Goal: Task Accomplishment & Management: Use online tool/utility

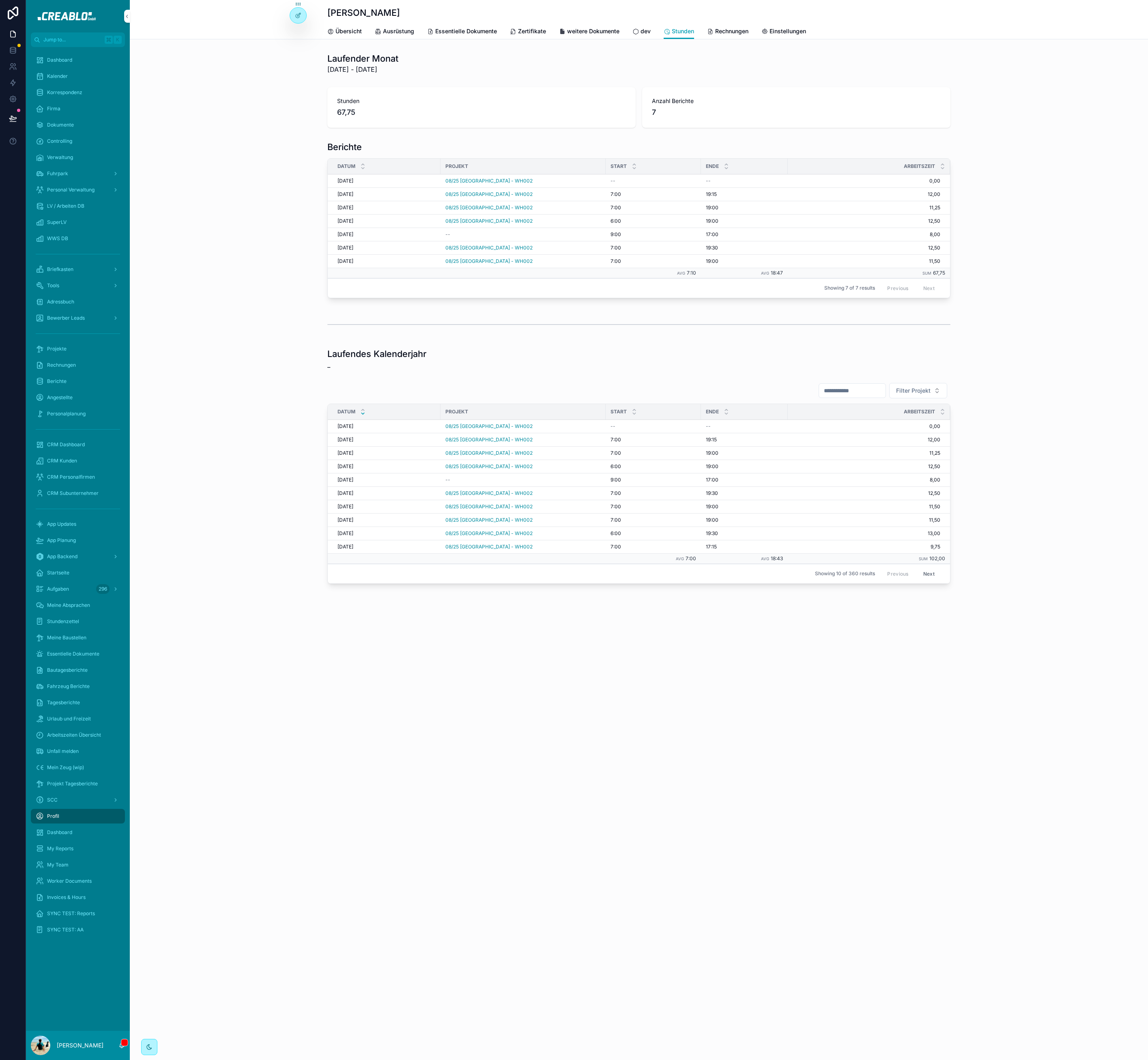
drag, startPoint x: 65, startPoint y: 348, endPoint x: 122, endPoint y: 306, distance: 70.8
click at [65, 348] on span "Projekte" at bounding box center [57, 349] width 19 height 6
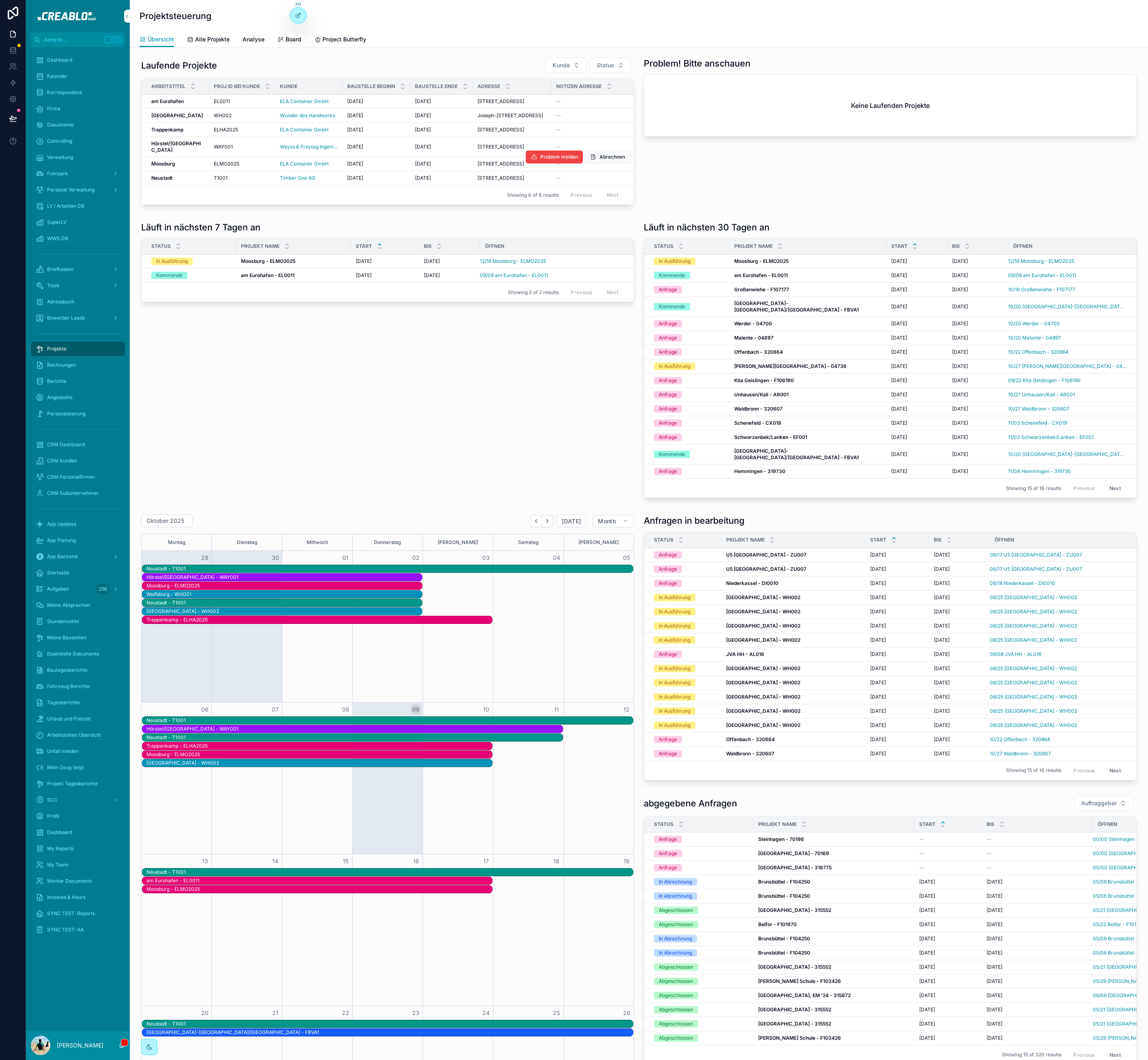
click at [177, 167] on div "Moosburg Moosburg" at bounding box center [177, 164] width 53 height 6
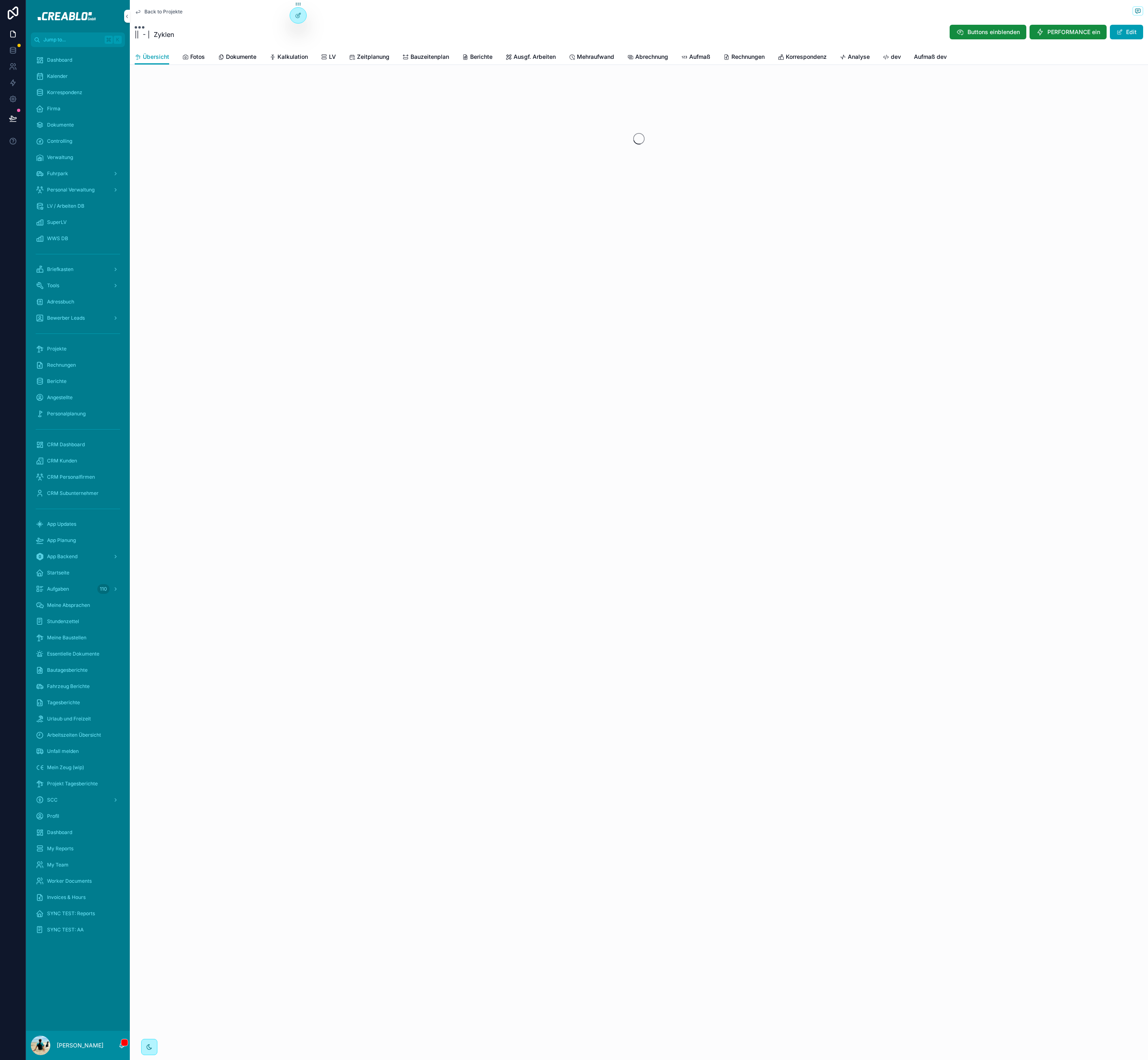
click at [479, 57] on span "Berichte" at bounding box center [481, 57] width 22 height 8
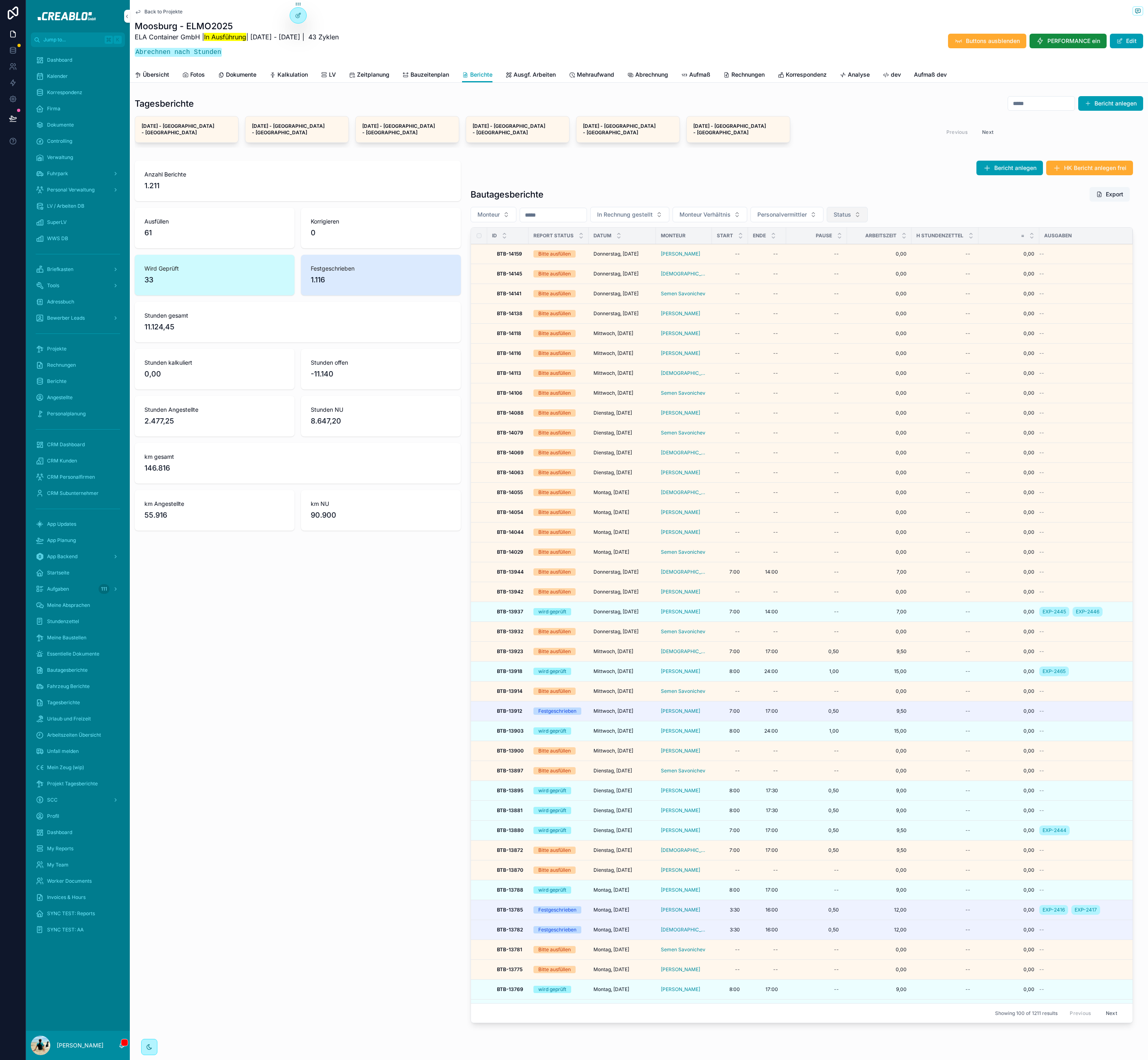
click at [851, 211] on span "Status" at bounding box center [842, 215] width 18 height 8
click at [825, 254] on div "Bitte ausfüllen" at bounding box center [855, 254] width 113 height 13
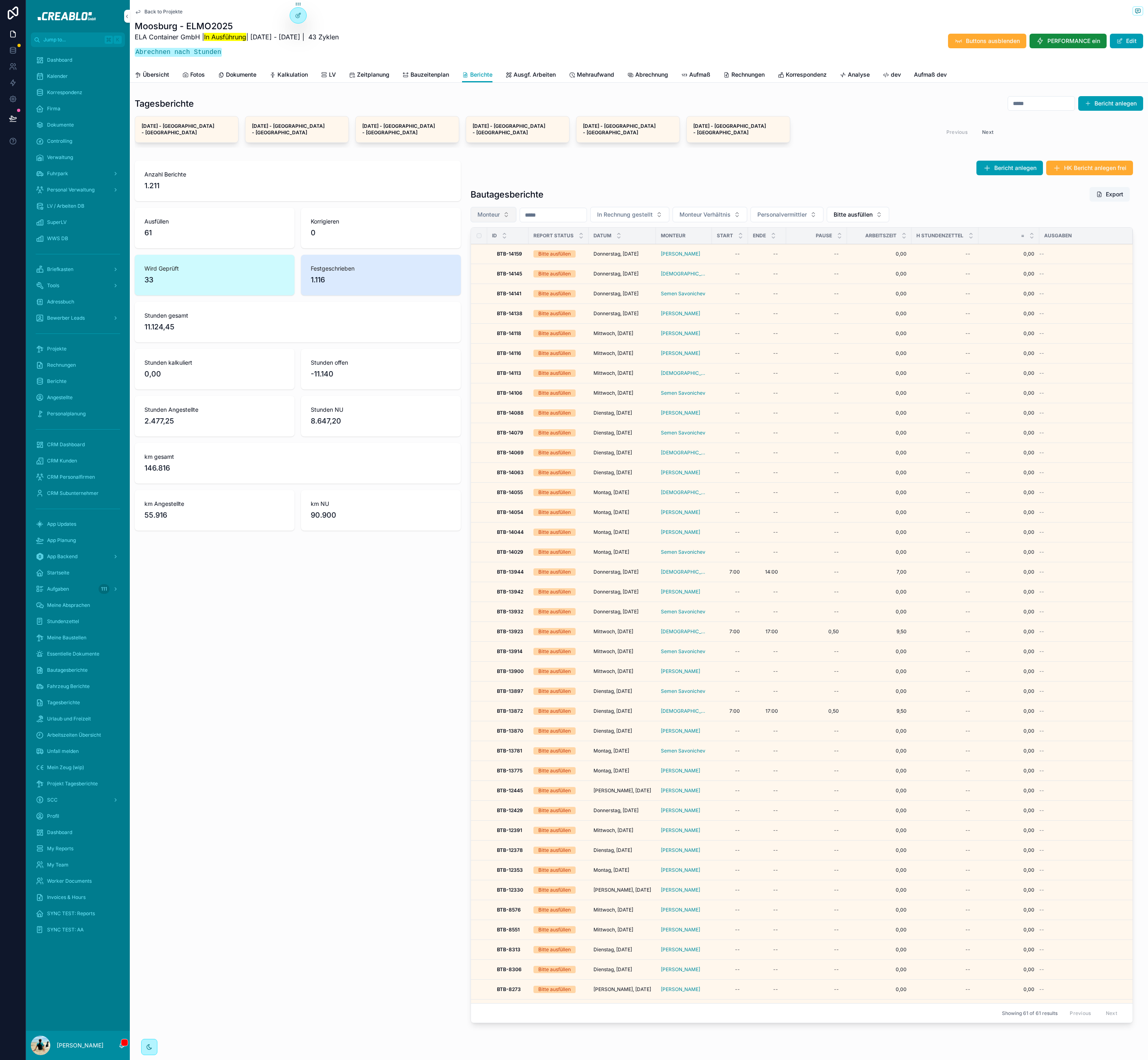
click at [501, 208] on button "Monteur" at bounding box center [493, 214] width 46 height 15
type input "*****"
click at [479, 241] on div "[PERSON_NAME]" at bounding box center [491, 241] width 113 height 13
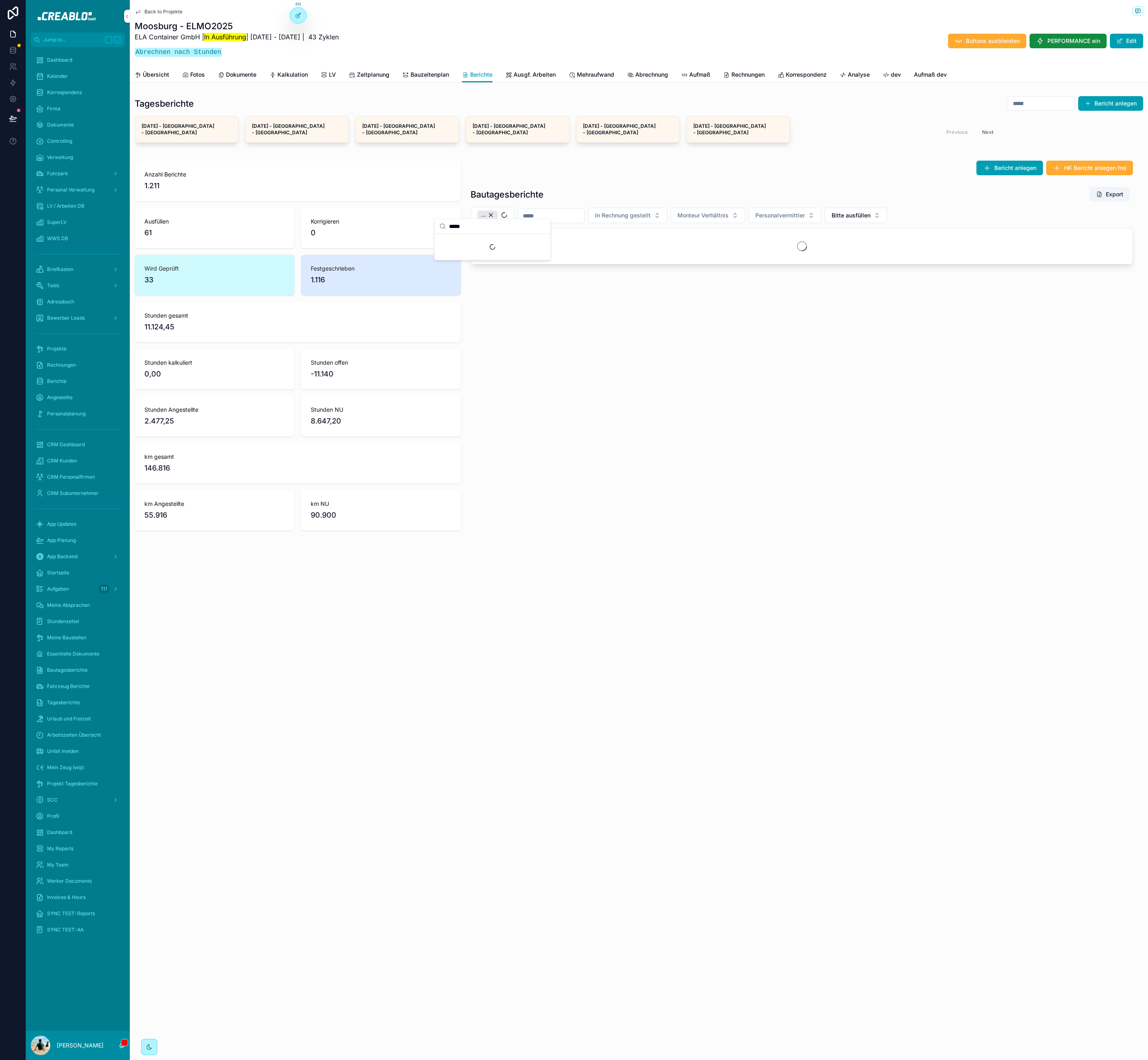
click at [561, 183] on div "Bautagesberichte Export ... In Rechnung gestellt Monteur Verhältnis Personalver…" at bounding box center [801, 227] width 672 height 88
drag, startPoint x: 522, startPoint y: 208, endPoint x: 518, endPoint y: 208, distance: 4.0
click at [521, 211] on div "[PERSON_NAME]" at bounding box center [505, 215] width 56 height 9
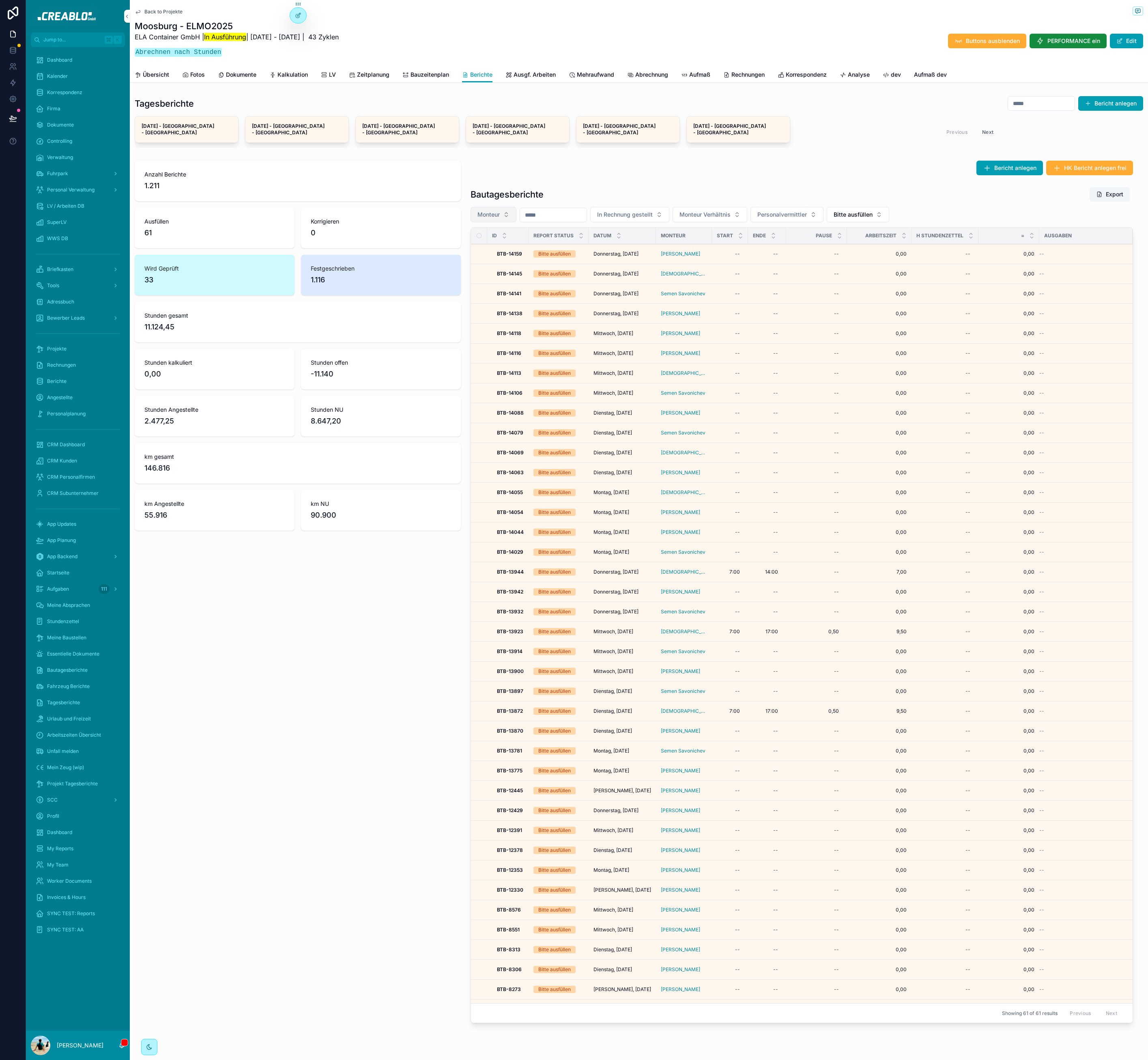
drag, startPoint x: 518, startPoint y: 208, endPoint x: 511, endPoint y: 208, distance: 7.0
click at [517, 208] on div "Monteur In Rechnung gestellt Monteur Verhältnis Personalvermittler Bitte ausfül…" at bounding box center [801, 214] width 662 height 15
click at [502, 207] on button "Monteur" at bounding box center [493, 214] width 46 height 15
type input "******"
click at [479, 246] on div "Hassan Hendi" at bounding box center [491, 241] width 113 height 13
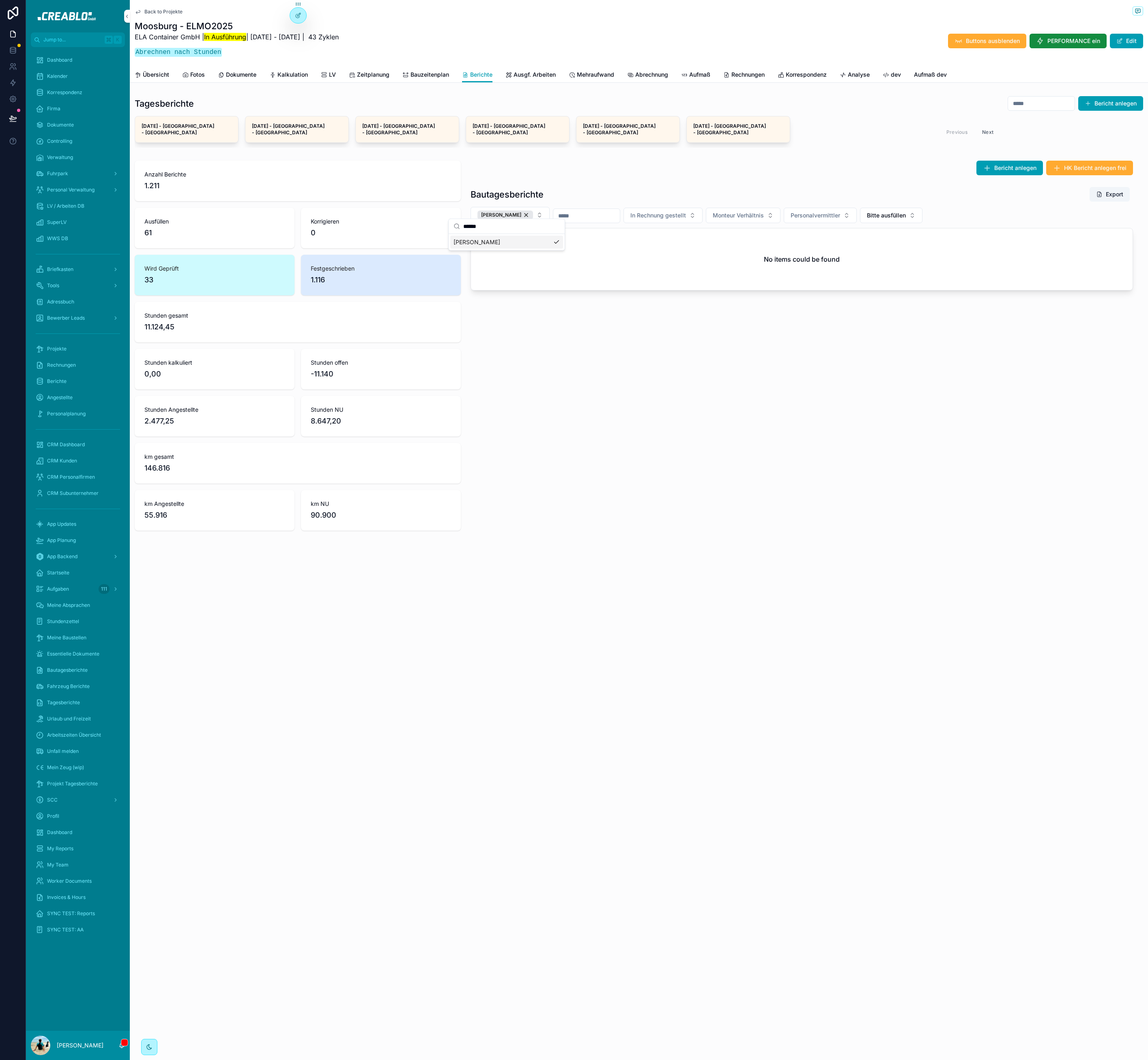
drag, startPoint x: 218, startPoint y: 189, endPoint x: 112, endPoint y: 165, distance: 108.7
click at [218, 189] on div "Anzahl Berichte 1.211" at bounding box center [298, 181] width 326 height 41
click at [55, 142] on span "Controlling" at bounding box center [59, 141] width 25 height 6
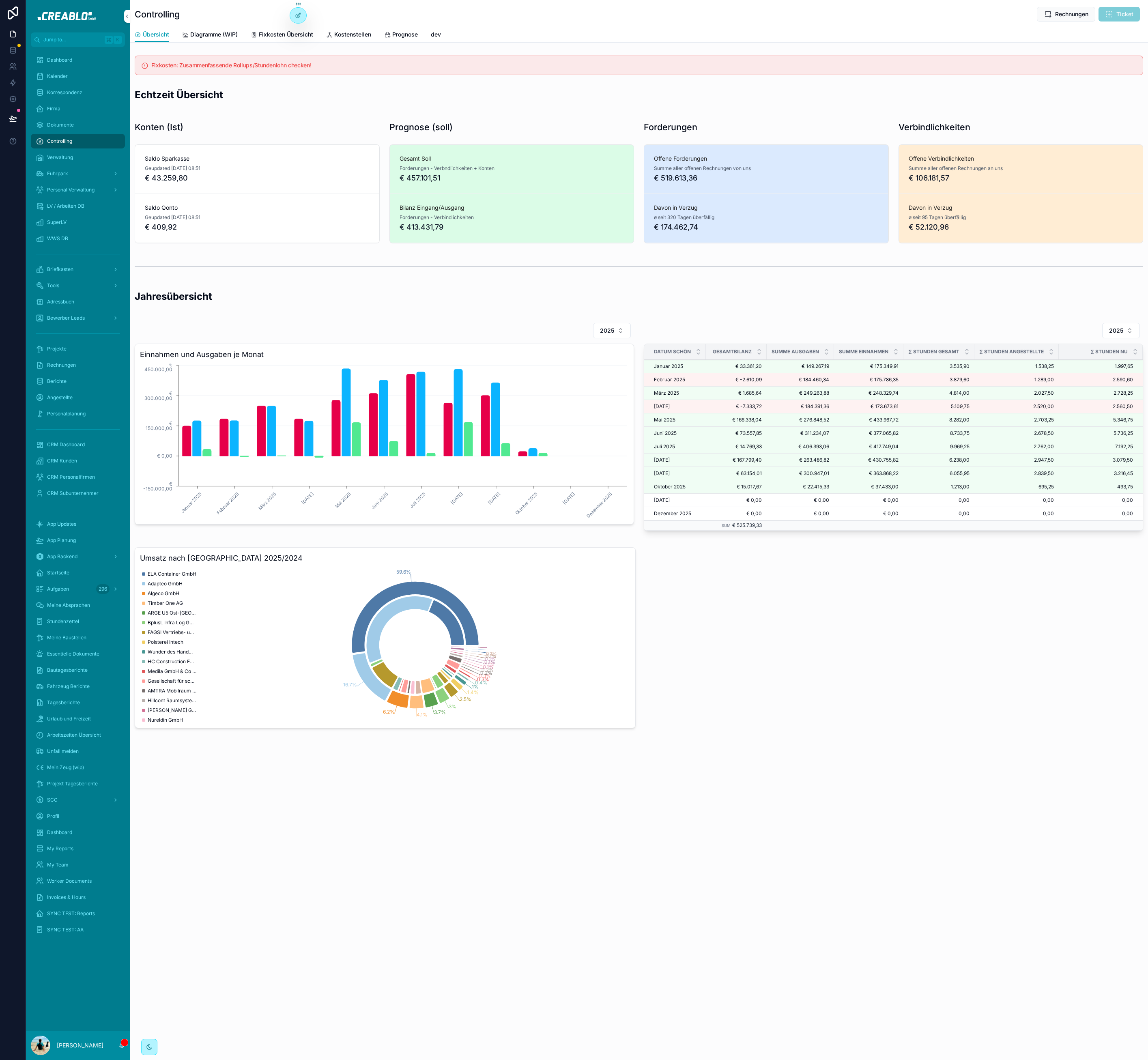
drag, startPoint x: 695, startPoint y: 736, endPoint x: 2, endPoint y: 315, distance: 810.9
click at [692, 734] on div "Controlling Rechnungen Ticket Übersicht Übersicht Diagramme (WIP) Fixkosten Übe…" at bounding box center [639, 392] width 1018 height 783
click at [76, 344] on div "Projekte" at bounding box center [77, 349] width 84 height 13
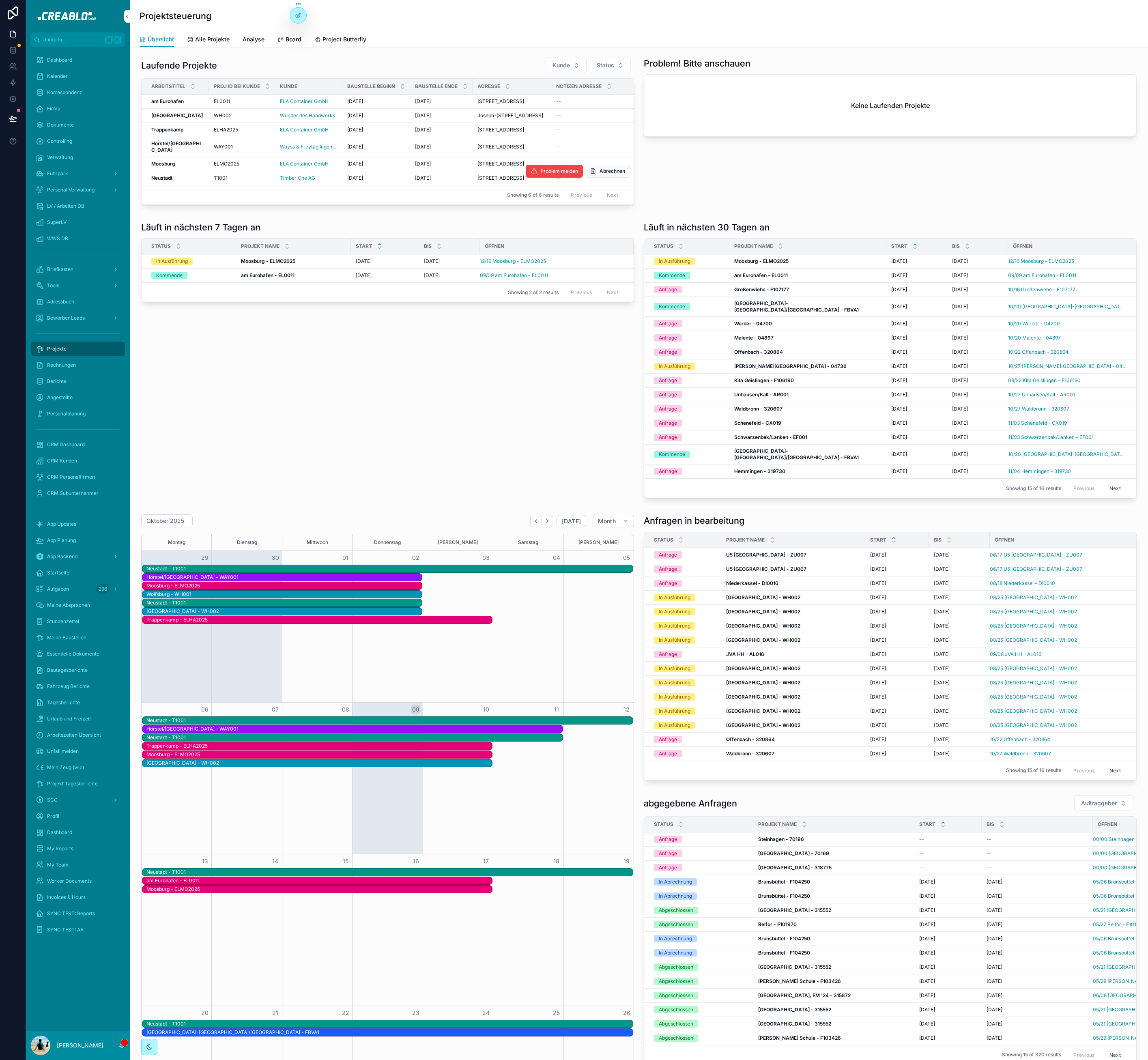
click at [165, 181] on strong "Neustadt" at bounding box center [162, 177] width 21 height 6
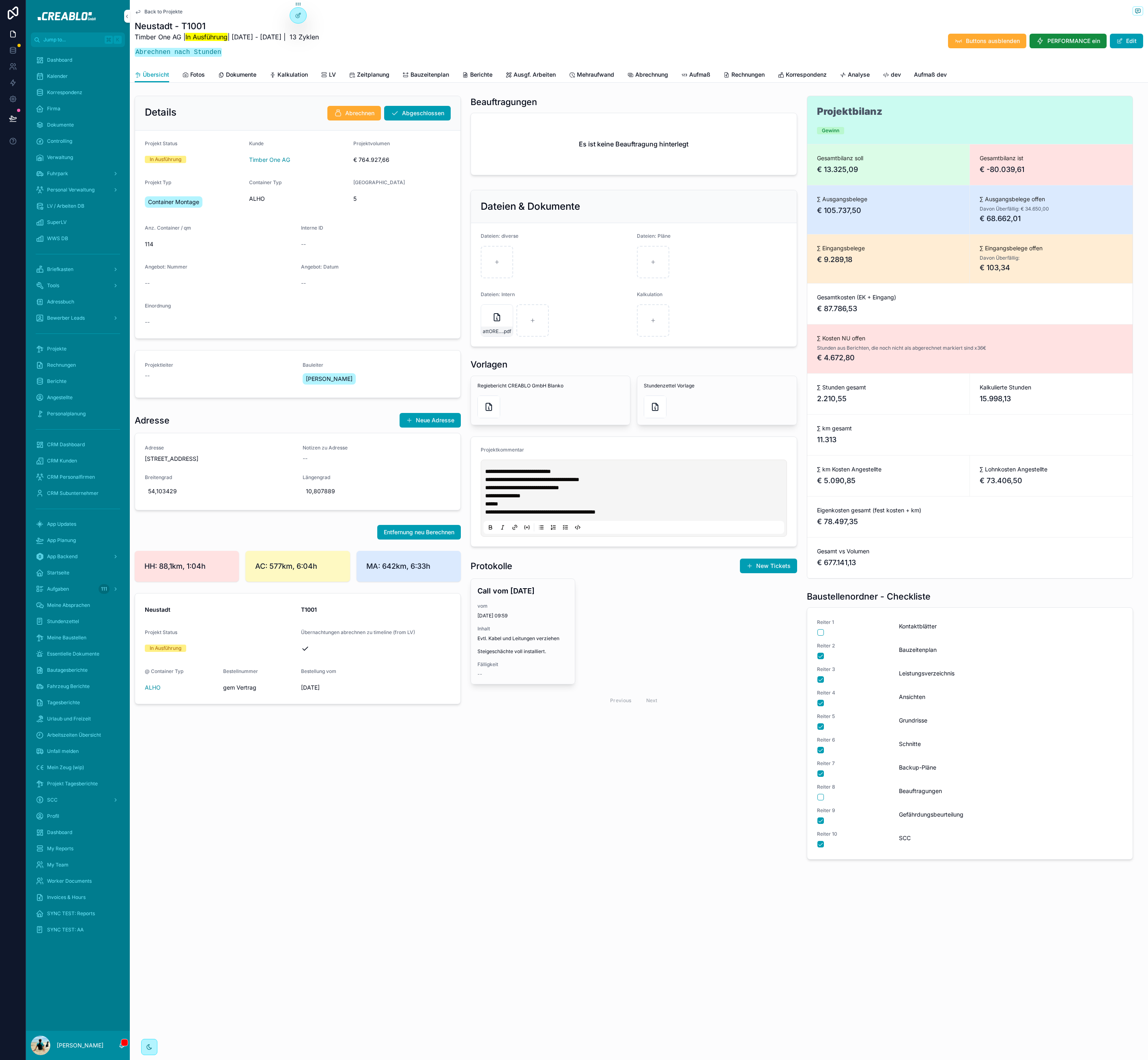
drag, startPoint x: 486, startPoint y: 82, endPoint x: 486, endPoint y: 76, distance: 6.0
click at [486, 82] on div "Back to Projekte Neustadt - T1001 Timber One AG | In Ausführung | 6.3.2025 - 11…" at bounding box center [639, 459] width 1018 height 918
click at [487, 73] on span "Berichte" at bounding box center [481, 75] width 22 height 8
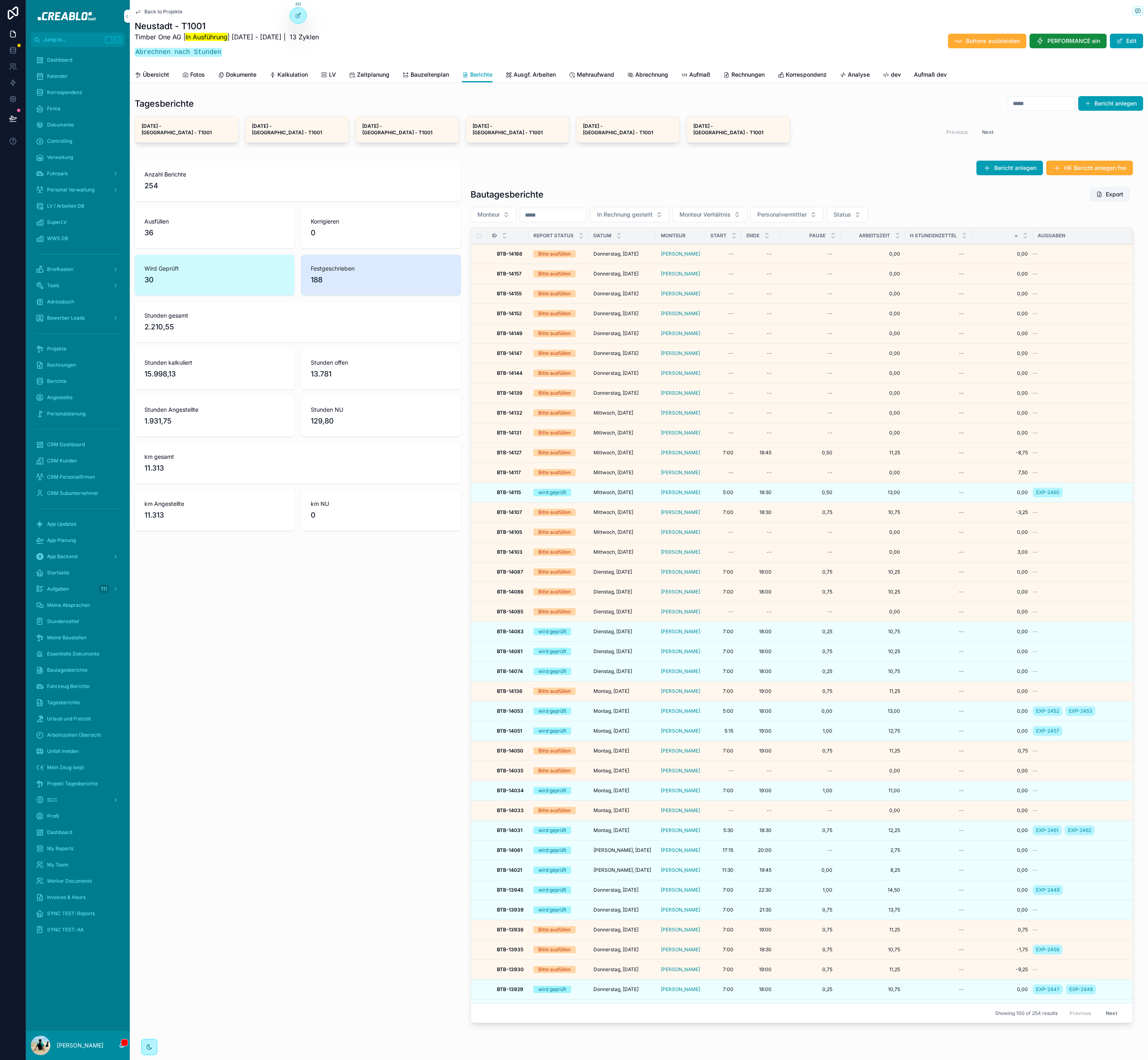
click at [147, 8] on div "Back to Projekte" at bounding box center [639, 12] width 1008 height 10
click at [151, 11] on span "Back to Projekte" at bounding box center [163, 12] width 38 height 6
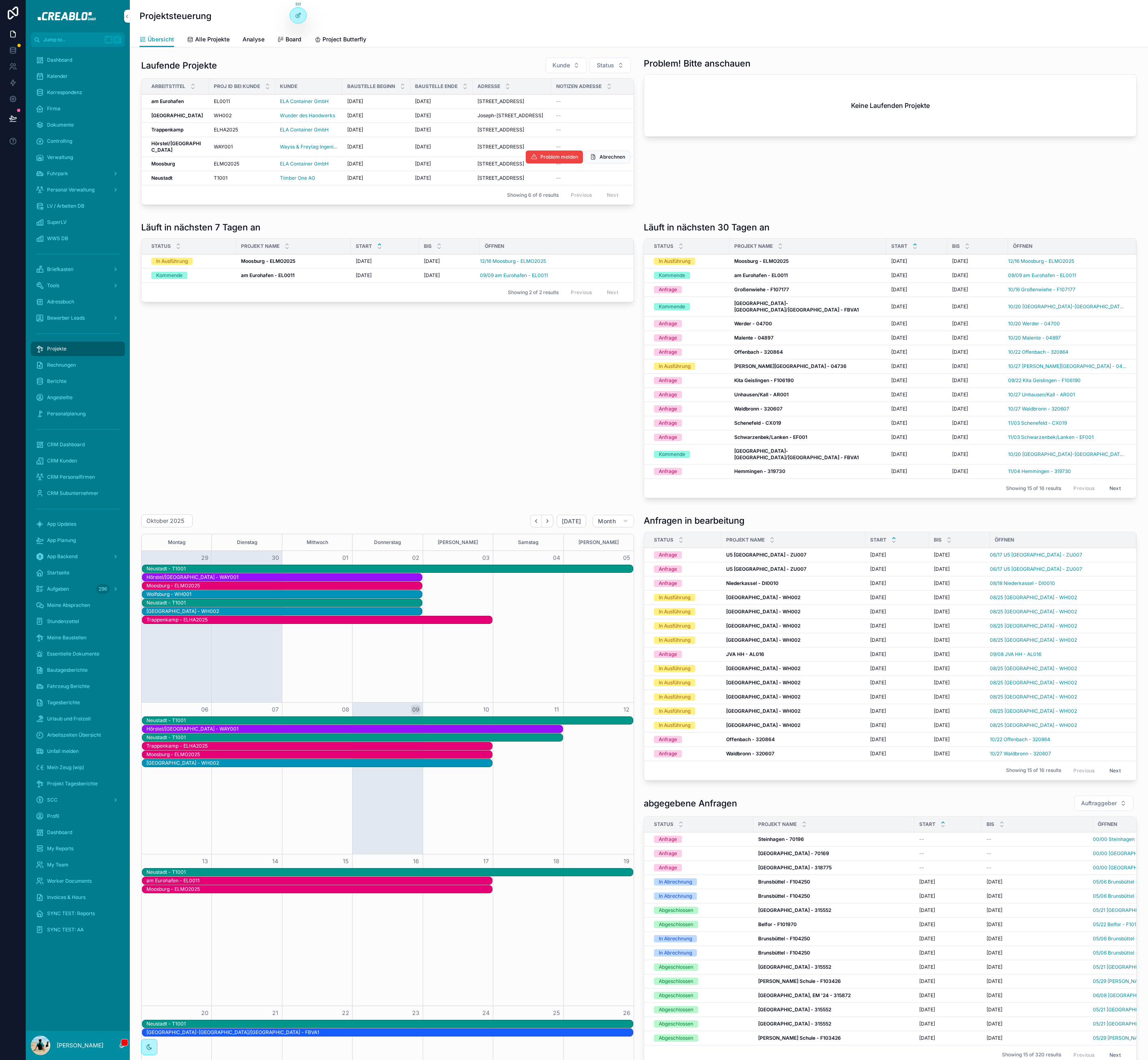
click at [171, 167] on strong "Moosburg" at bounding box center [163, 164] width 24 height 6
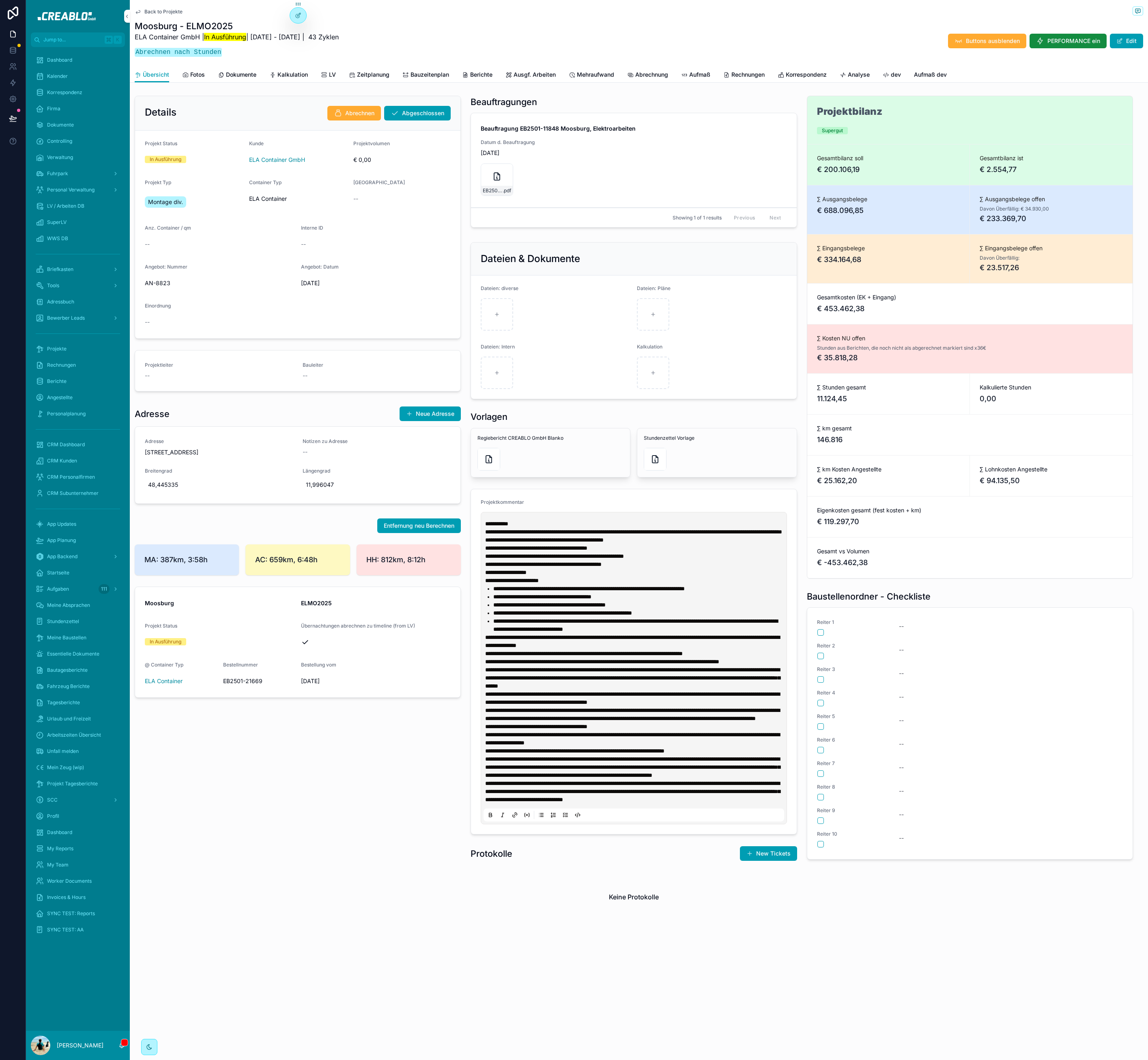
click at [482, 74] on span "Berichte" at bounding box center [481, 75] width 22 height 8
click at [466, 77] on icon "scrollable content" at bounding box center [465, 75] width 6 height 6
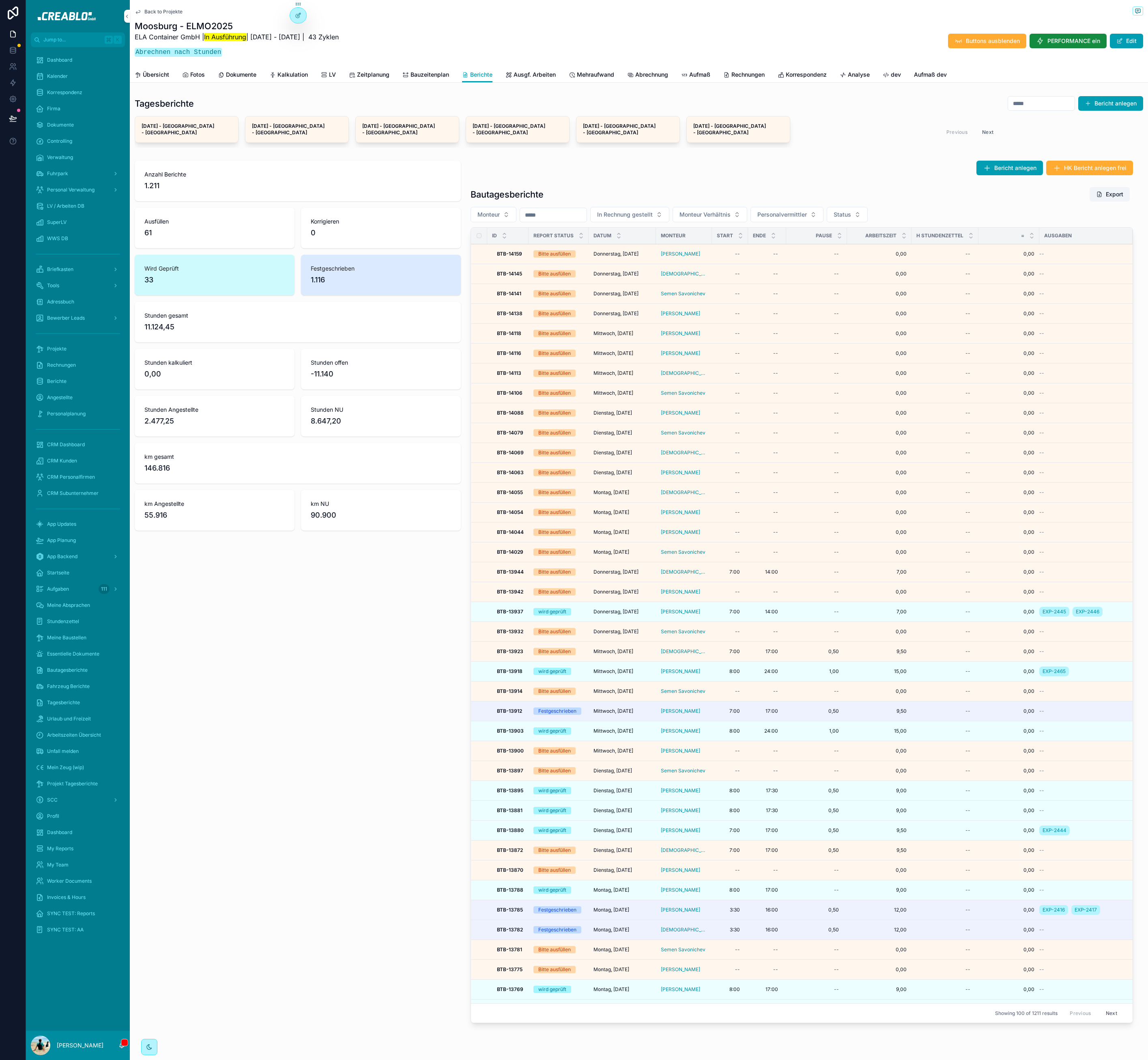
drag, startPoint x: 378, startPoint y: 685, endPoint x: 398, endPoint y: 655, distance: 36.1
click at [379, 685] on div "Anzahl Berichte 1.211 Ausfüllen 61 Korrigieren 0 Wird Geprüft 33 Festgeschriebe…" at bounding box center [298, 594] width 336 height 872
click at [817, 218] on div "Bautagesberichte Export Monteur In Rechnung gestellt Monteur Verhältnis Persona…" at bounding box center [801, 605] width 662 height 836
click at [814, 207] on button "Personalvermittler" at bounding box center [787, 214] width 73 height 15
drag, startPoint x: 794, startPoint y: 191, endPoint x: 722, endPoint y: 212, distance: 75.0
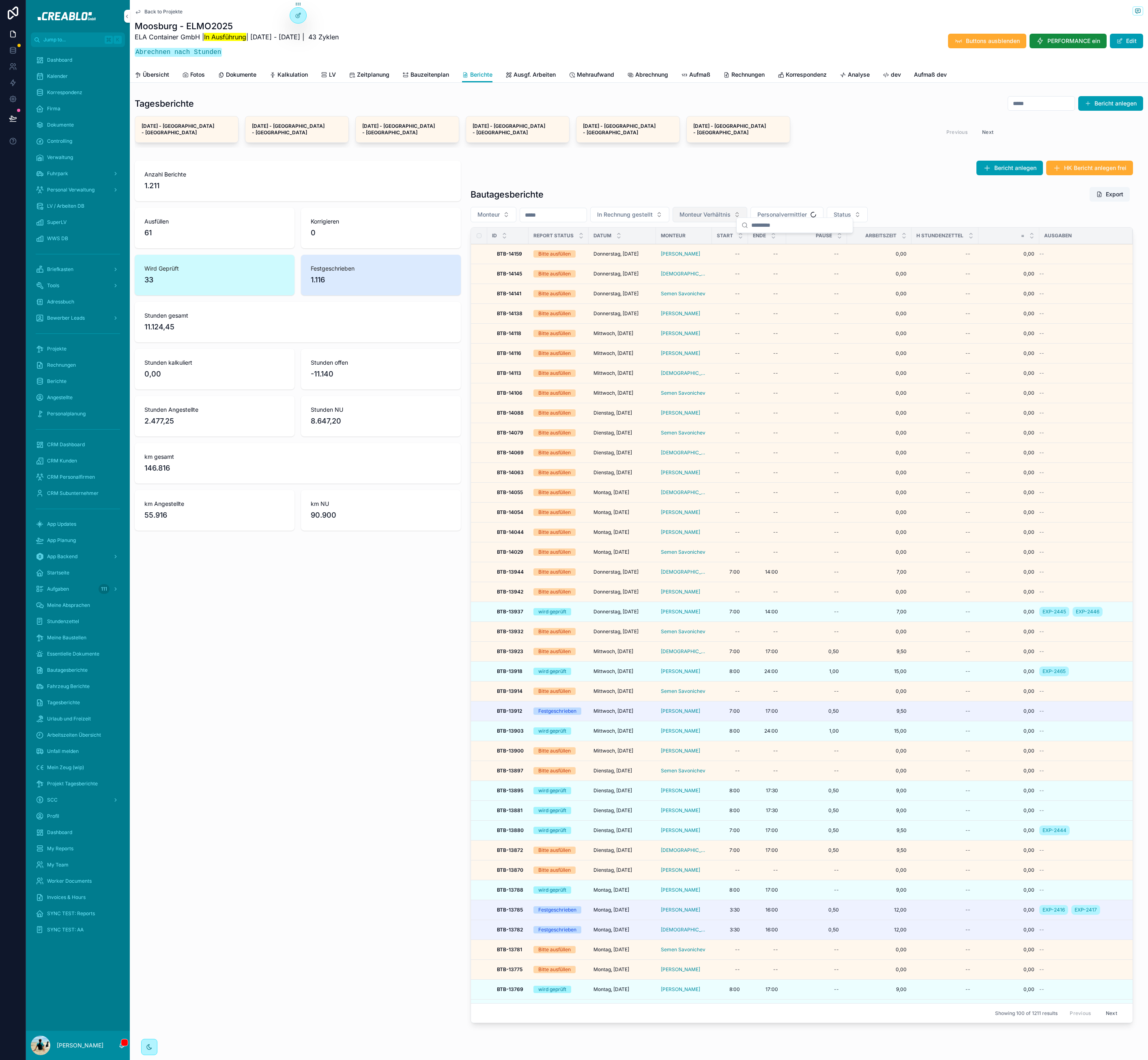
click at [794, 191] on div "Bautagesberichte Export" at bounding box center [801, 194] width 662 height 15
click at [724, 211] on span "Monteur Verhältnis" at bounding box center [705, 215] width 51 height 8
type input "***"
click at [638, 168] on div "Bericht anlegen HK Bericht anlegen frei" at bounding box center [801, 168] width 662 height 15
click at [511, 208] on button "Monteur" at bounding box center [493, 214] width 46 height 15
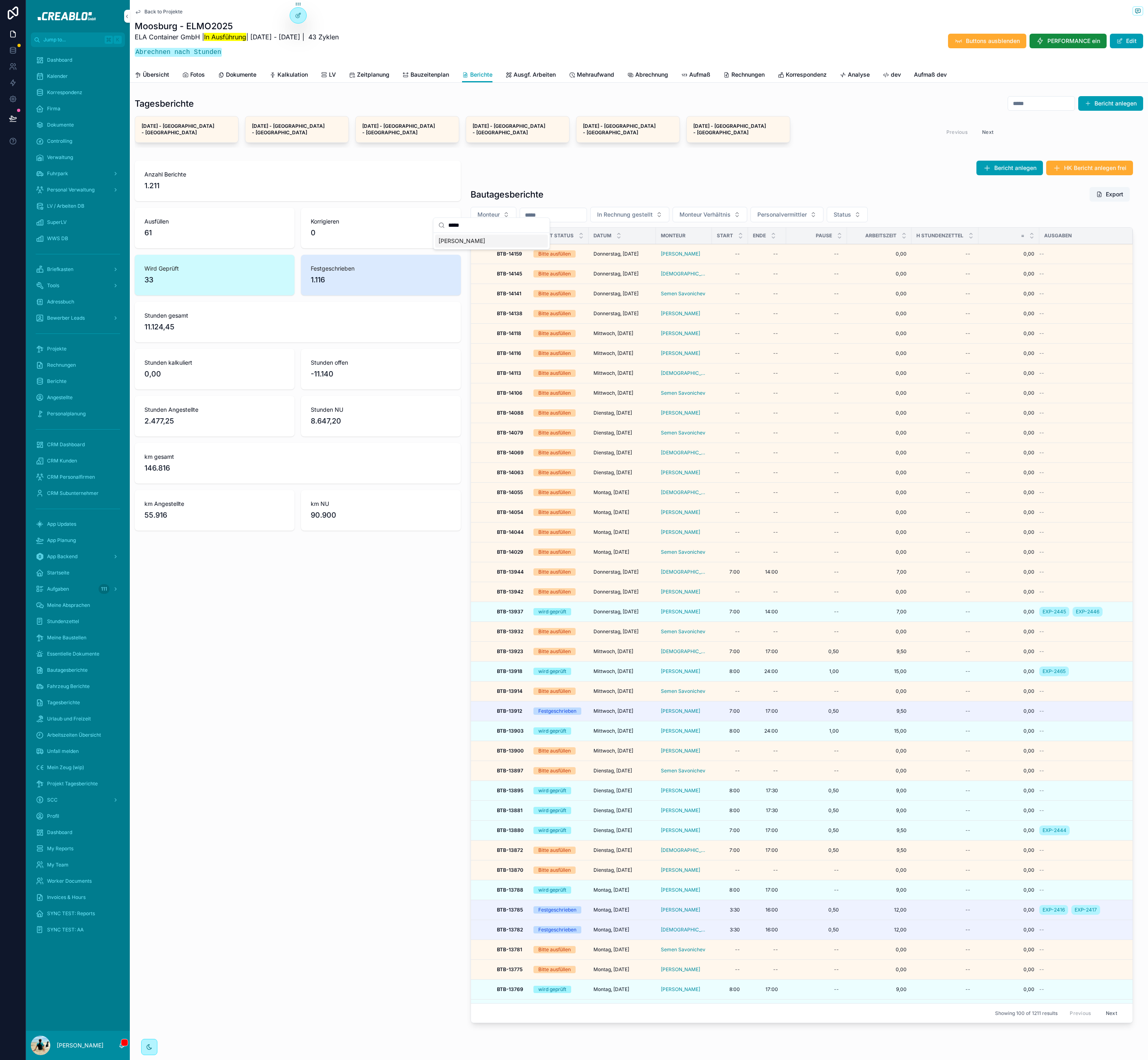
click at [502, 240] on div "[PERSON_NAME]" at bounding box center [491, 241] width 113 height 13
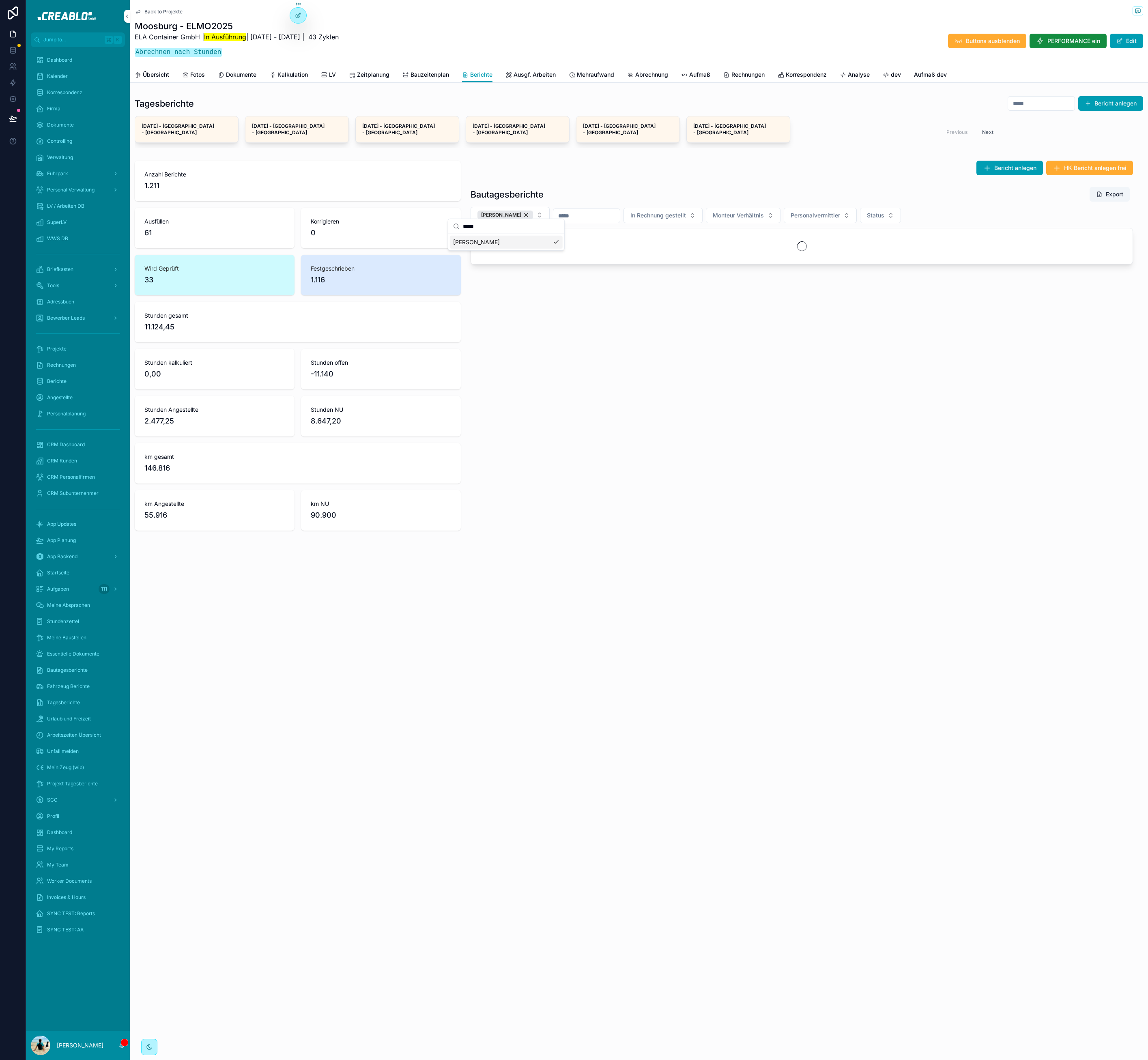
click at [509, 225] on input "*****" at bounding box center [511, 226] width 96 height 15
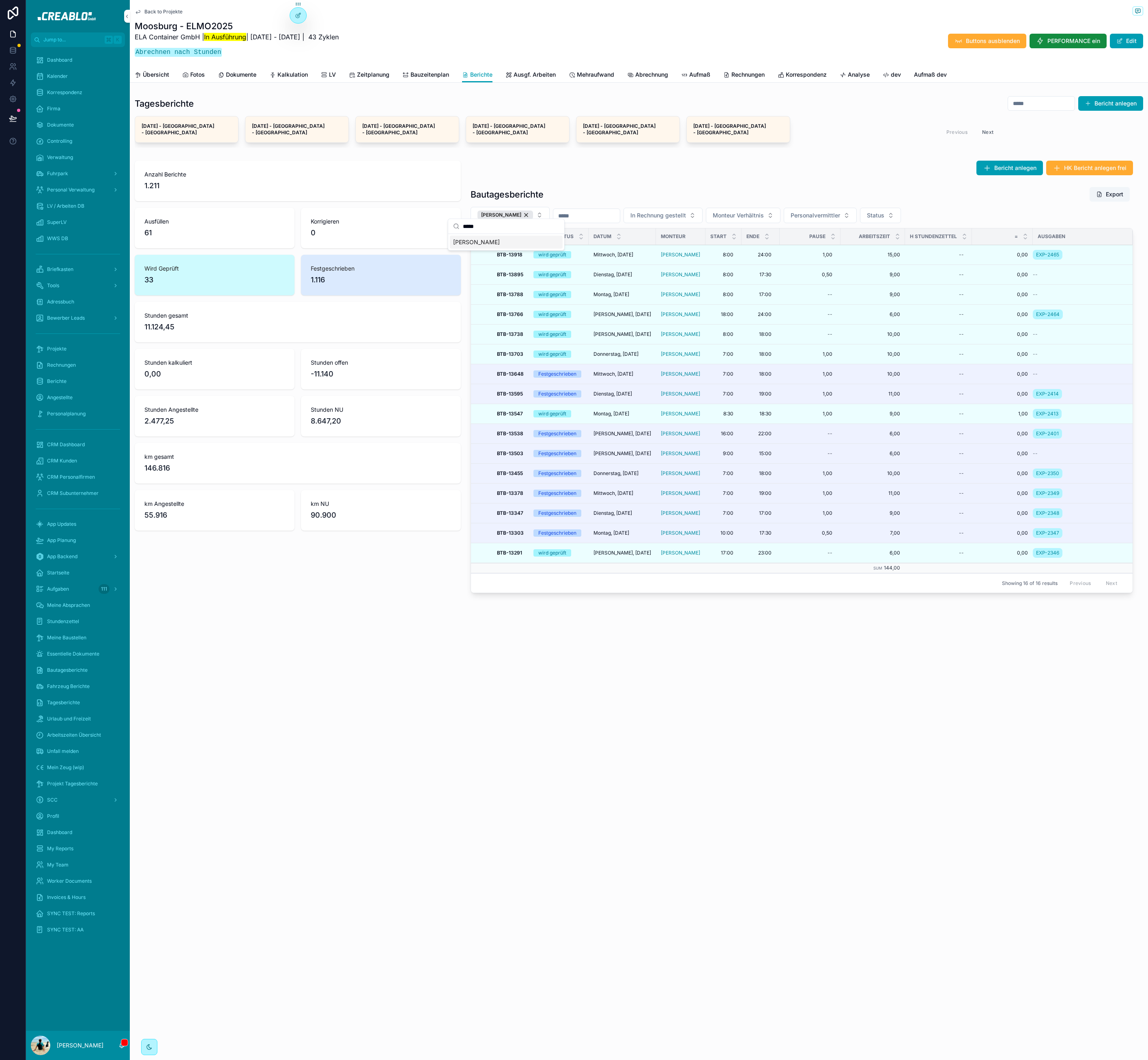
type input "*****"
click at [506, 246] on div "[PERSON_NAME]" at bounding box center [506, 242] width 113 height 13
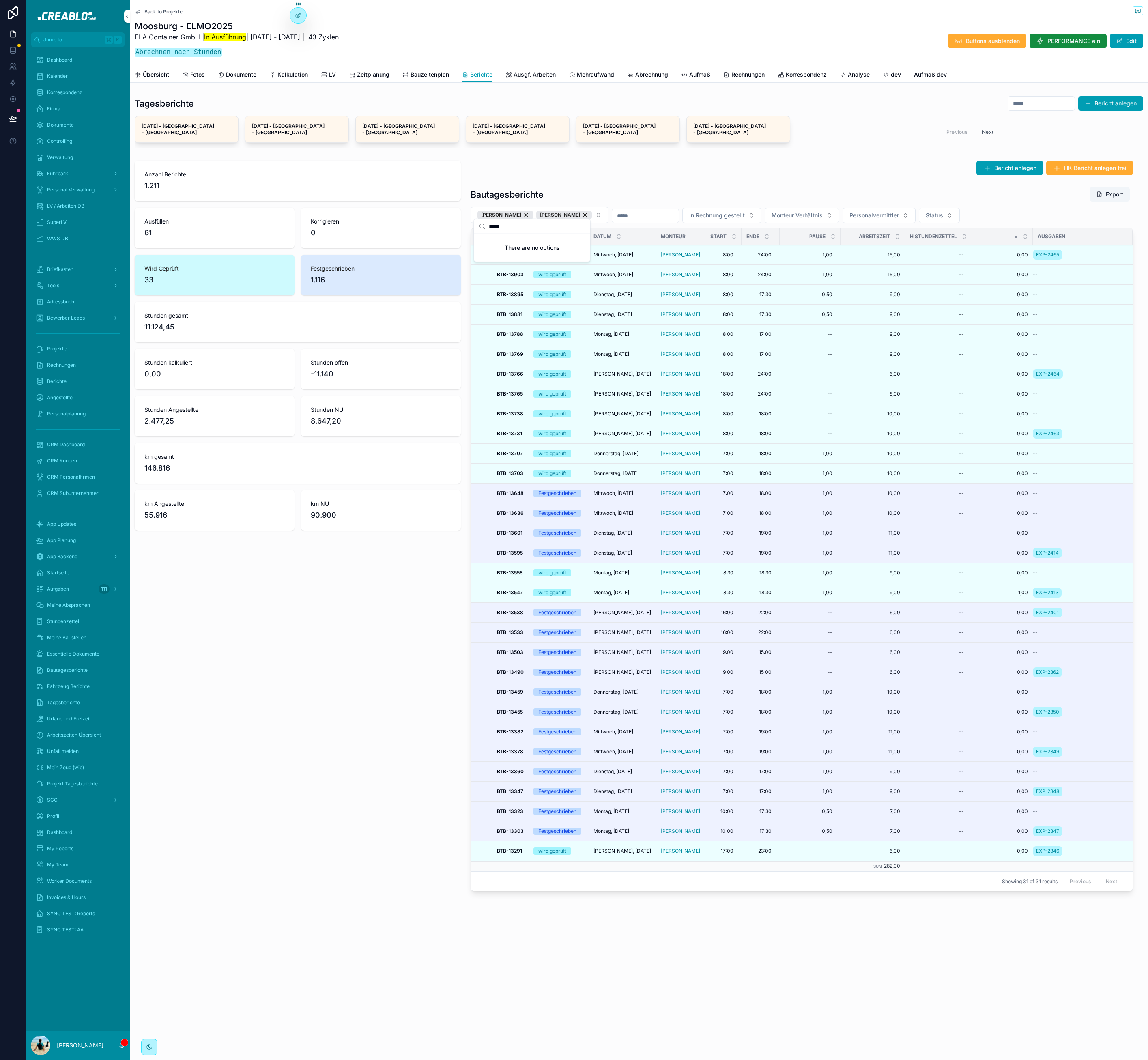
click at [389, 658] on div "Anzahl Berichte 1.211 Ausfüllen 61 Korrigieren 0 Wird Geprüft 33 Festgeschriebe…" at bounding box center [298, 528] width 336 height 740
click at [571, 211] on div "[PERSON_NAME]" at bounding box center [564, 215] width 56 height 9
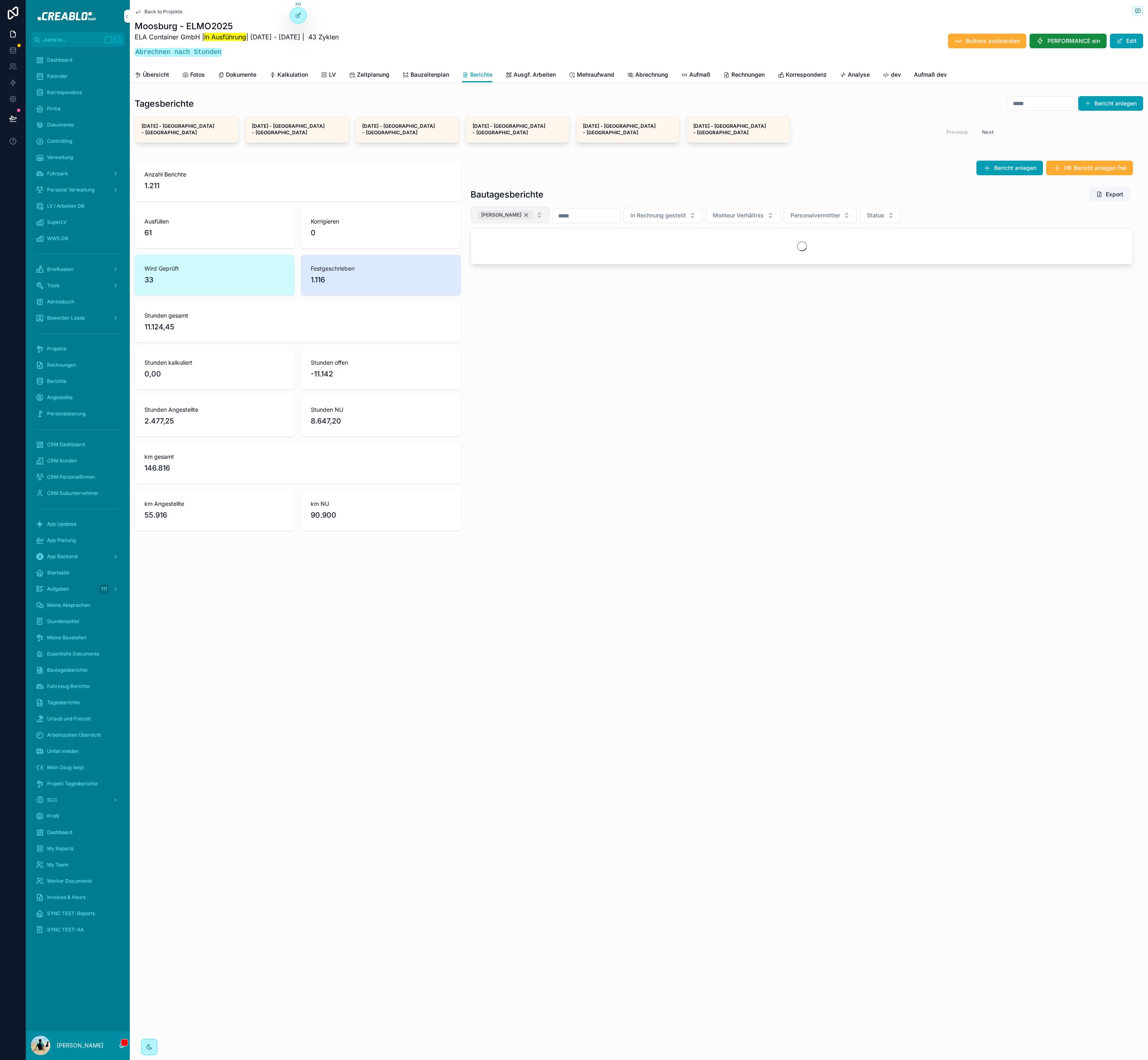
click at [520, 211] on div "[PERSON_NAME]" at bounding box center [505, 215] width 56 height 9
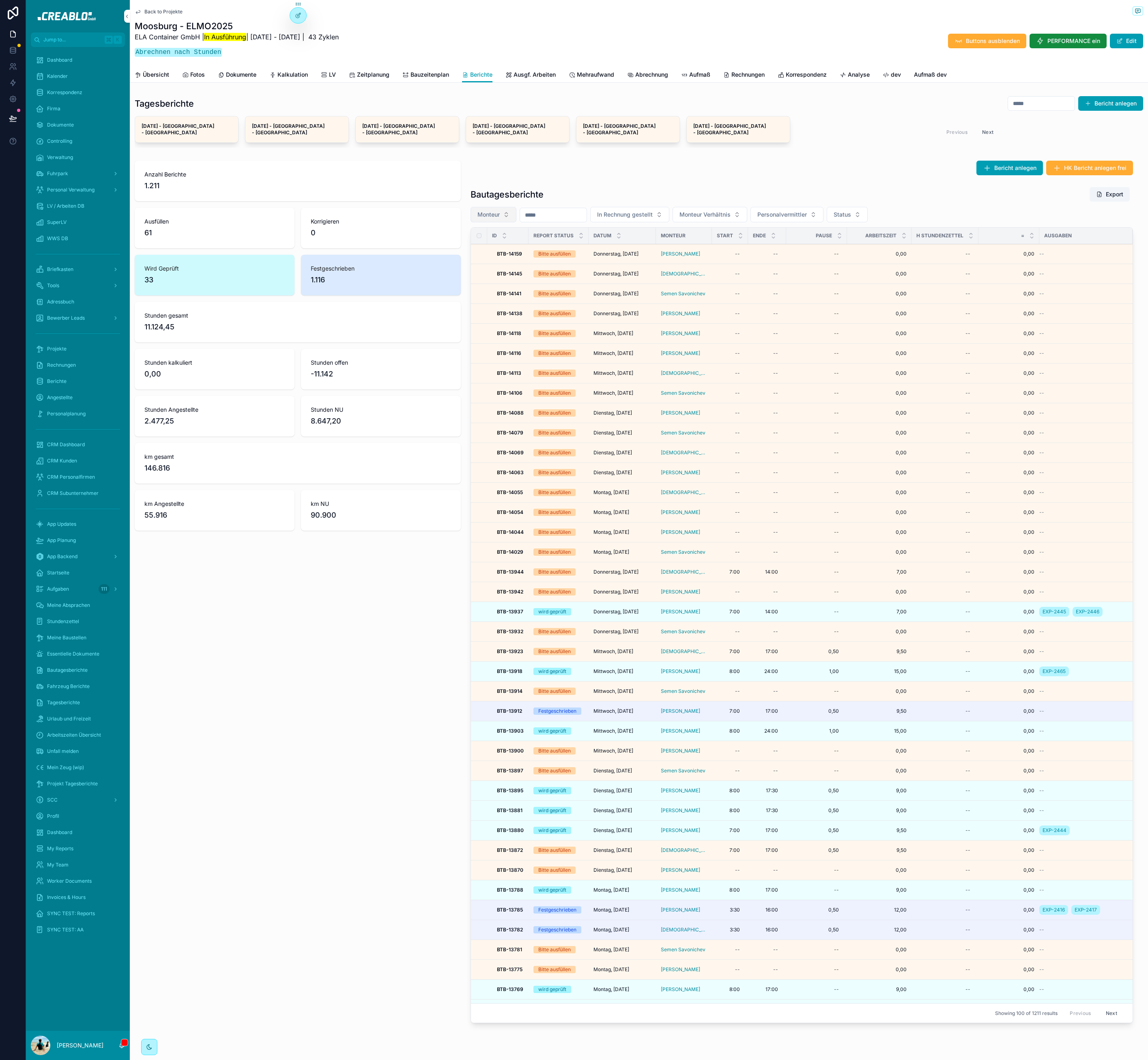
click at [505, 208] on button "Monteur" at bounding box center [493, 214] width 46 height 15
type input "******"
click at [472, 242] on span "Overwrite Intern" at bounding box center [459, 241] width 43 height 8
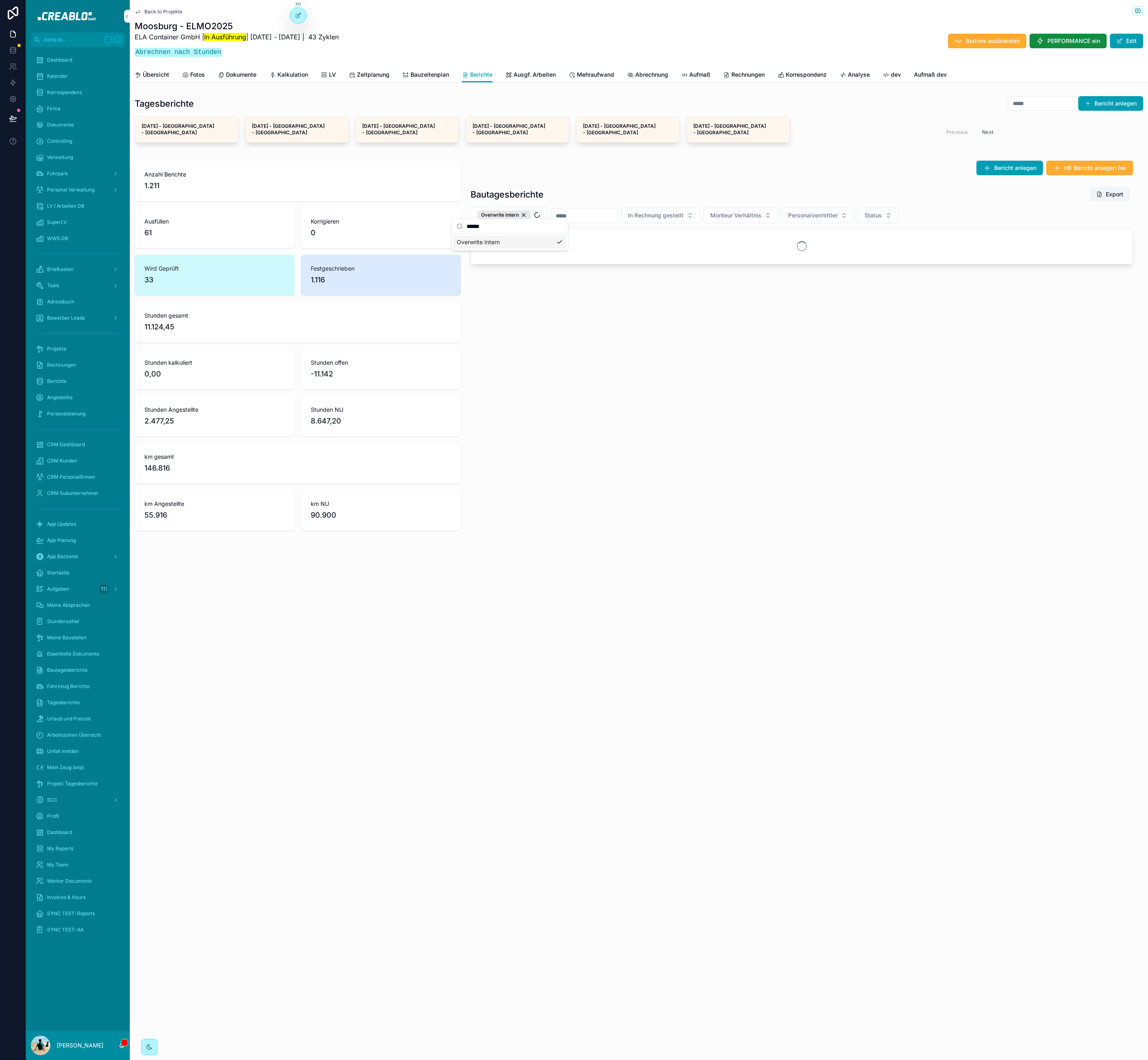
click at [603, 426] on div "Bericht anlegen HK Bericht anlegen frei Bautagesberichte Export Overwrite Inter…" at bounding box center [801, 346] width 672 height 377
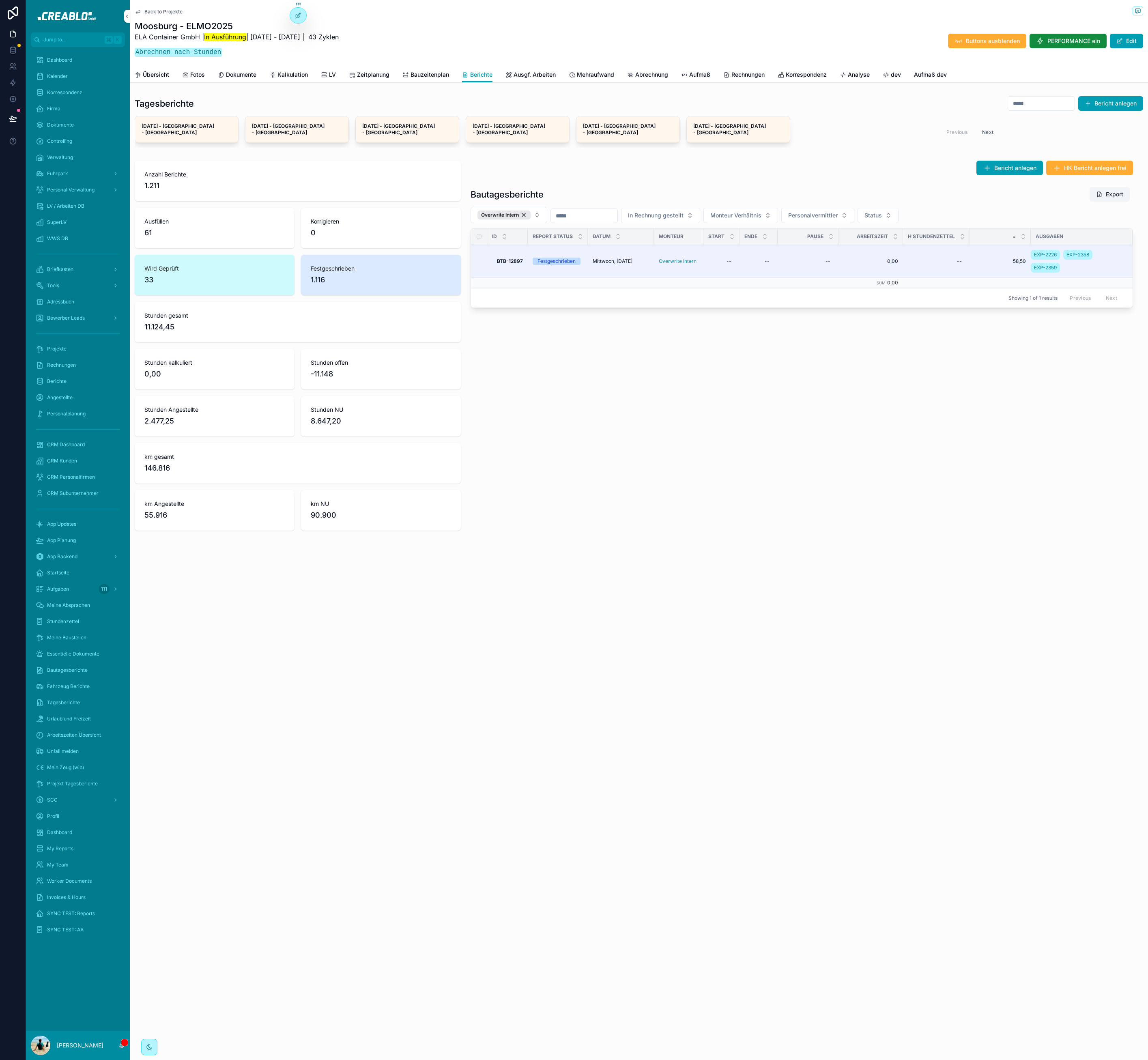
click at [642, 75] on span "Abrechnung" at bounding box center [651, 75] width 33 height 8
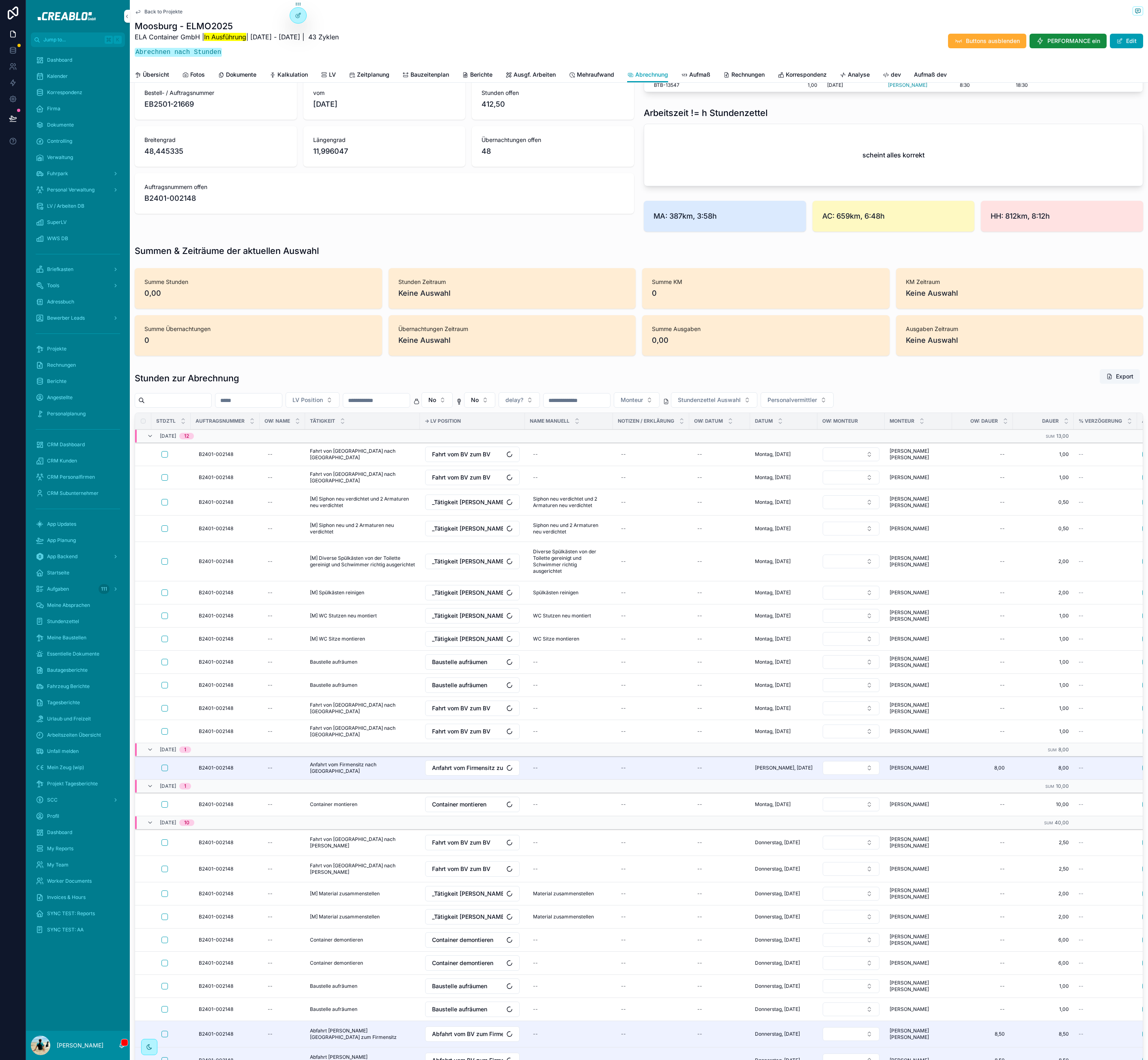
scroll to position [56, 0]
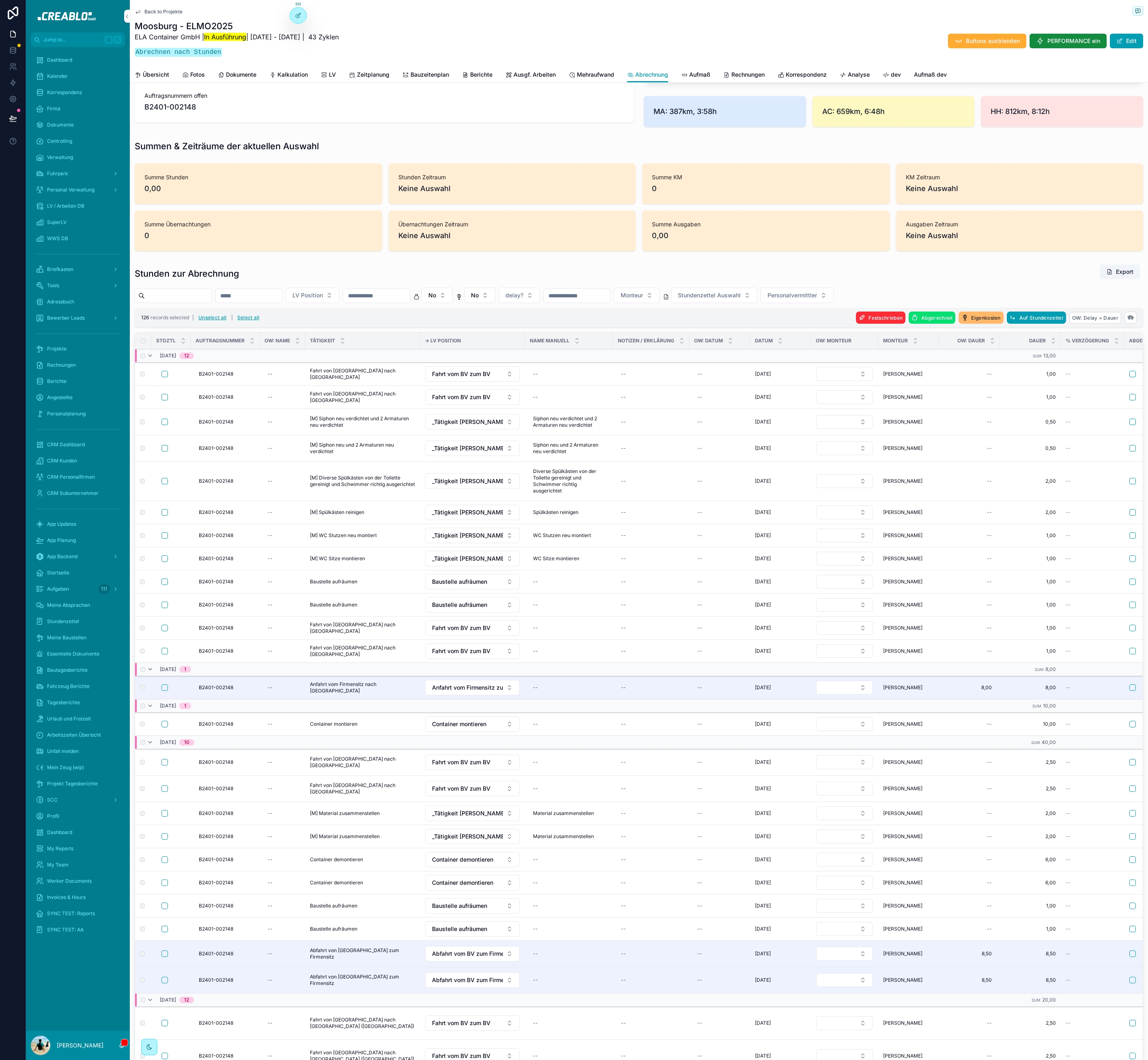
click at [1036, 321] on span "Auf Stundenzettel" at bounding box center [1041, 318] width 44 height 6
click at [1069, 327] on icon "scrollable content" at bounding box center [1068, 327] width 6 height 6
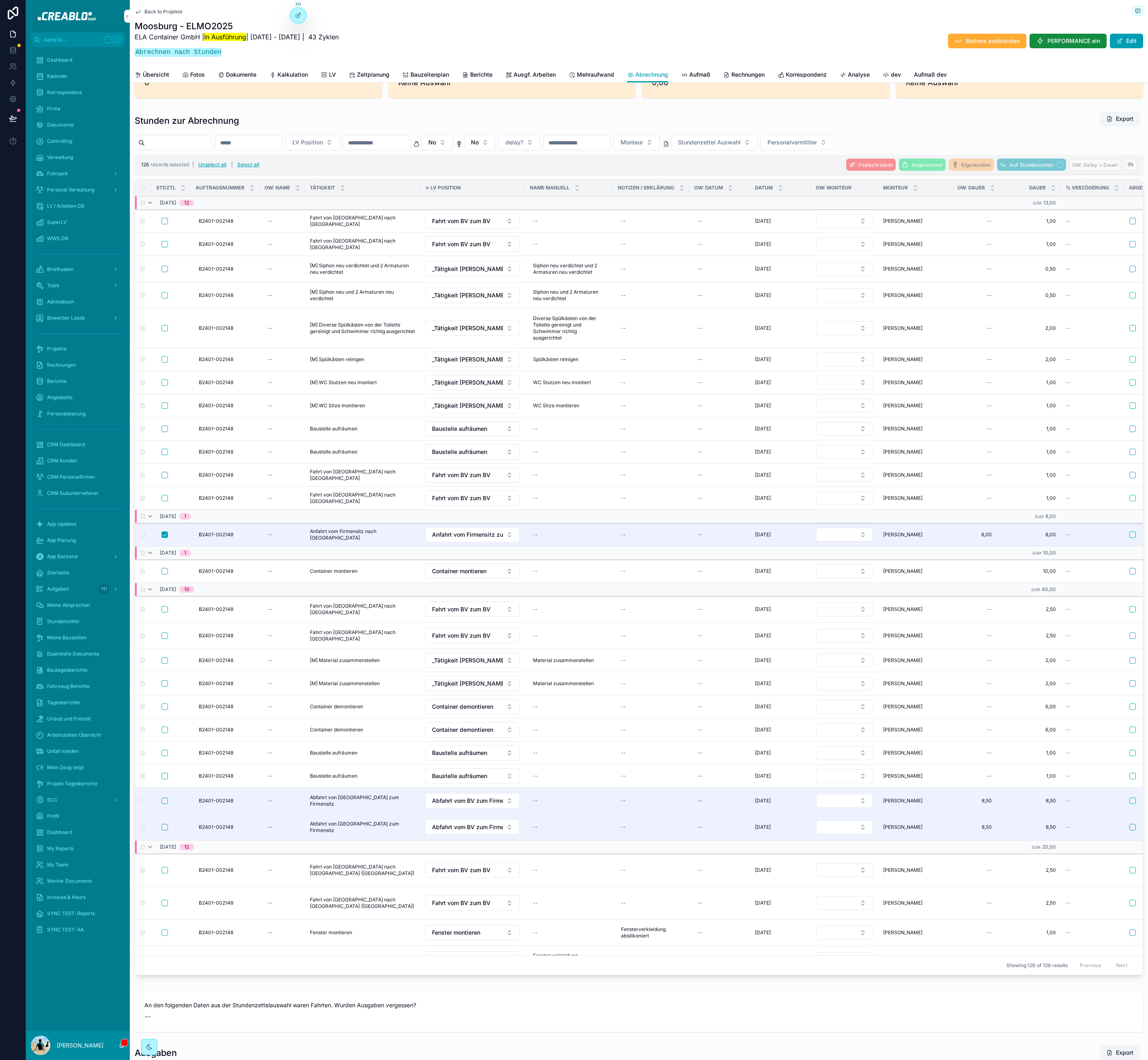
scroll to position [666, 0]
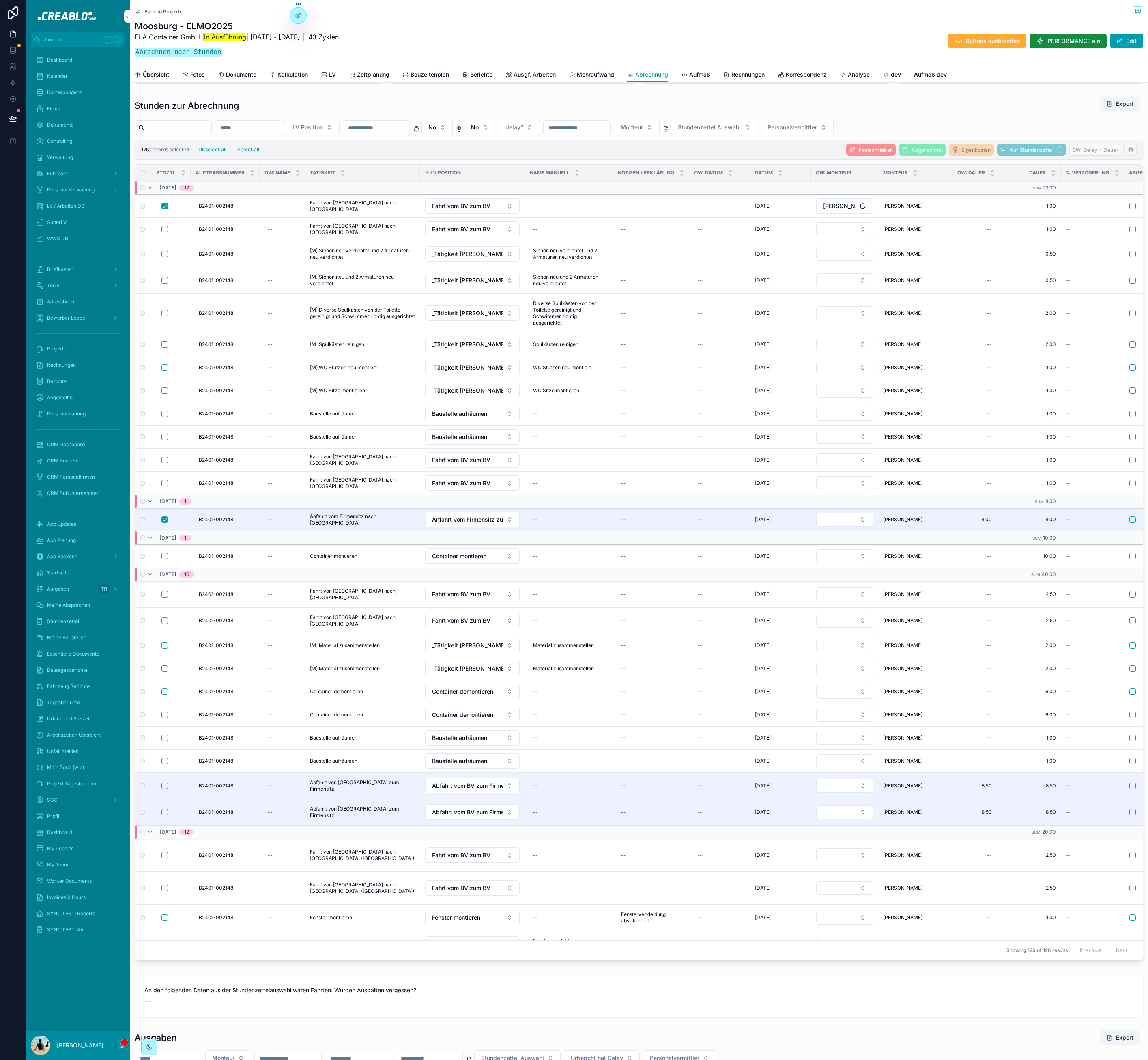
click at [212, 154] on button "Unselect all" at bounding box center [212, 150] width 34 height 13
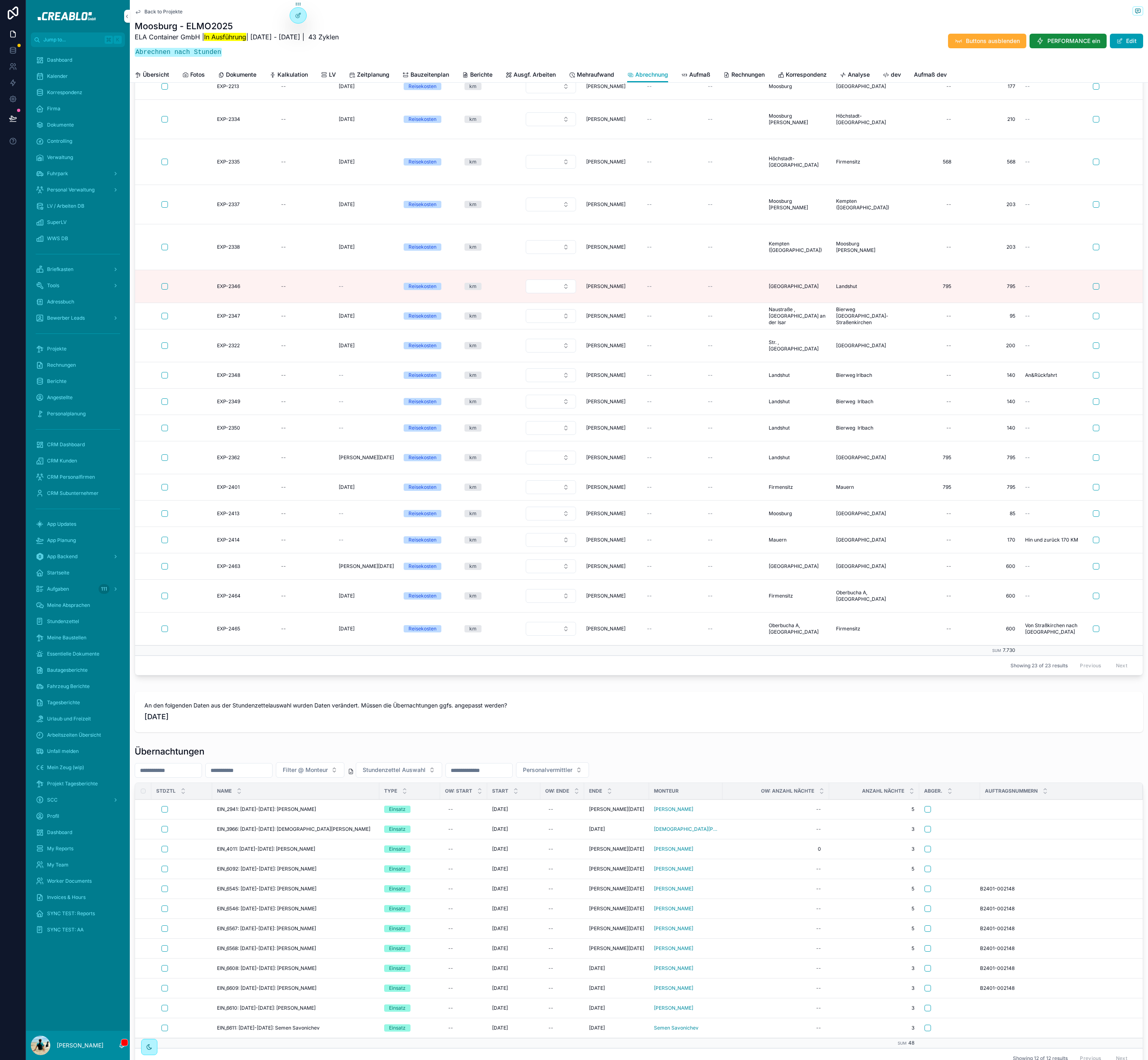
scroll to position [463, 0]
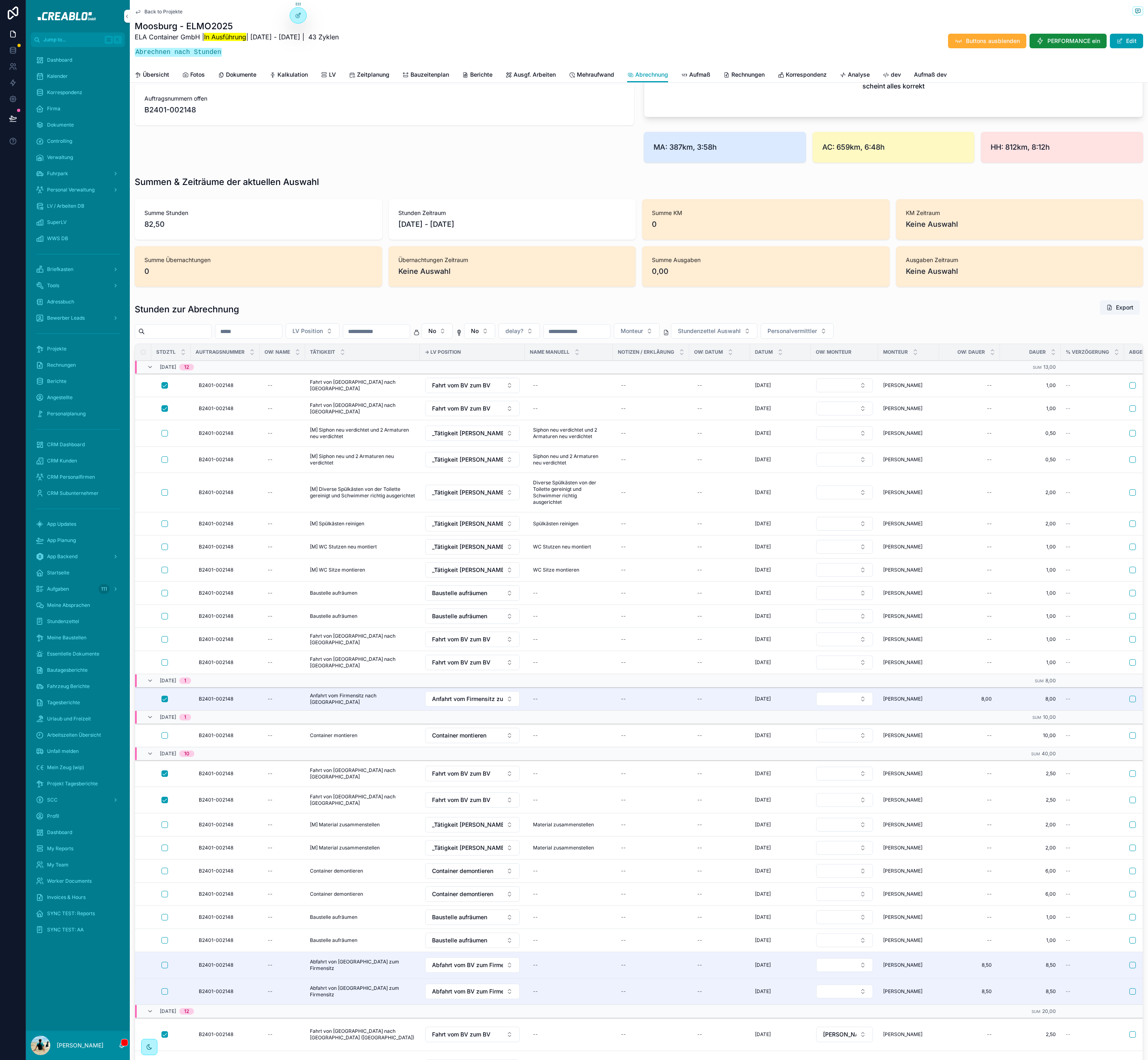
click at [590, 337] on input "scrollable content" at bounding box center [577, 331] width 66 height 12
click at [605, 337] on input "scrollable content" at bounding box center [577, 331] width 66 height 12
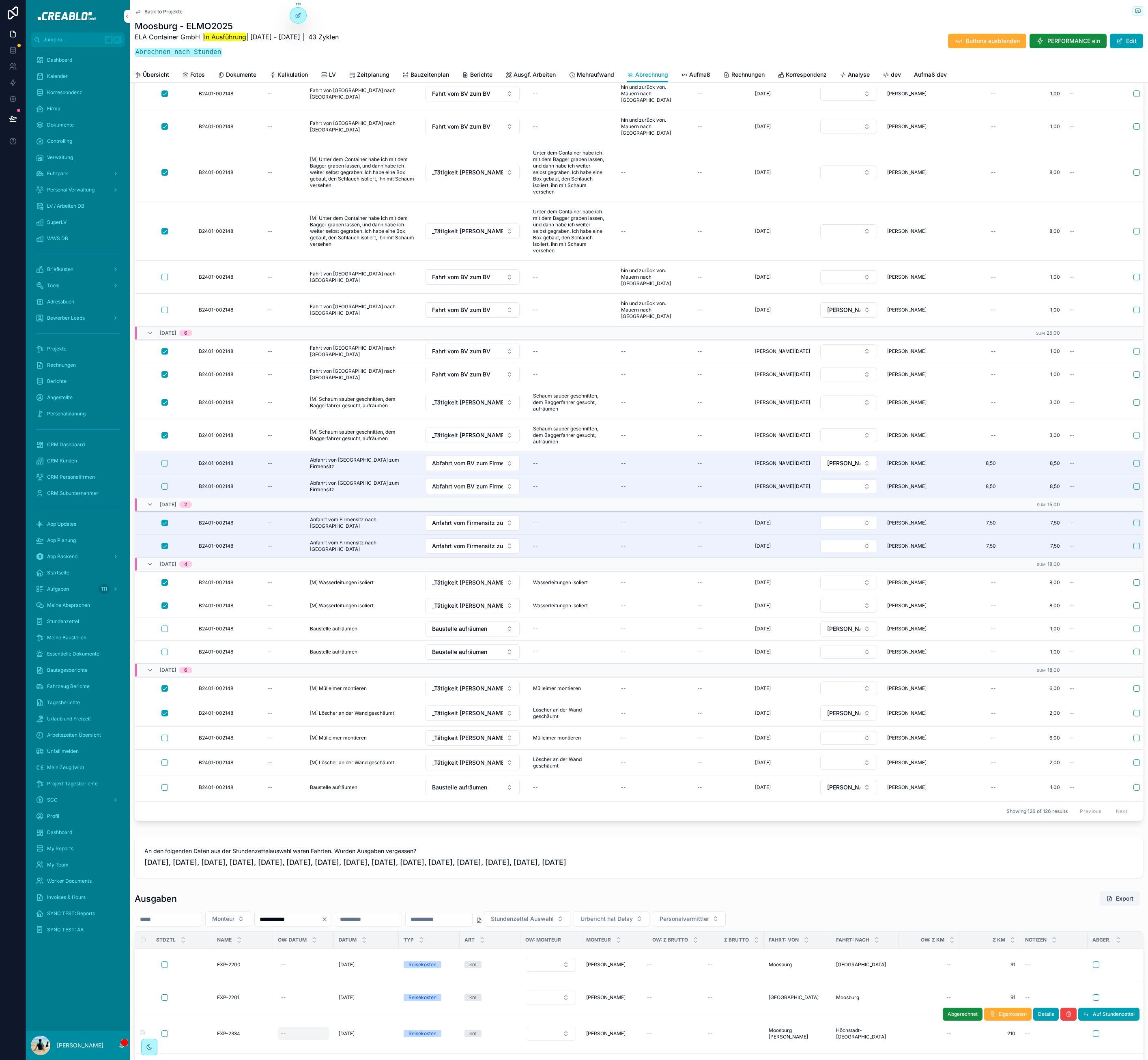
scroll to position [1281, 0]
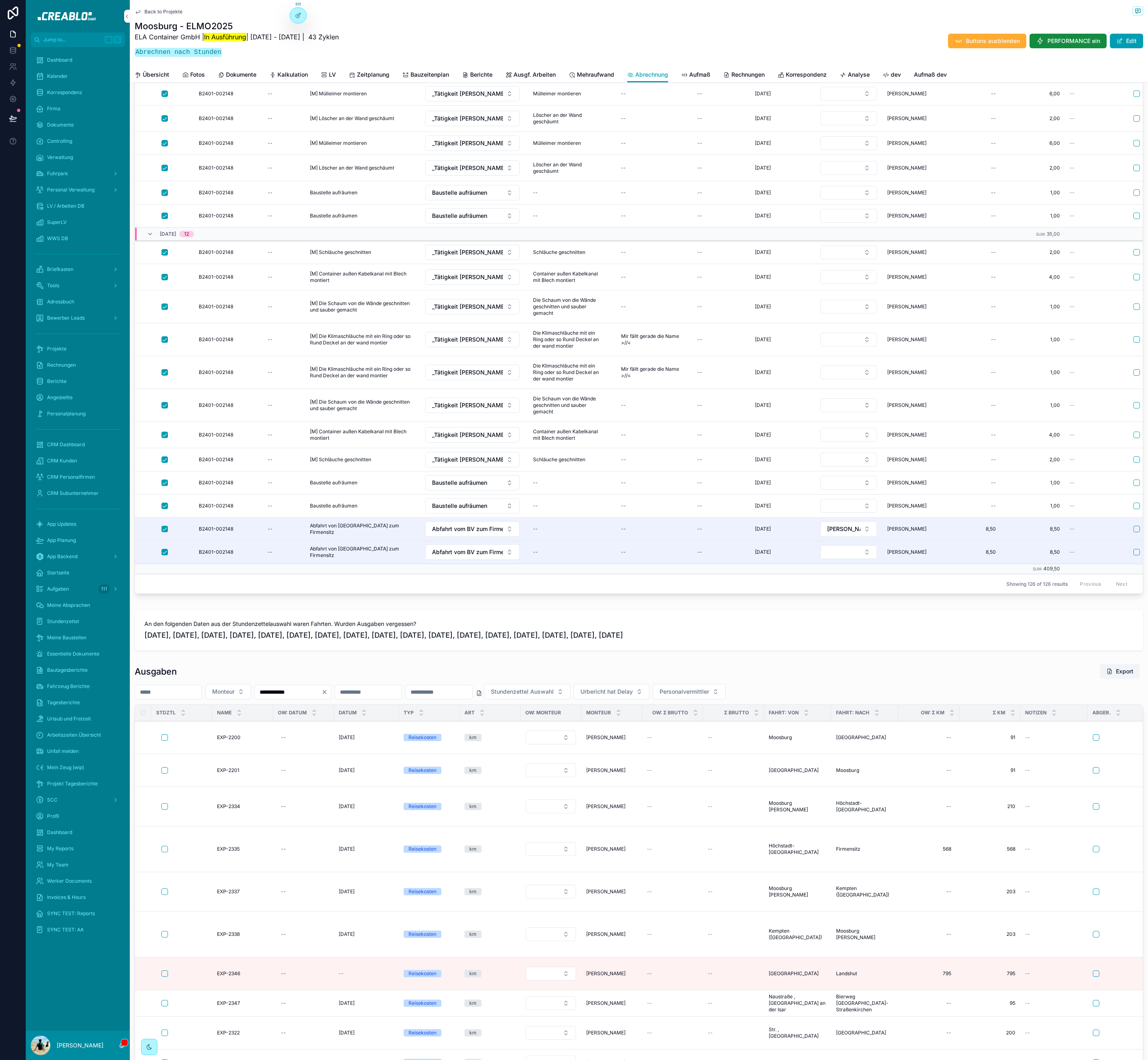
scroll to position [1005, 0]
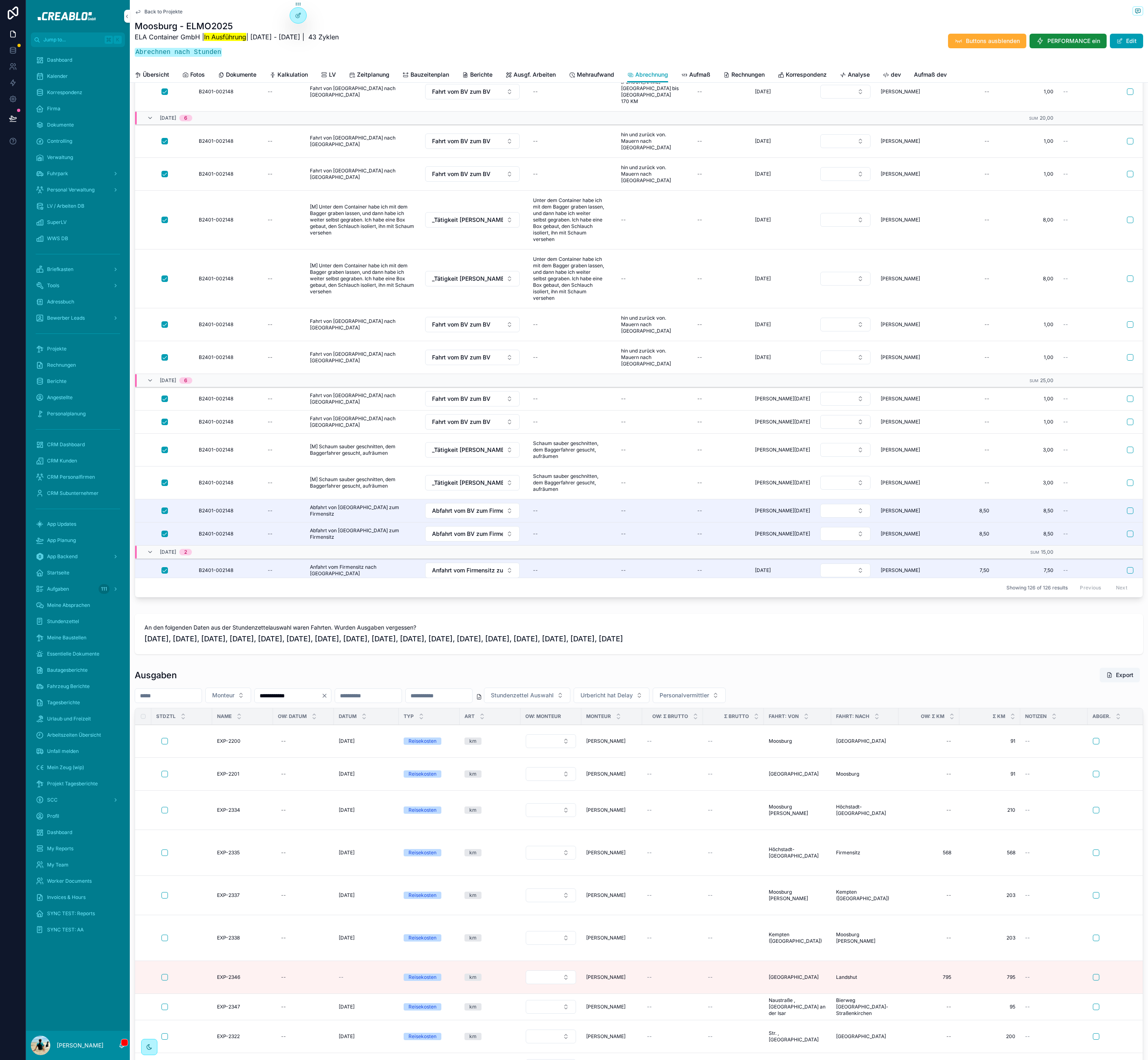
scroll to position [578, 0]
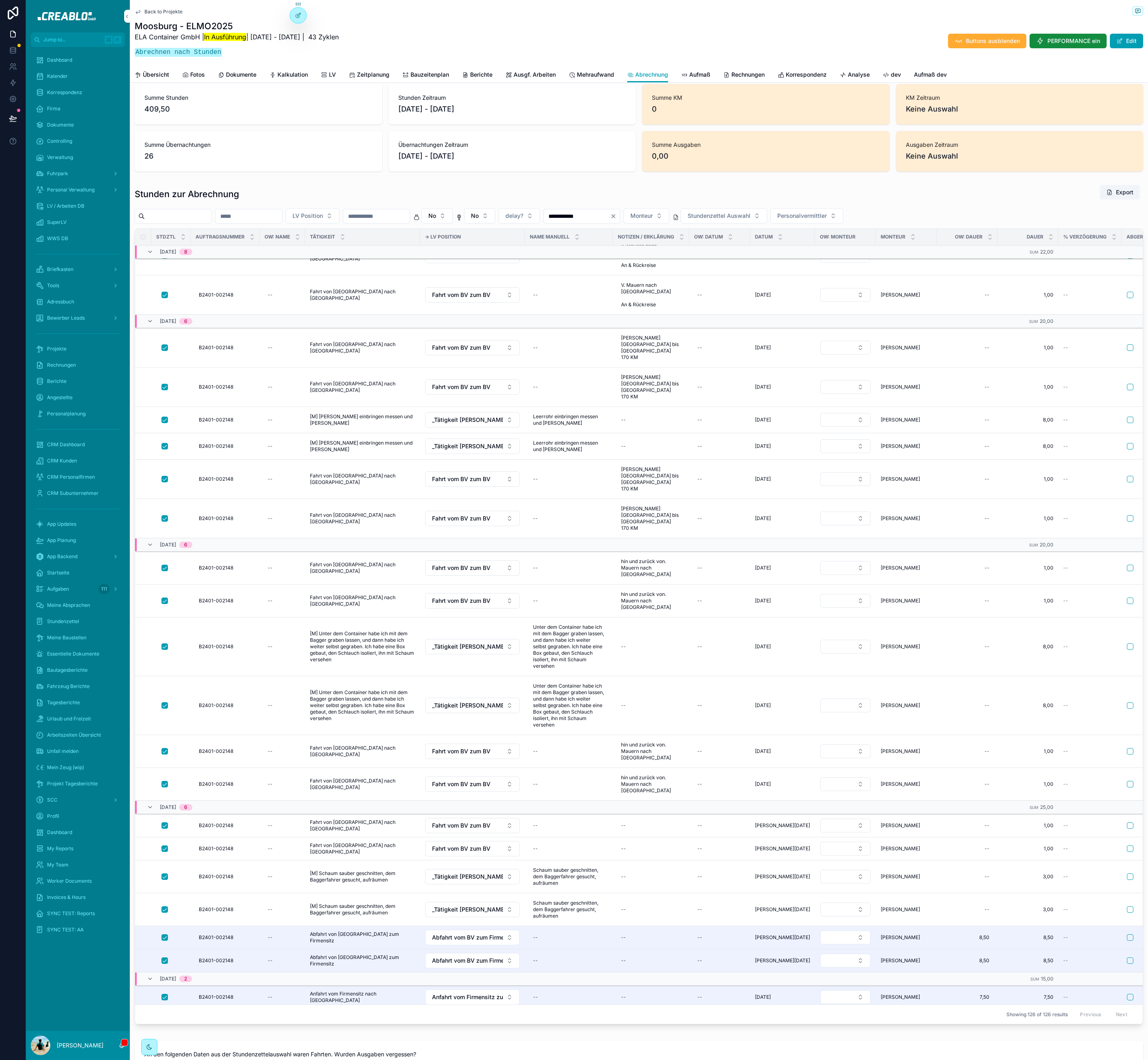
click at [183, 200] on h1 "Stunden zur Abrechnung" at bounding box center [187, 194] width 104 height 12
click at [201, 197] on h1 "Stunden zur Abrechnung" at bounding box center [187, 194] width 104 height 12
drag, startPoint x: 201, startPoint y: 183, endPoint x: 207, endPoint y: 196, distance: 14.3
click at [202, 187] on div "**********" at bounding box center [639, 793] width 1018 height 2558
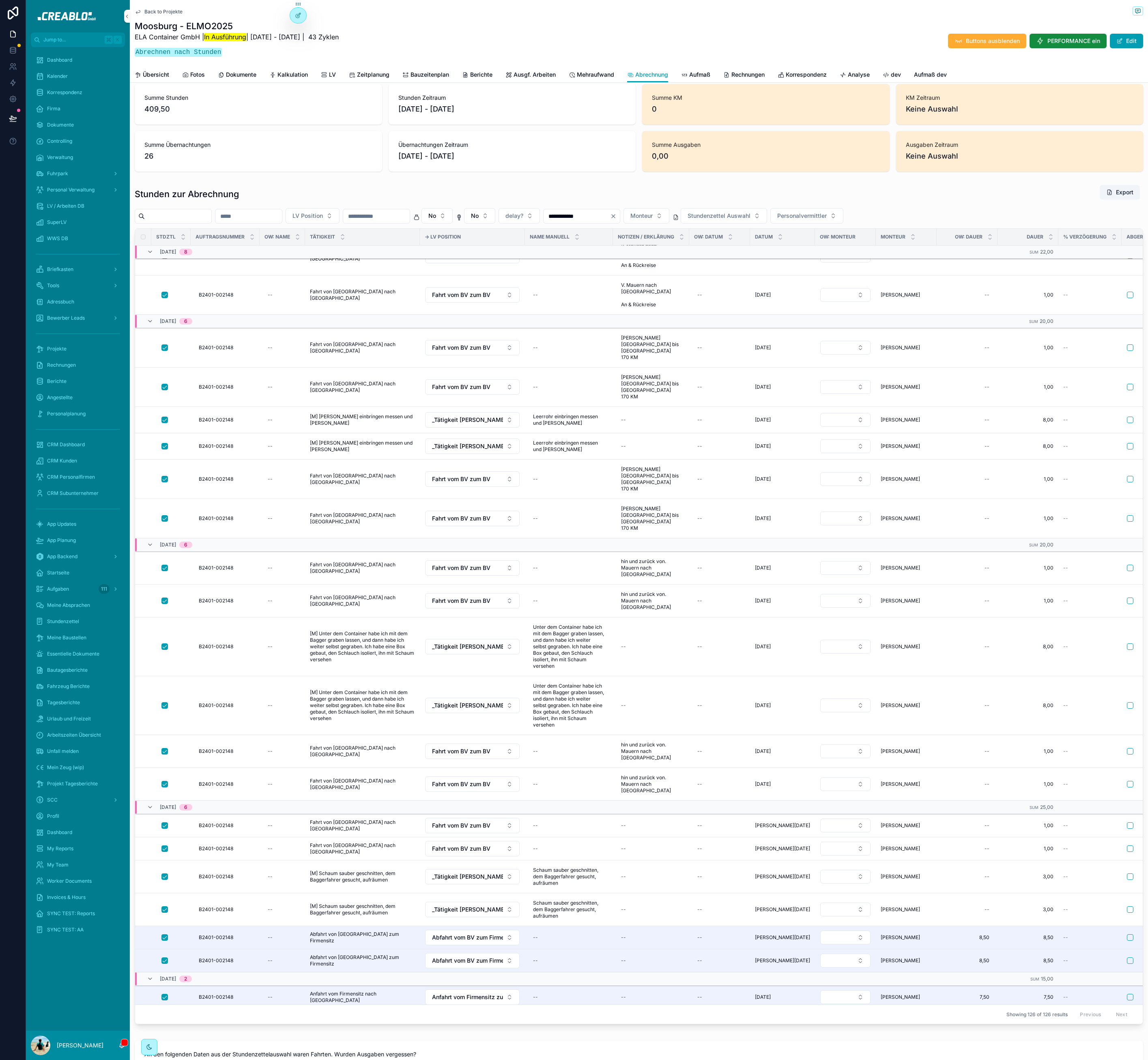
click at [211, 200] on h1 "Stunden zur Abrechnung" at bounding box center [187, 194] width 104 height 12
click at [195, 200] on h1 "Stunden zur Abrechnung" at bounding box center [187, 194] width 104 height 12
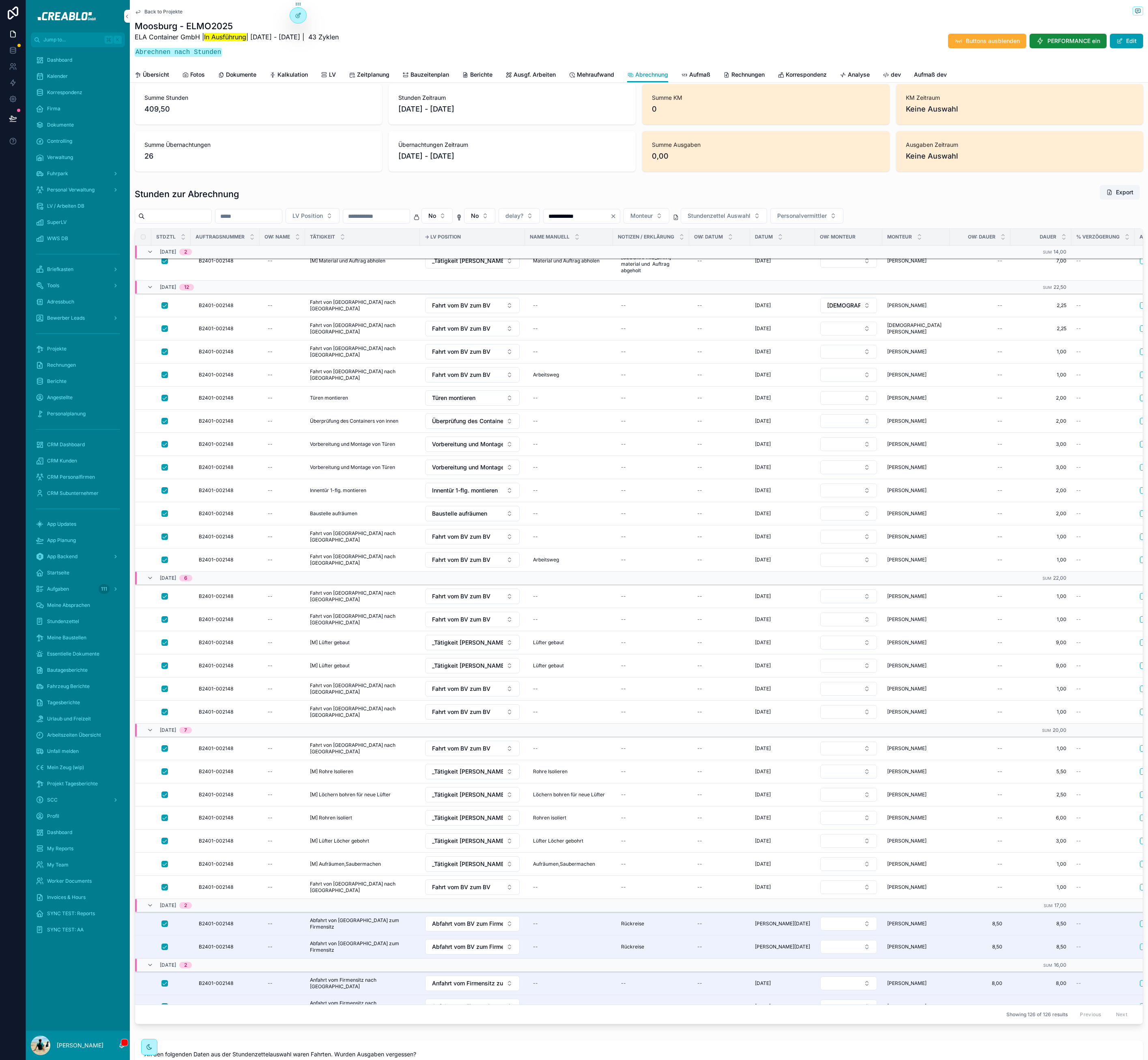
scroll to position [1076, 0]
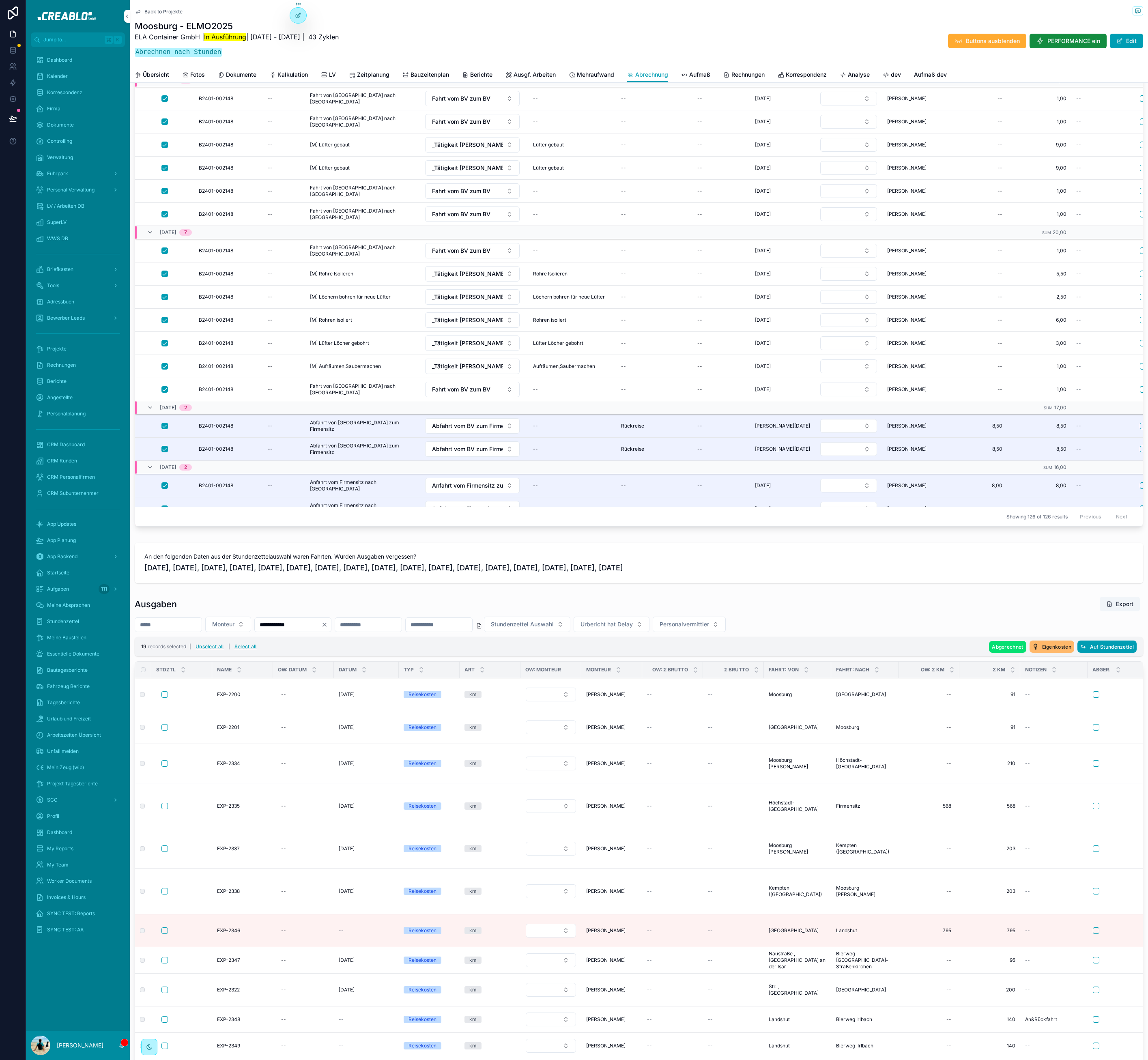
click span "Auf Stundenzettel"
click icon "scrollable content"
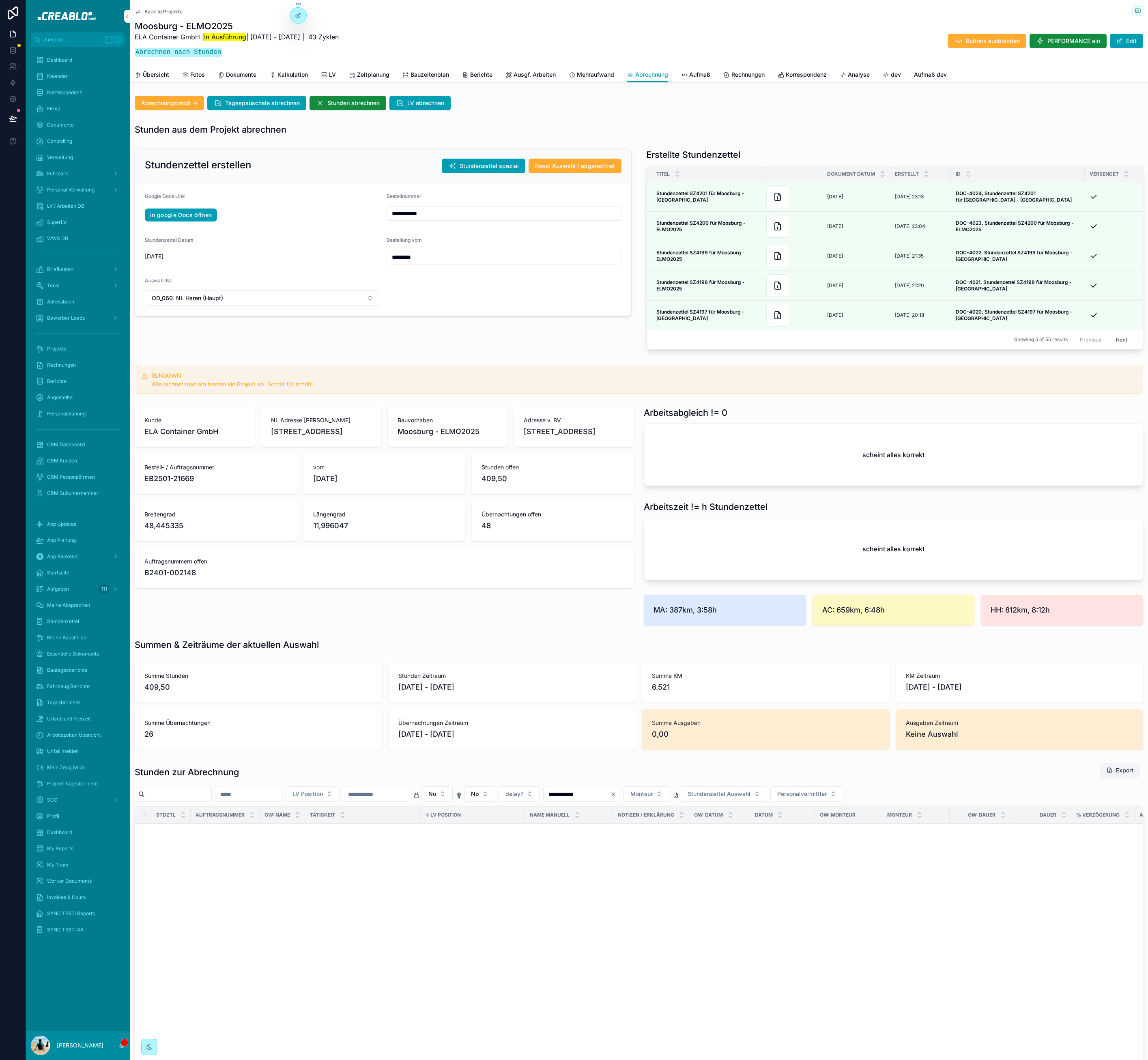
scroll to position [1142, 0]
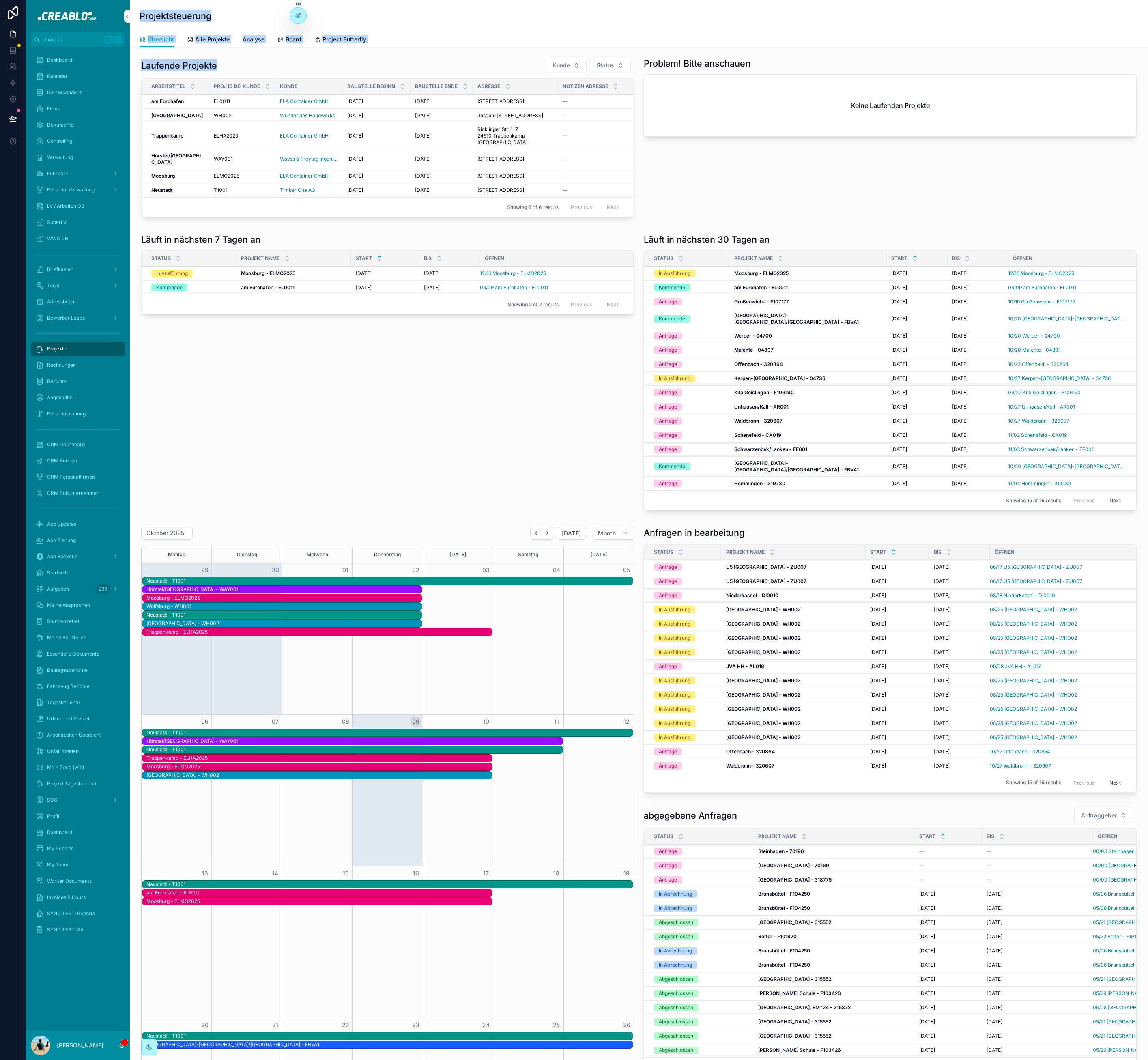
drag, startPoint x: 140, startPoint y: 15, endPoint x: 244, endPoint y: 64, distance: 115.0
click at [244, 64] on div "Projektsteuerung Übersicht Übersicht Alle Projekte Analyse Board Project Butter…" at bounding box center [639, 793] width 1018 height 1586
click at [244, 64] on div "Laufende Projekte Kunde Status" at bounding box center [387, 65] width 493 height 16
drag, startPoint x: 243, startPoint y: 67, endPoint x: 156, endPoint y: 12, distance: 102.9
click at [156, 12] on div "Projektsteuerung Übersicht Übersicht Alle Projekte Analyse Board Project Butter…" at bounding box center [639, 793] width 1018 height 1586
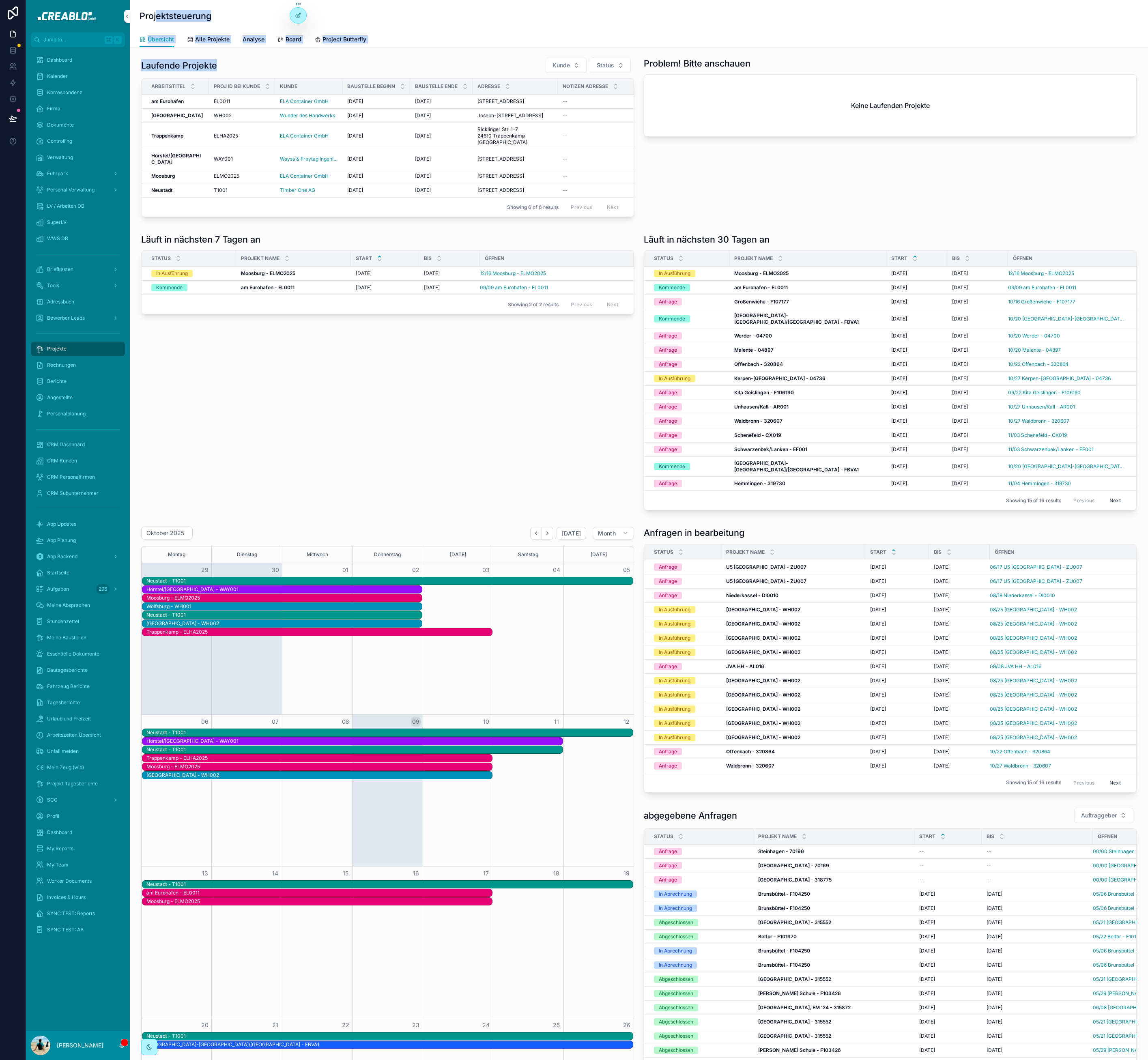
click at [156, 13] on h1 "Projektsteuerung" at bounding box center [176, 16] width 72 height 12
drag, startPoint x: 141, startPoint y: 15, endPoint x: 215, endPoint y: 67, distance: 90.4
click at [215, 68] on div "Projektsteuerung Übersicht Übersicht Alle Projekte Analyse Board Project Butter…" at bounding box center [639, 793] width 1018 height 1586
click at [216, 67] on h1 "Laufende Projekte" at bounding box center [179, 65] width 76 height 12
drag, startPoint x: 230, startPoint y: 67, endPoint x: 141, endPoint y: 18, distance: 101.6
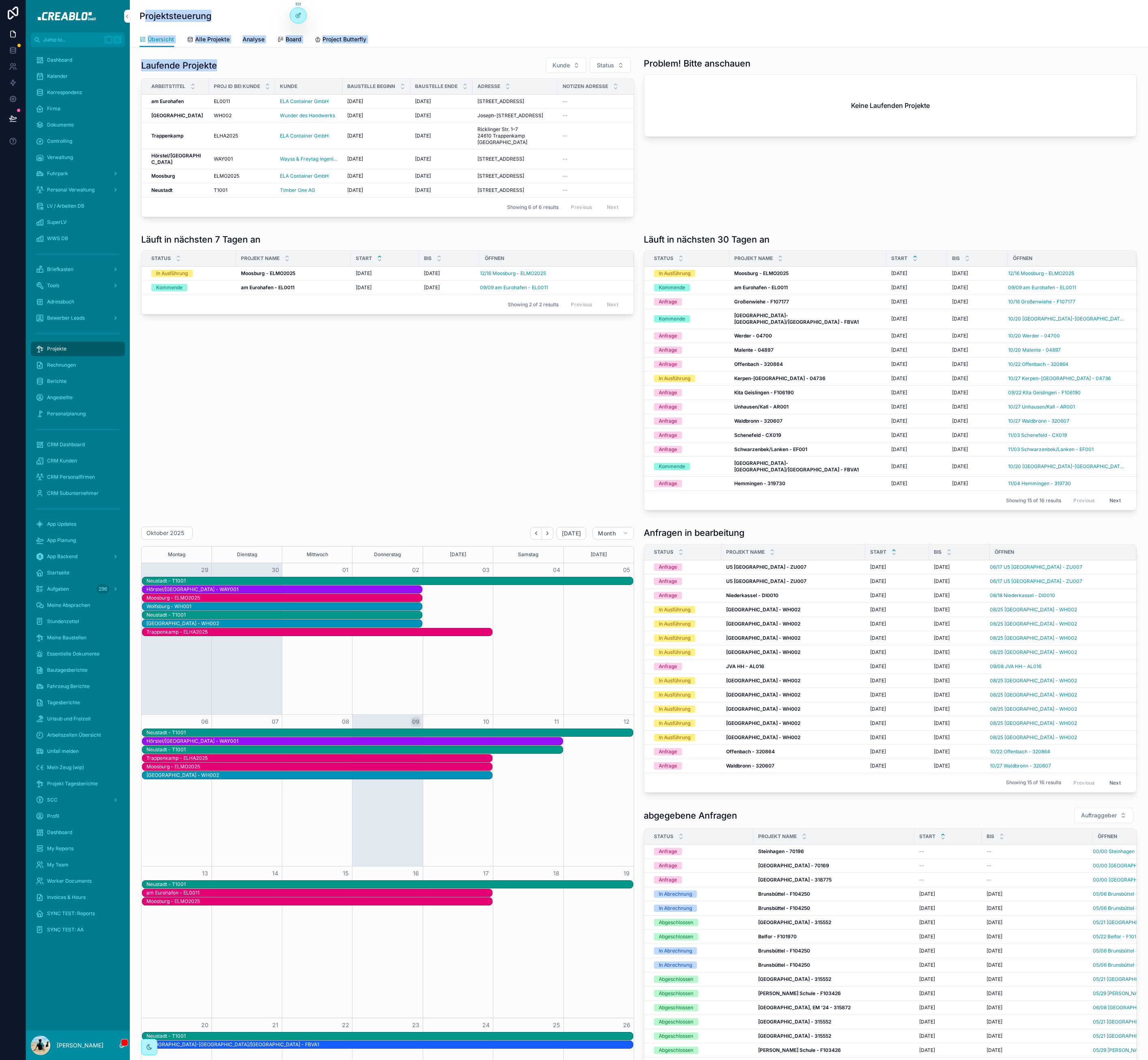
click at [142, 18] on div "Projektsteuerung Übersicht Übersicht Alle Projekte Analyse Board Project Butter…" at bounding box center [639, 793] width 1018 height 1586
click at [140, 16] on h1 "Projektsteuerung" at bounding box center [176, 16] width 72 height 12
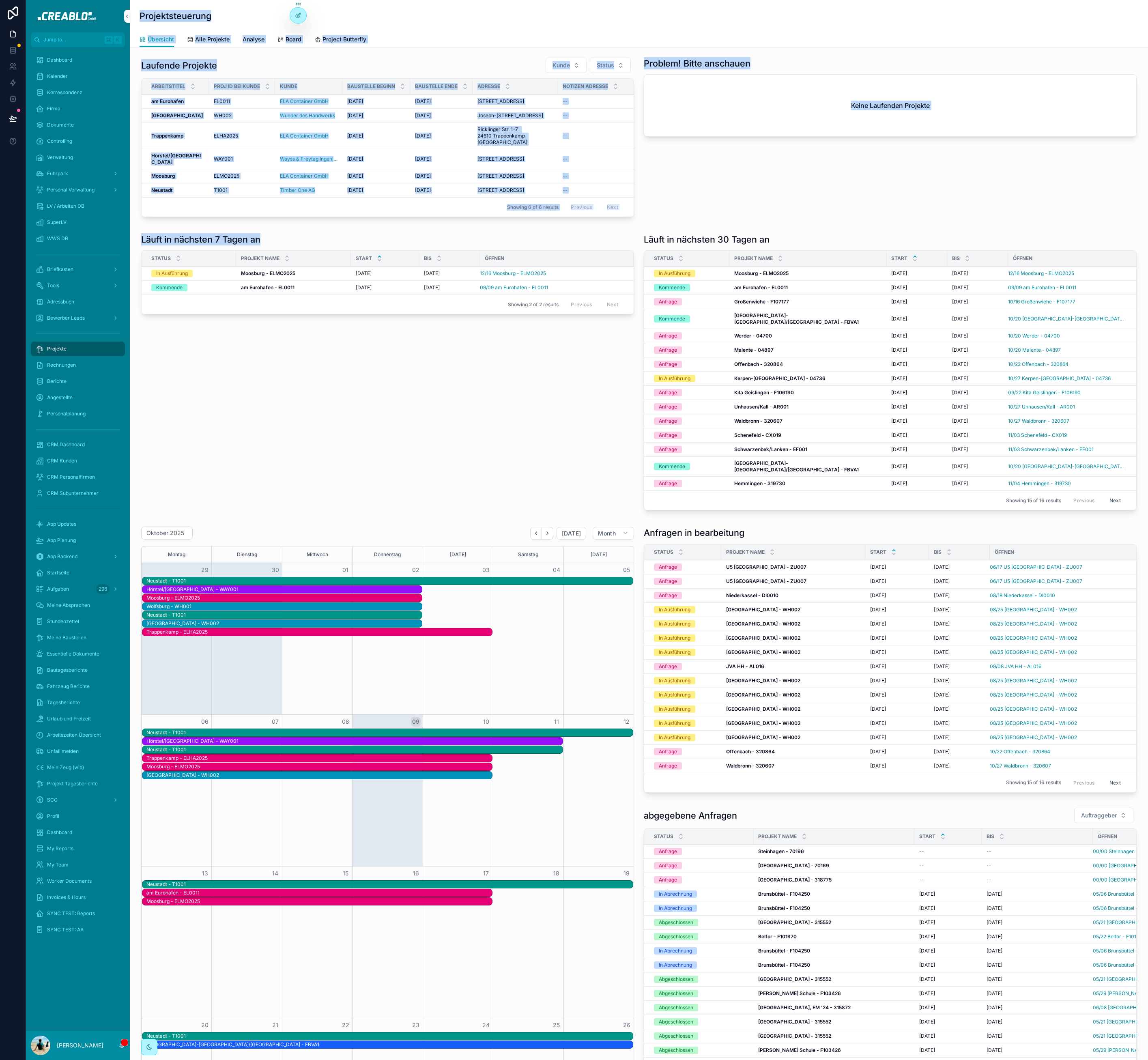
drag, startPoint x: 140, startPoint y: 9, endPoint x: 273, endPoint y: 301, distance: 320.9
click at [273, 301] on div "Projektsteuerung Übersicht Übersicht Alle Projekte Analyse Board Project Butter…" at bounding box center [639, 793] width 1018 height 1586
click at [273, 246] on div "Läuft in nächsten 7 Tagen an" at bounding box center [387, 239] width 493 height 12
drag, startPoint x: 272, startPoint y: 300, endPoint x: 144, endPoint y: 20, distance: 307.9
click at [145, 19] on div "Projektsteuerung Übersicht Übersicht Alle Projekte Analyse Board Project Butter…" at bounding box center [639, 793] width 1018 height 1586
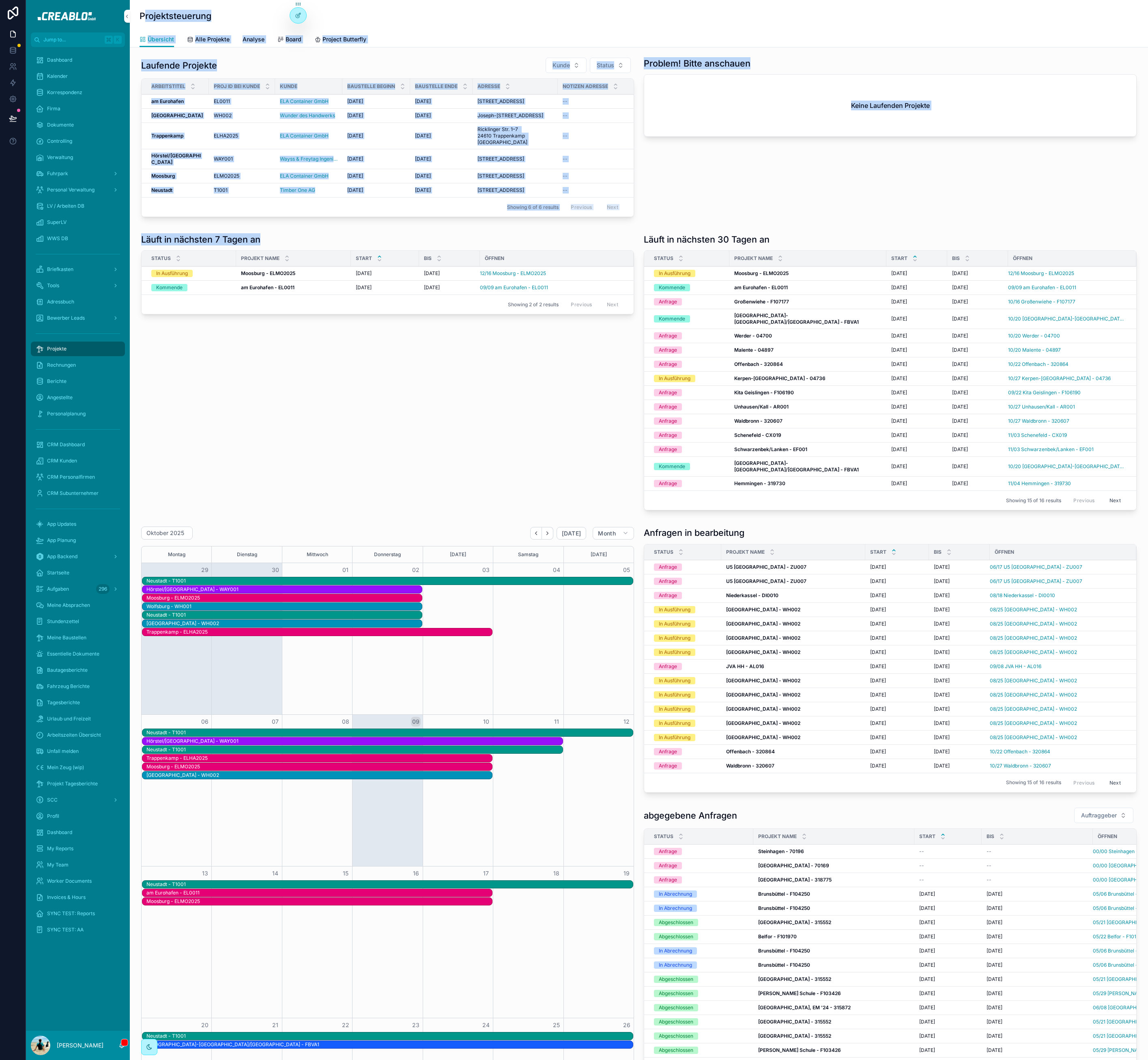
click at [144, 21] on h1 "Projektsteuerung" at bounding box center [176, 16] width 72 height 12
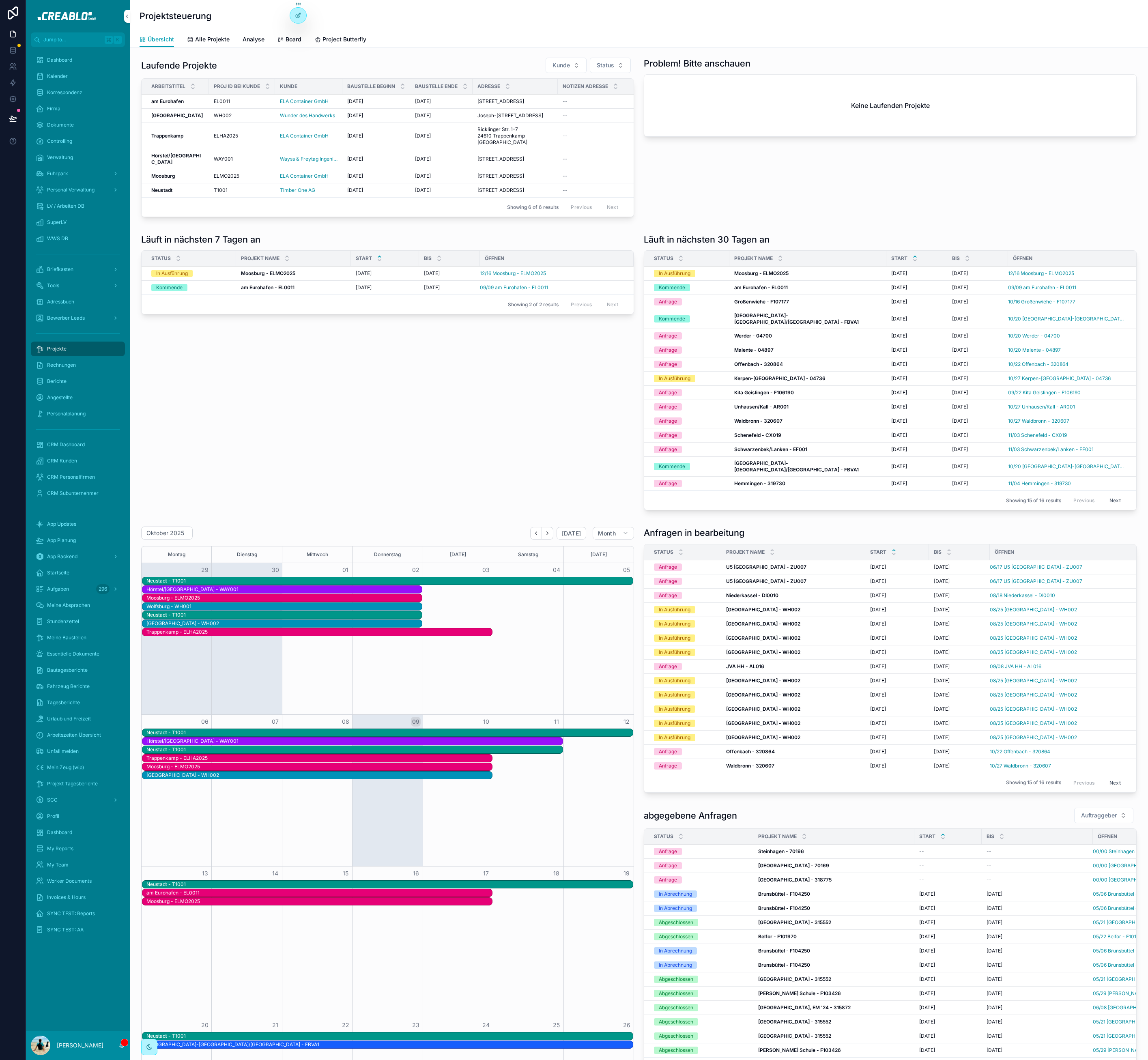
drag, startPoint x: 142, startPoint y: 15, endPoint x: 233, endPoint y: 61, distance: 102.0
click at [233, 61] on div "Projektsteuerung Übersicht Übersicht Alle Projekte Analyse Board Project Butter…" at bounding box center [639, 793] width 1018 height 1586
click at [233, 61] on div "Laufende Projekte Kunde Status" at bounding box center [387, 65] width 493 height 16
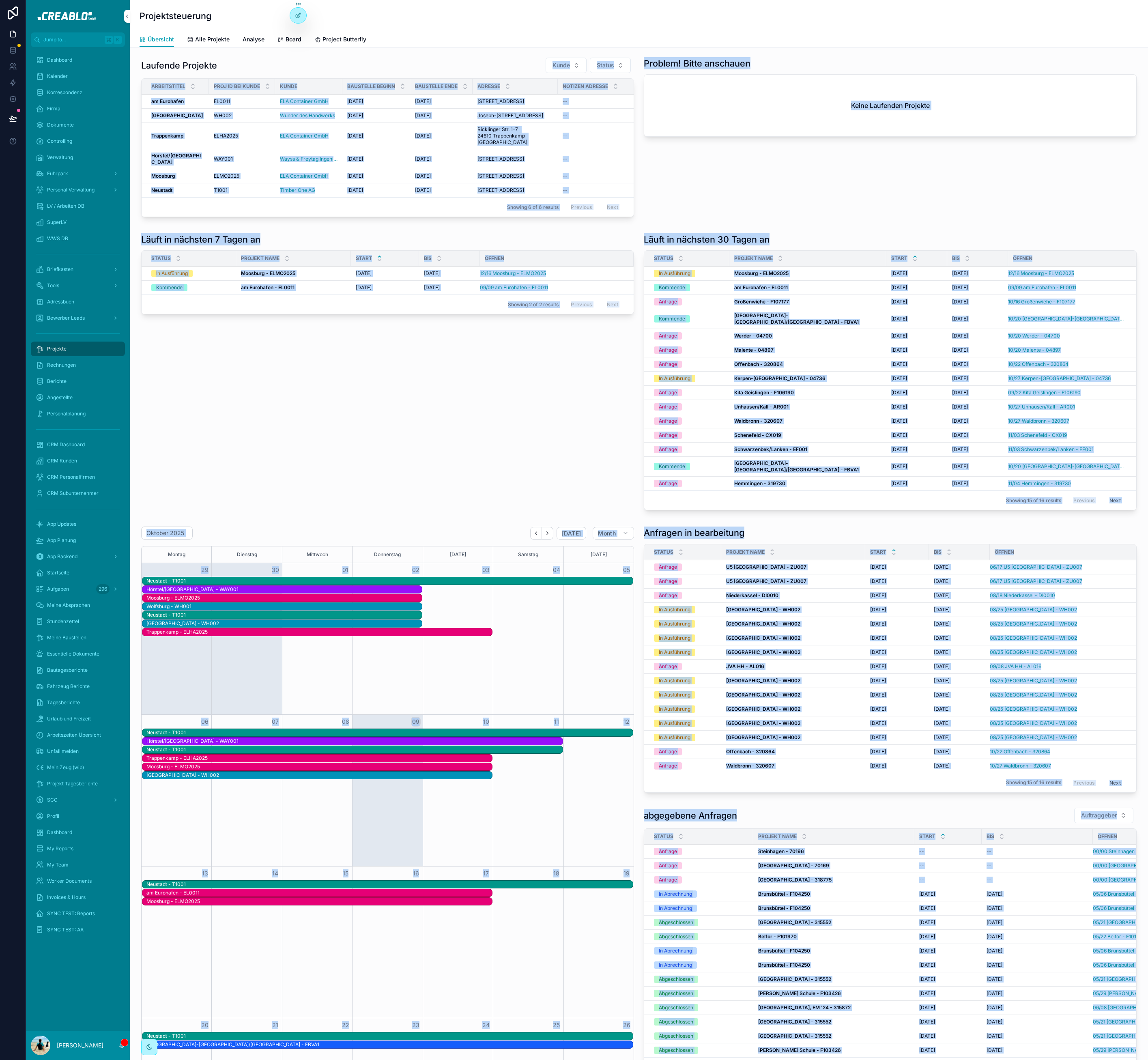
drag, startPoint x: 242, startPoint y: 66, endPoint x: 141, endPoint y: 11, distance: 115.0
click at [136, 0] on div "Projektsteuerung Übersicht Übersicht Alle Projekte Analyse Board Project Butter…" at bounding box center [639, 793] width 1018 height 1586
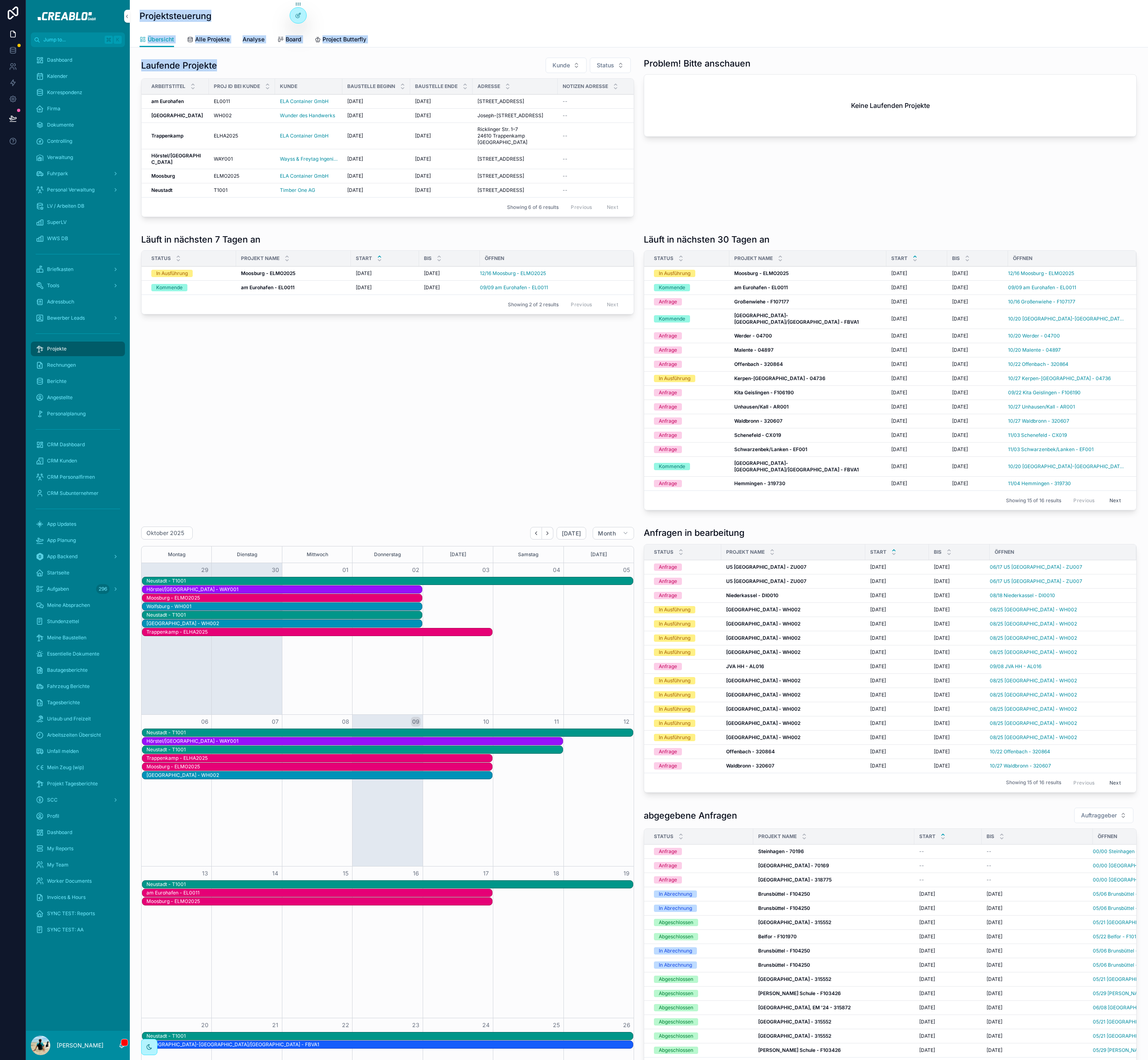
click at [141, 11] on h1 "Projektsteuerung" at bounding box center [176, 16] width 72 height 12
drag, startPoint x: 144, startPoint y: 13, endPoint x: 224, endPoint y: 61, distance: 93.3
click at [224, 59] on div "Projektsteuerung Übersicht Übersicht Alle Projekte Analyse Board Project Butter…" at bounding box center [639, 793] width 1018 height 1586
click at [224, 61] on div "Laufende Projekte Kunde Status" at bounding box center [387, 65] width 493 height 16
drag, startPoint x: 226, startPoint y: 65, endPoint x: 141, endPoint y: 15, distance: 98.6
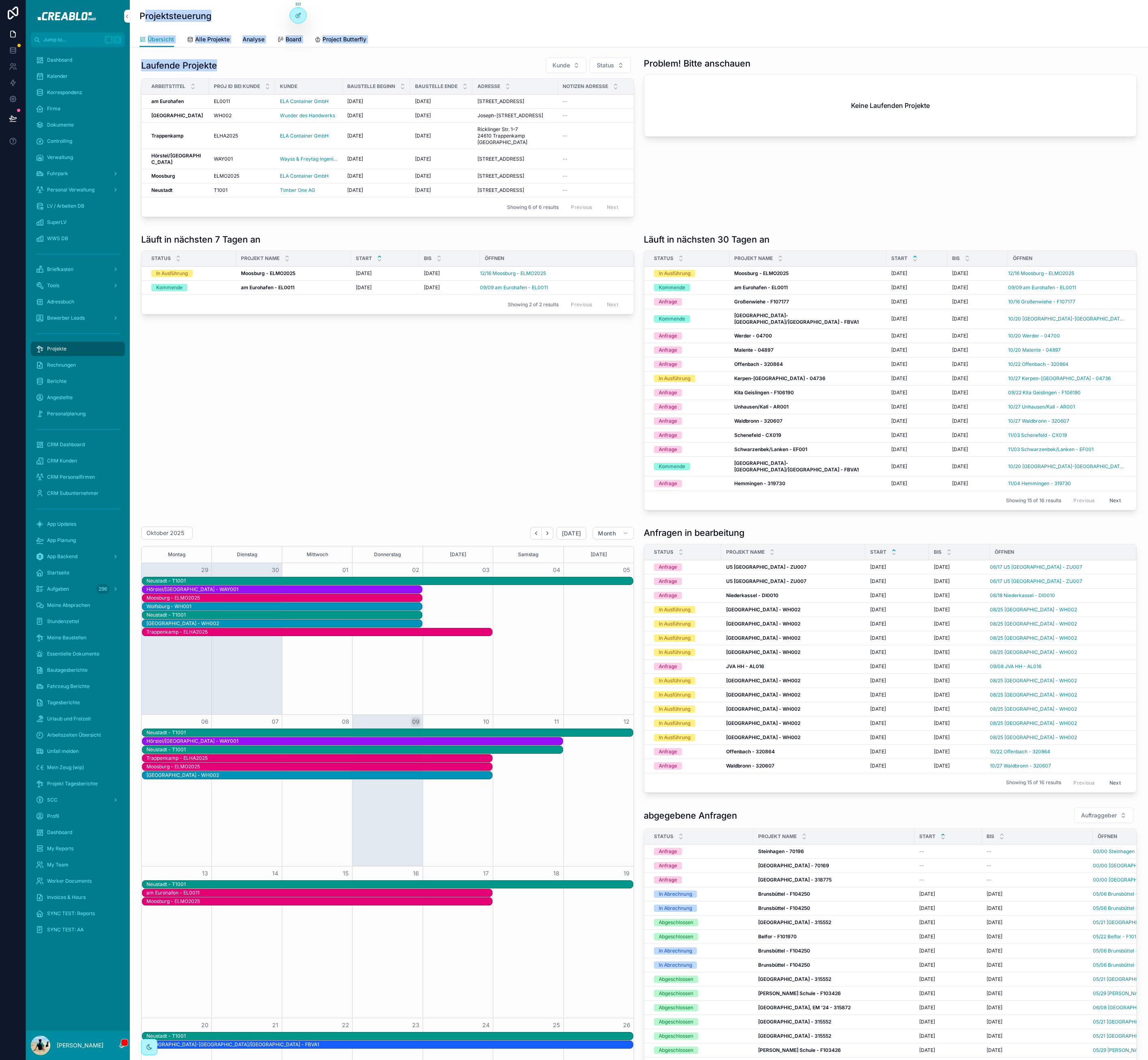
click at [143, 15] on div "Projektsteuerung Übersicht Übersicht Alle Projekte Analyse Board Project Butter…" at bounding box center [639, 793] width 1018 height 1586
click at [141, 15] on h1 "Projektsteuerung" at bounding box center [176, 16] width 72 height 12
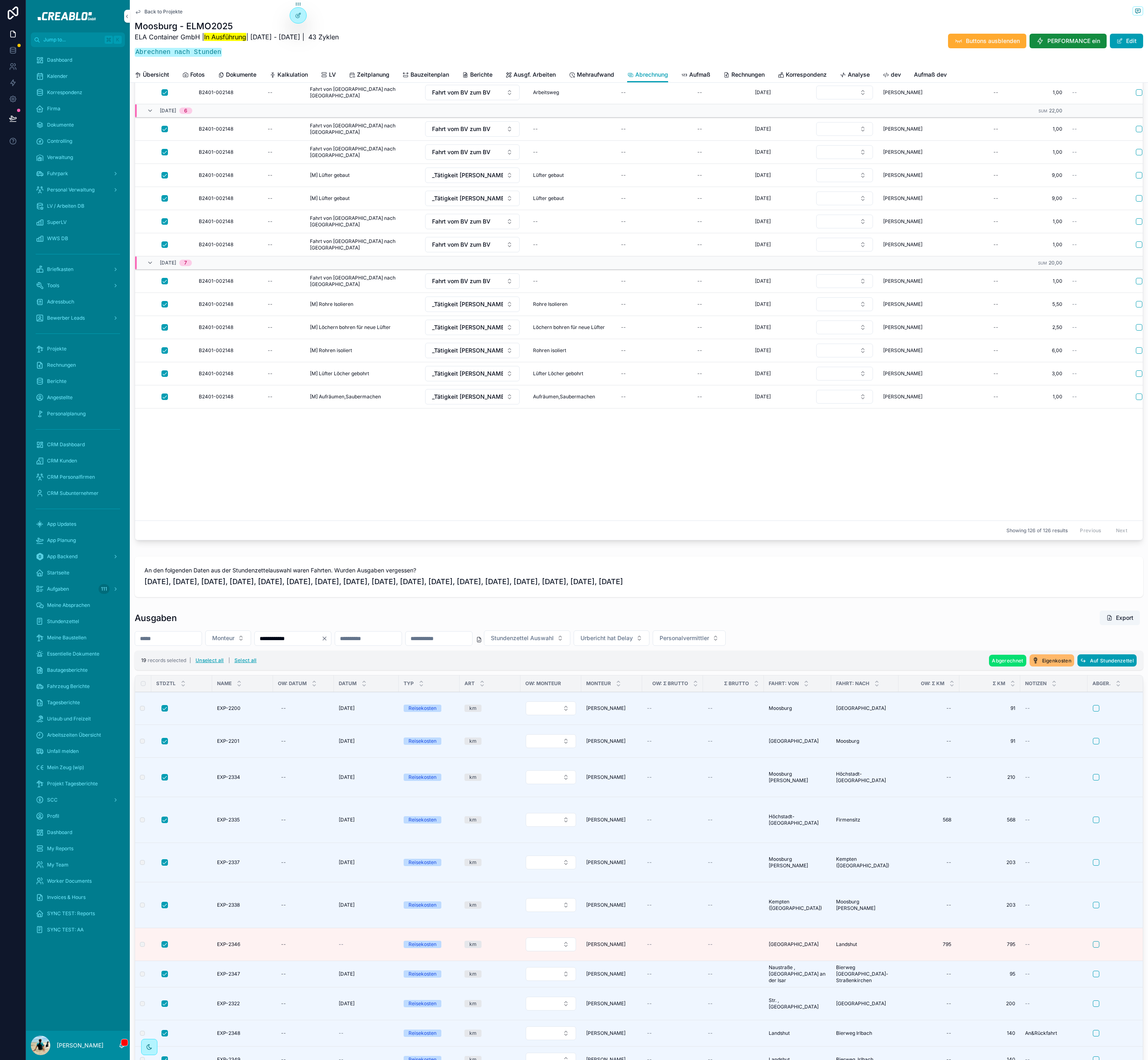
scroll to position [573, 0]
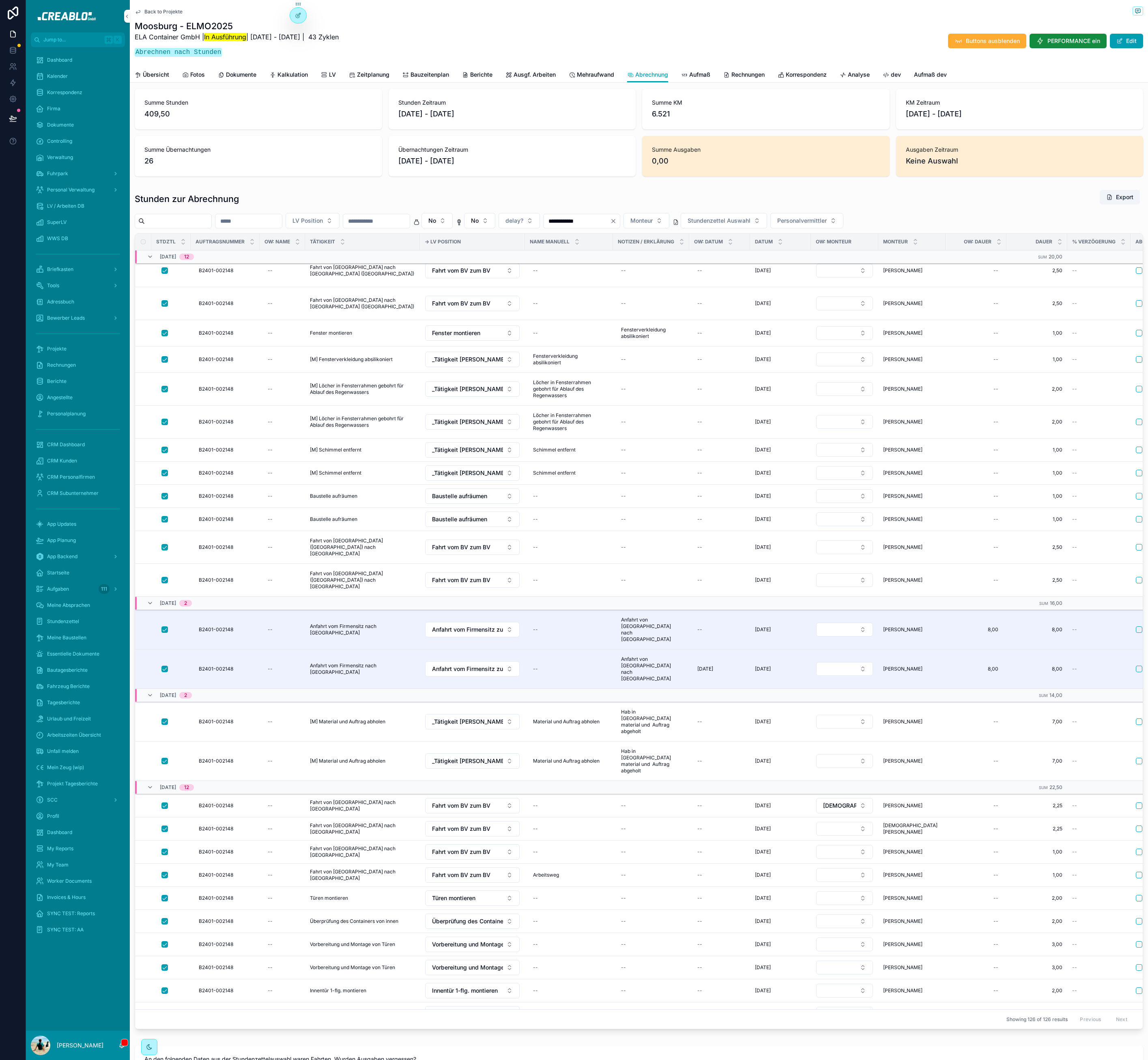
drag, startPoint x: 465, startPoint y: 120, endPoint x: 394, endPoint y: 122, distance: 71.0
click at [394, 122] on div "Stunden Zeitraum 18.08. - 01.10.2025" at bounding box center [512, 109] width 247 height 41
copy span "[DATE] - [DATE]"
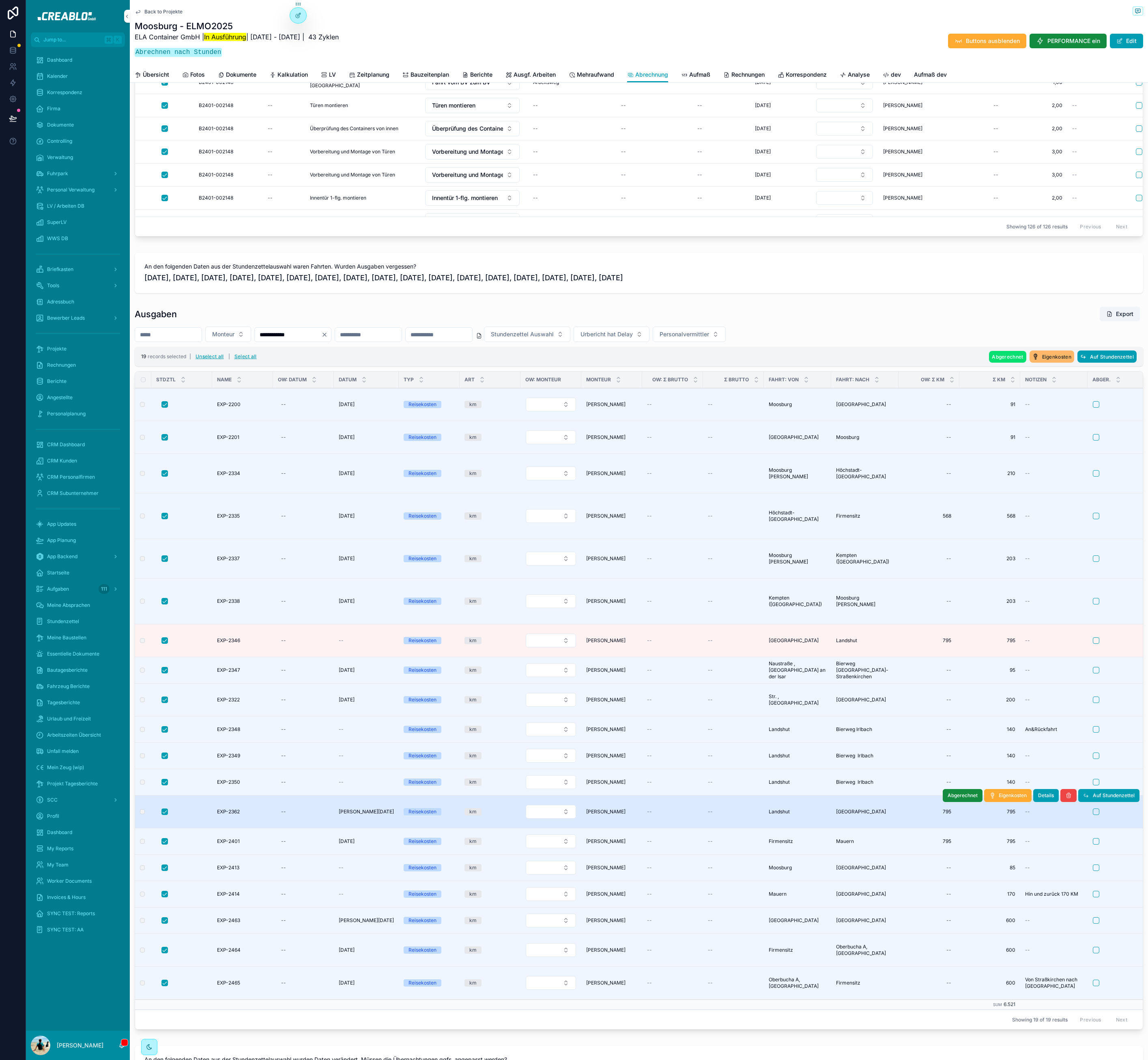
scroll to position [1382, 0]
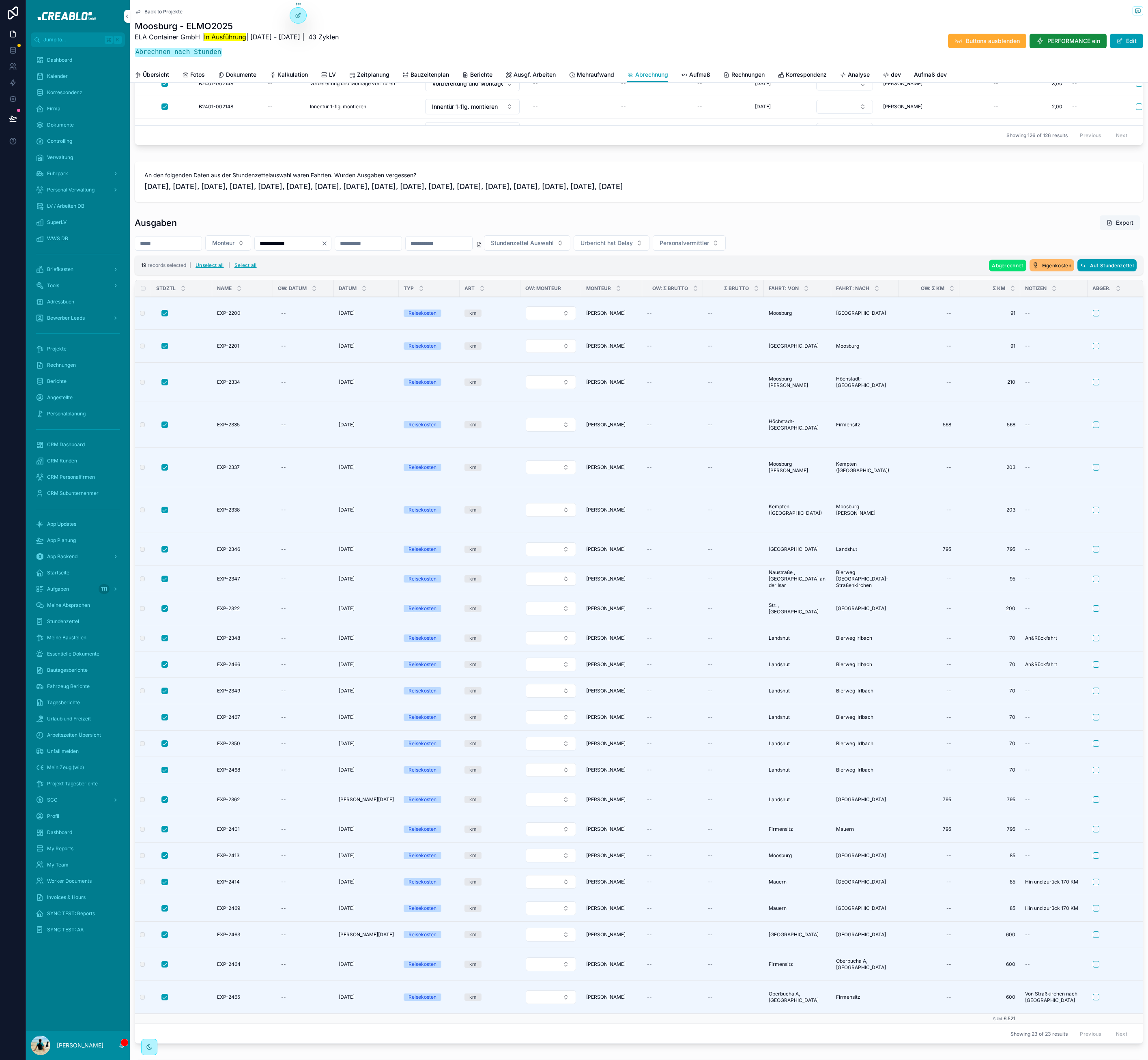
scroll to position [1456, 0]
click at [197, 193] on span "[DATE], [DATE], [DATE], [DATE], [DATE], [DATE], [DATE], [DATE], [DATE], [DATE],…" at bounding box center [639, 187] width 989 height 12
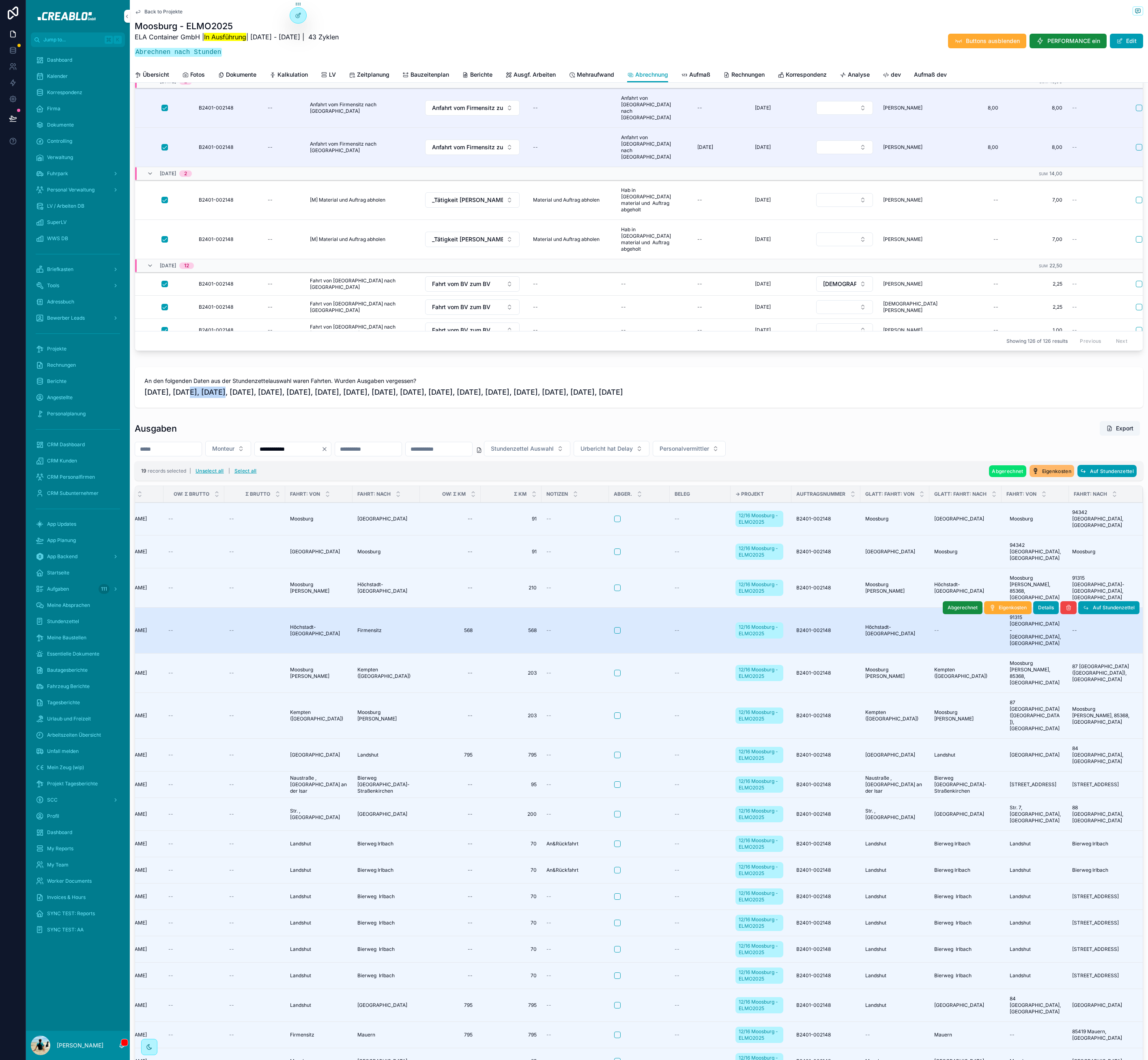
scroll to position [0, 481]
click at [1017, 620] on span "91315 [GEOGRAPHIC_DATA]-[GEOGRAPHIC_DATA], [GEOGRAPHIC_DATA]" at bounding box center [1035, 630] width 51 height 32
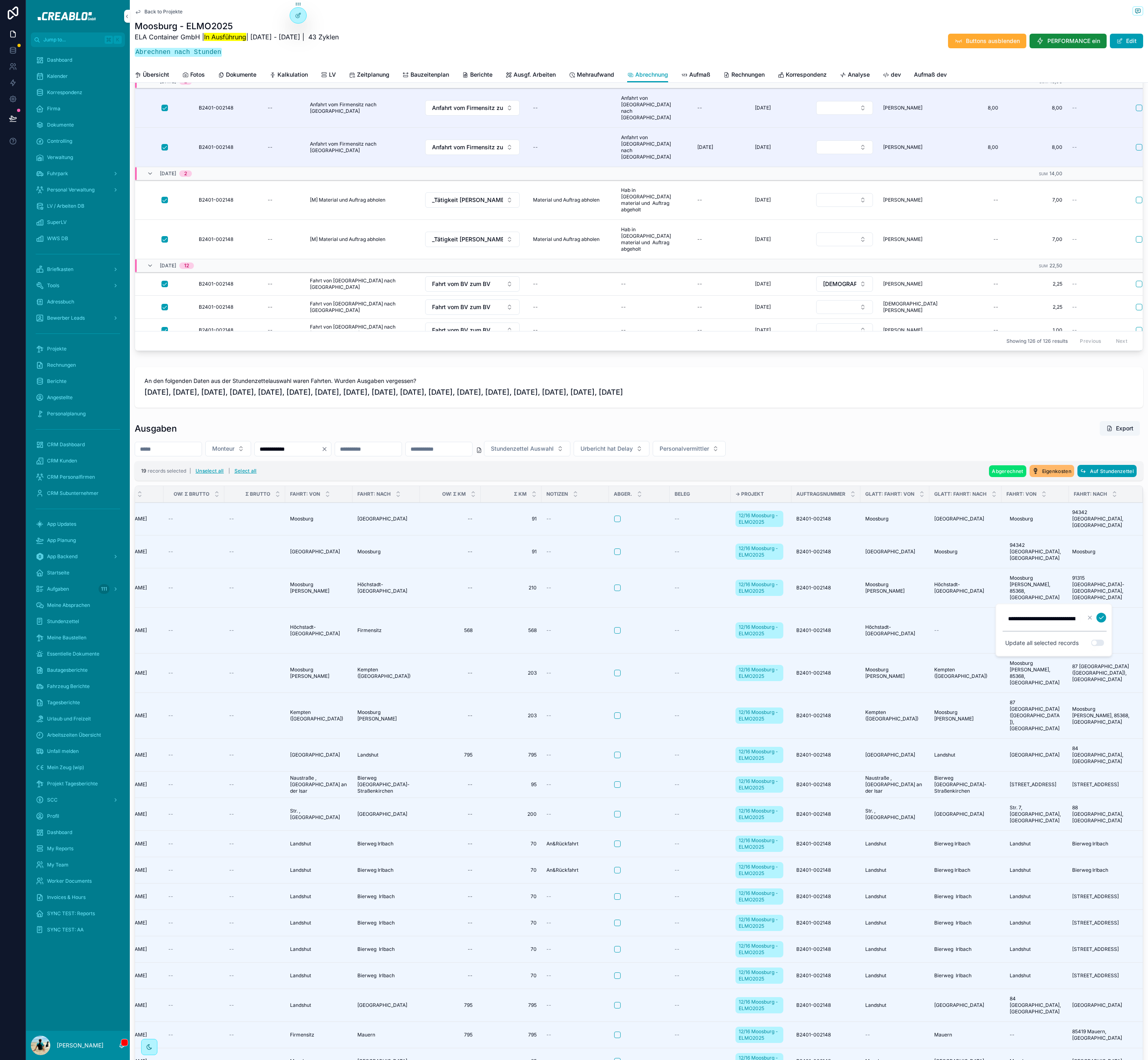
scroll to position [0, 59]
click at [1024, 617] on input "**********" at bounding box center [1042, 618] width 77 height 12
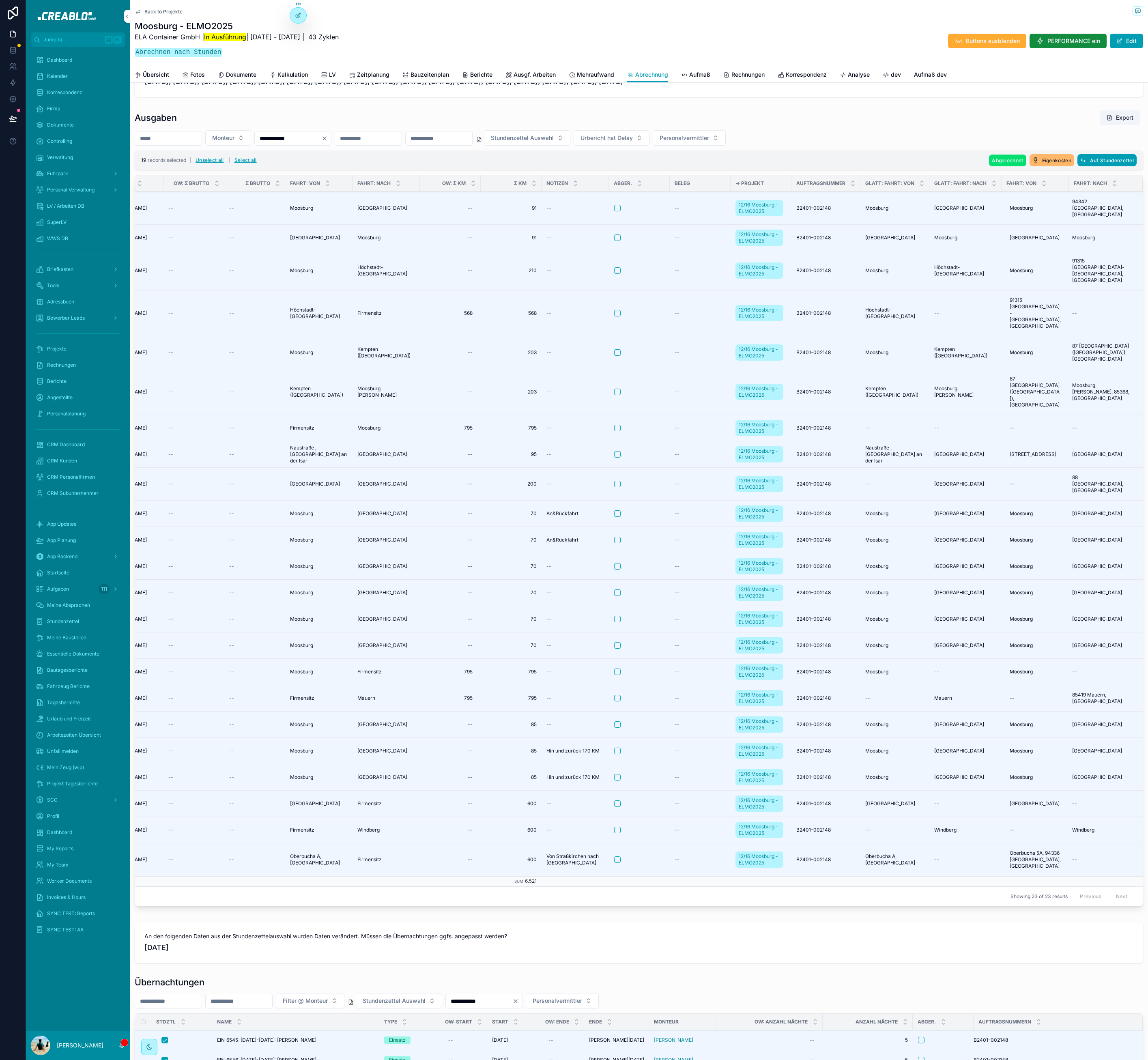
scroll to position [1568, 0]
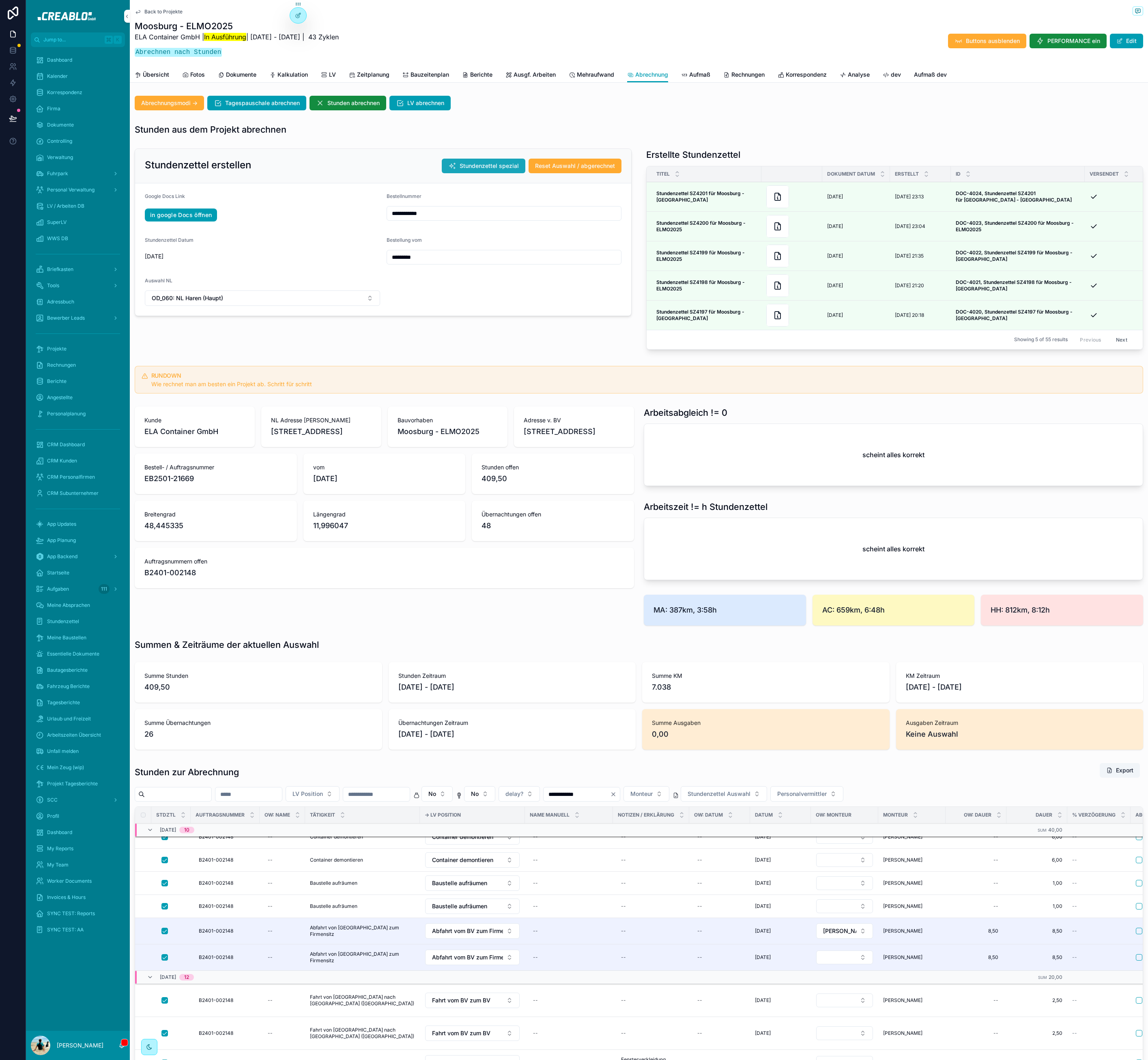
click at [462, 163] on span "Stundenzettel spezial" at bounding box center [489, 166] width 59 height 8
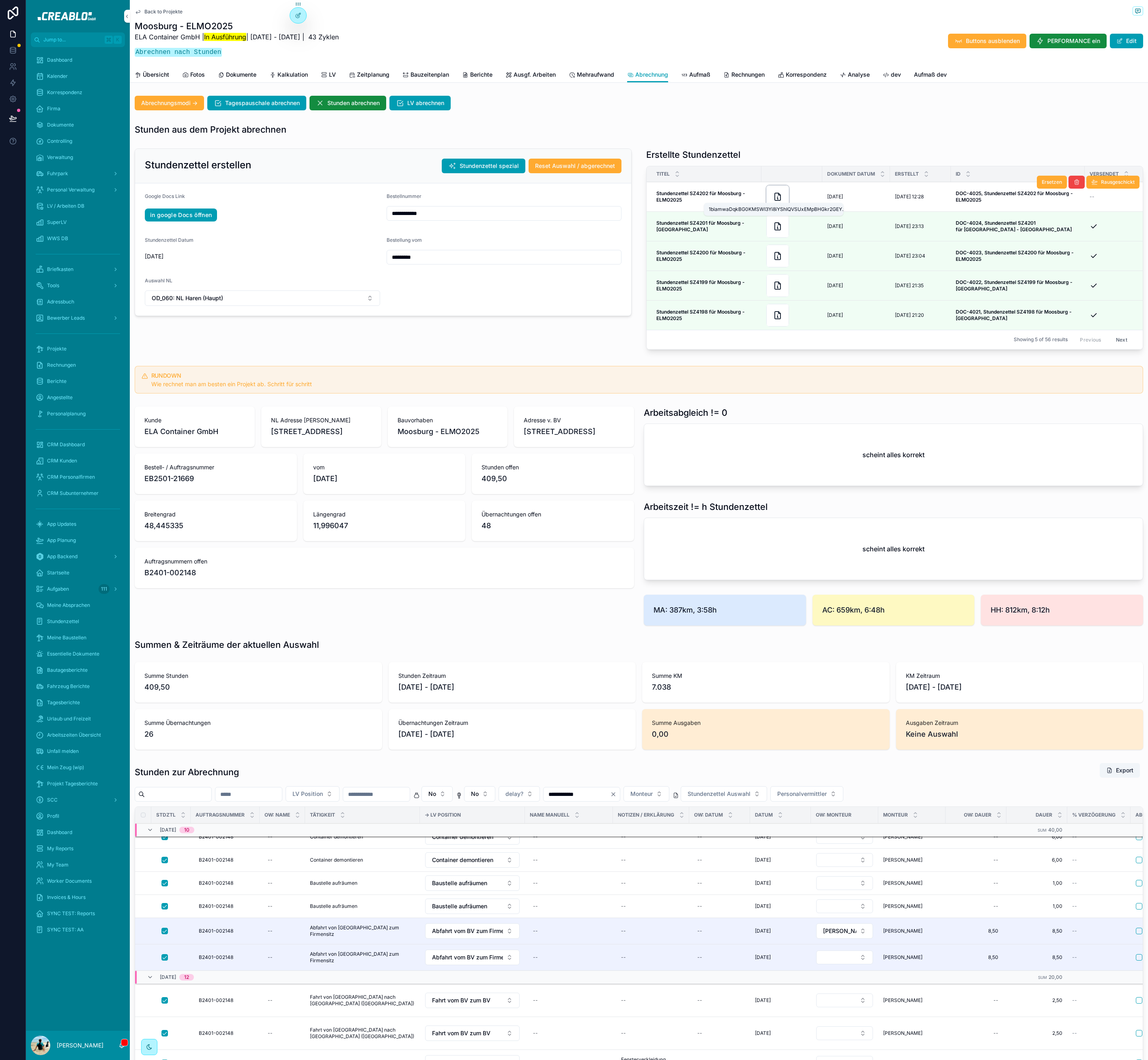
click at [777, 195] on icon "scrollable content" at bounding box center [777, 196] width 10 height 10
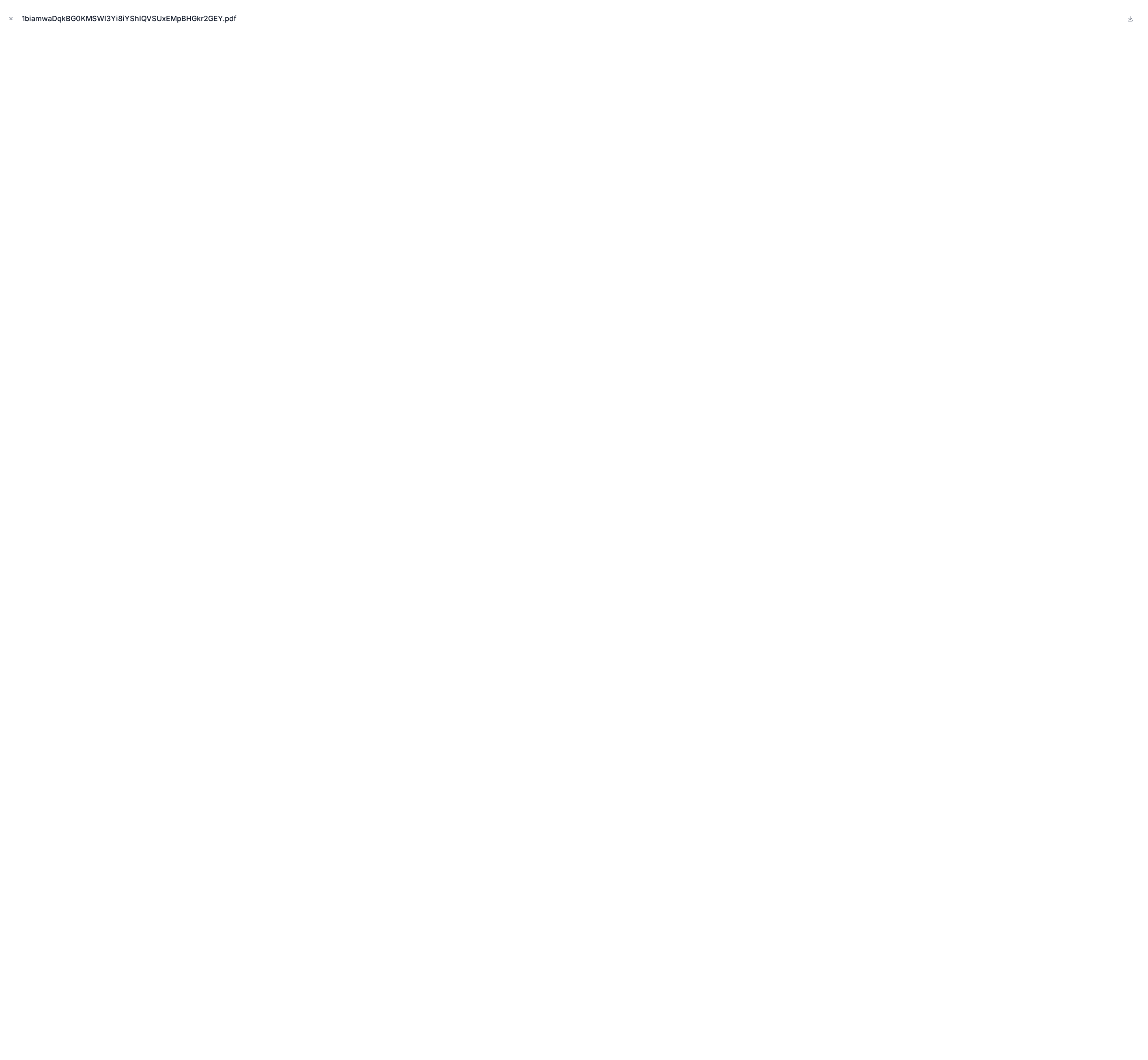
click at [12, 17] on icon "Close modal" at bounding box center [11, 18] width 6 height 6
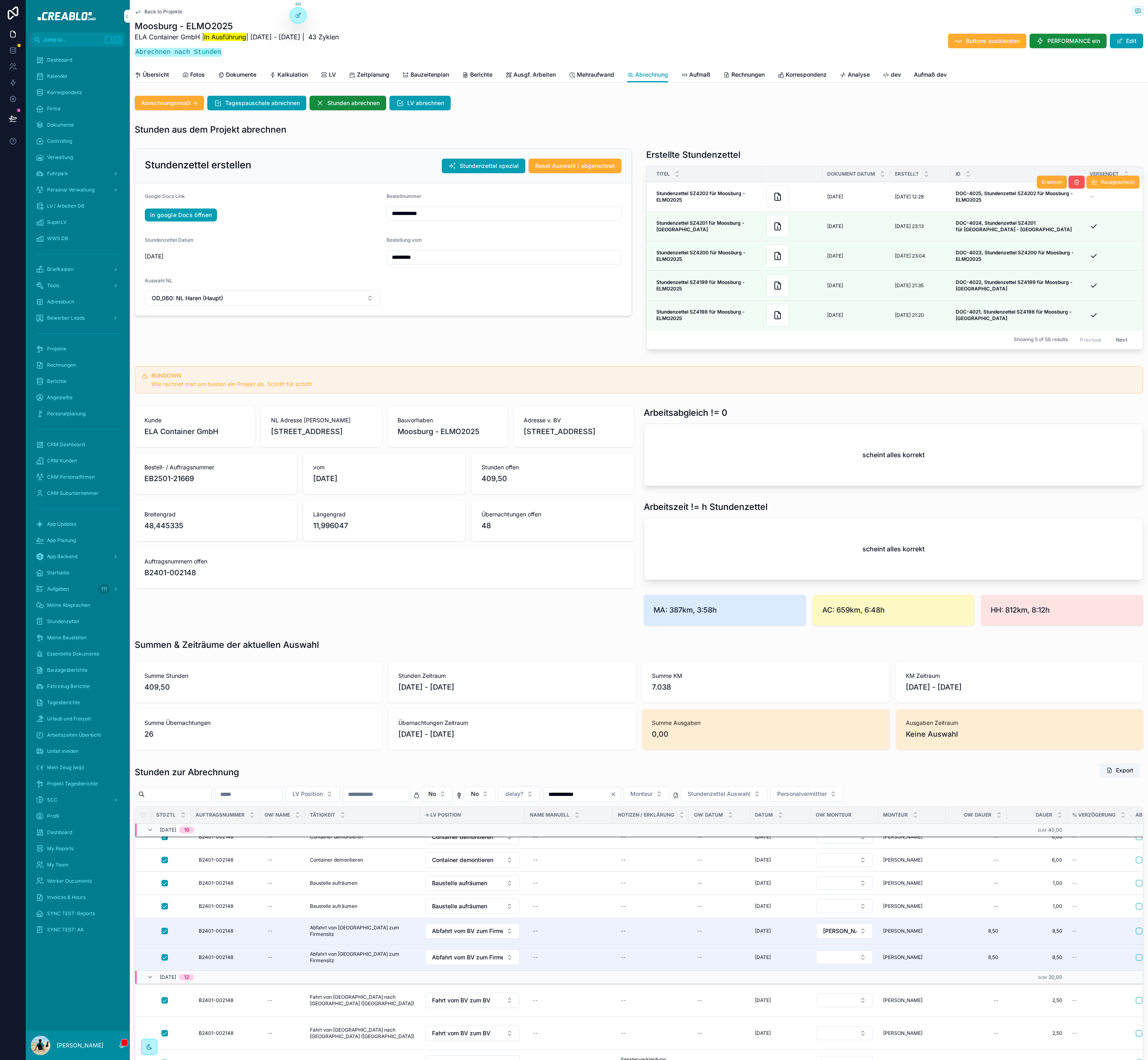
click at [1073, 184] on icon "scrollable content" at bounding box center [1077, 182] width 6 height 6
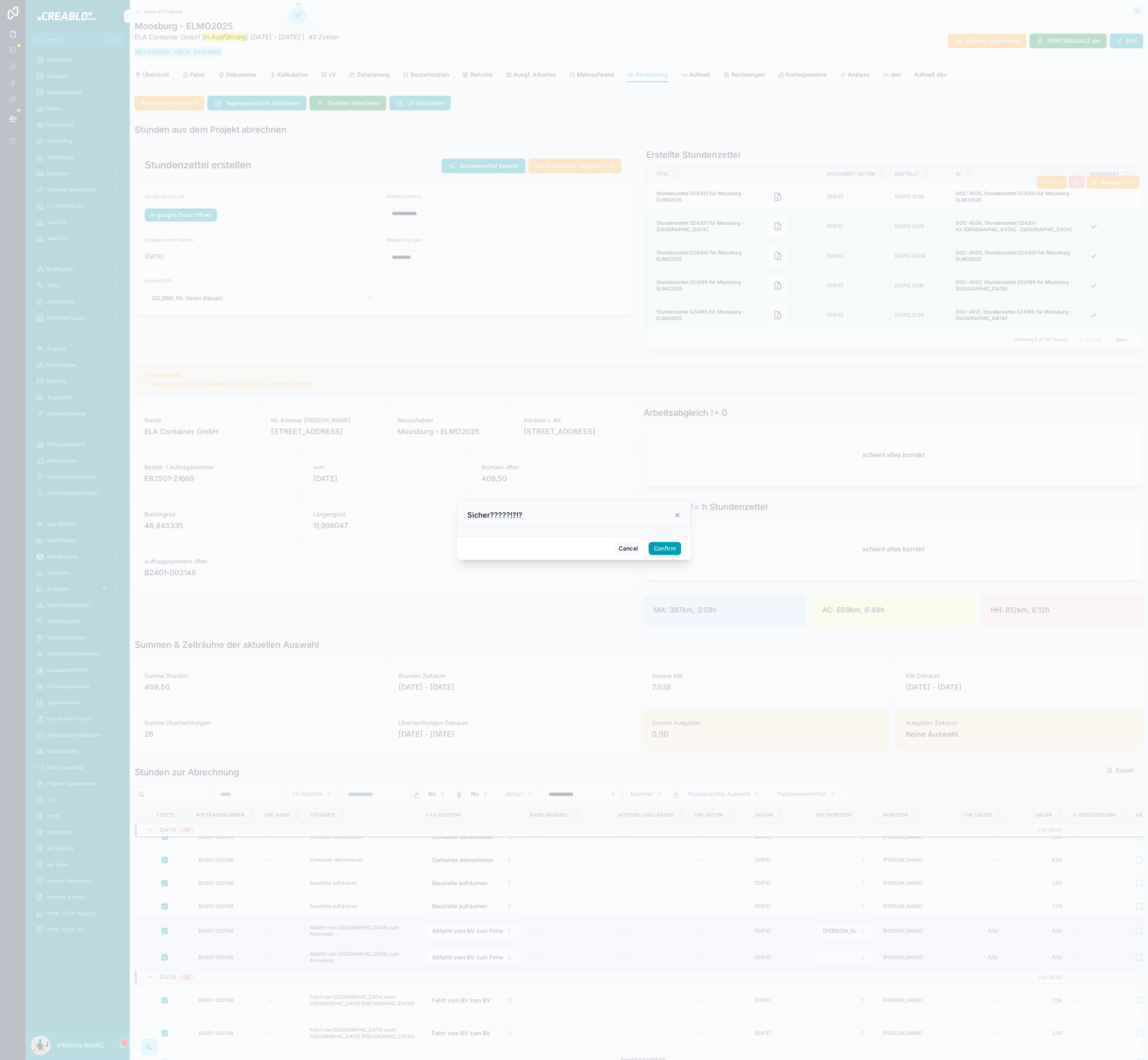
click at [665, 547] on button "Confirm" at bounding box center [665, 548] width 32 height 13
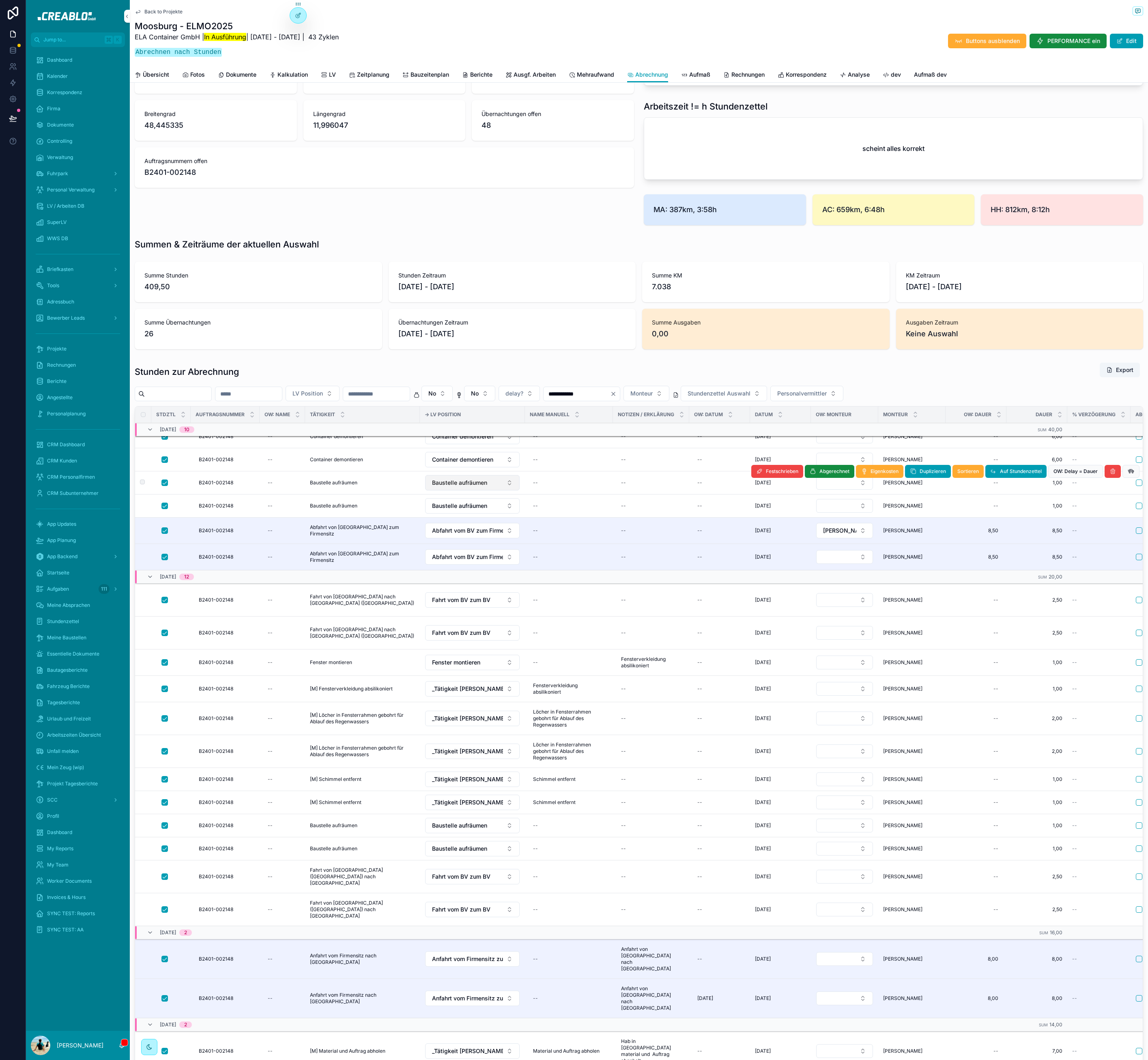
scroll to position [472, 0]
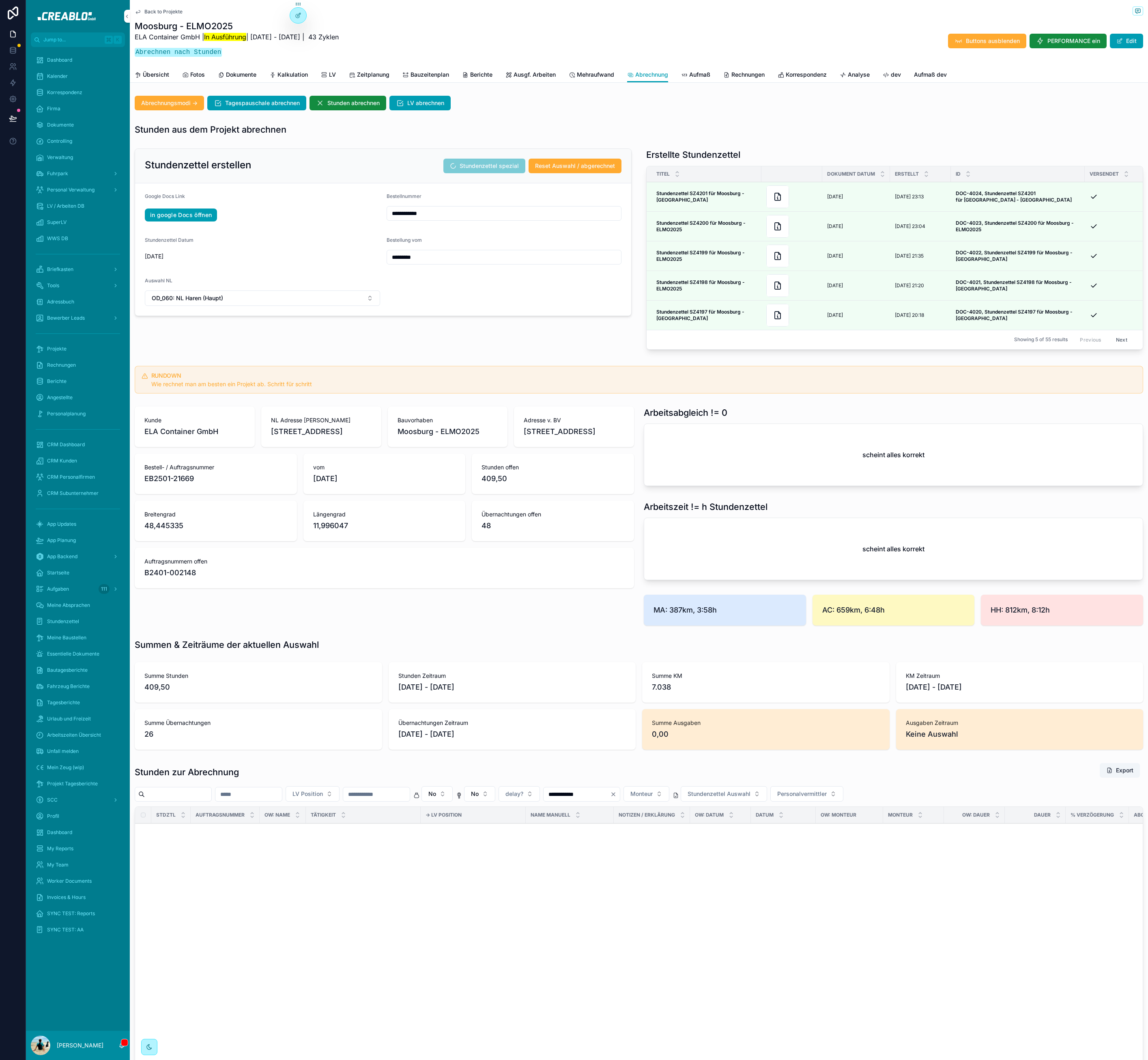
scroll to position [2849, 0]
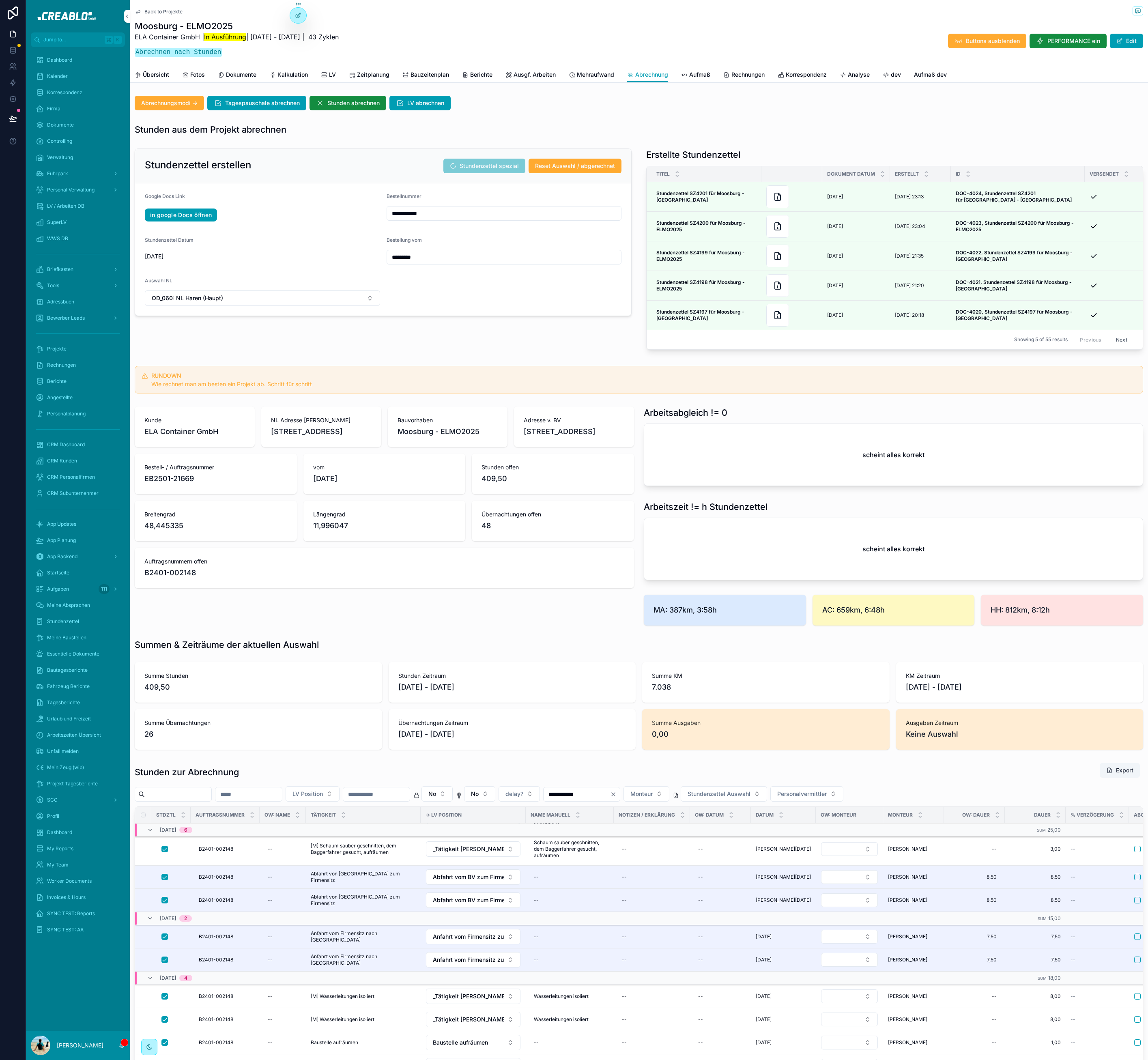
click at [399, 388] on div "Wie rechnet man am besten ein Projekt ab. Schritt für schritt" at bounding box center [643, 384] width 985 height 8
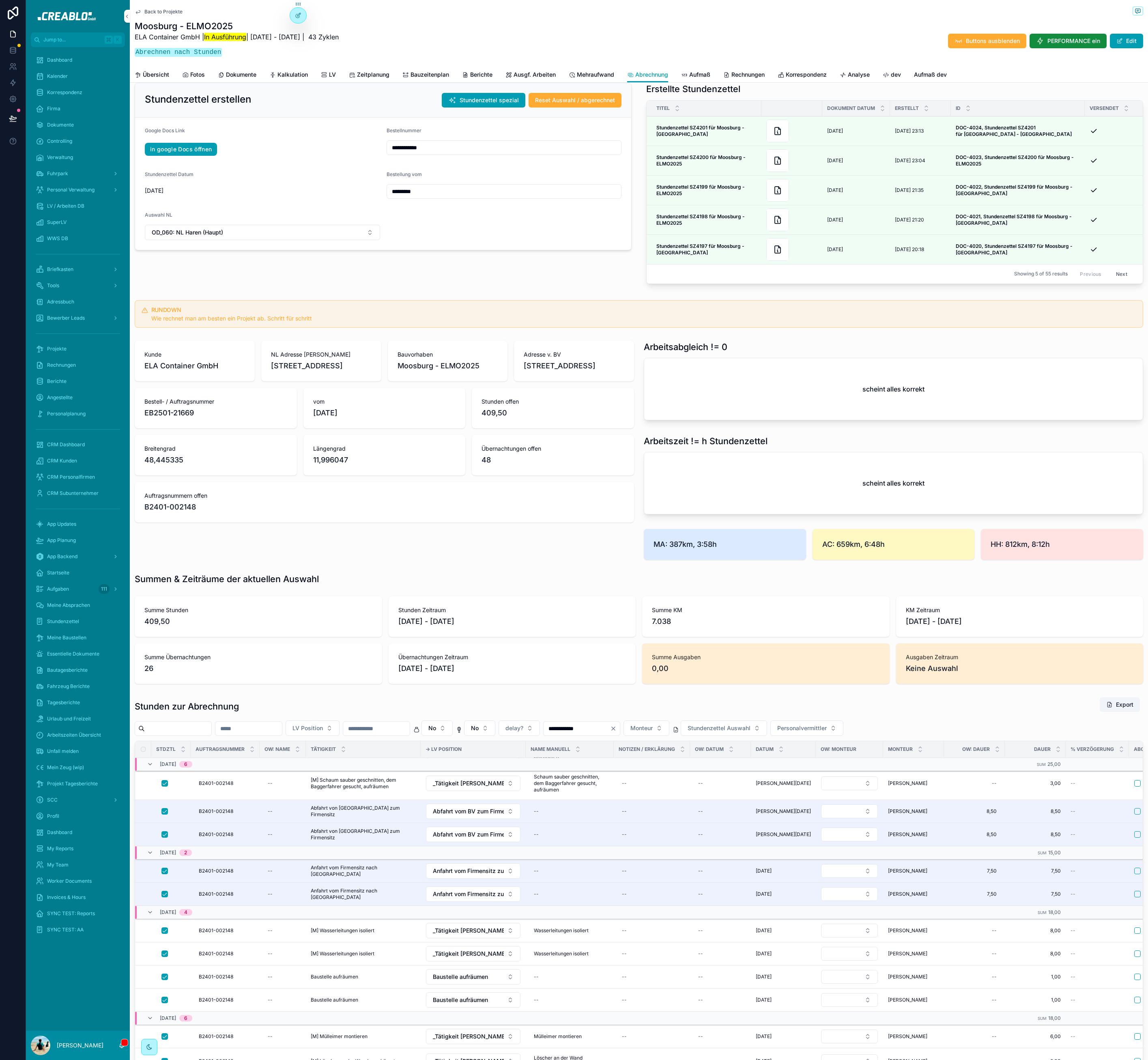
scroll to position [0, 0]
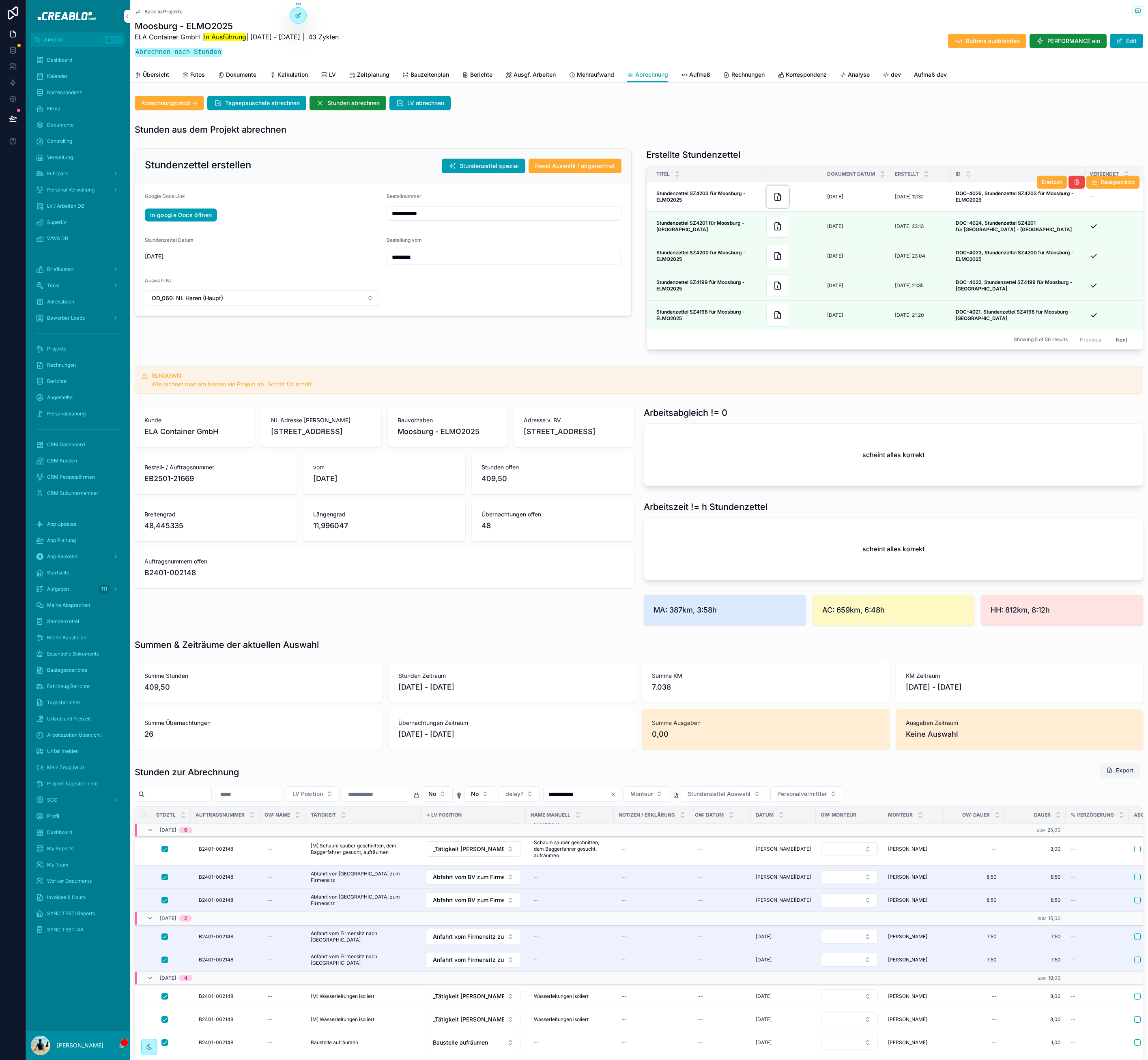
click at [777, 196] on icon "scrollable content" at bounding box center [777, 196] width 0 height 0
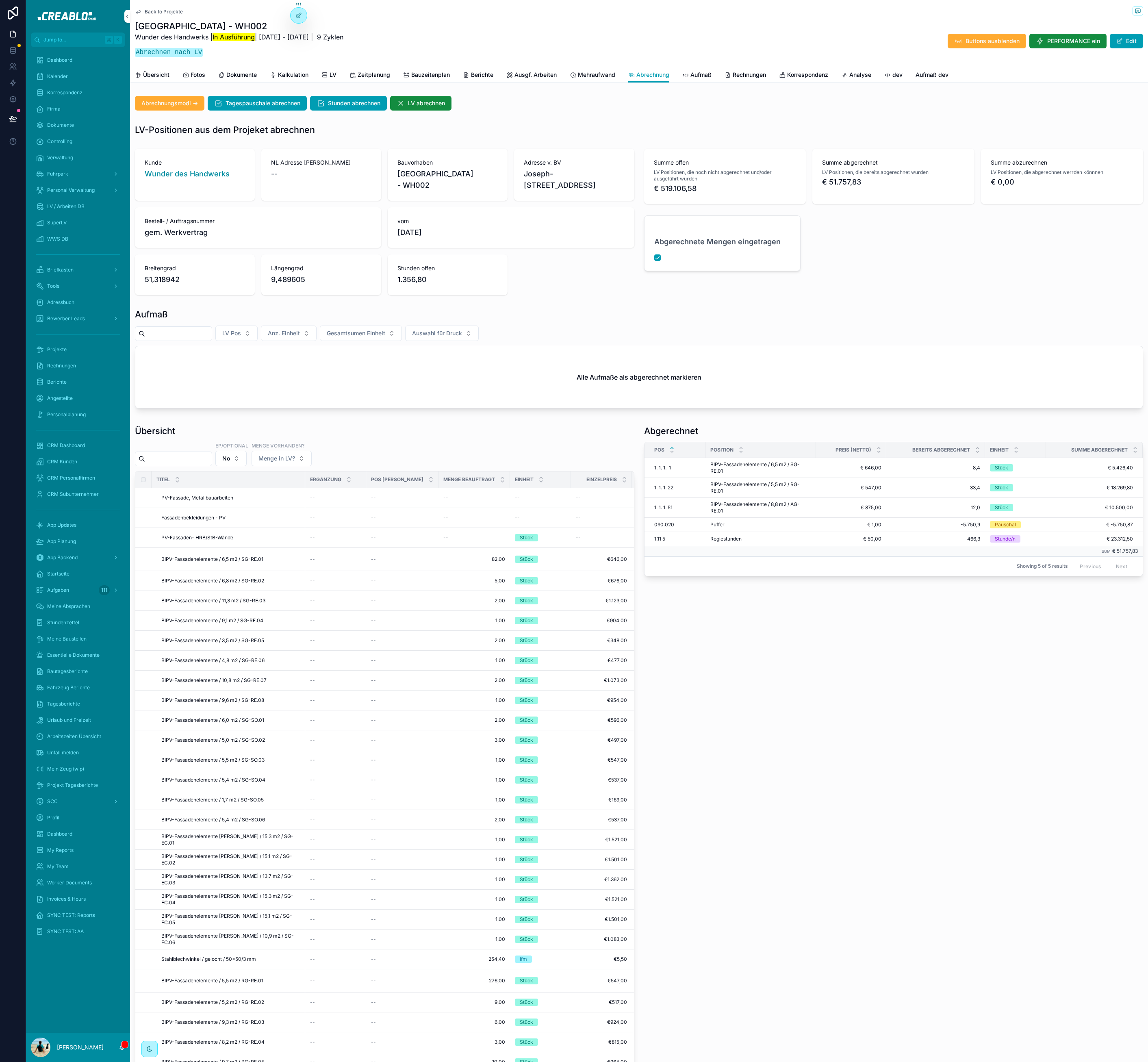
click at [66, 350] on div "Projekte" at bounding box center [78, 350] width 84 height 13
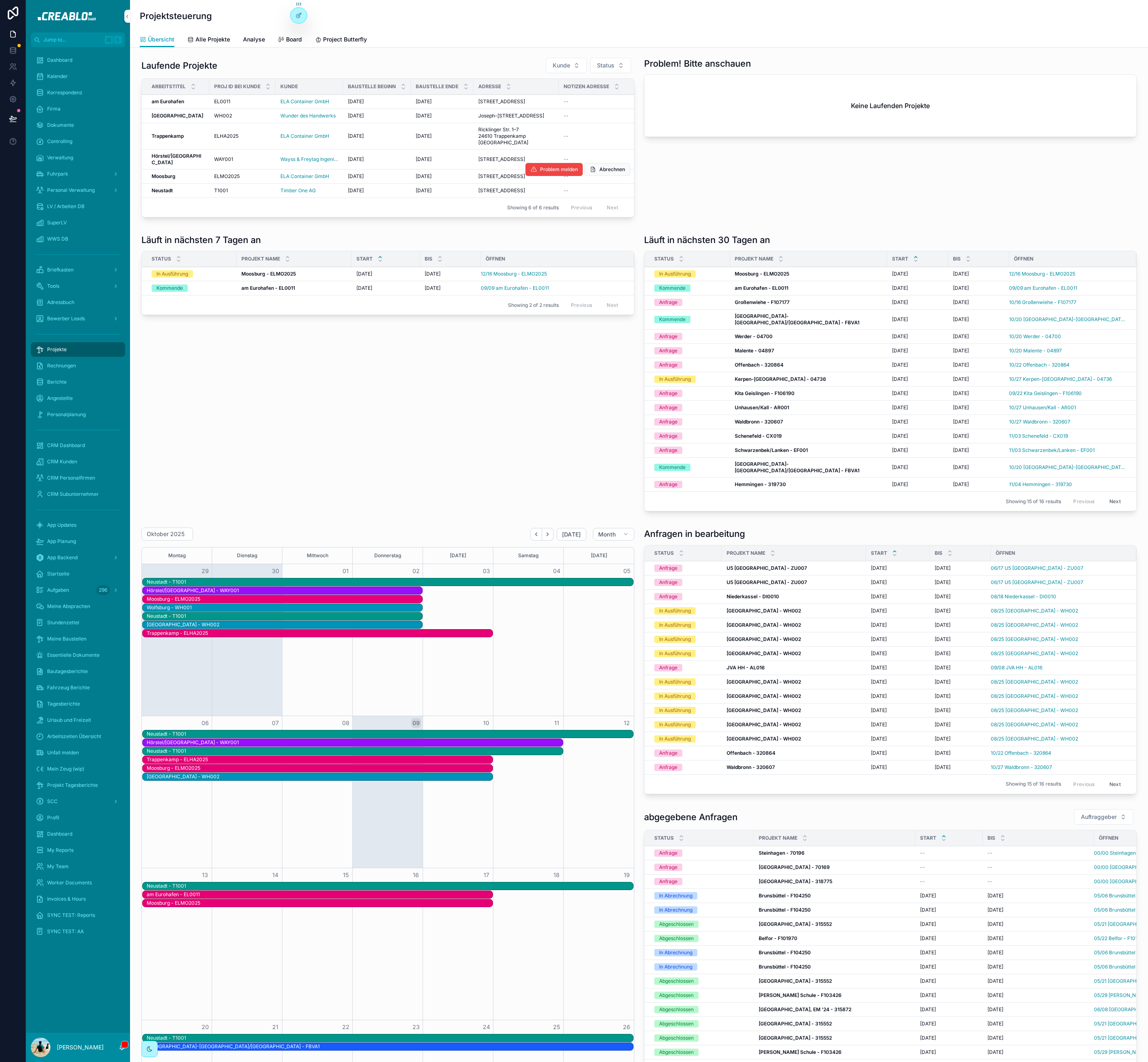
click at [161, 184] on td "Moosburg Moosburg" at bounding box center [175, 176] width 67 height 14
click at [161, 179] on strong "Moosburg" at bounding box center [163, 176] width 24 height 6
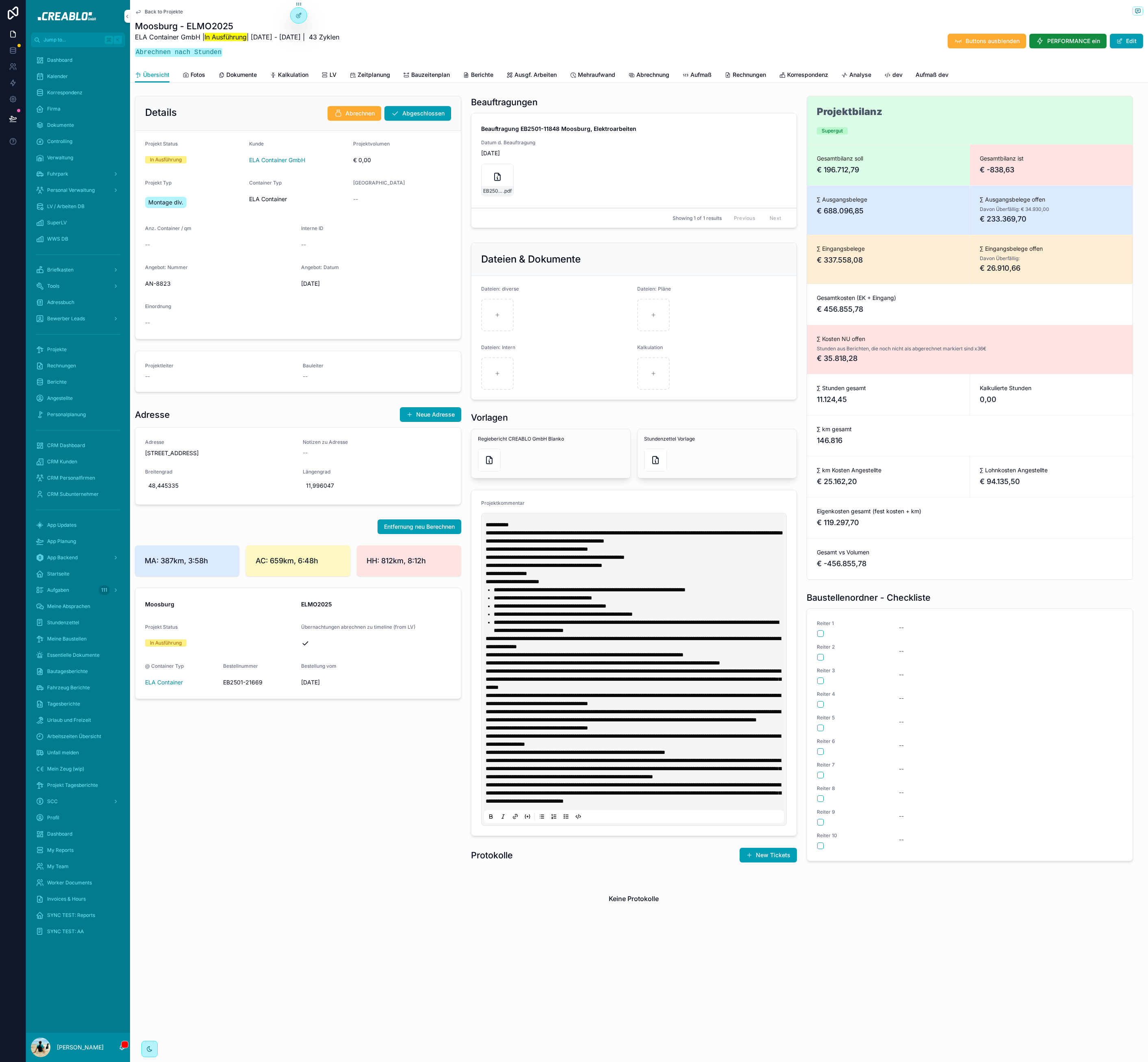
click at [657, 71] on span "Abrechnung" at bounding box center [652, 75] width 33 height 8
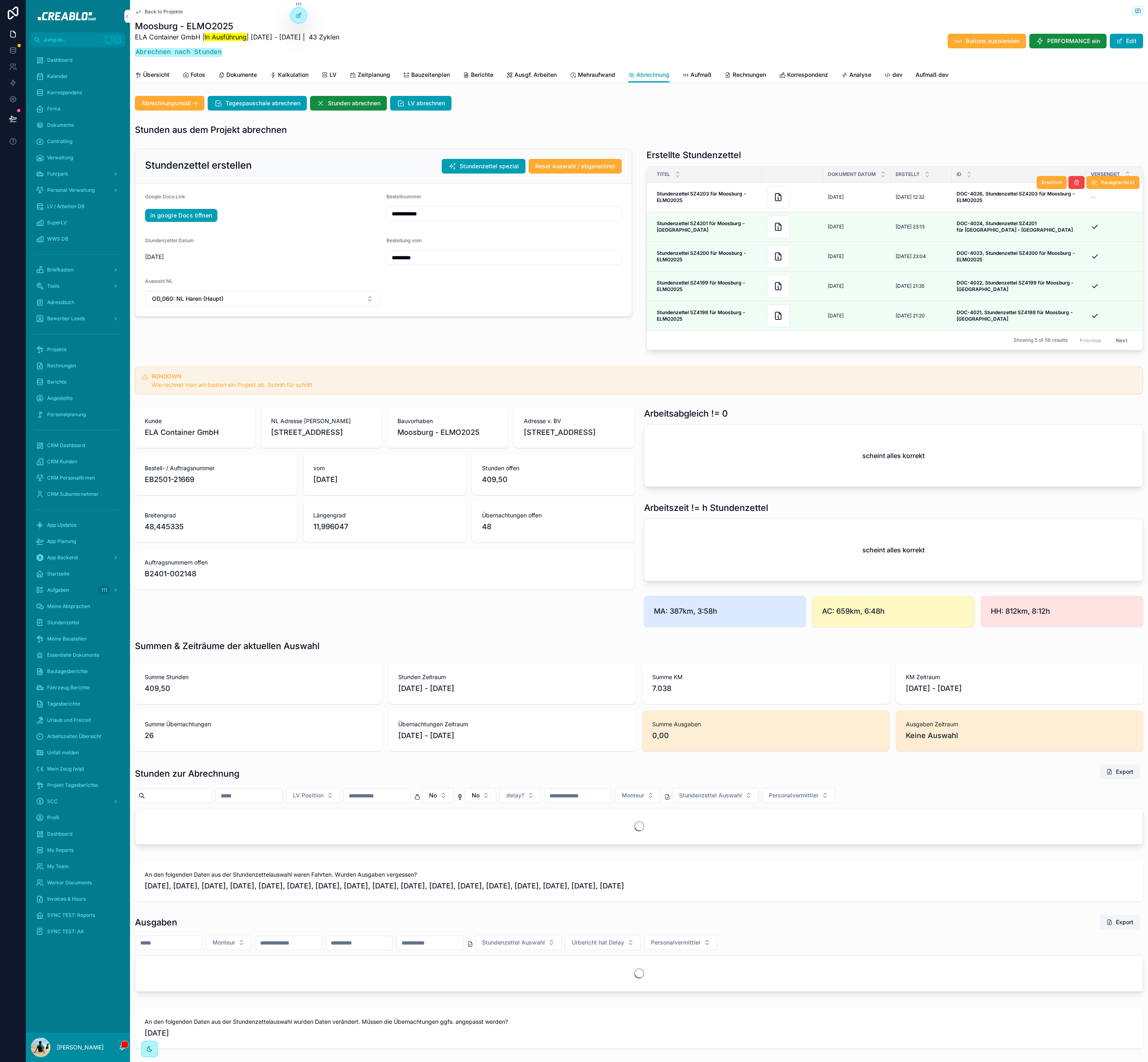
click at [1094, 110] on div "Abrechnungsmodi -> Tagespauschale abrechnen Stunden abrechnen LV abrechnen" at bounding box center [639, 103] width 1008 height 15
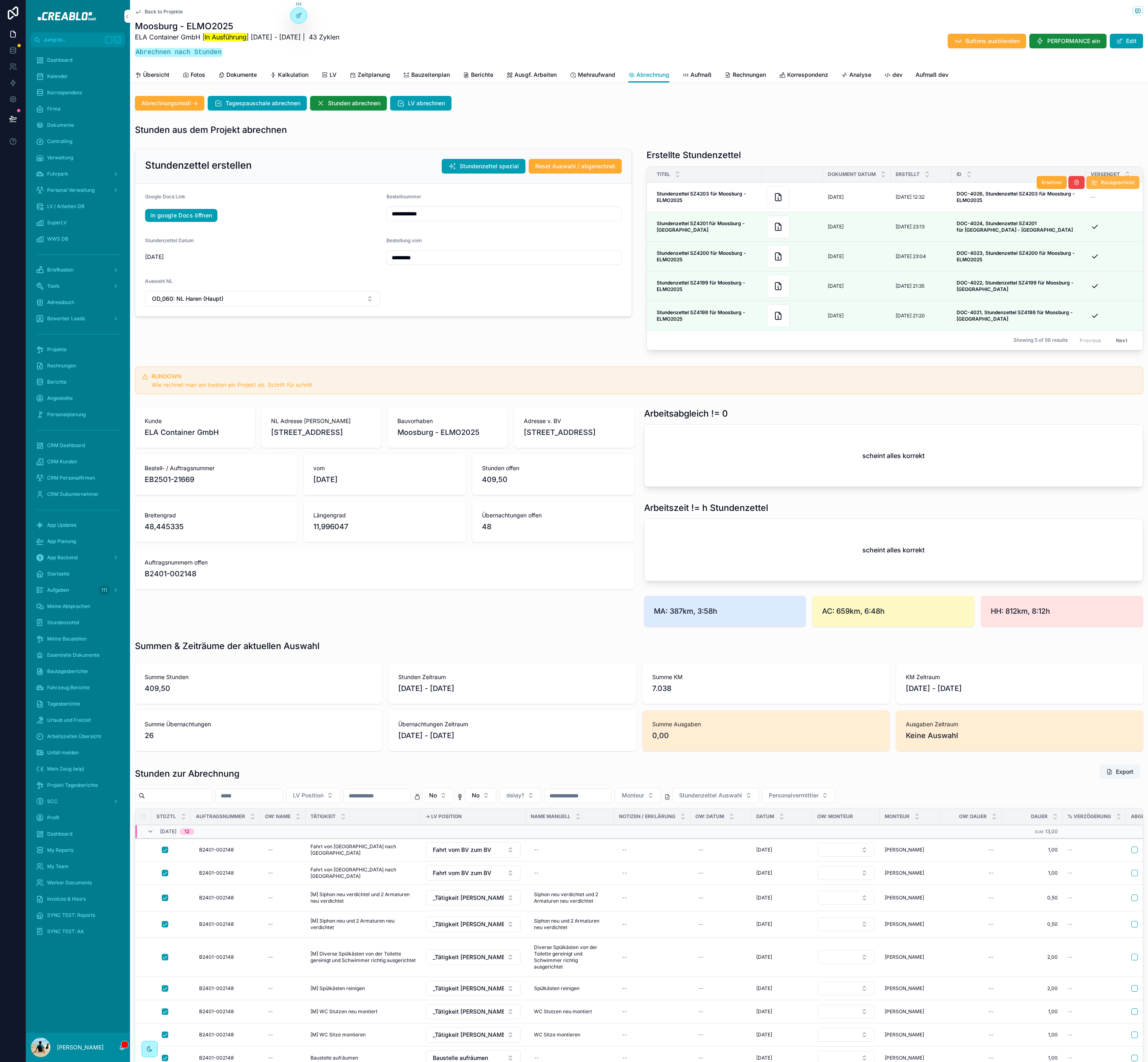
click at [1113, 183] on span "Rausgeschickt" at bounding box center [1117, 182] width 34 height 6
click at [585, 164] on span "Reset Auswahl / abgerechnet" at bounding box center [575, 166] width 80 height 8
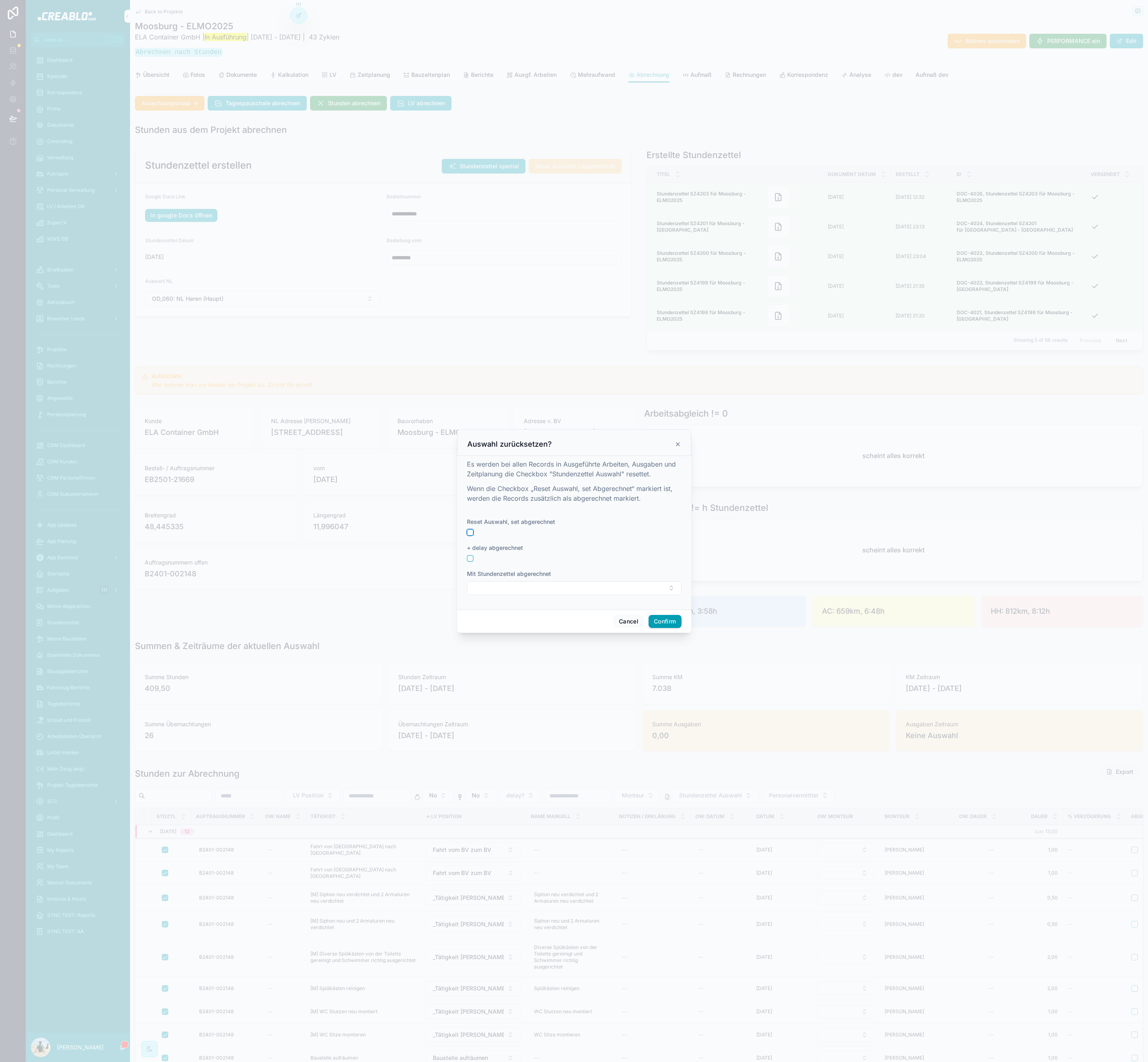
click at [468, 534] on button "button" at bounding box center [470, 532] width 6 height 6
drag, startPoint x: 488, startPoint y: 572, endPoint x: 490, endPoint y: 585, distance: 13.2
click at [488, 578] on div "Mit Stundenzettel abgerechnet *" at bounding box center [574, 582] width 215 height 25
click at [490, 585] on button "Select Button" at bounding box center [574, 588] width 215 height 14
click at [571, 625] on span "DOC-4026, Stundenzettel SZ4203 für Moosburg - ELMO2025" at bounding box center [569, 624] width 96 height 16
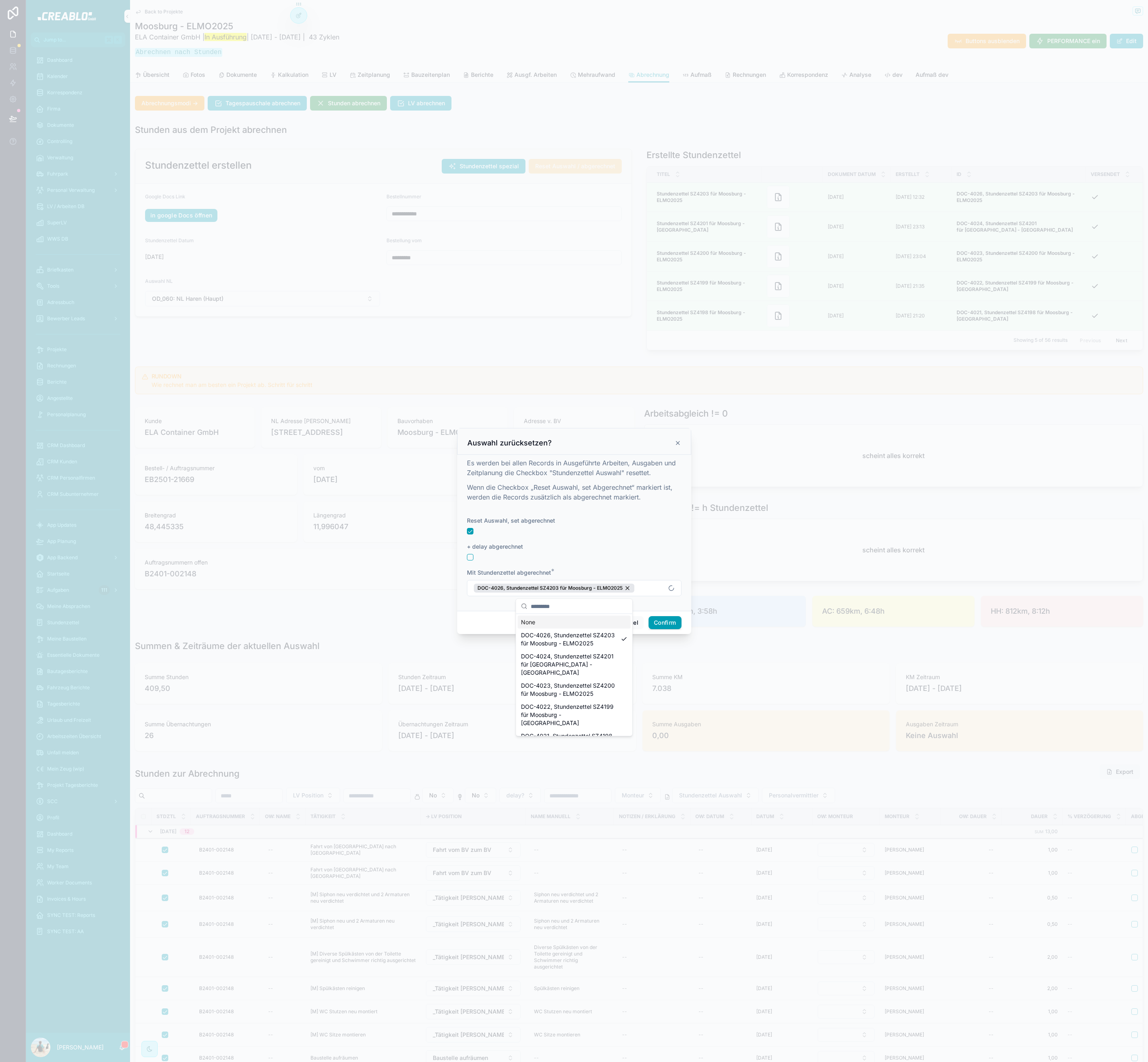
click at [611, 552] on div "+ delay abgerechnet" at bounding box center [574, 551] width 215 height 18
click at [669, 623] on button "Confirm" at bounding box center [665, 622] width 32 height 13
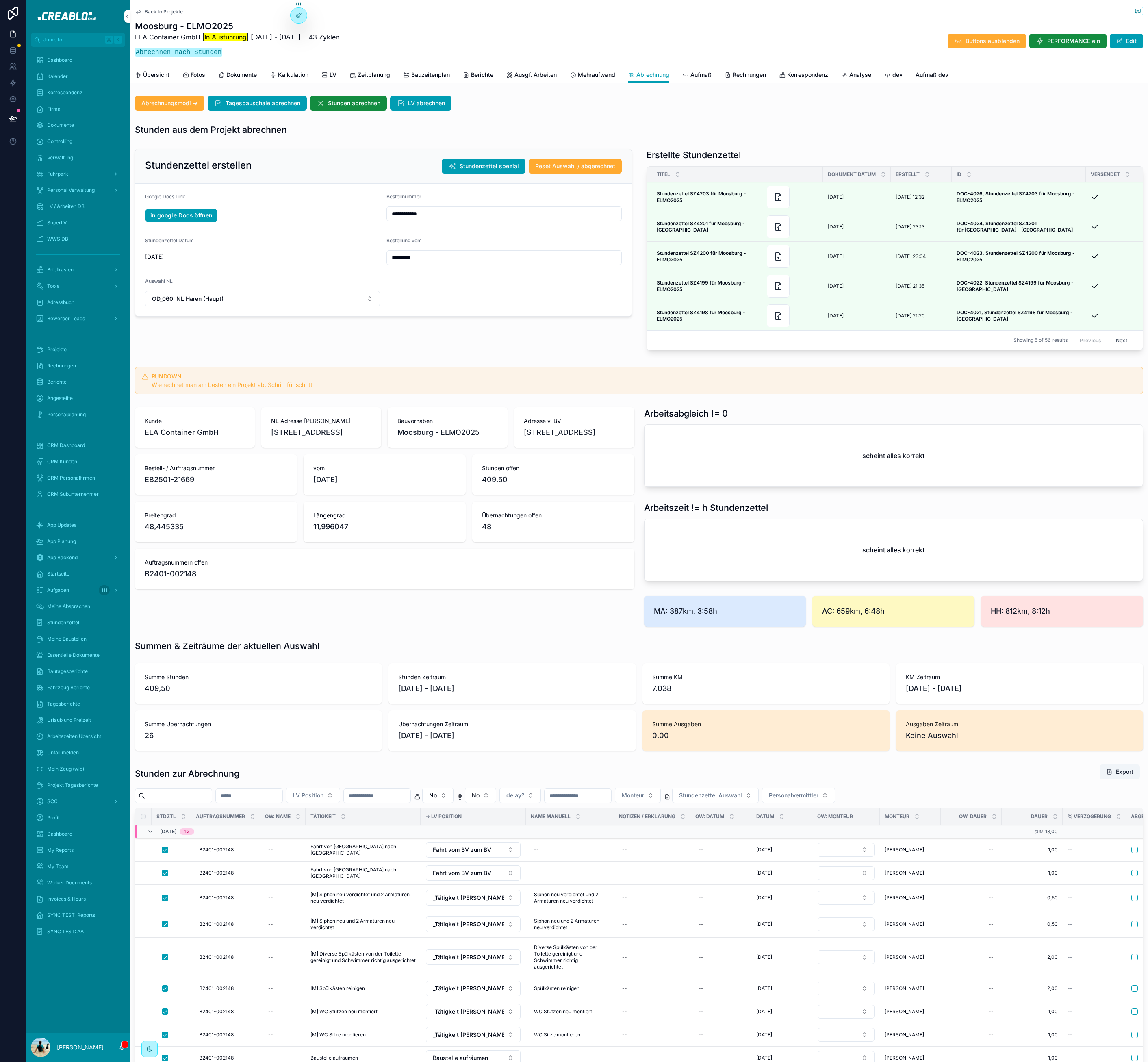
click at [490, 330] on div "**********" at bounding box center [384, 251] width 507 height 211
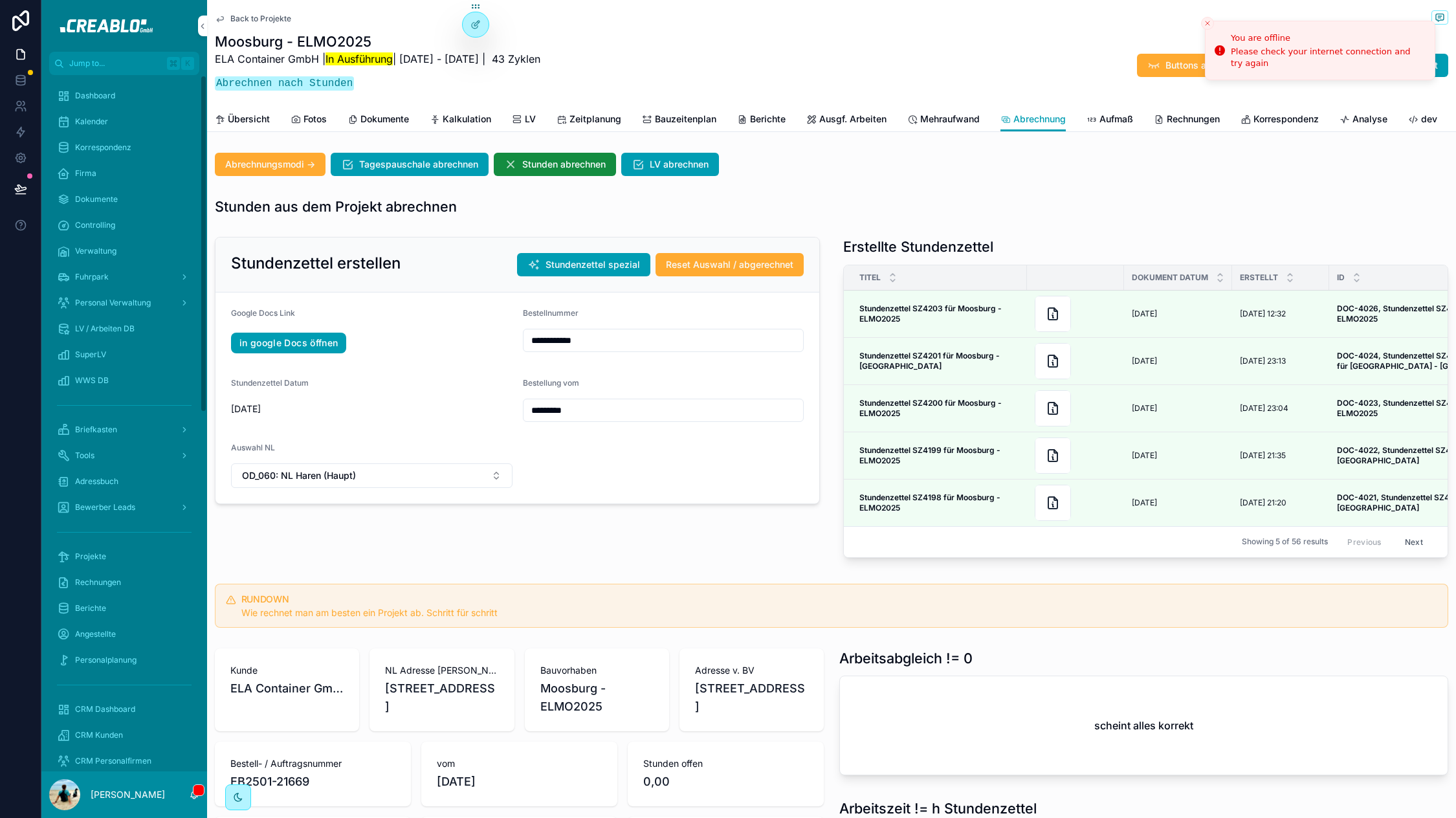
click at [118, 554] on div "Projekte" at bounding box center [124, 556] width 135 height 21
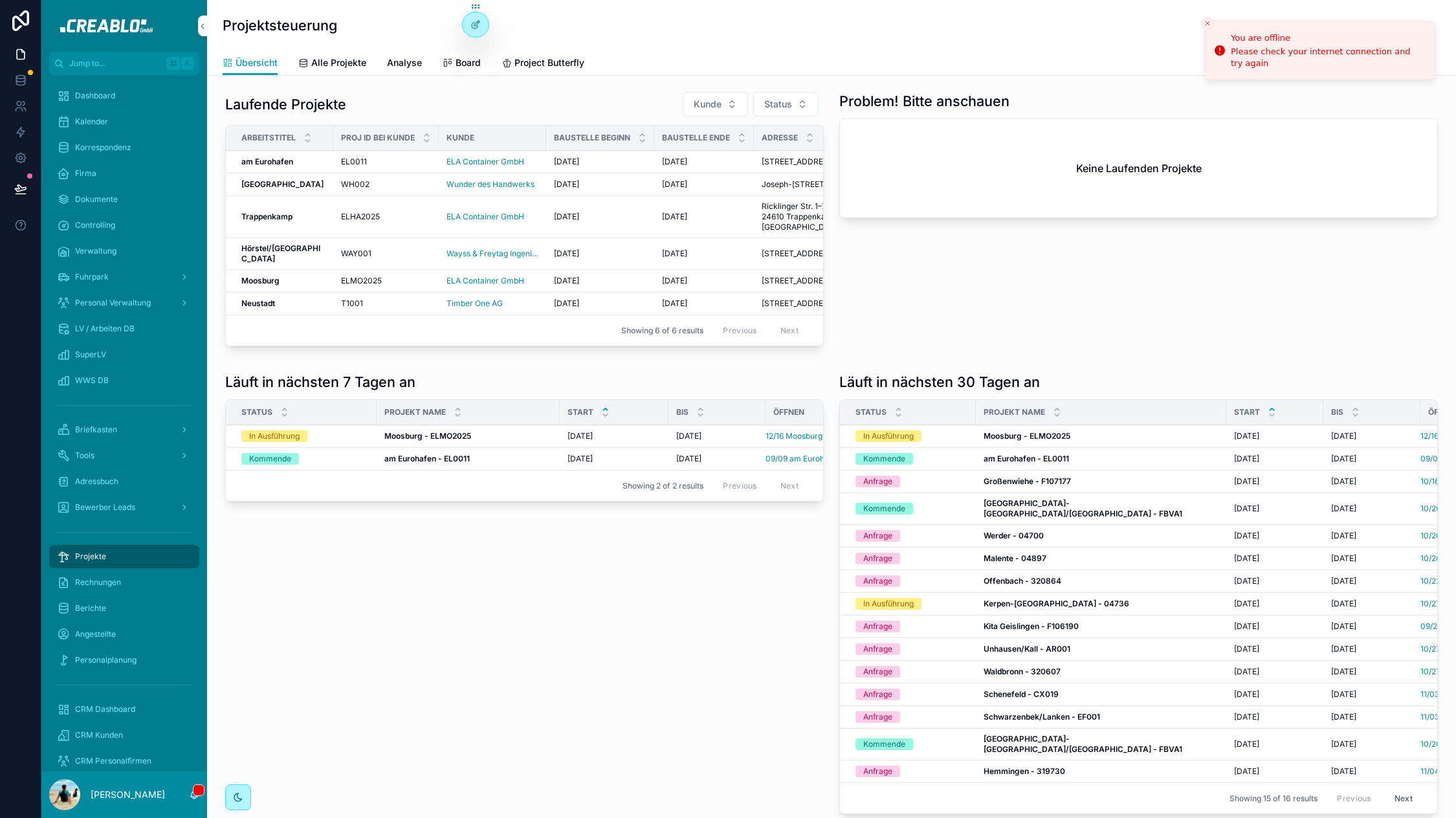
click at [1210, 25] on icon "Close toast" at bounding box center [1207, 23] width 8 height 8
click at [946, 65] on div "Übersicht Alle Projekte Analyse Board Project Butterfly" at bounding box center [832, 62] width 1218 height 24
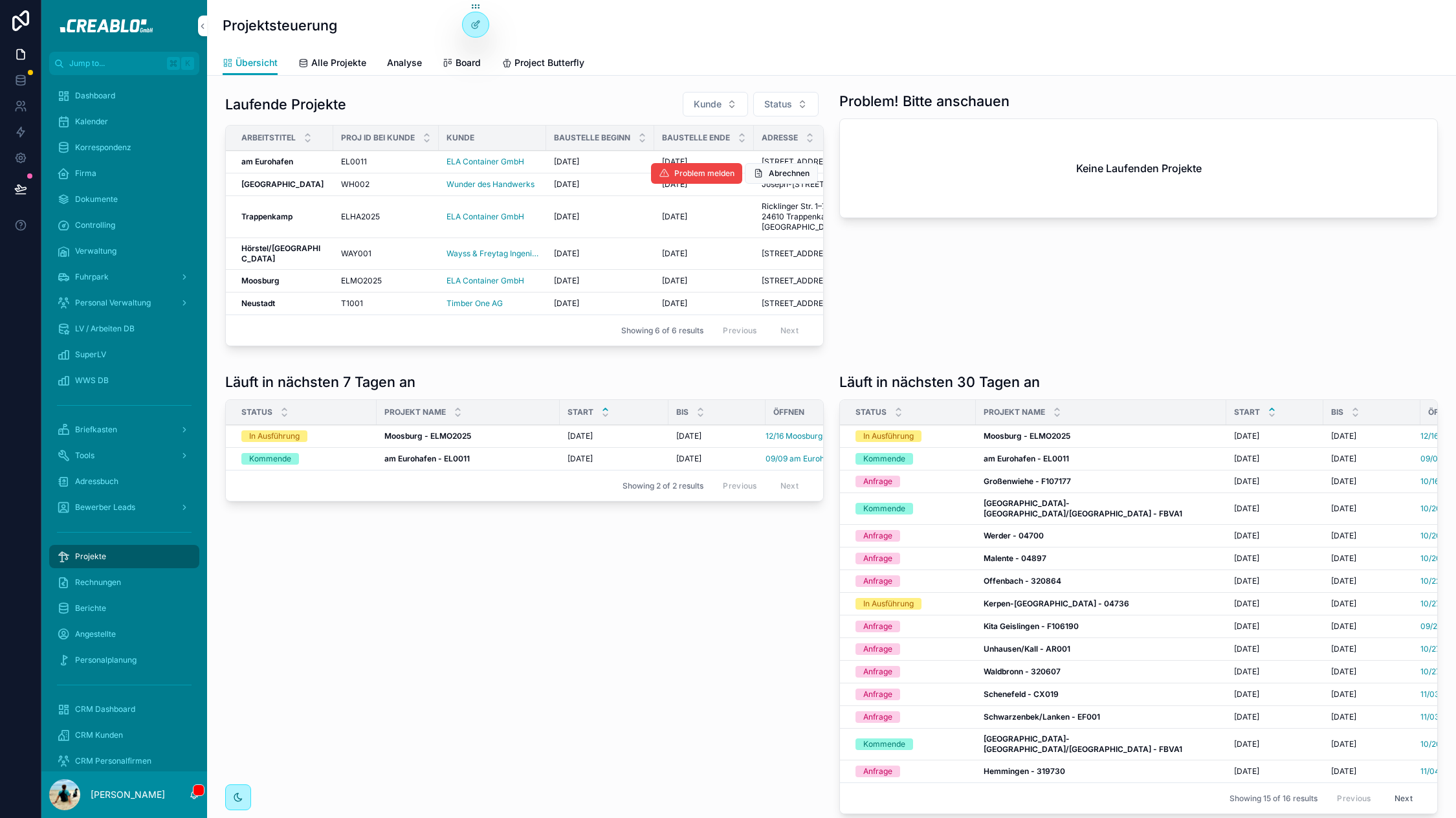
click at [257, 189] on strong "[GEOGRAPHIC_DATA]" at bounding box center [282, 184] width 82 height 10
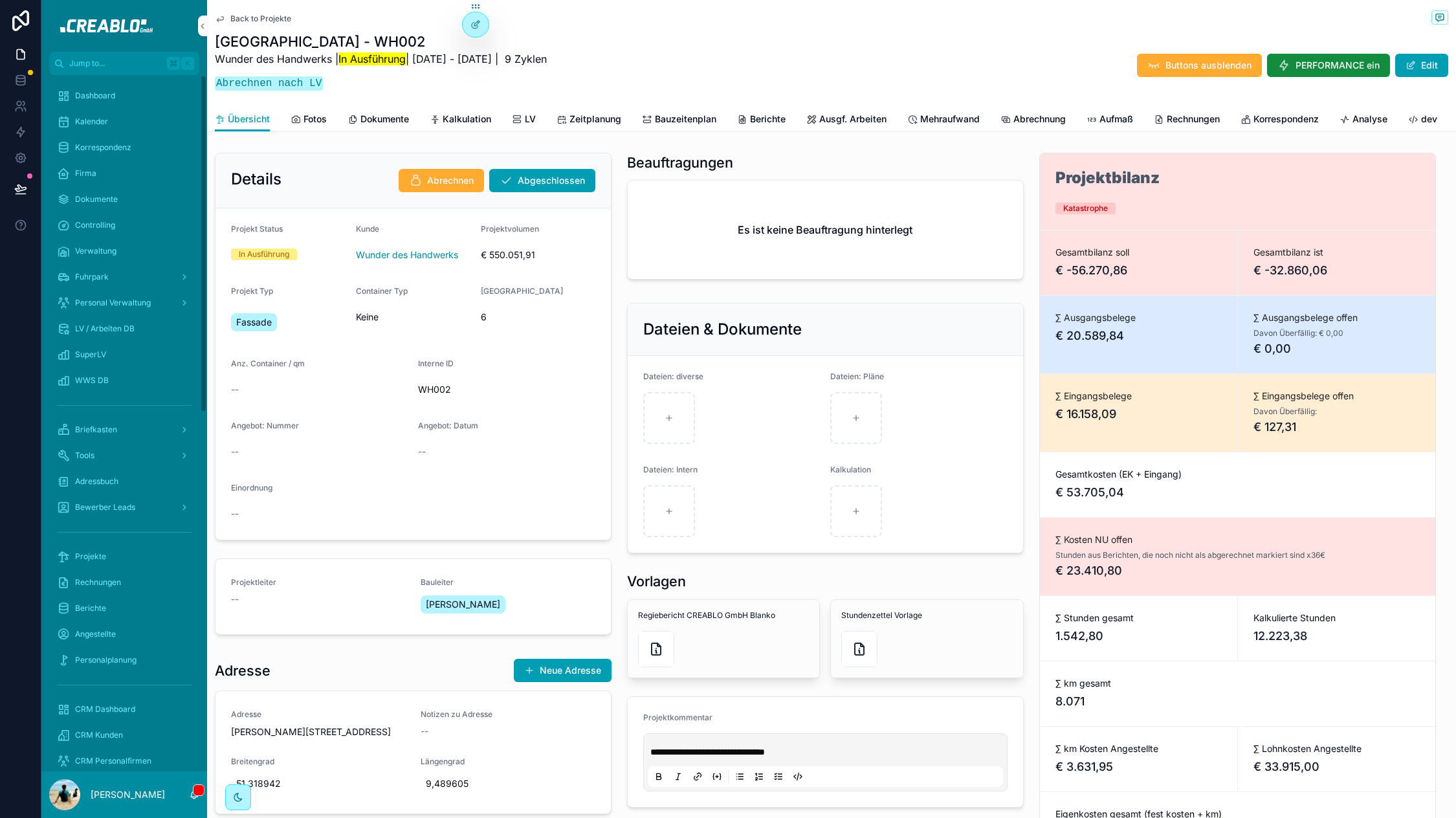
click at [93, 572] on div "Rechnungen" at bounding box center [124, 582] width 135 height 21
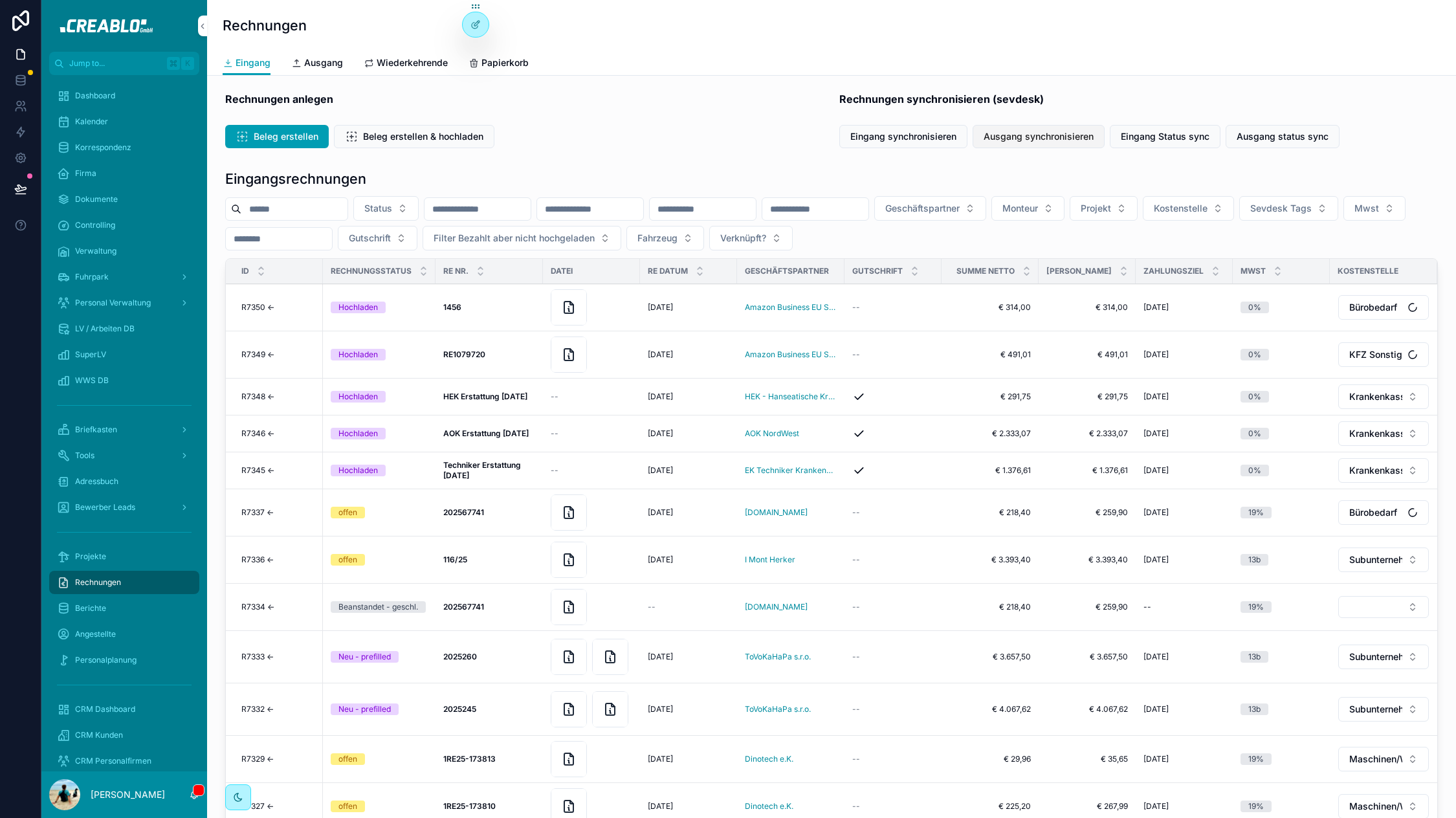
click at [999, 143] on button "Ausgang synchronisieren" at bounding box center [1039, 137] width 132 height 24
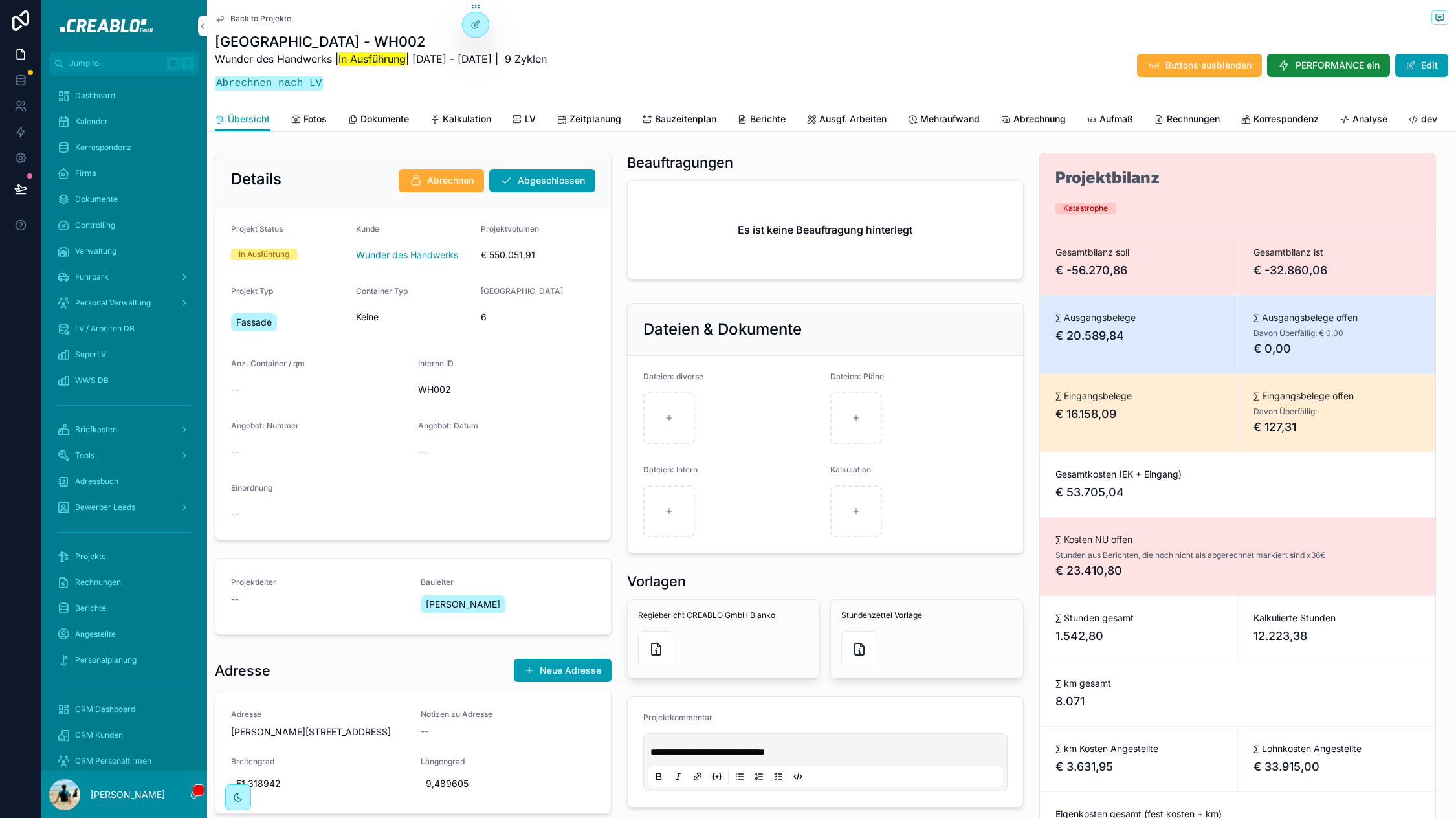
click at [1213, 112] on span "Rechnungen" at bounding box center [1193, 119] width 53 height 13
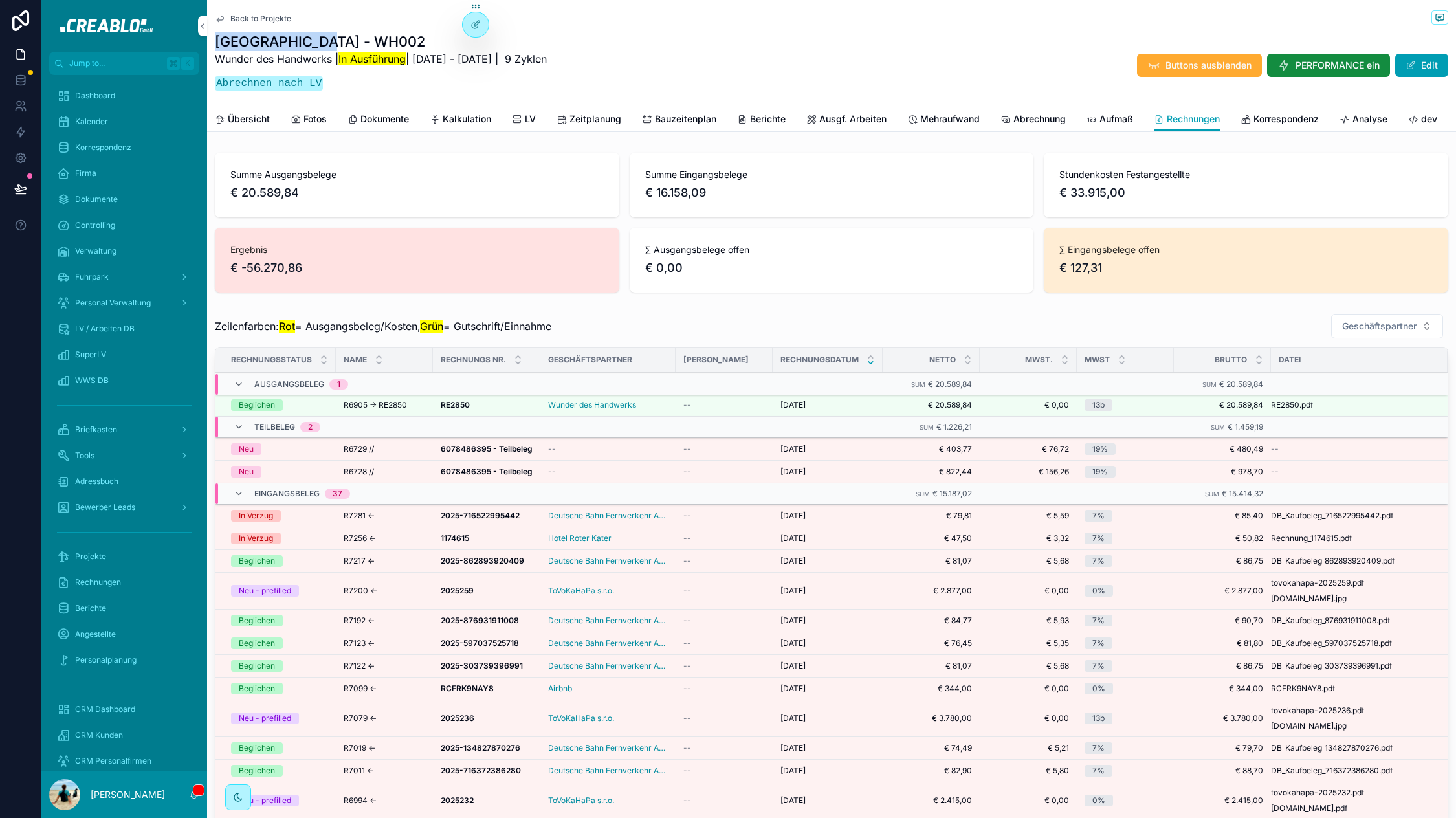
drag, startPoint x: 332, startPoint y: 45, endPoint x: 216, endPoint y: 48, distance: 116.0
click at [216, 48] on h1 "[GEOGRAPHIC_DATA] - WH002" at bounding box center [381, 41] width 332 height 19
copy h1 "[GEOGRAPHIC_DATA] - WH002"
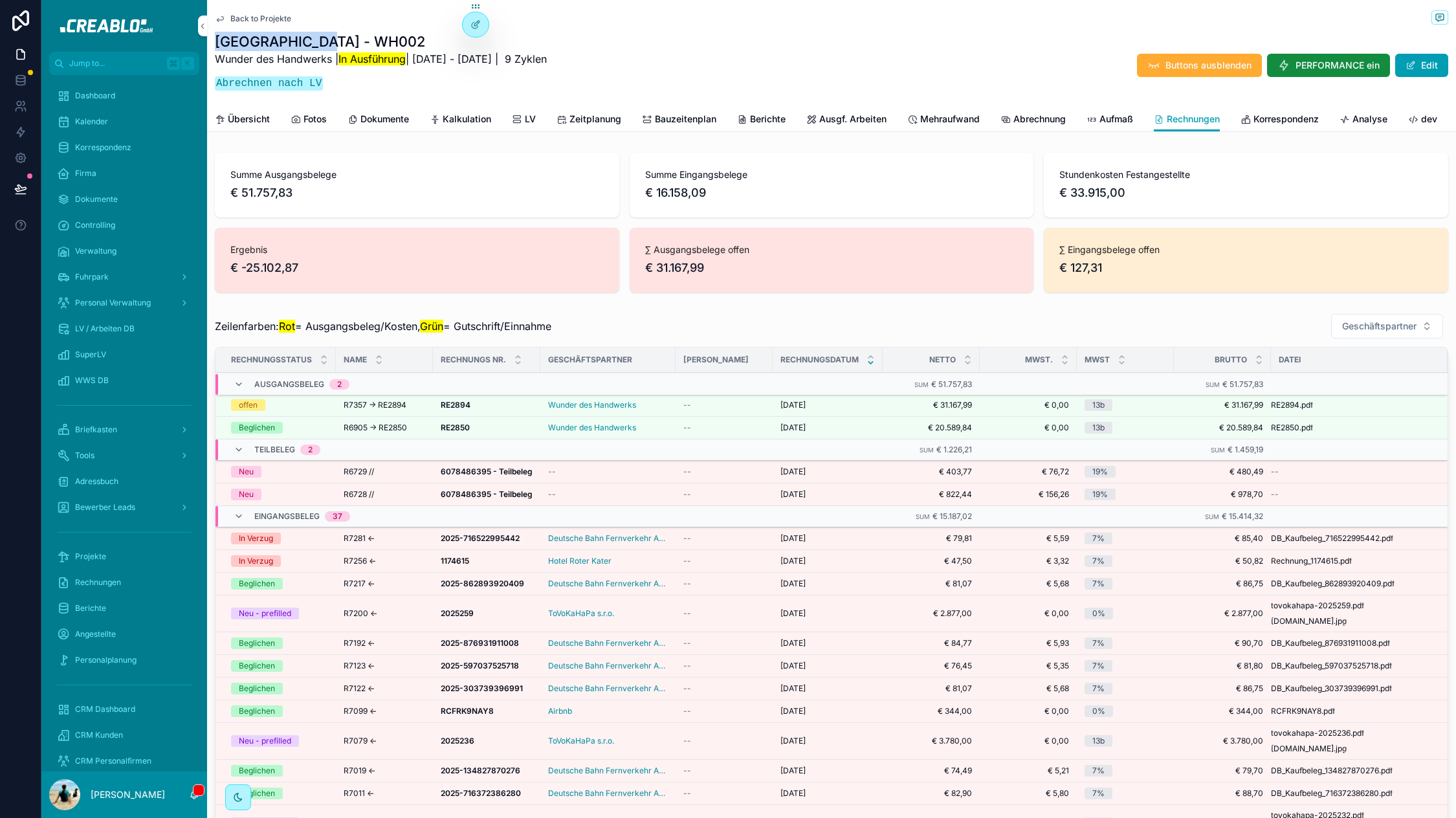
click at [235, 123] on span "Übersicht" at bounding box center [249, 119] width 42 height 13
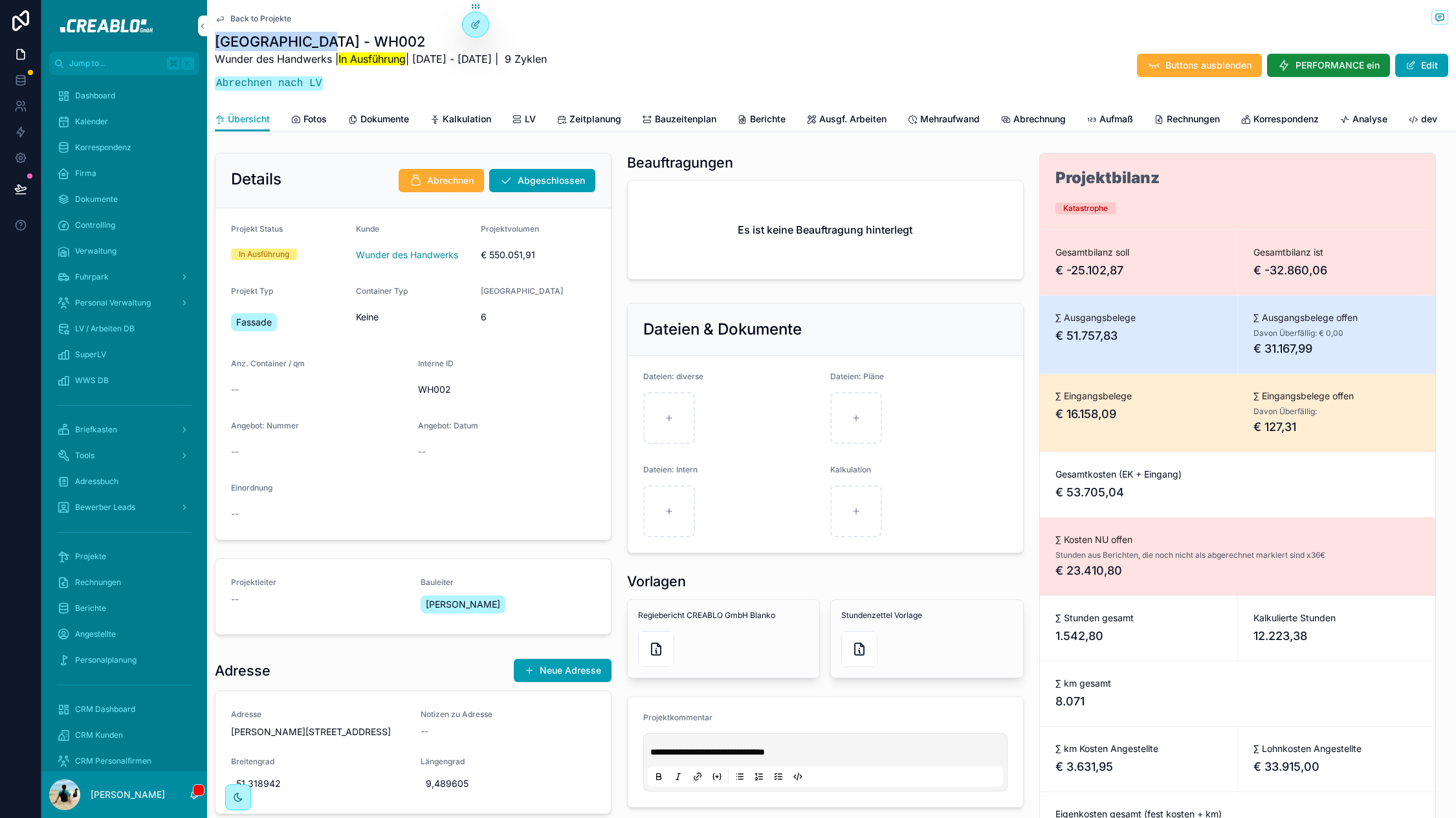
click at [531, 112] on span "LV" at bounding box center [530, 119] width 11 height 13
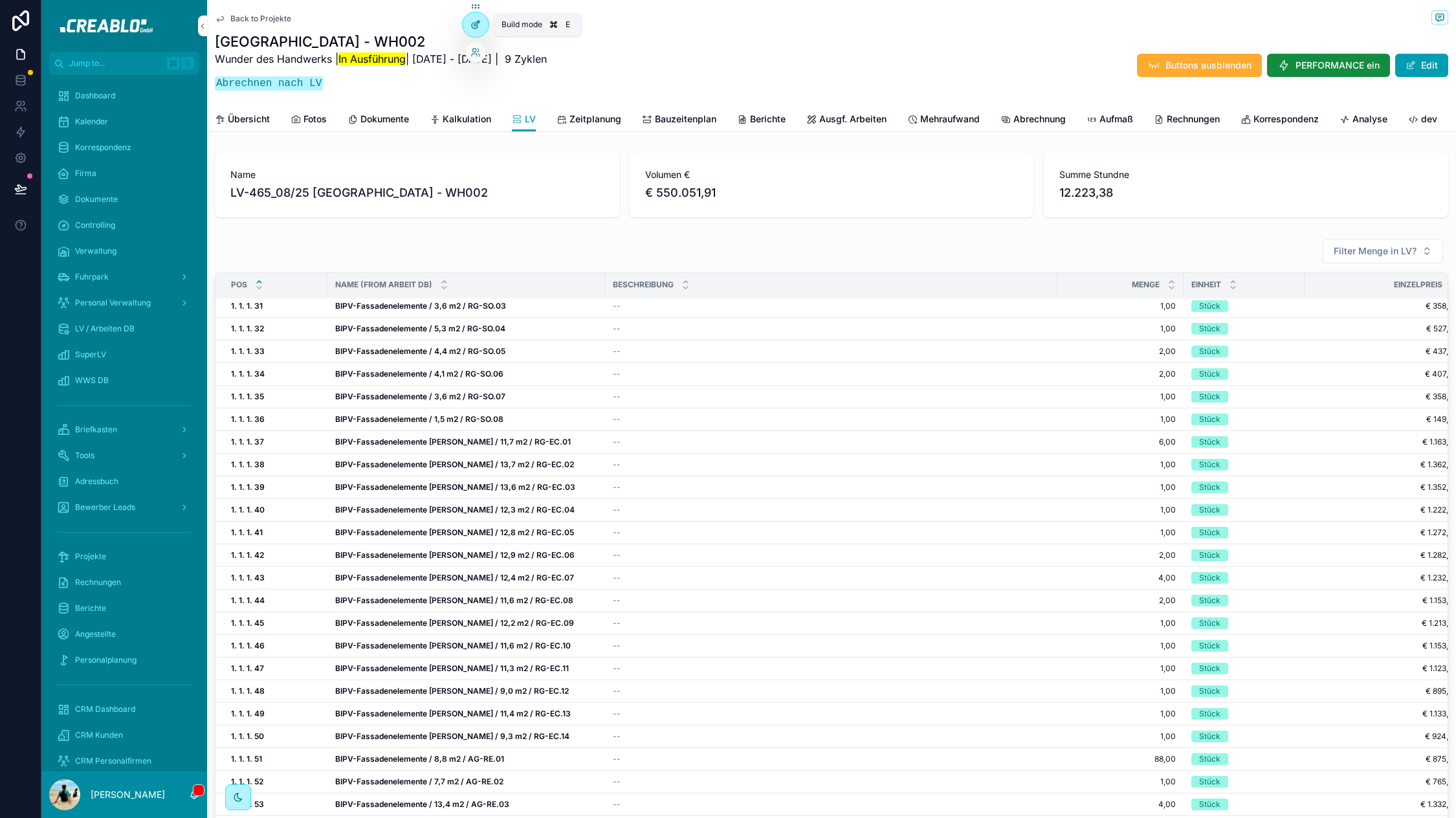
click at [474, 26] on icon at bounding box center [476, 24] width 10 height 10
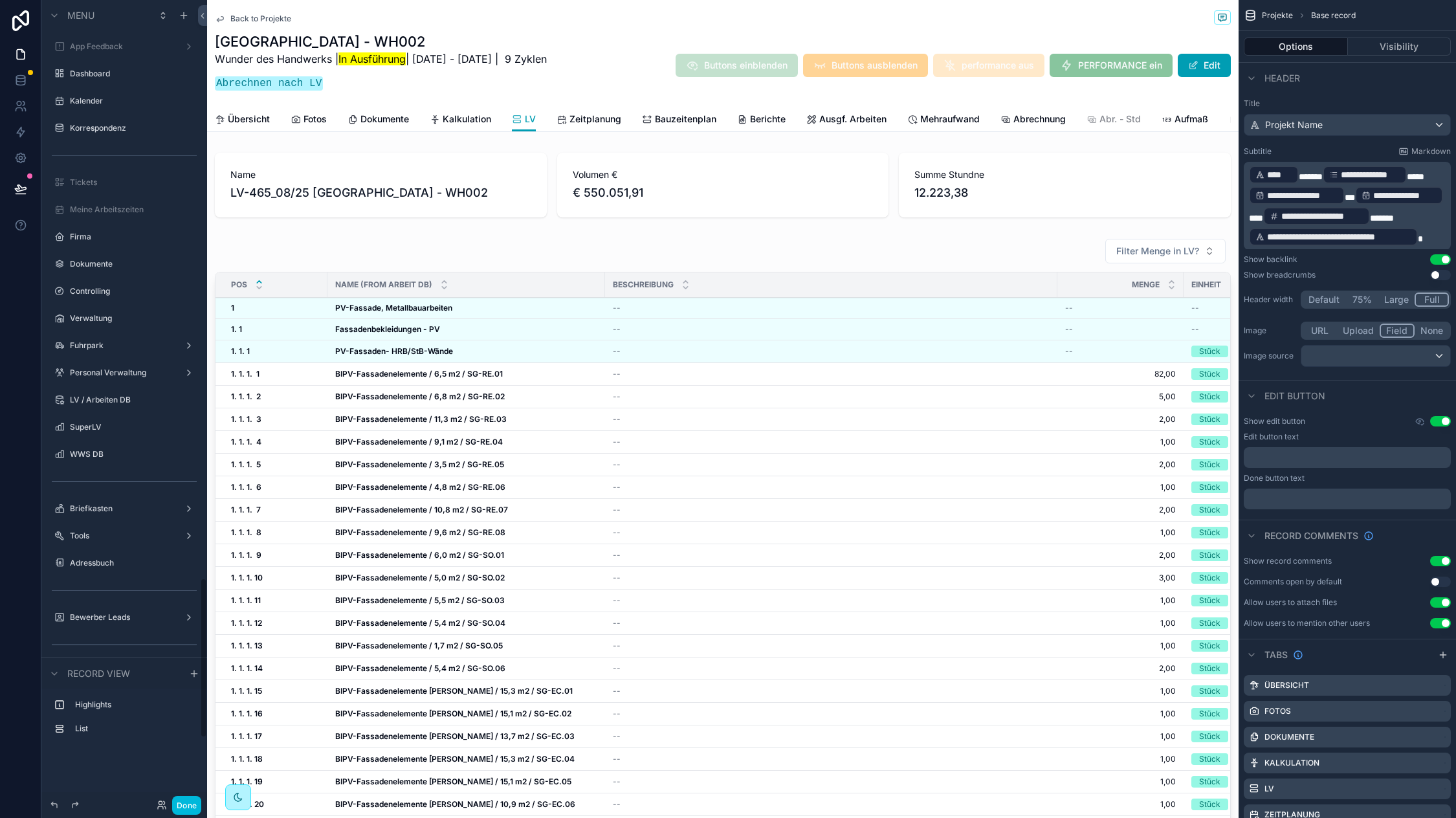
scroll to position [2891, 0]
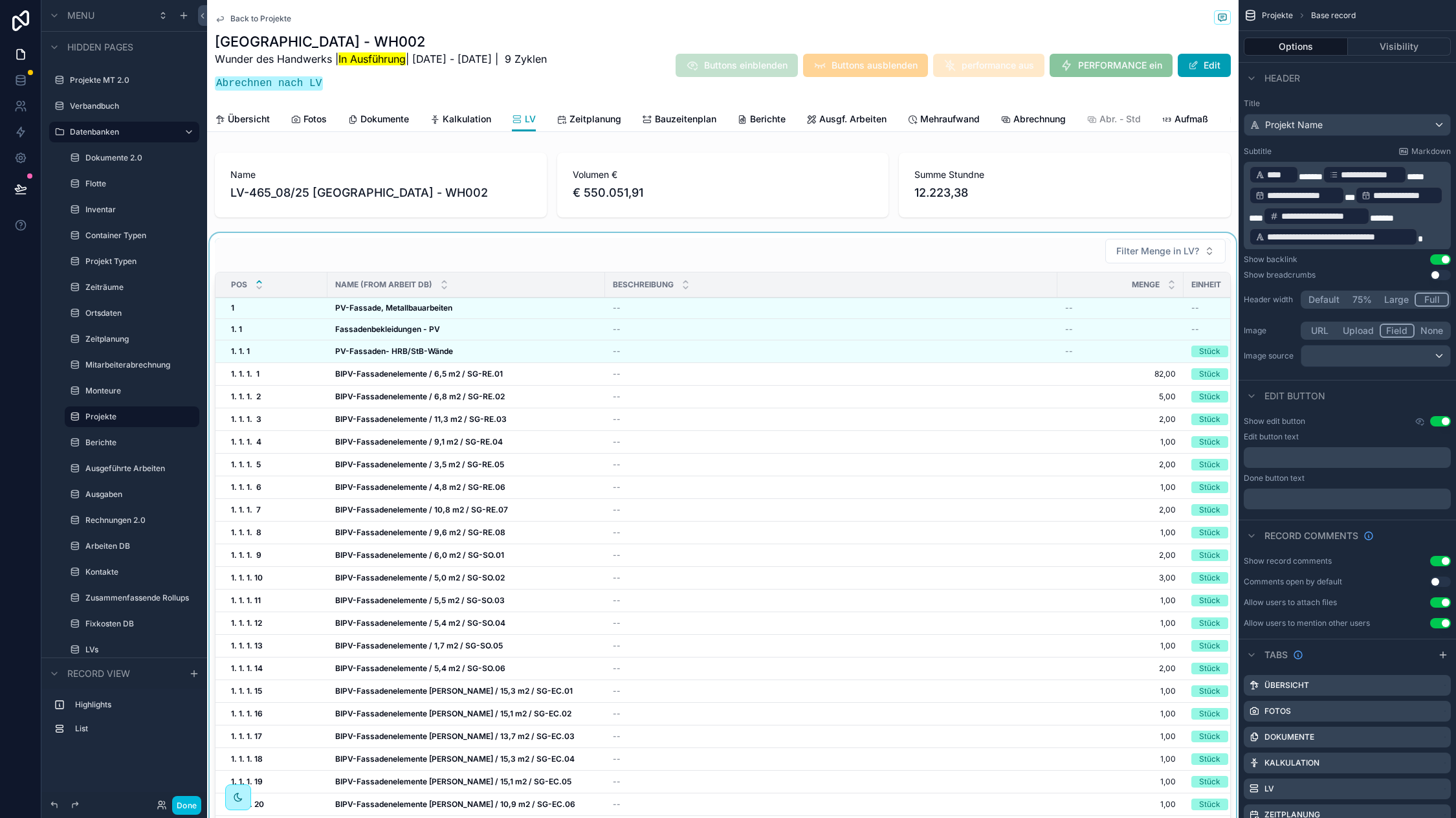
click at [638, 259] on div "scrollable content" at bounding box center [723, 564] width 1032 height 664
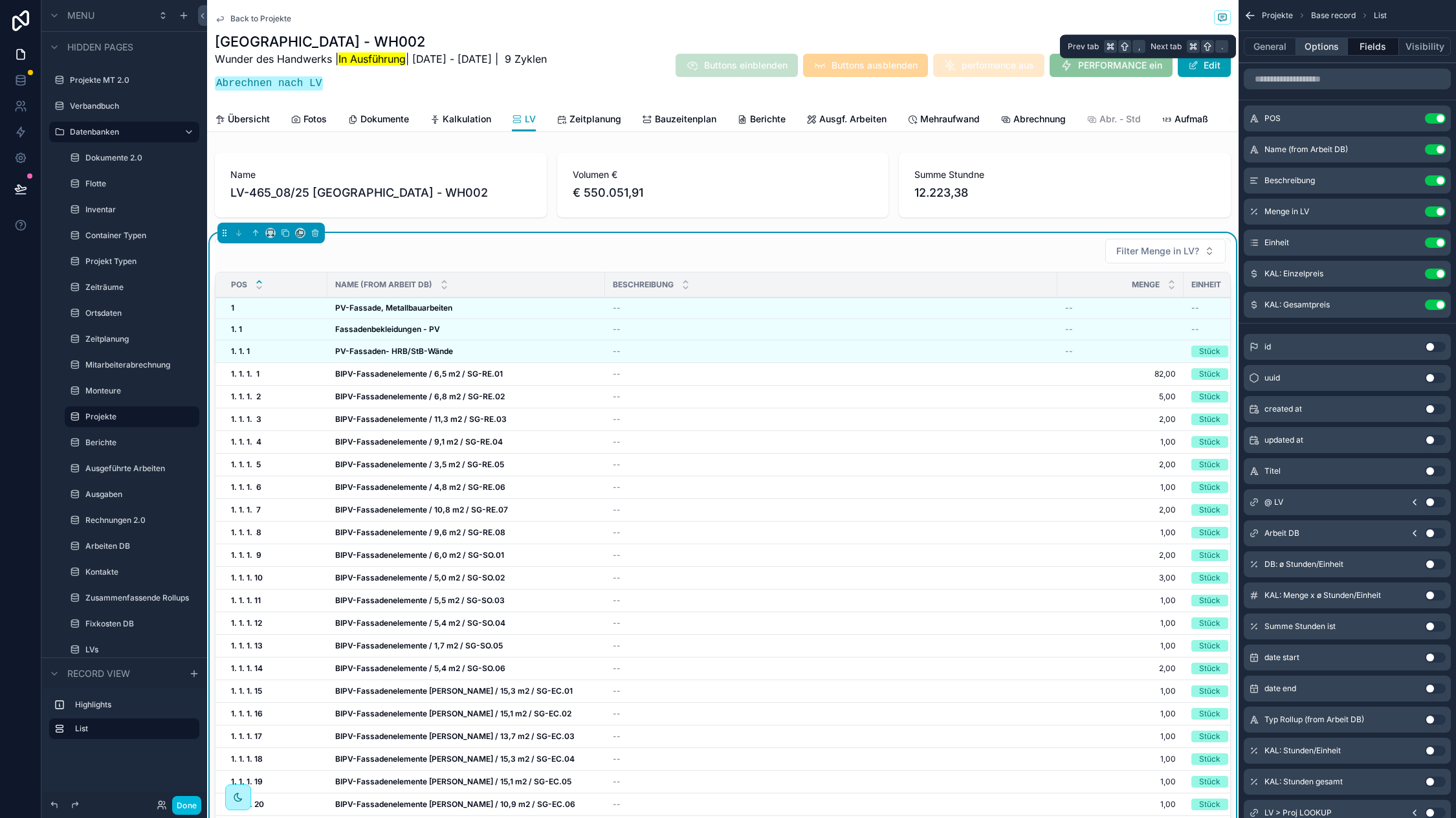
click at [1328, 47] on button "Options" at bounding box center [1322, 46] width 51 height 18
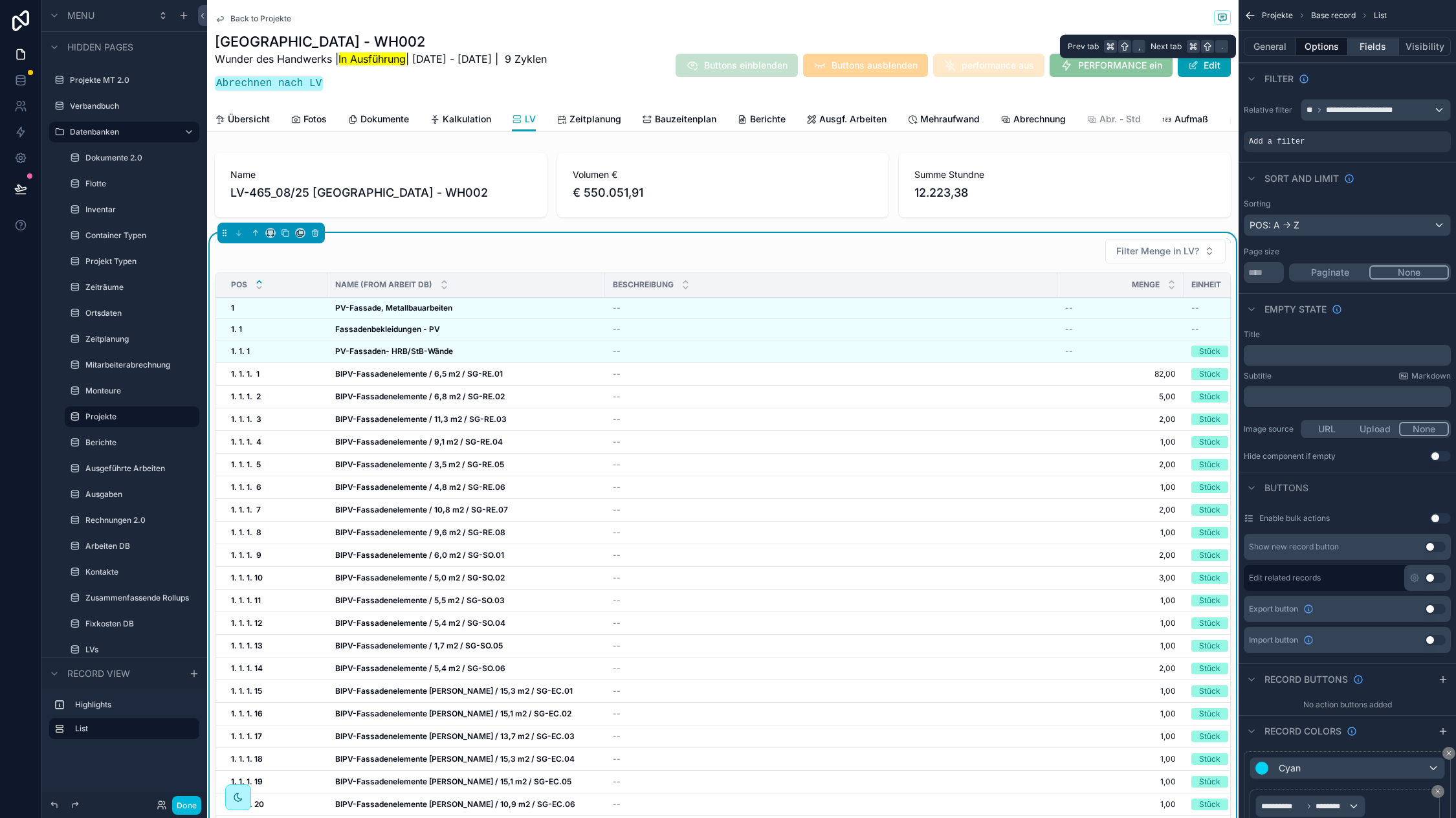
click at [1378, 48] on button "Fields" at bounding box center [1374, 46] width 51 height 18
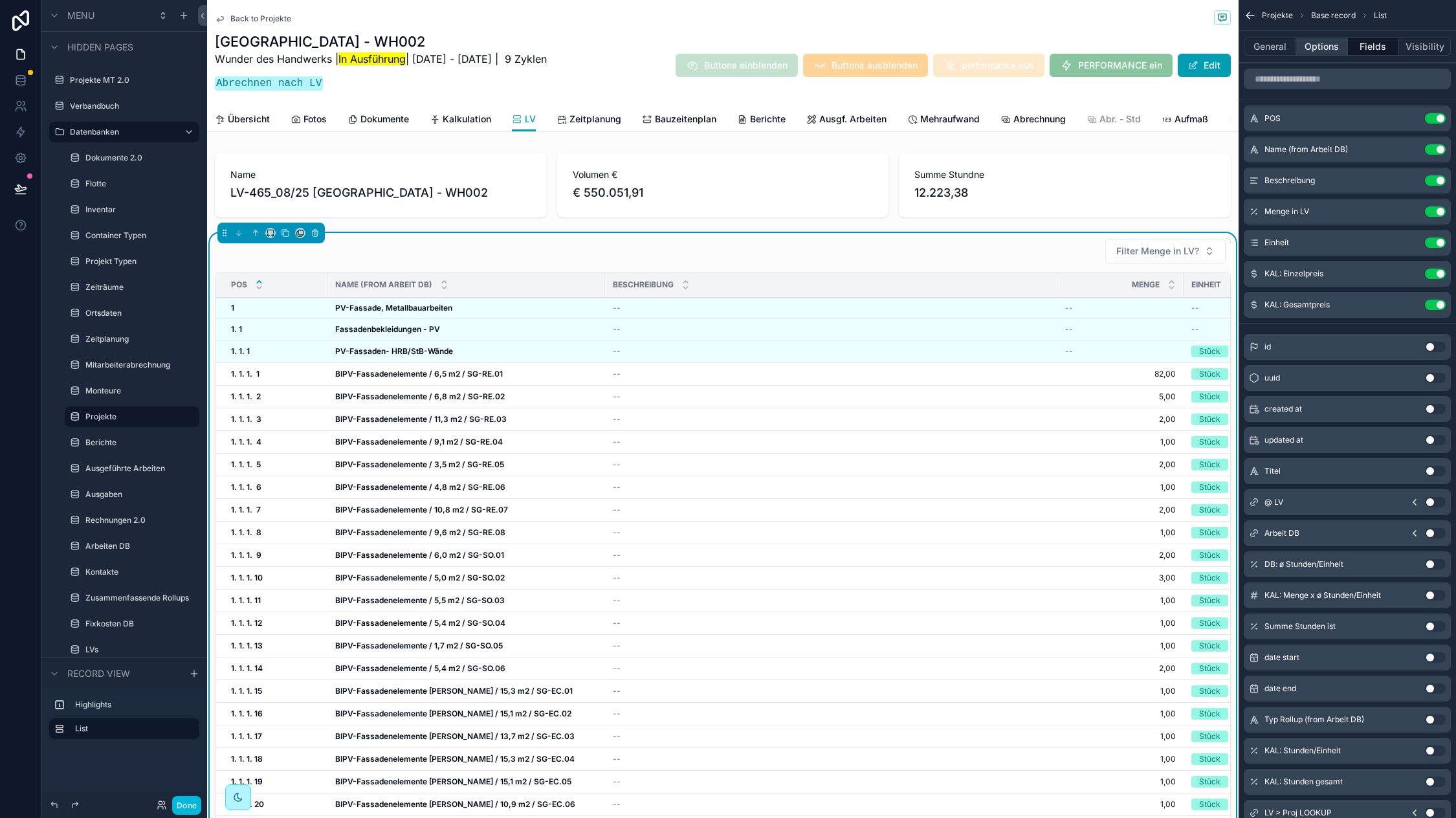
click at [1326, 49] on button "Options" at bounding box center [1322, 46] width 51 height 18
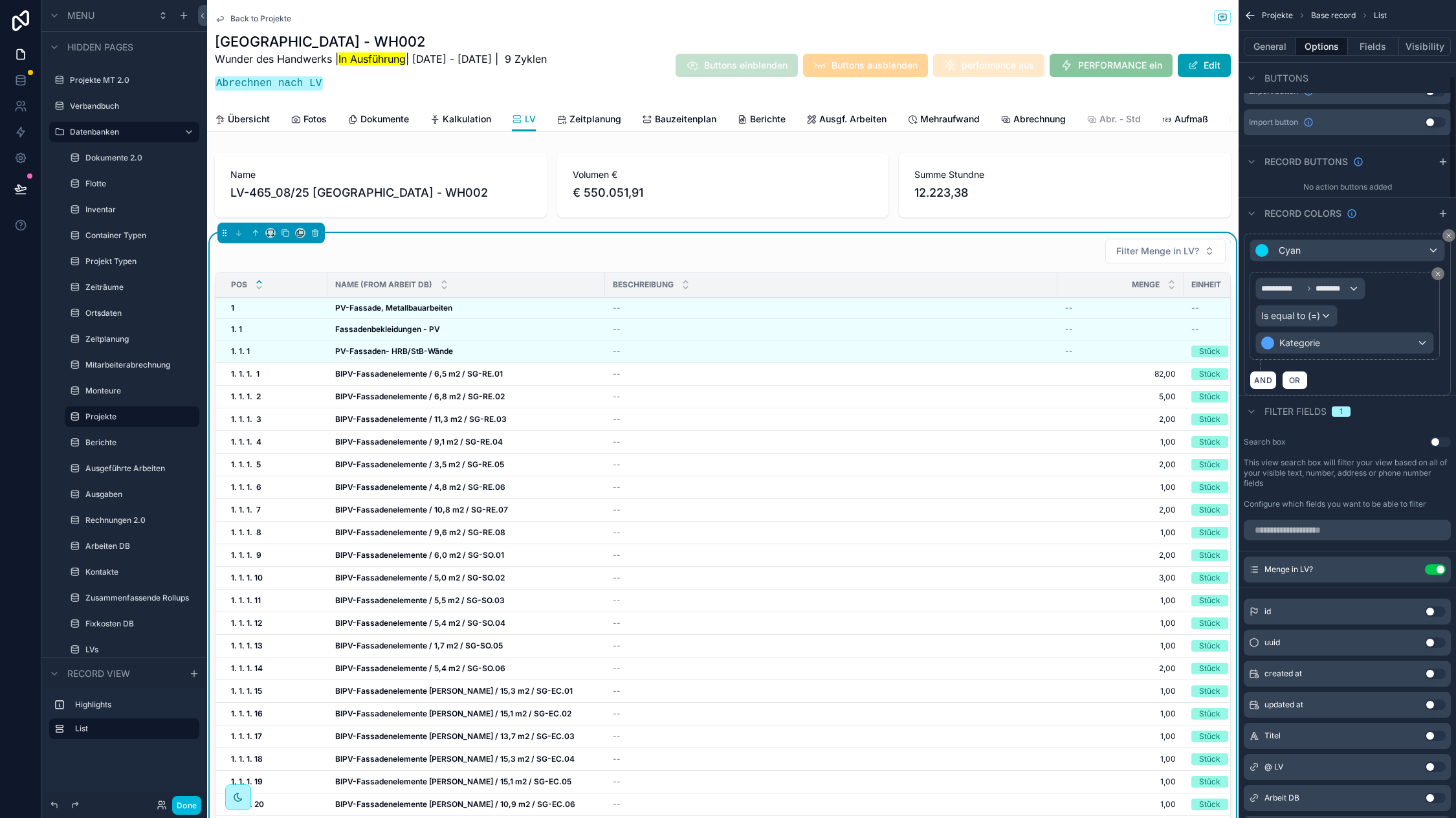
scroll to position [521, 0]
click at [1438, 433] on button "Use setting" at bounding box center [1441, 438] width 21 height 10
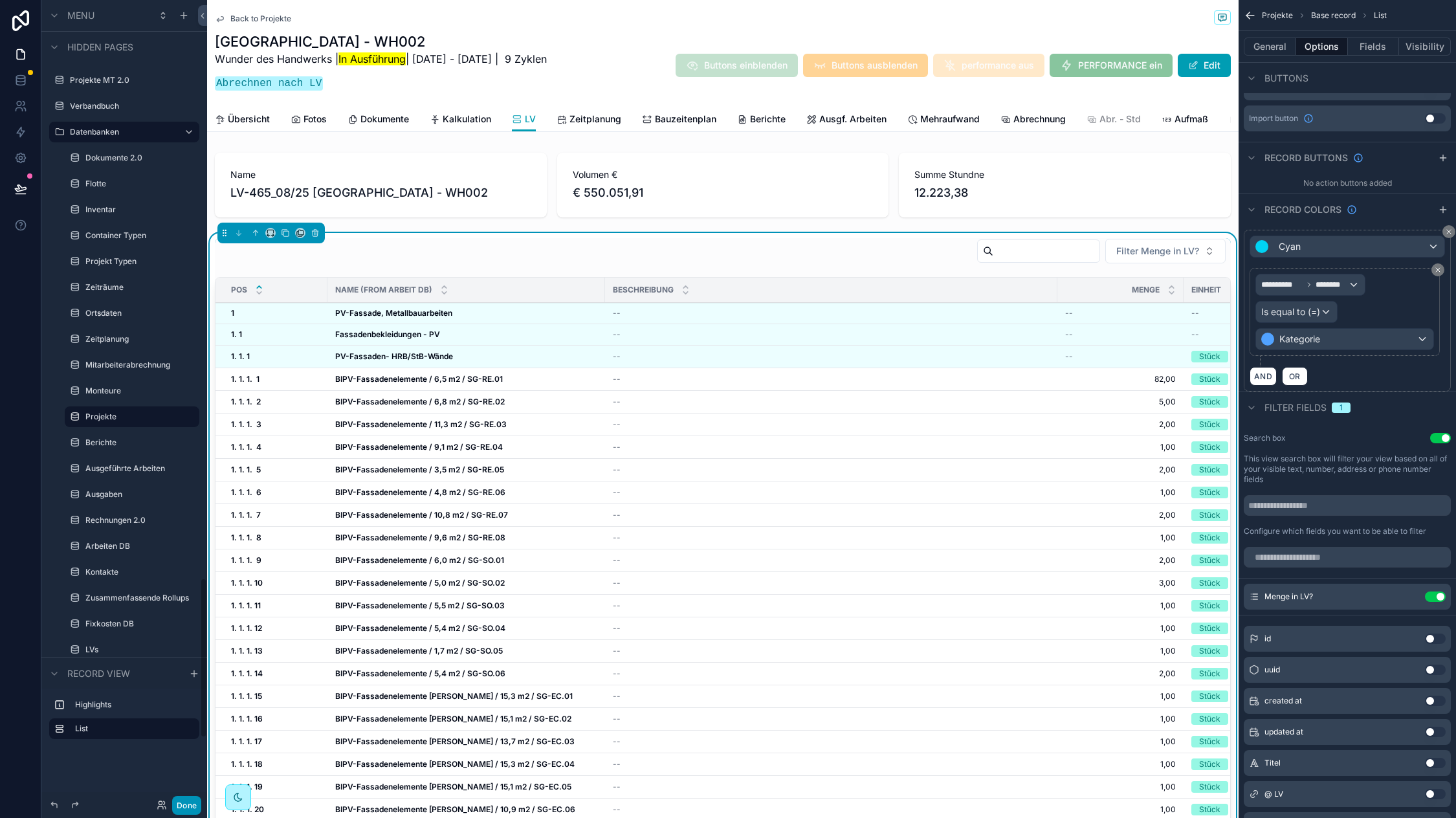
click at [190, 800] on button "Done" at bounding box center [187, 806] width 29 height 19
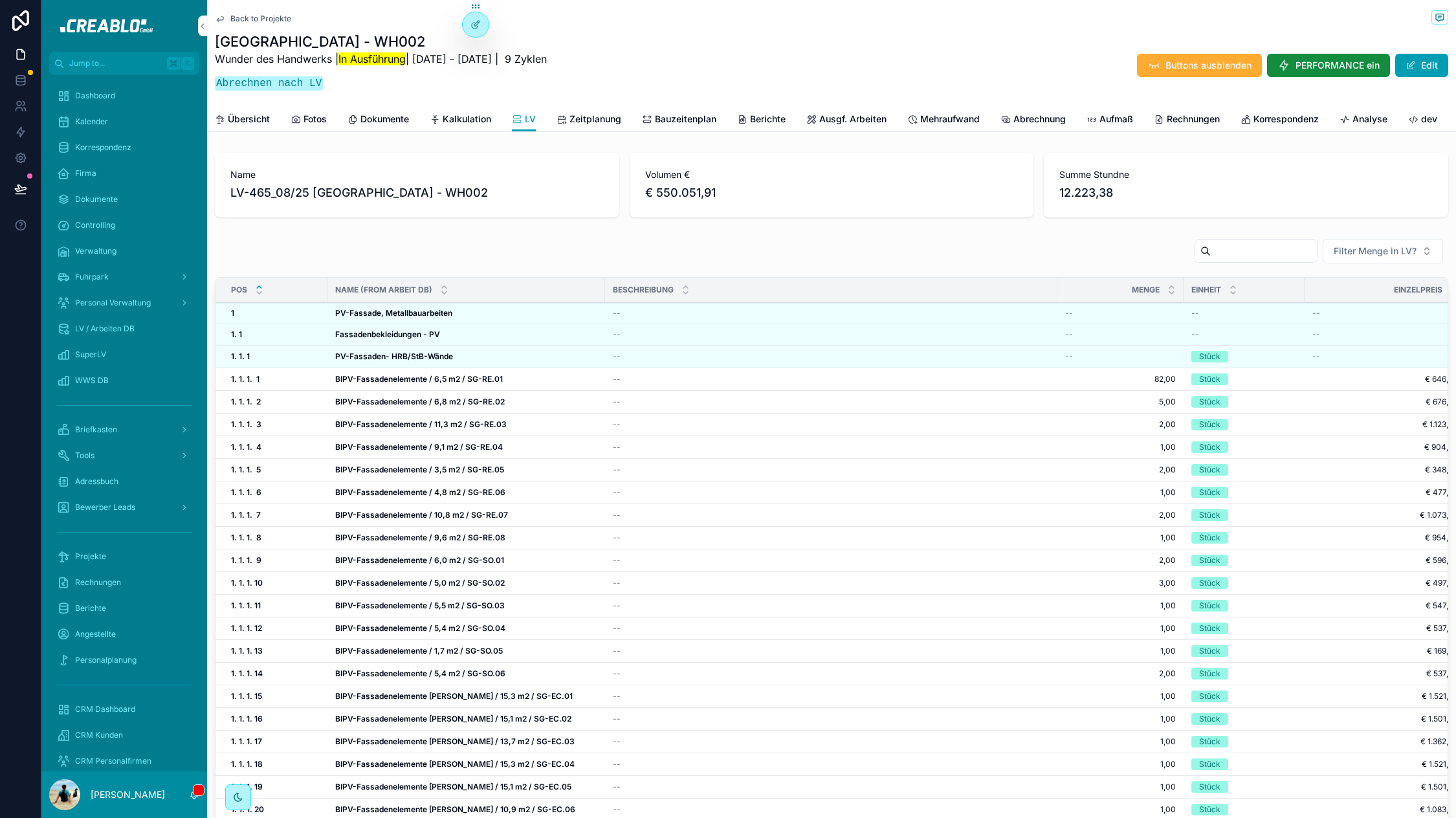
click at [1229, 248] on input "scrollable content" at bounding box center [1264, 251] width 106 height 18
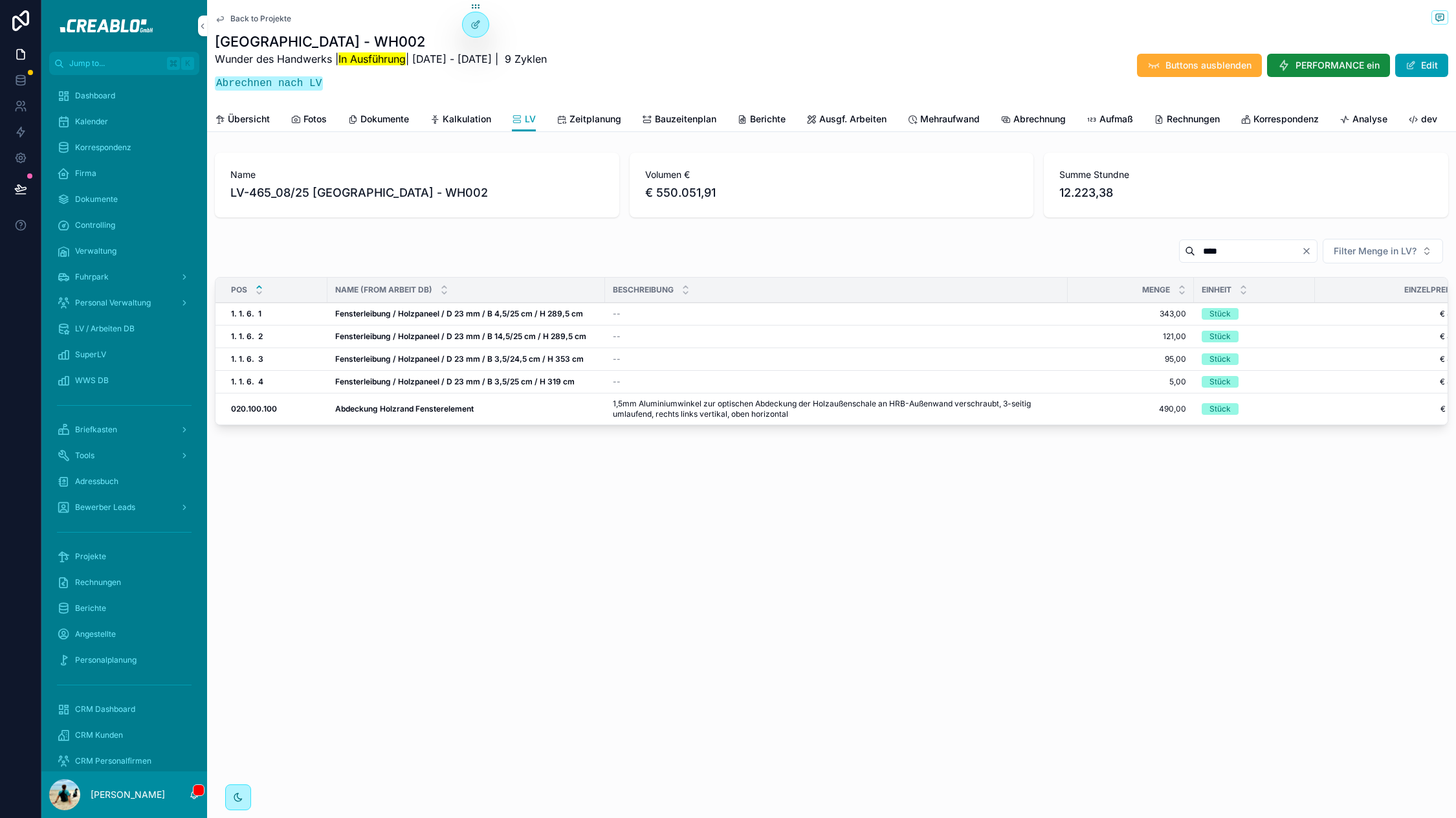
type input "****"
click at [249, 116] on span "Übersicht" at bounding box center [249, 119] width 42 height 13
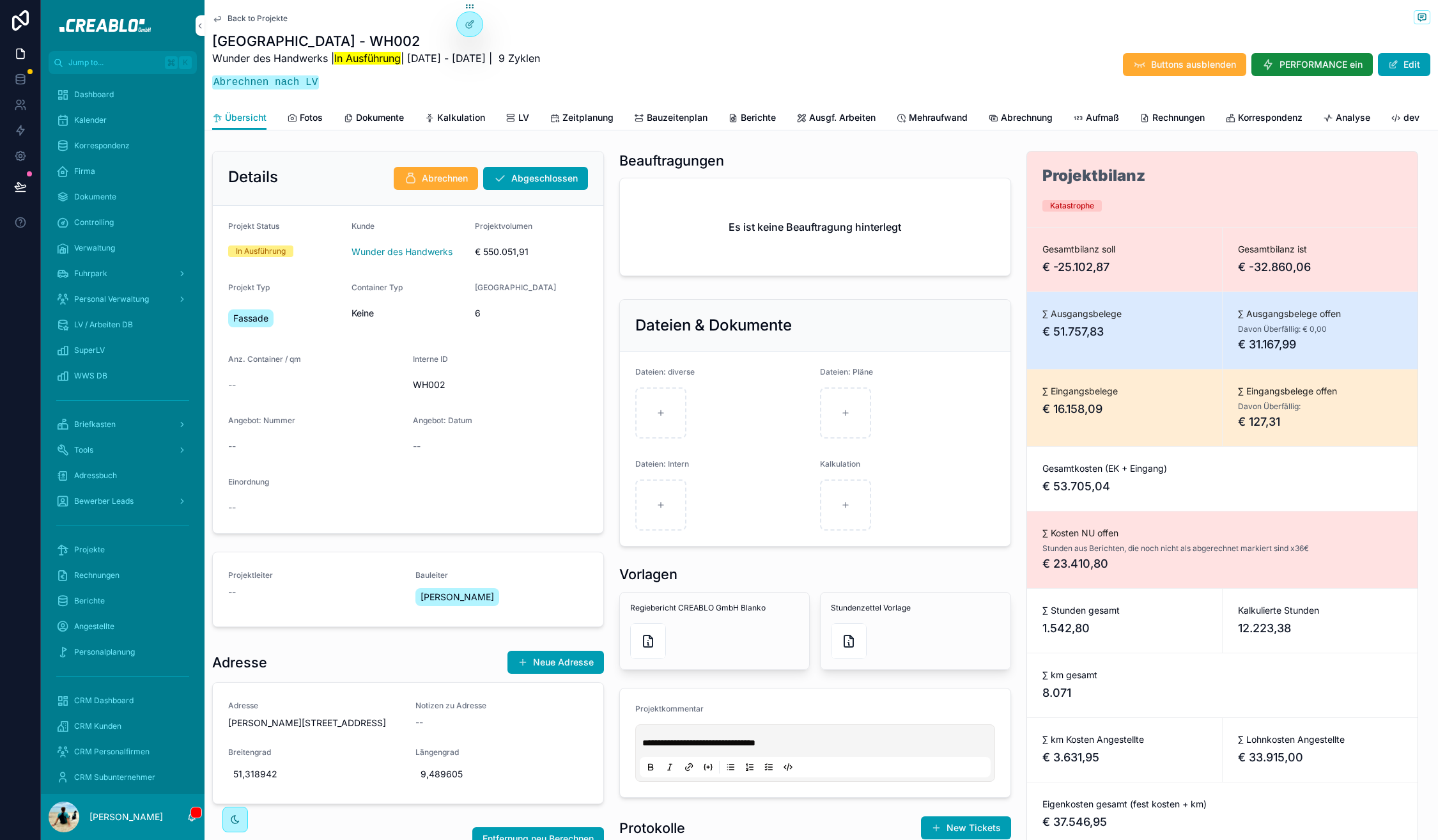
click at [752, 114] on span "Berichte" at bounding box center [758, 118] width 35 height 13
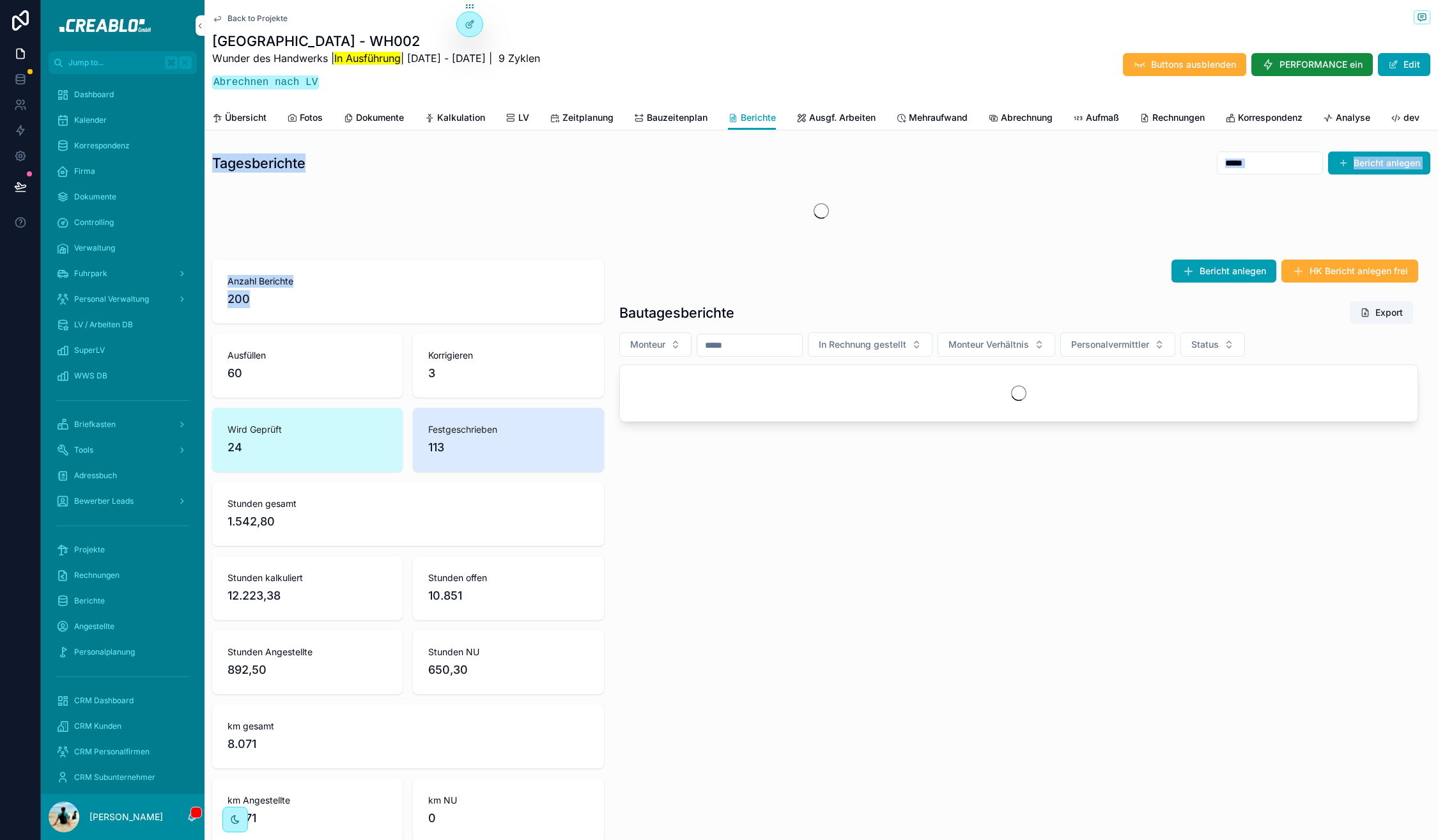
drag, startPoint x: 213, startPoint y: 160, endPoint x: 340, endPoint y: 307, distance: 194.3
click at [340, 307] on div "Tagesberichte Bericht anlegen Anzahl Berichte 200 Ausfüllen 60 Korrigieren 3 Wi…" at bounding box center [821, 497] width 1234 height 701
click at [340, 307] on div "Anzahl Berichte 200" at bounding box center [408, 291] width 392 height 64
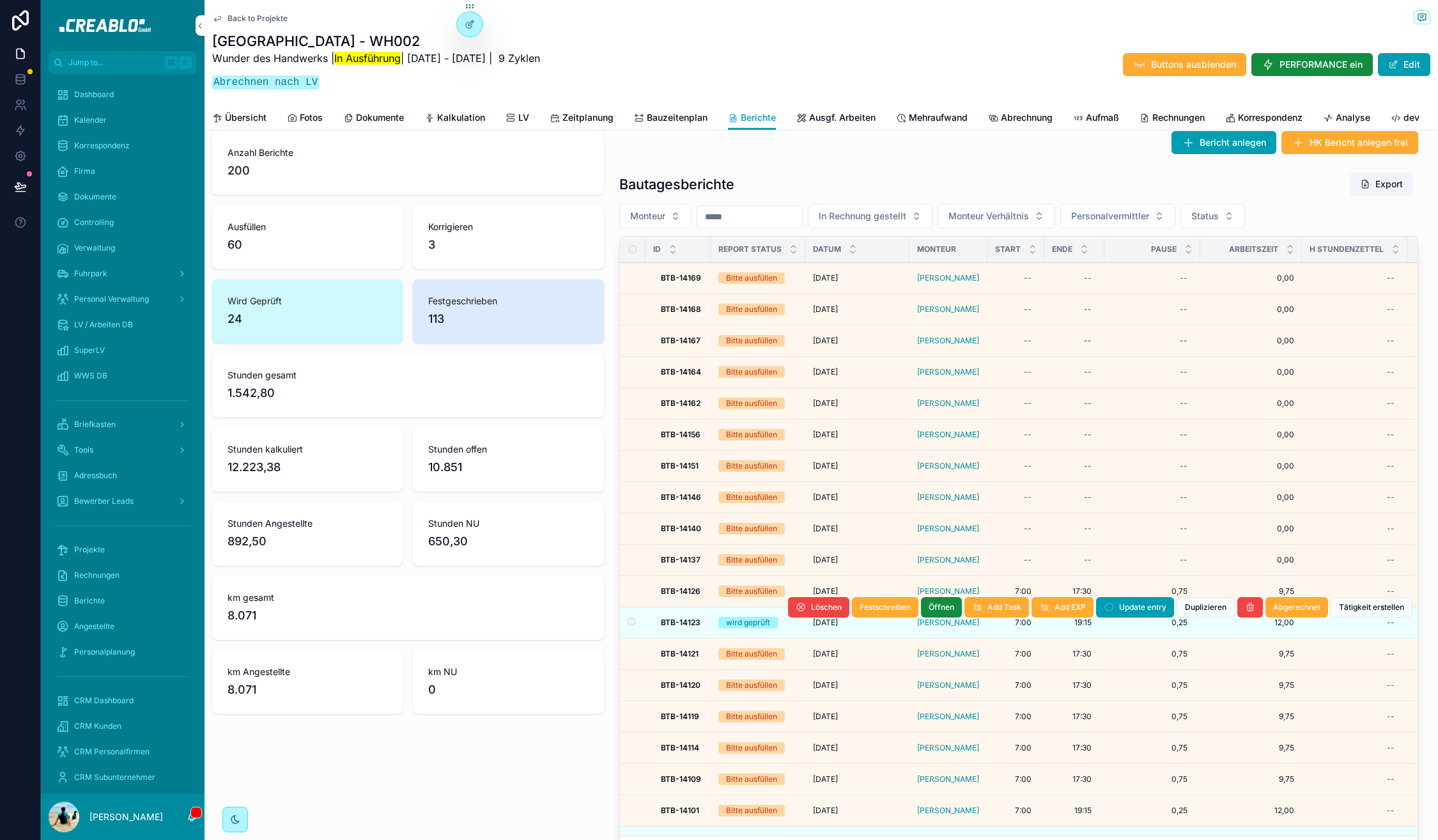
scroll to position [133, 0]
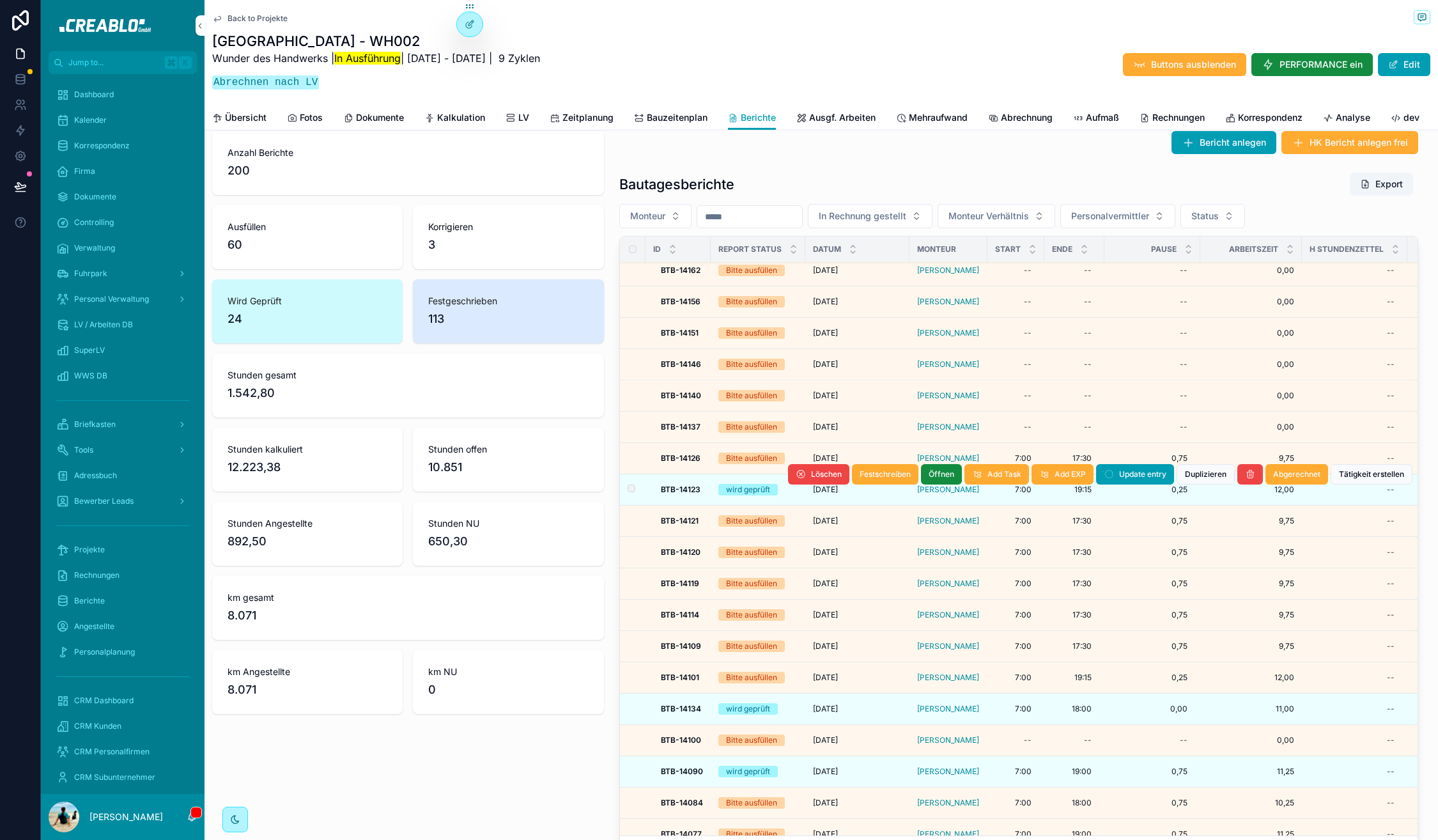
click at [889, 484] on div "Mittwoch, 08.10.25 Mittwoch, 08.10.25" at bounding box center [858, 489] width 89 height 10
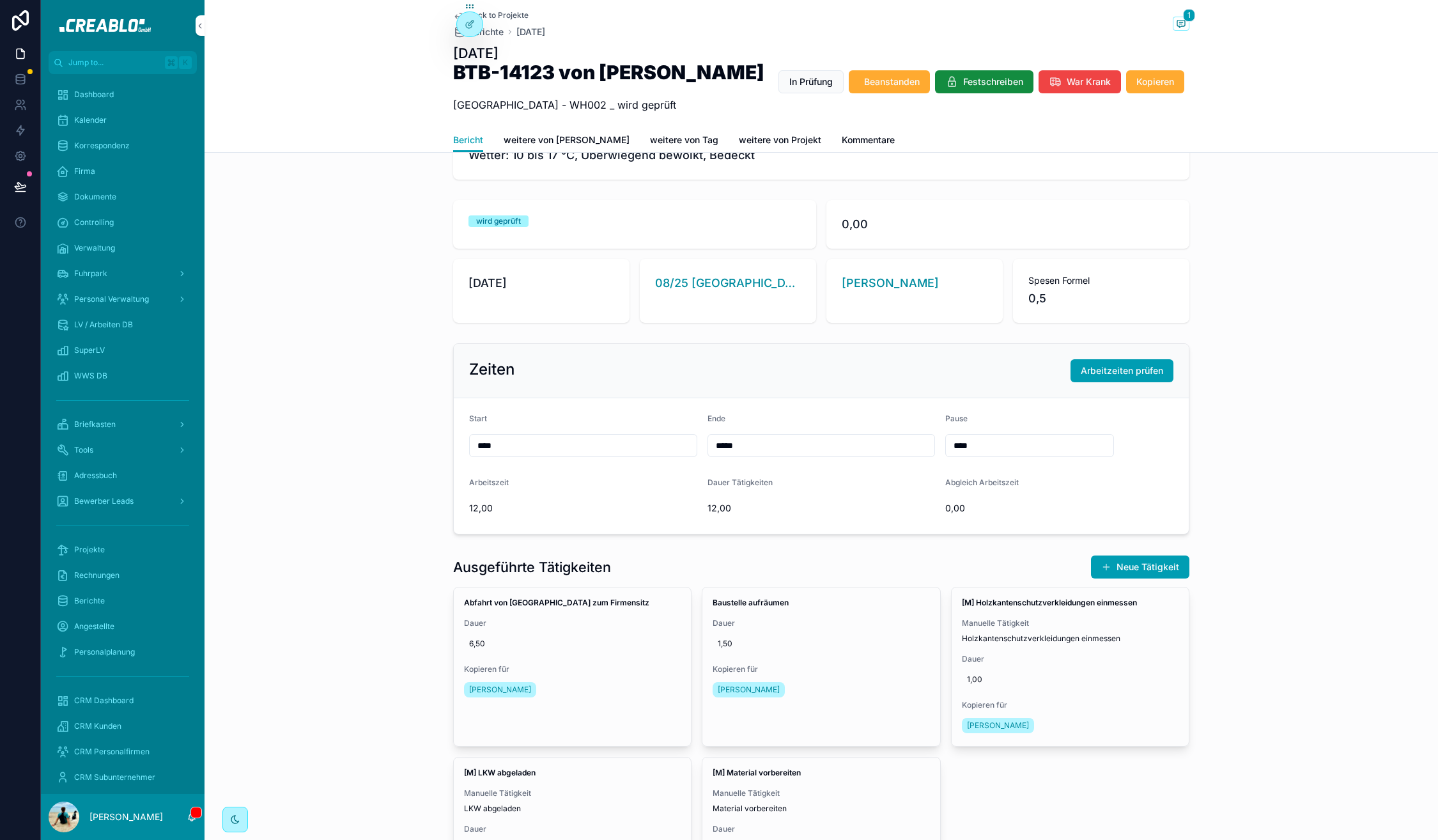
scroll to position [192, 0]
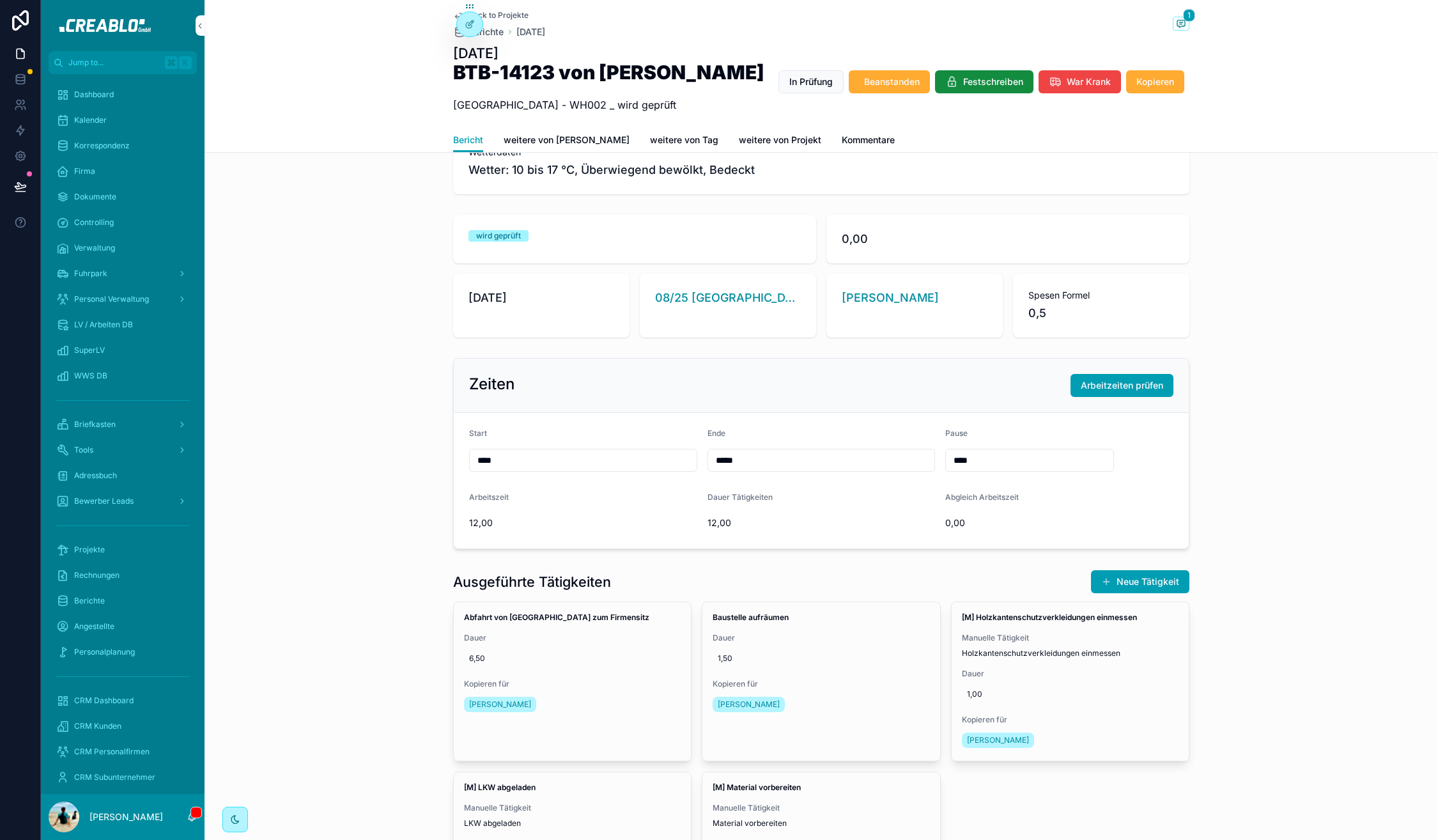
click at [518, 10] on span "Back to Projekte" at bounding box center [498, 15] width 60 height 10
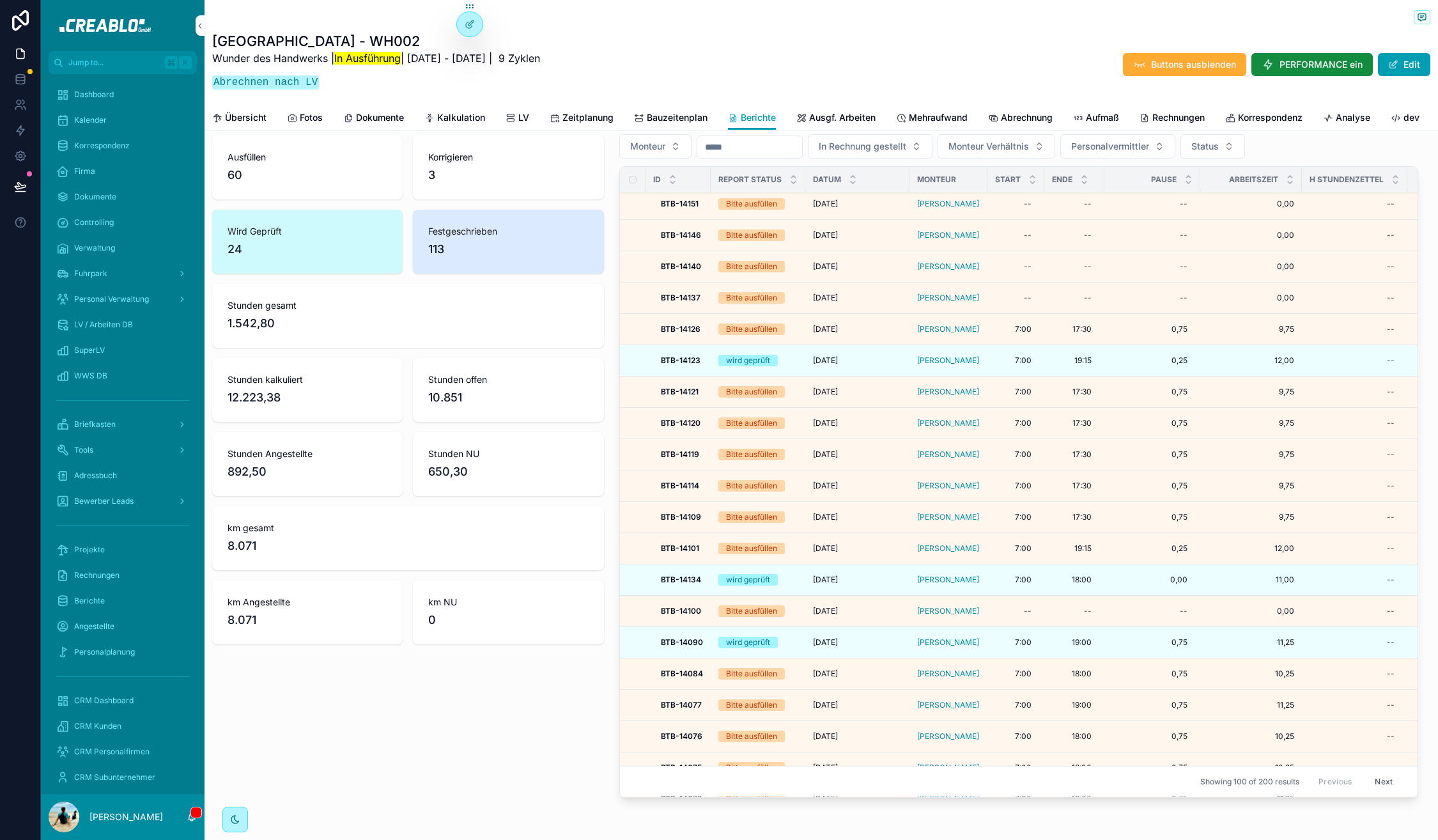
scroll to position [321, 0]
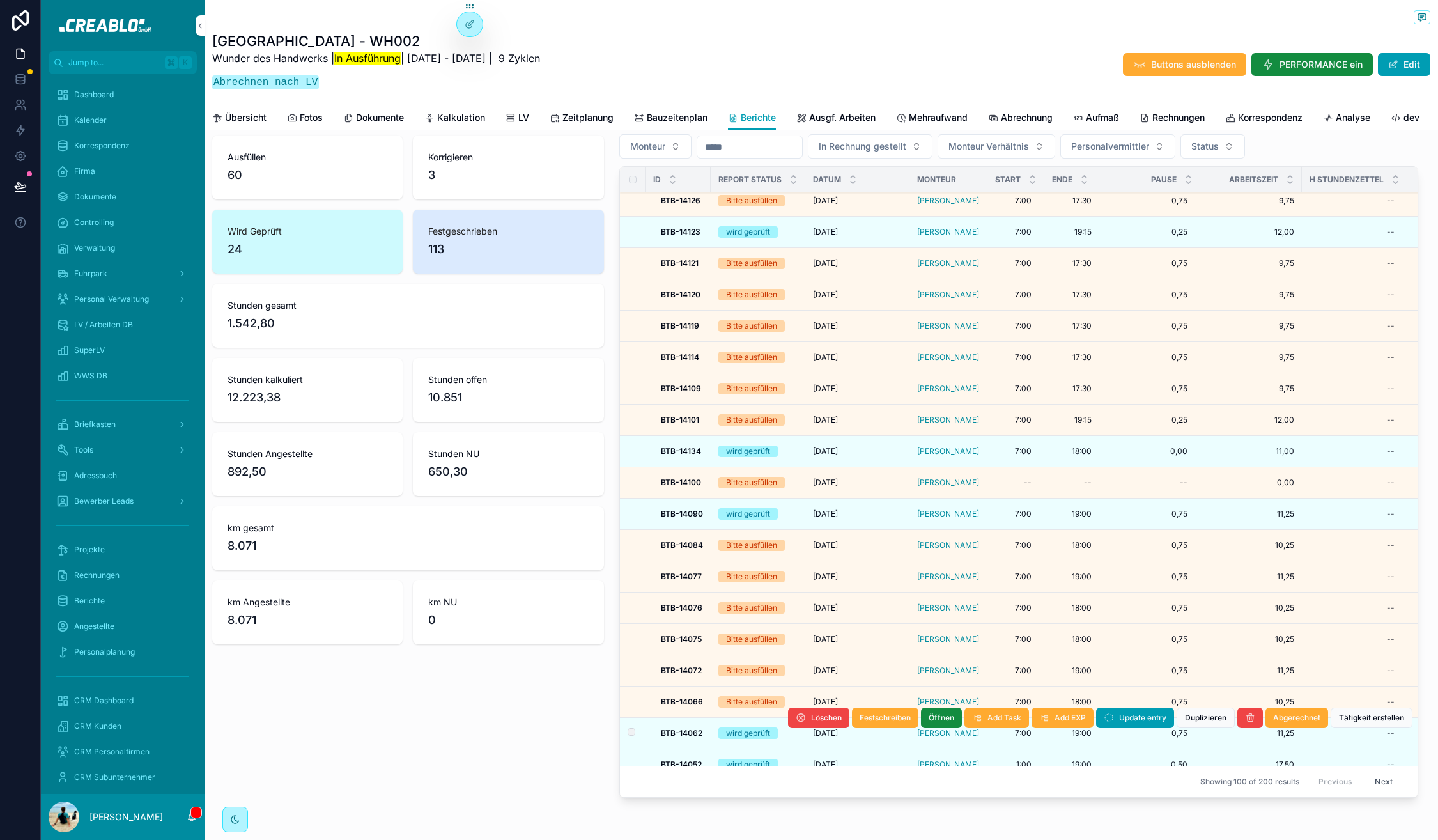
click at [789, 719] on td "wird geprüft" at bounding box center [758, 733] width 94 height 31
click at [795, 727] on div "wird geprüft" at bounding box center [757, 733] width 79 height 12
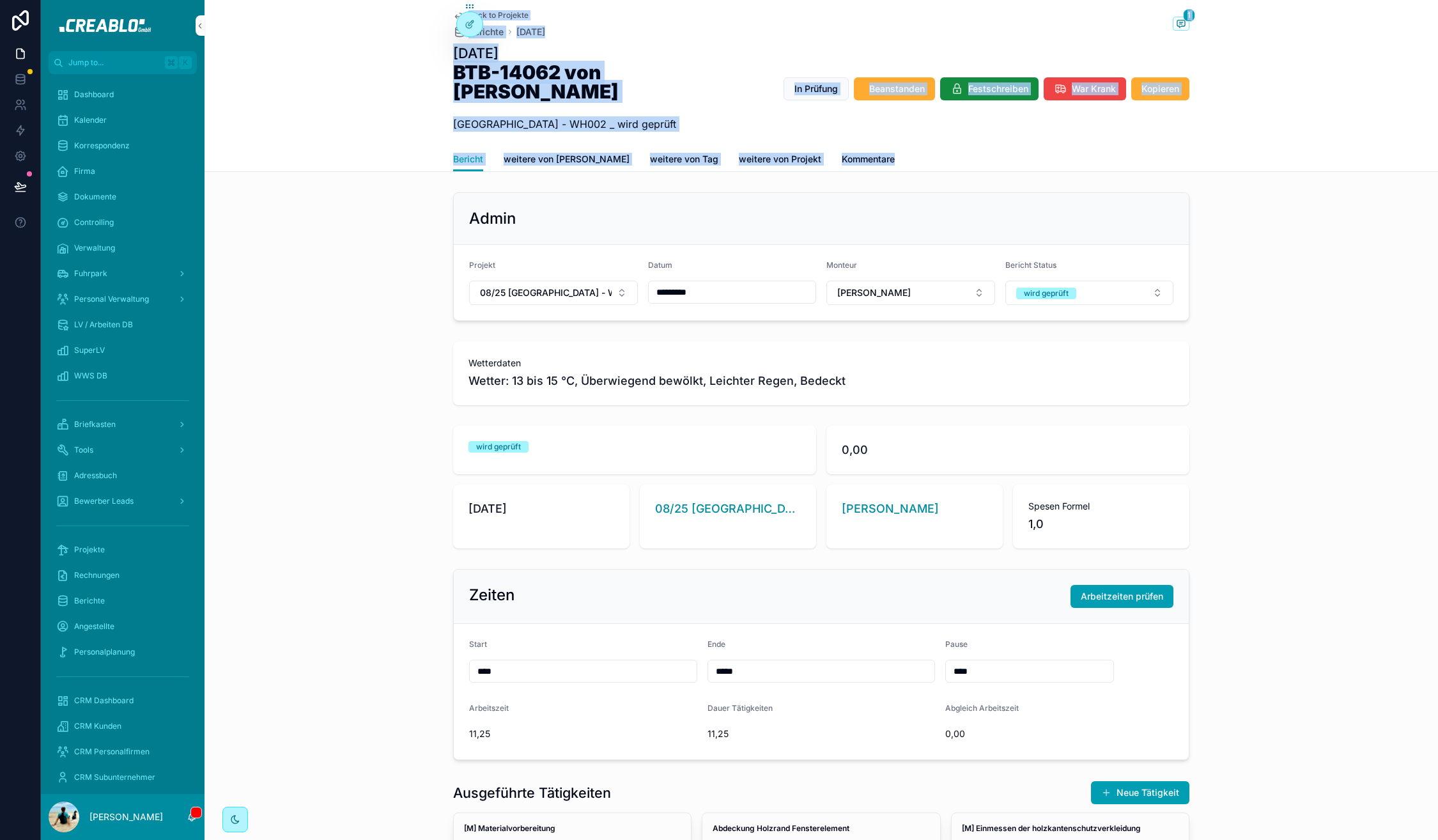
drag, startPoint x: 434, startPoint y: 9, endPoint x: 902, endPoint y: 160, distance: 491.8
drag, startPoint x: 902, startPoint y: 146, endPoint x: 428, endPoint y: 15, distance: 491.8
click at [428, 15] on div "Back to Projekte Berichte Dienstag, 07.10.25 1 Dienstag, 07.10.25 BTB-14062 von…" at bounding box center [821, 86] width 1234 height 172
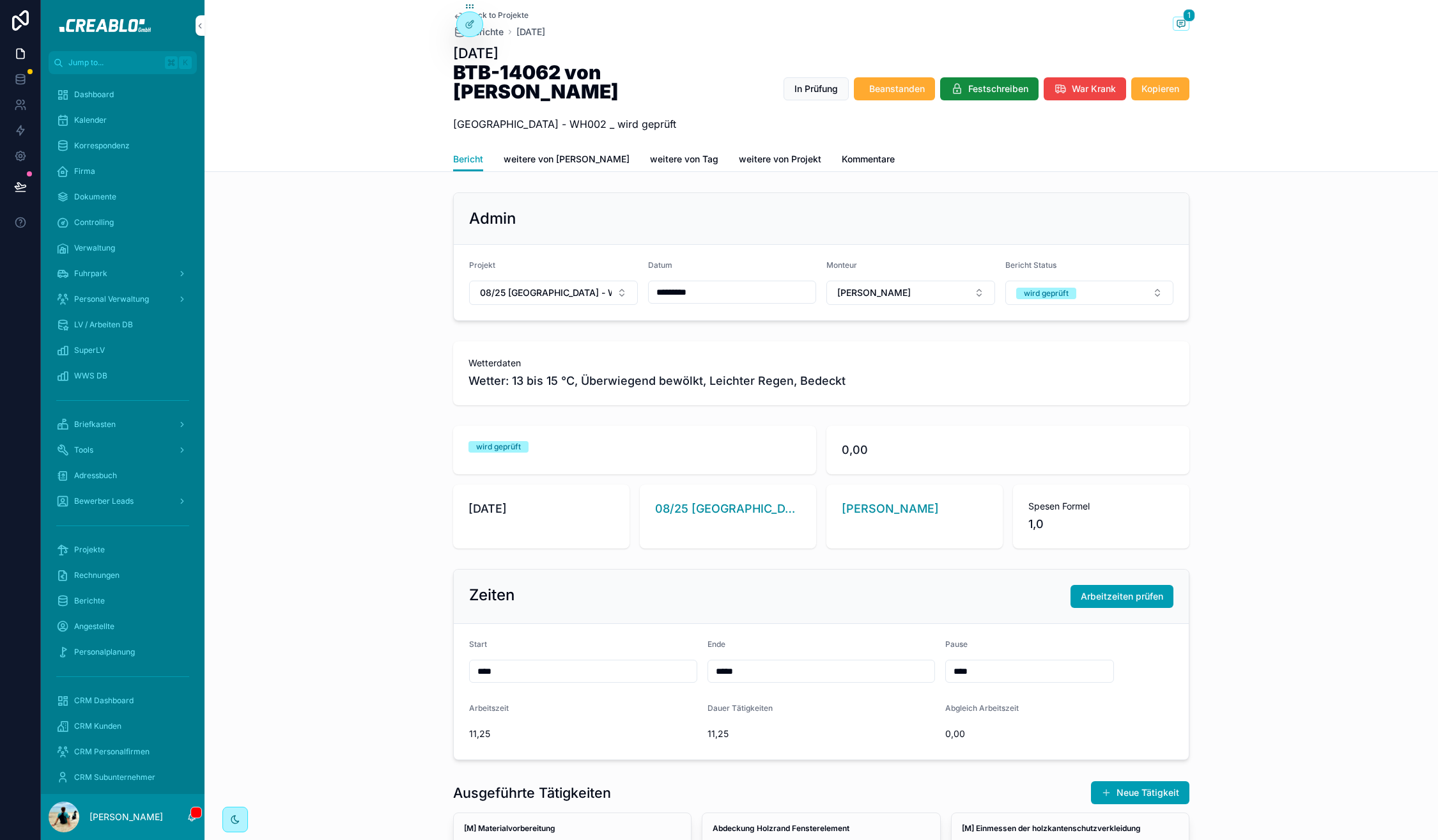
click at [428, 15] on div "Back to Projekte Berichte Dienstag, 07.10.25 1 Dienstag, 07.10.25 BTB-14062 von…" at bounding box center [821, 86] width 1234 height 172
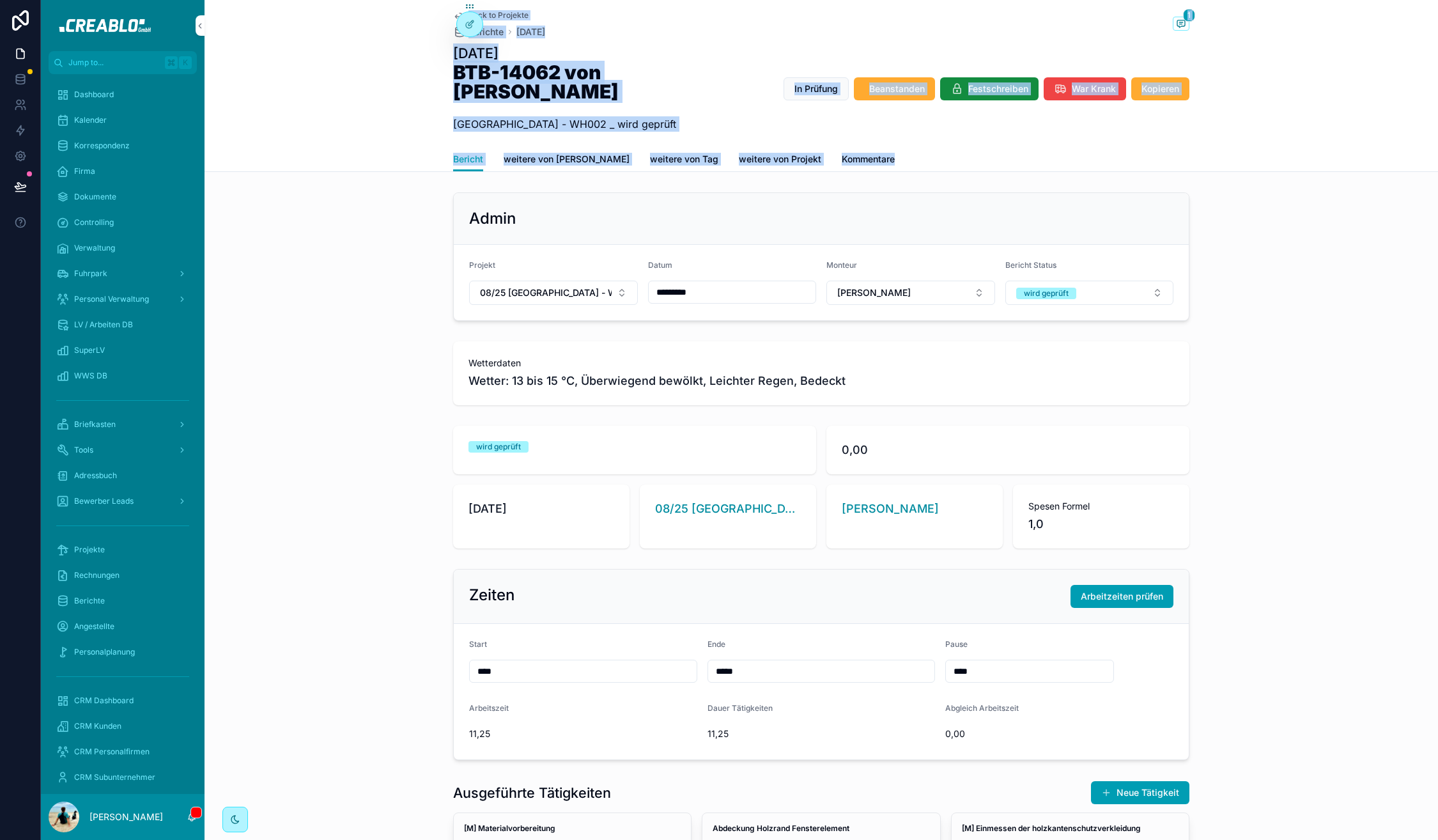
drag, startPoint x: 436, startPoint y: 9, endPoint x: 885, endPoint y: 136, distance: 466.6
click at [885, 136] on div "Back to Projekte Berichte Dienstag, 07.10.25 1 Dienstag, 07.10.25 BTB-14062 von…" at bounding box center [821, 86] width 1234 height 172
click at [885, 147] on div "Bericht weitere von Monteur weitere von Tag weitere von Projekt Kommentare" at bounding box center [821, 158] width 736 height 24
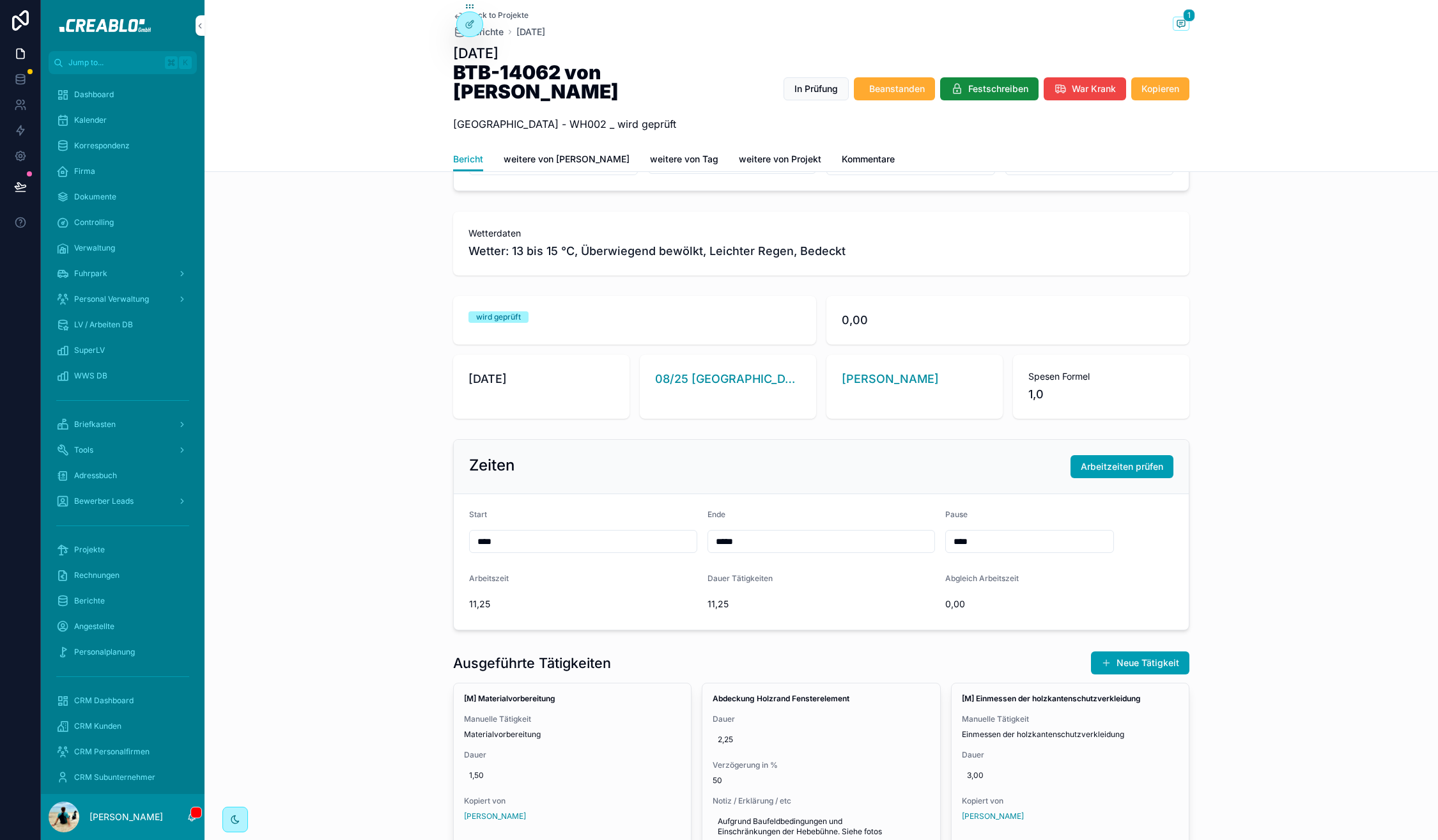
scroll to position [45, 0]
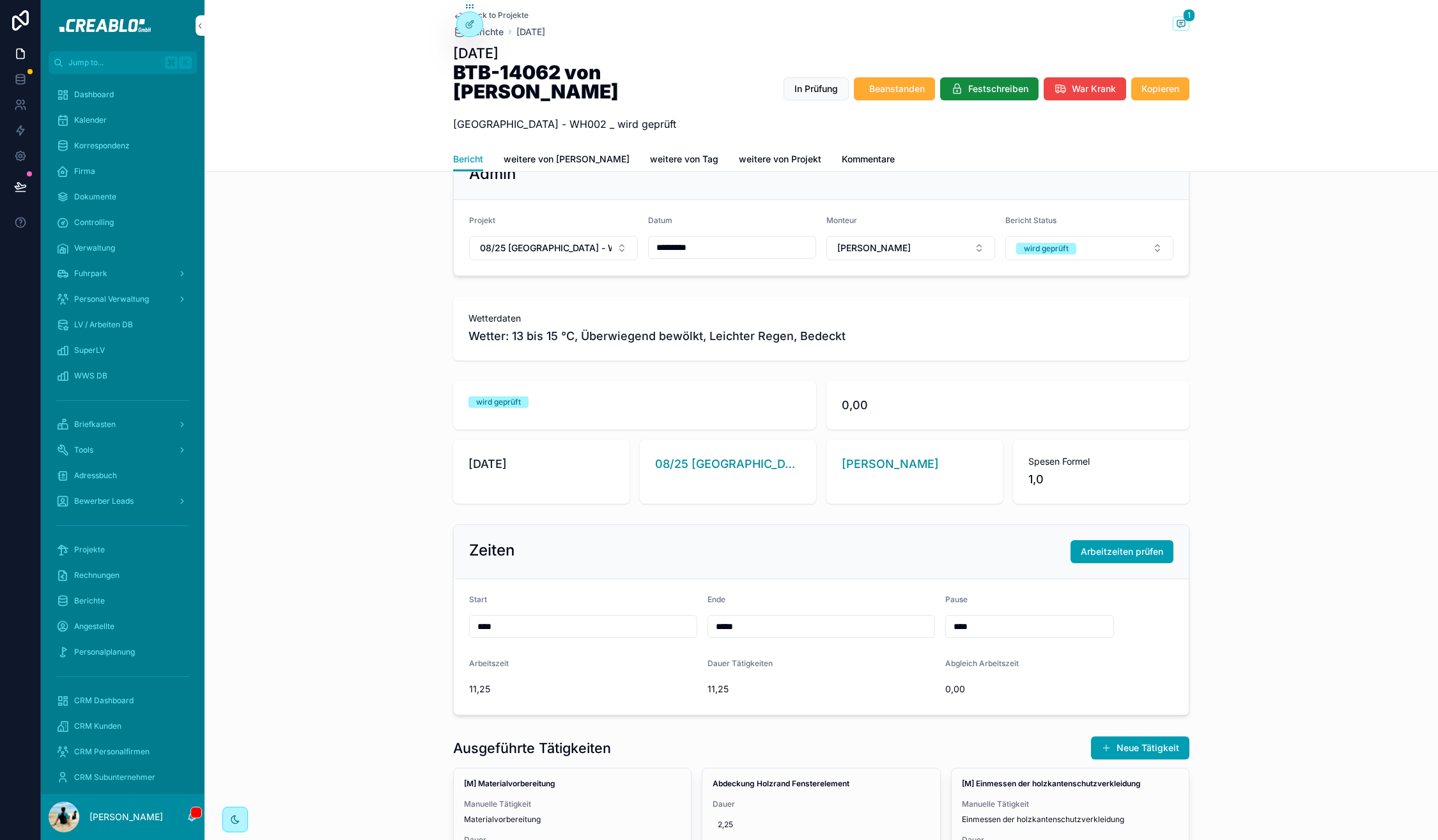
click at [674, 327] on span "Wetter: 13 bis 15 °C, Überwiegend bewölkt, Leichter Regen, Bedeckt" at bounding box center [821, 336] width 706 height 18
click at [702, 327] on span "Wetter: 13 bis 15 °C, Überwiegend bewölkt, Leichter Regen, Bedeckt" at bounding box center [821, 336] width 706 height 18
drag, startPoint x: 850, startPoint y: 309, endPoint x: 429, endPoint y: 286, distance: 421.6
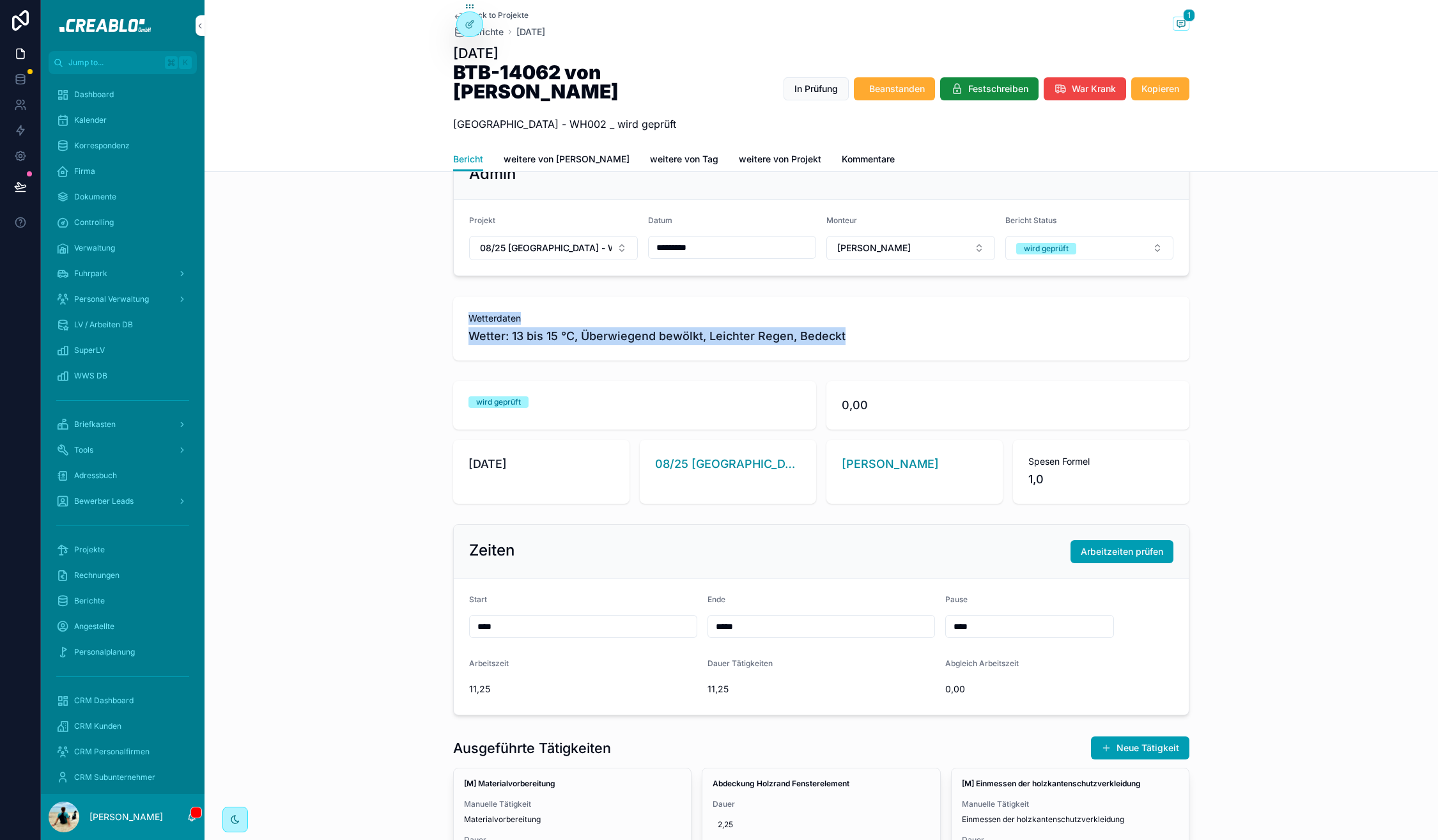
click at [429, 291] on div "Wetterdaten Wetter: 13 bis 15 °C, Überwiegend bewölkt, Leichter Regen, Bedeckt" at bounding box center [821, 328] width 1234 height 74
click at [479, 312] on span "Wetterdaten" at bounding box center [821, 319] width 706 height 13
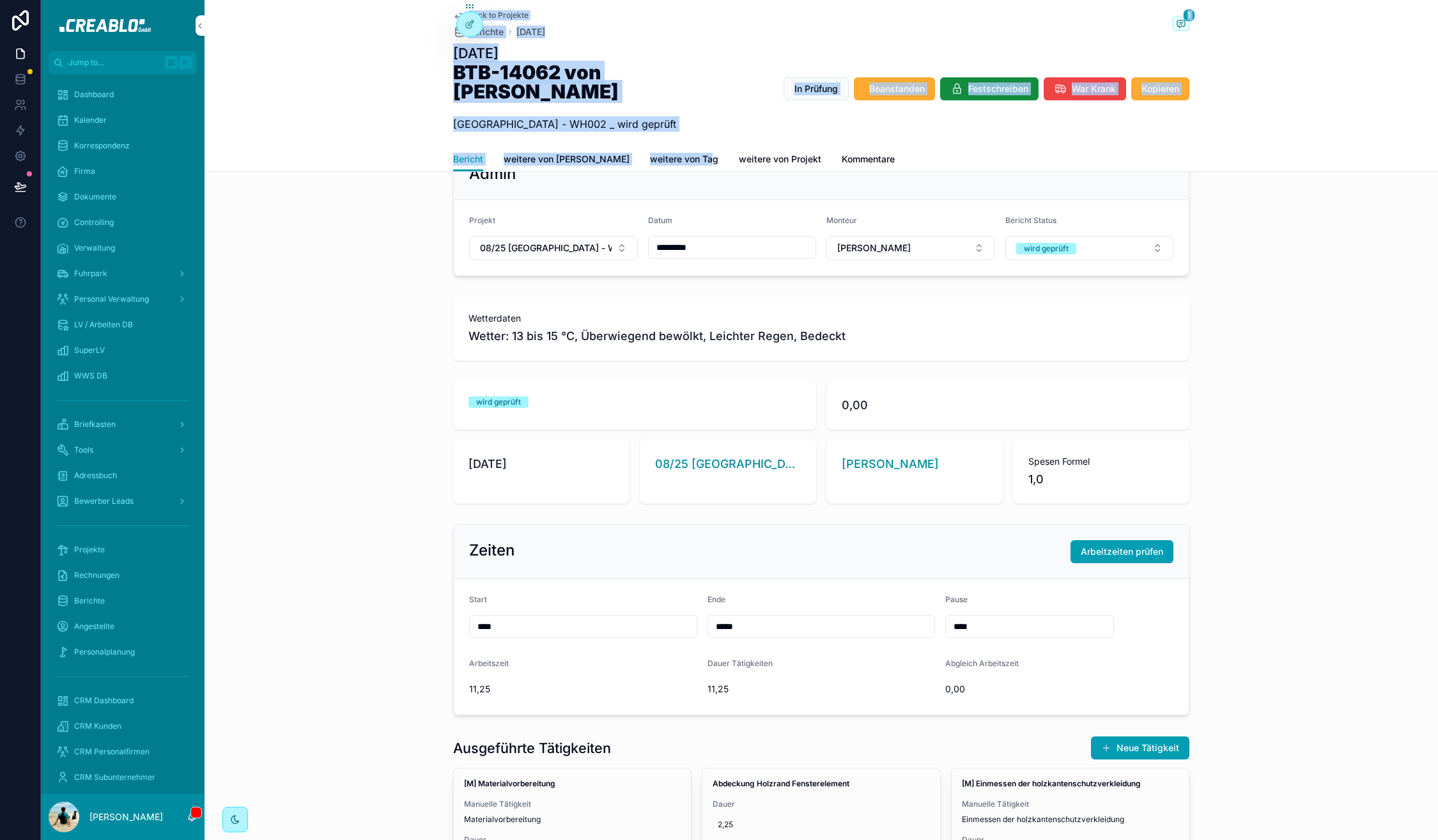
drag, startPoint x: 422, startPoint y: 3, endPoint x: 673, endPoint y: 134, distance: 283.1
click at [673, 134] on div "Back to Projekte Berichte Dienstag, 07.10.25 1 Dienstag, 07.10.25 BTB-14062 von…" at bounding box center [821, 86] width 1234 height 172
click at [1288, 219] on div "Admin Projekt 08/25 Kassel - WH002 Datum ********* Monteur Tom Orminski Bericht…" at bounding box center [821, 211] width 1234 height 139
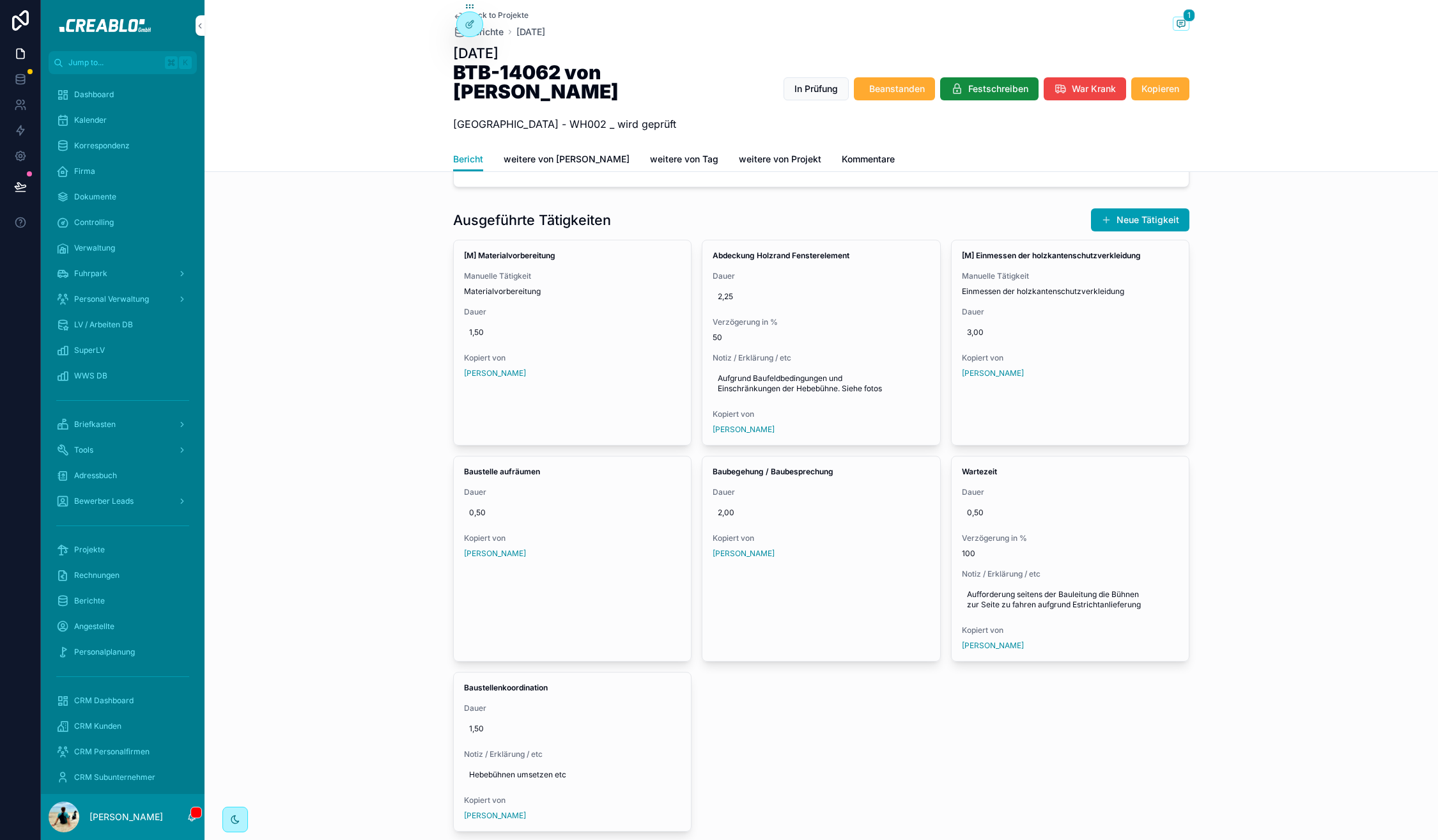
scroll to position [571, 0]
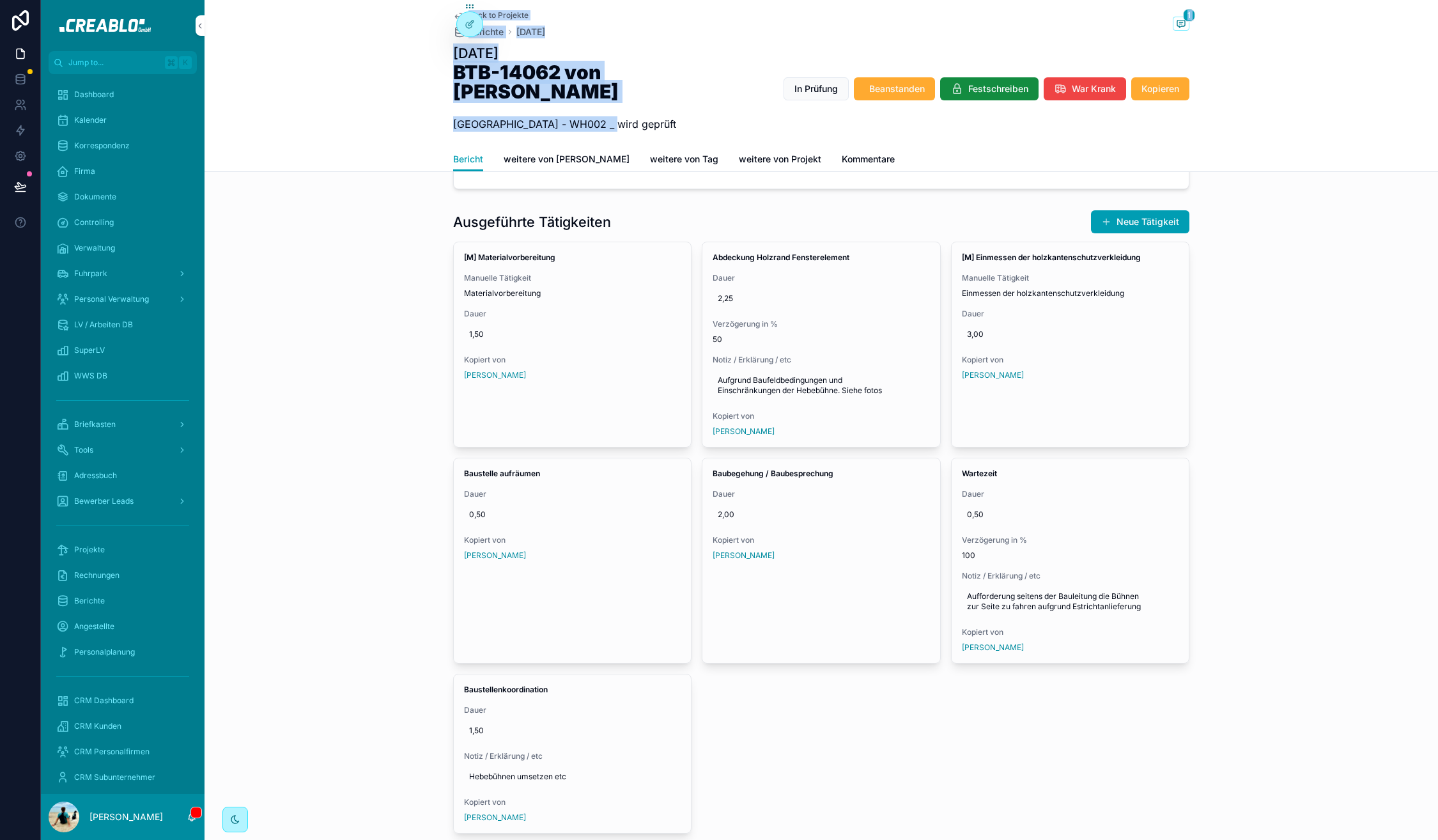
drag, startPoint x: 435, startPoint y: 11, endPoint x: 597, endPoint y: 105, distance: 187.3
click at [597, 105] on div "Back to Projekte Berichte Dienstag, 07.10.25 1 Dienstag, 07.10.25 BTB-14062 von…" at bounding box center [821, 86] width 1234 height 172
click at [597, 116] on p "Kassel - WH002 _ wird geprüft" at bounding box center [612, 123] width 317 height 15
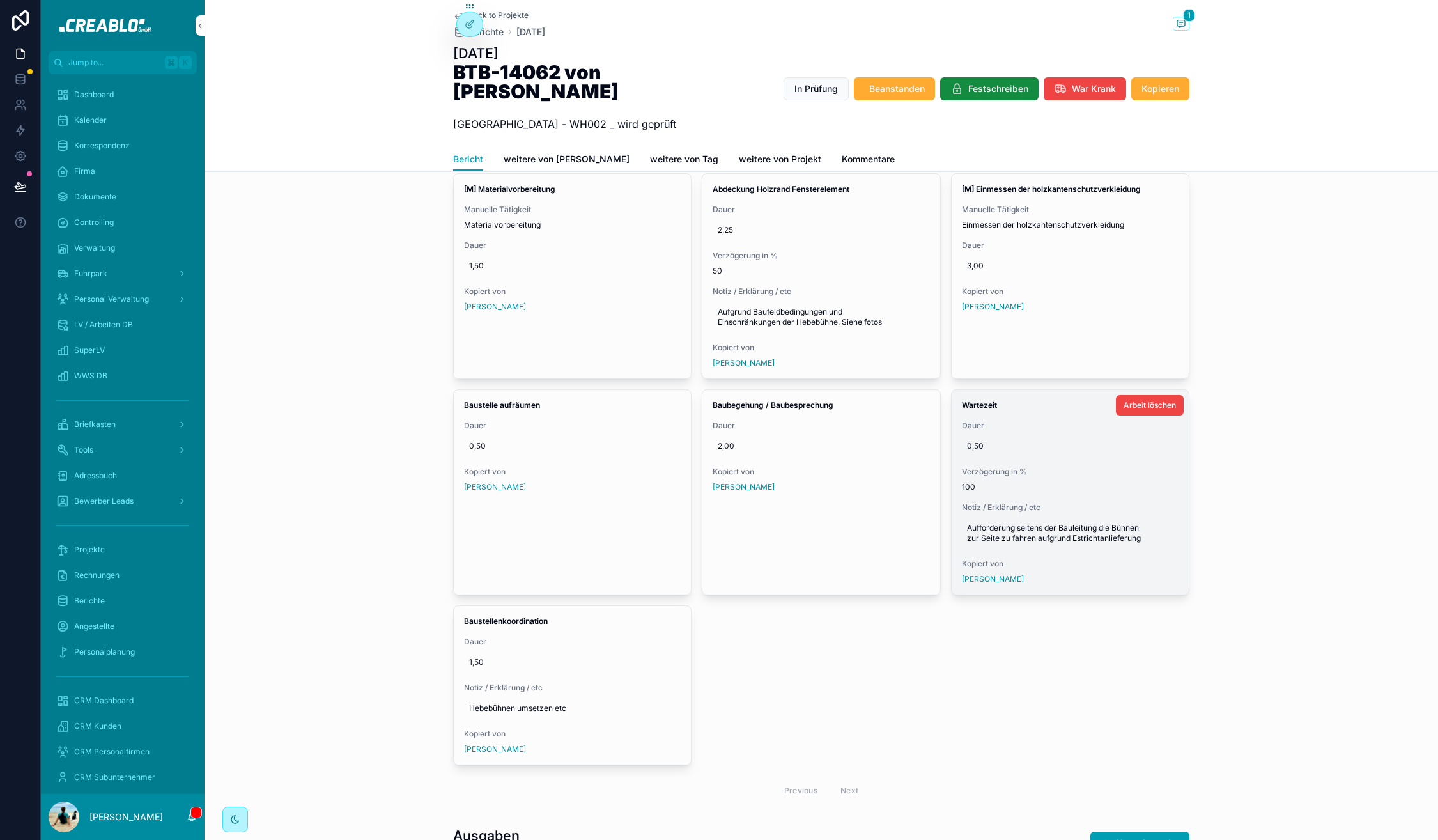
scroll to position [635, 0]
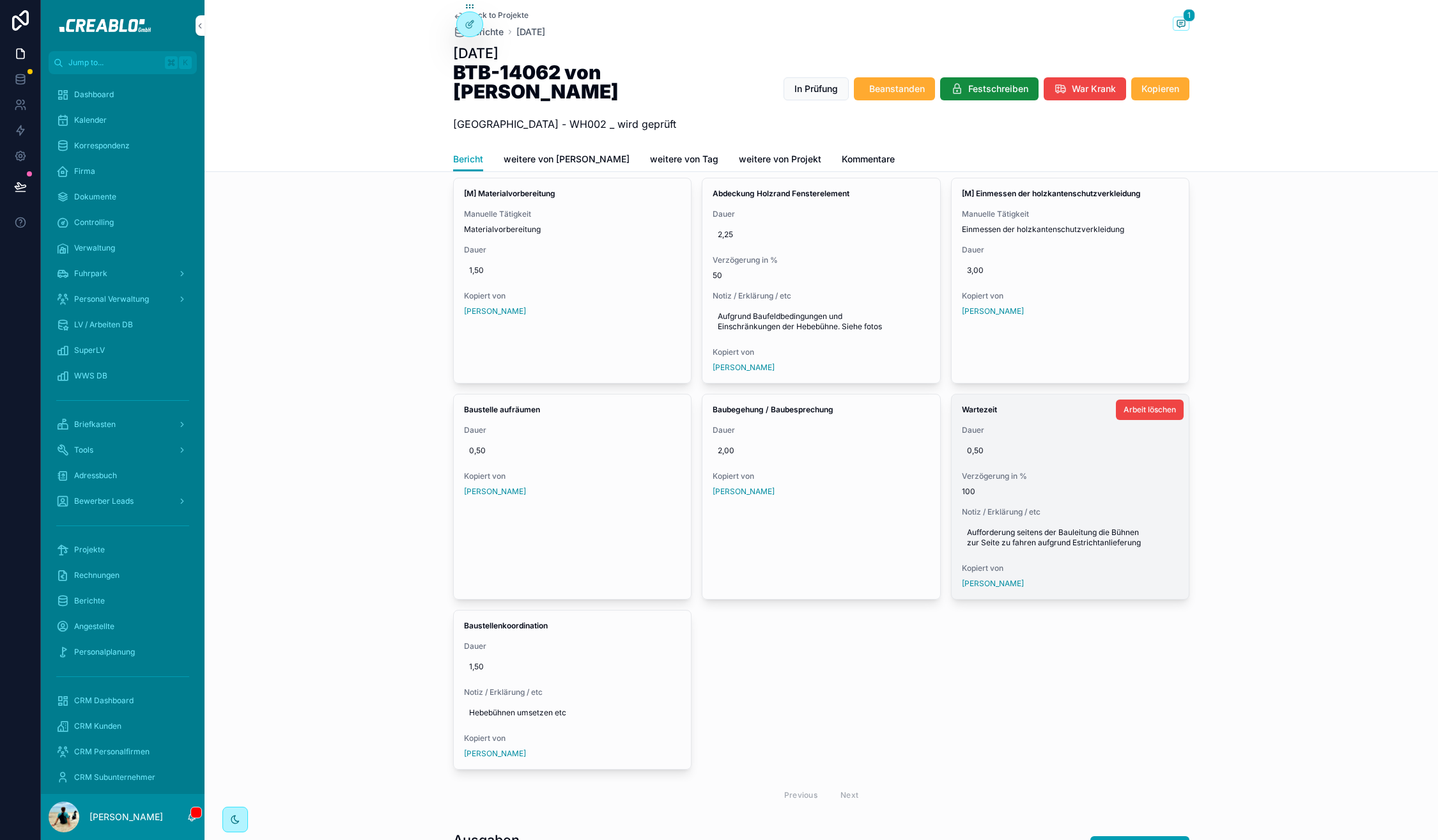
click at [1068, 483] on div "Wartezeit Dauer 0,50 Verzögerung in % 100 Notiz / Erklärung / etc Aufforderung …" at bounding box center [1071, 497] width 237 height 205
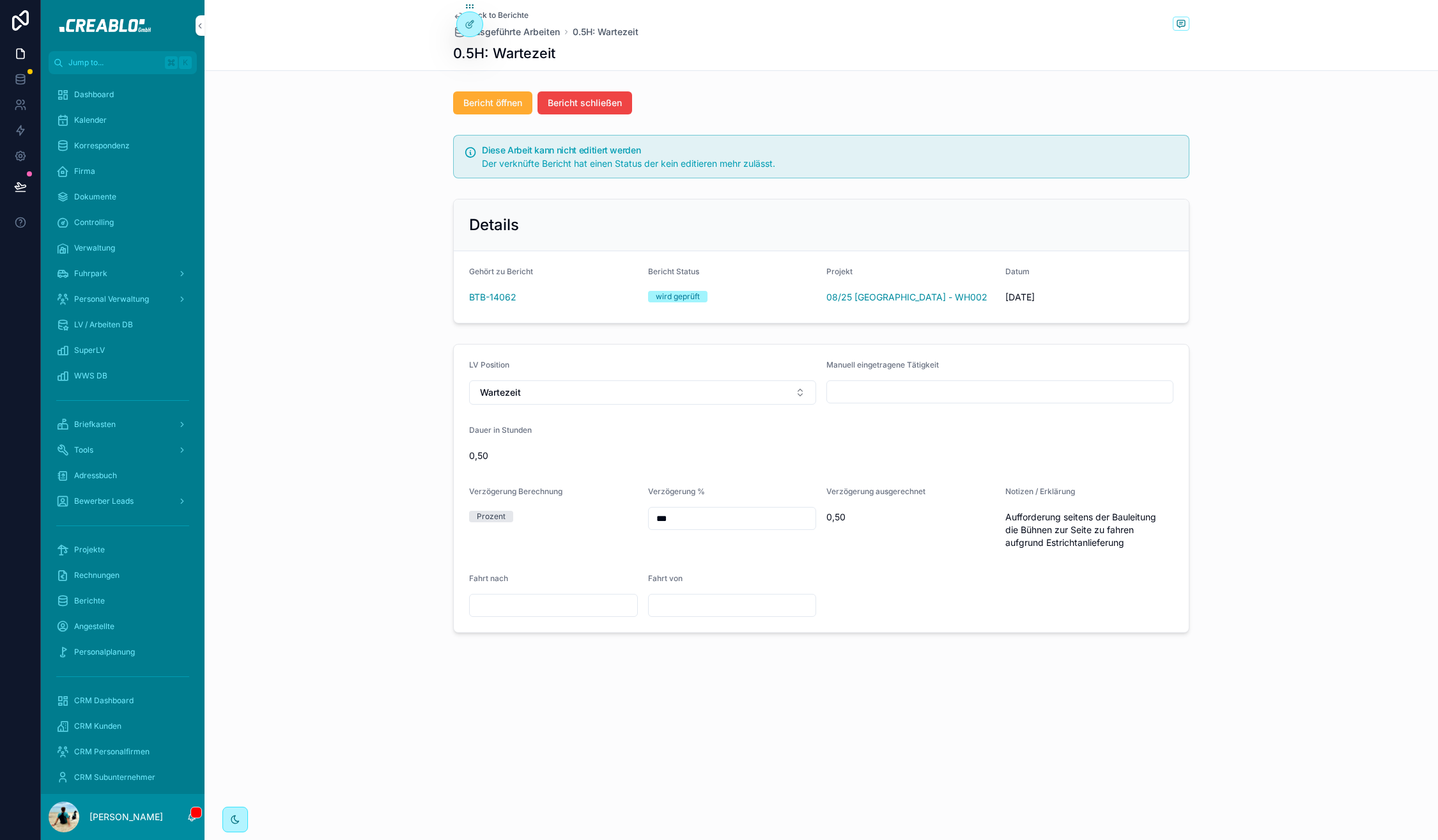
click at [513, 16] on span "Back to Berichte" at bounding box center [498, 15] width 60 height 10
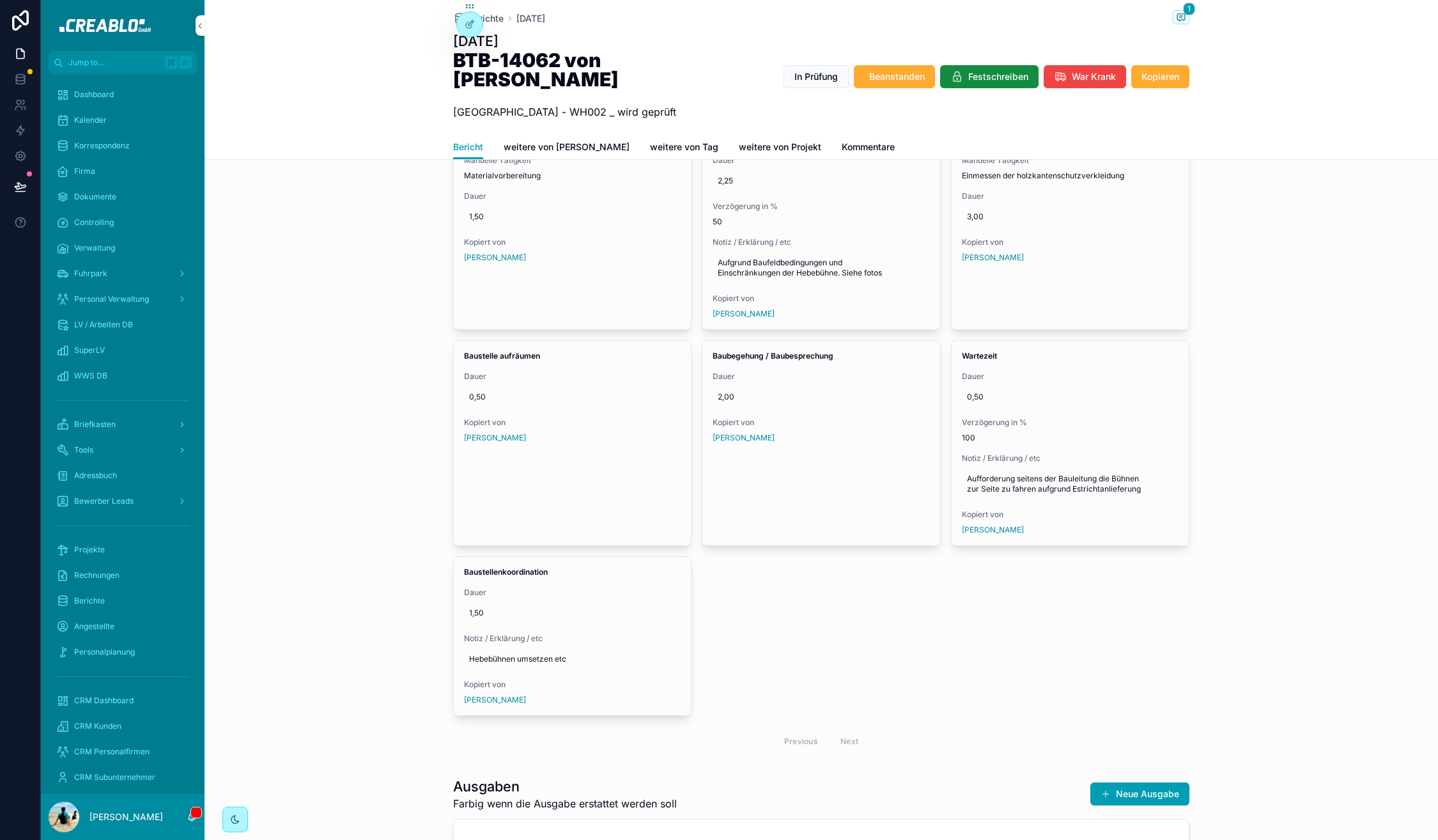
scroll to position [600, 0]
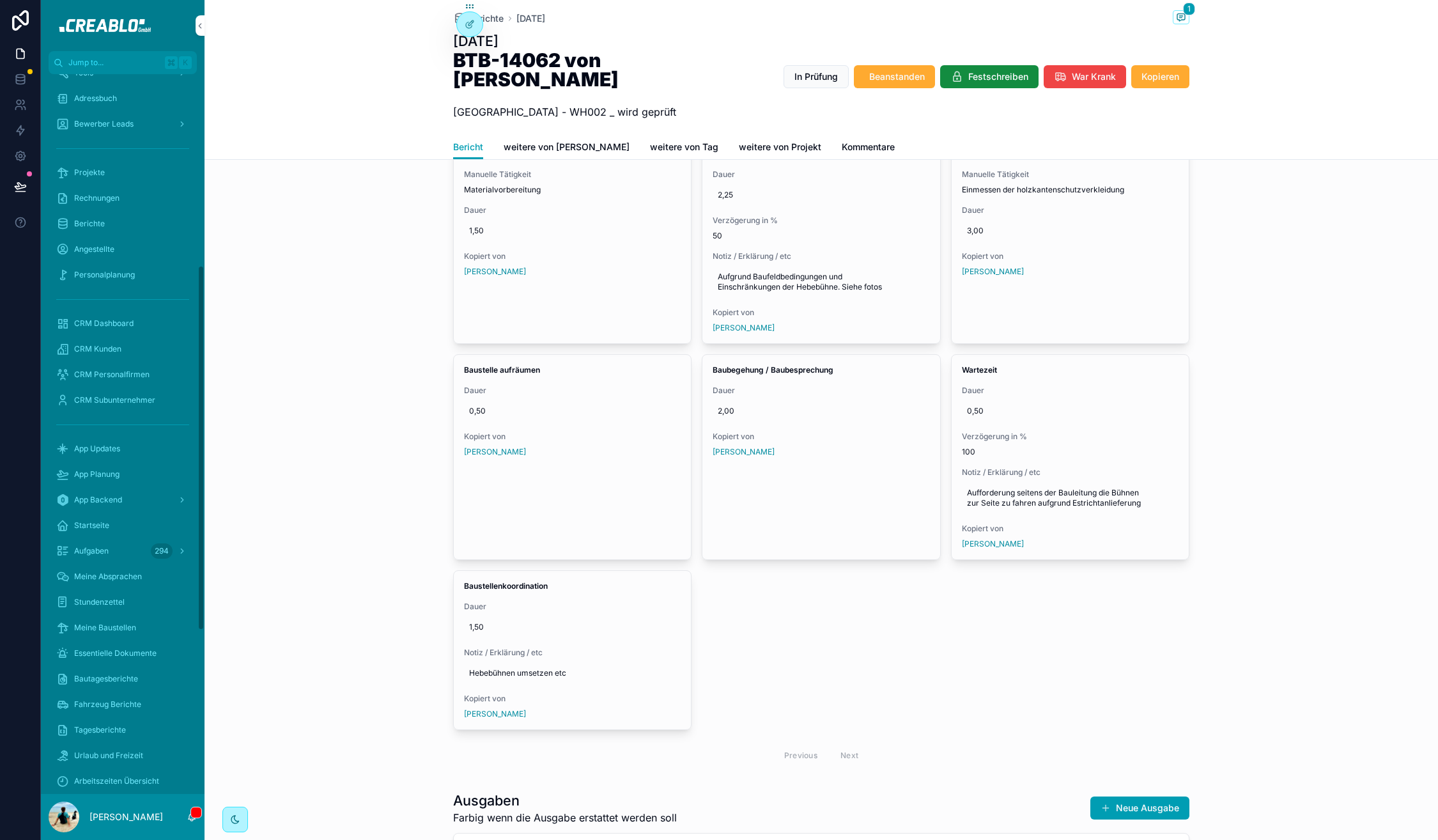
scroll to position [404, 0]
click at [110, 695] on div "Tagesberichte" at bounding box center [122, 703] width 133 height 20
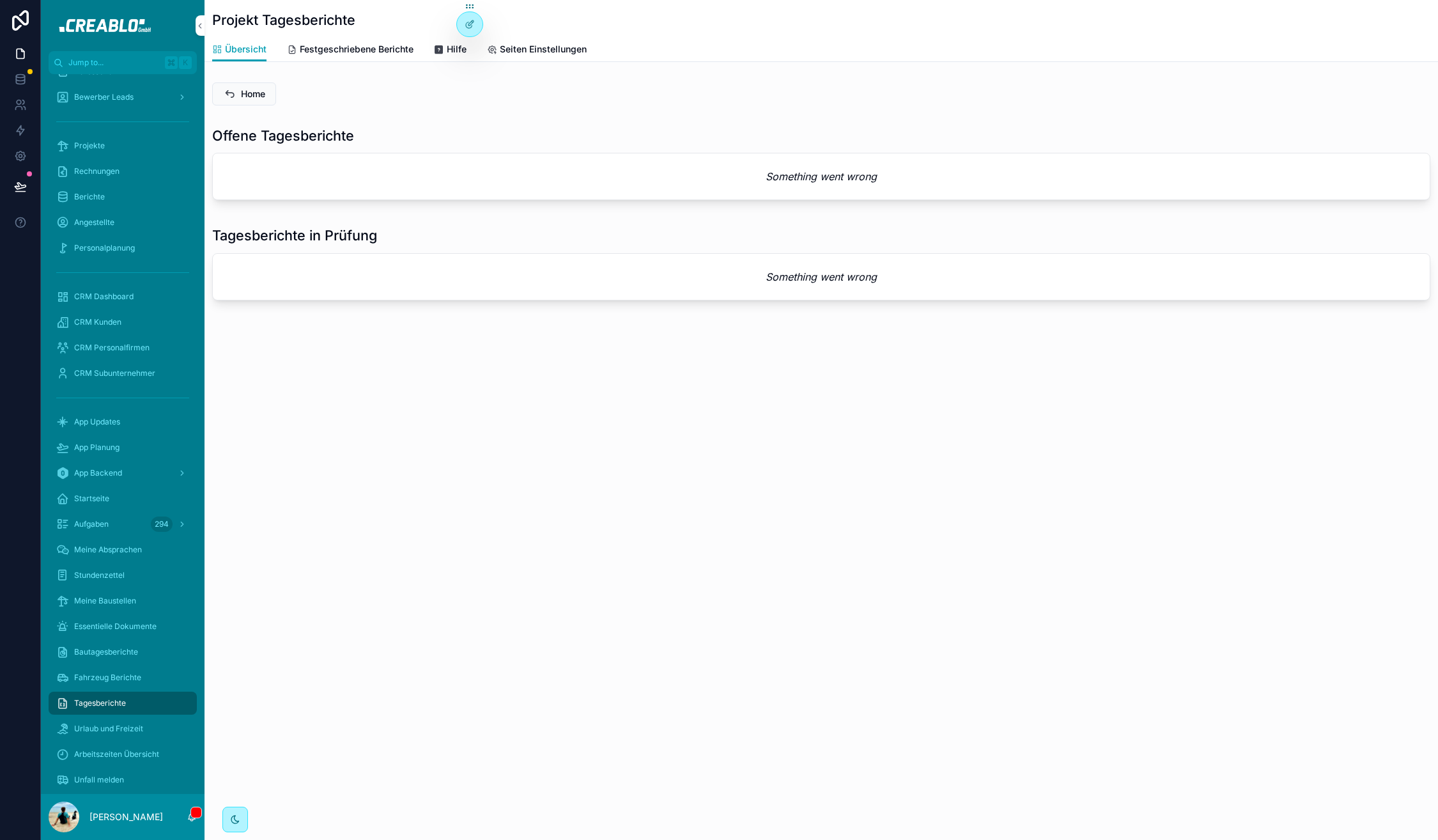
click at [592, 145] on div "Offene Tagesberichte Something went wrong" at bounding box center [821, 163] width 1219 height 74
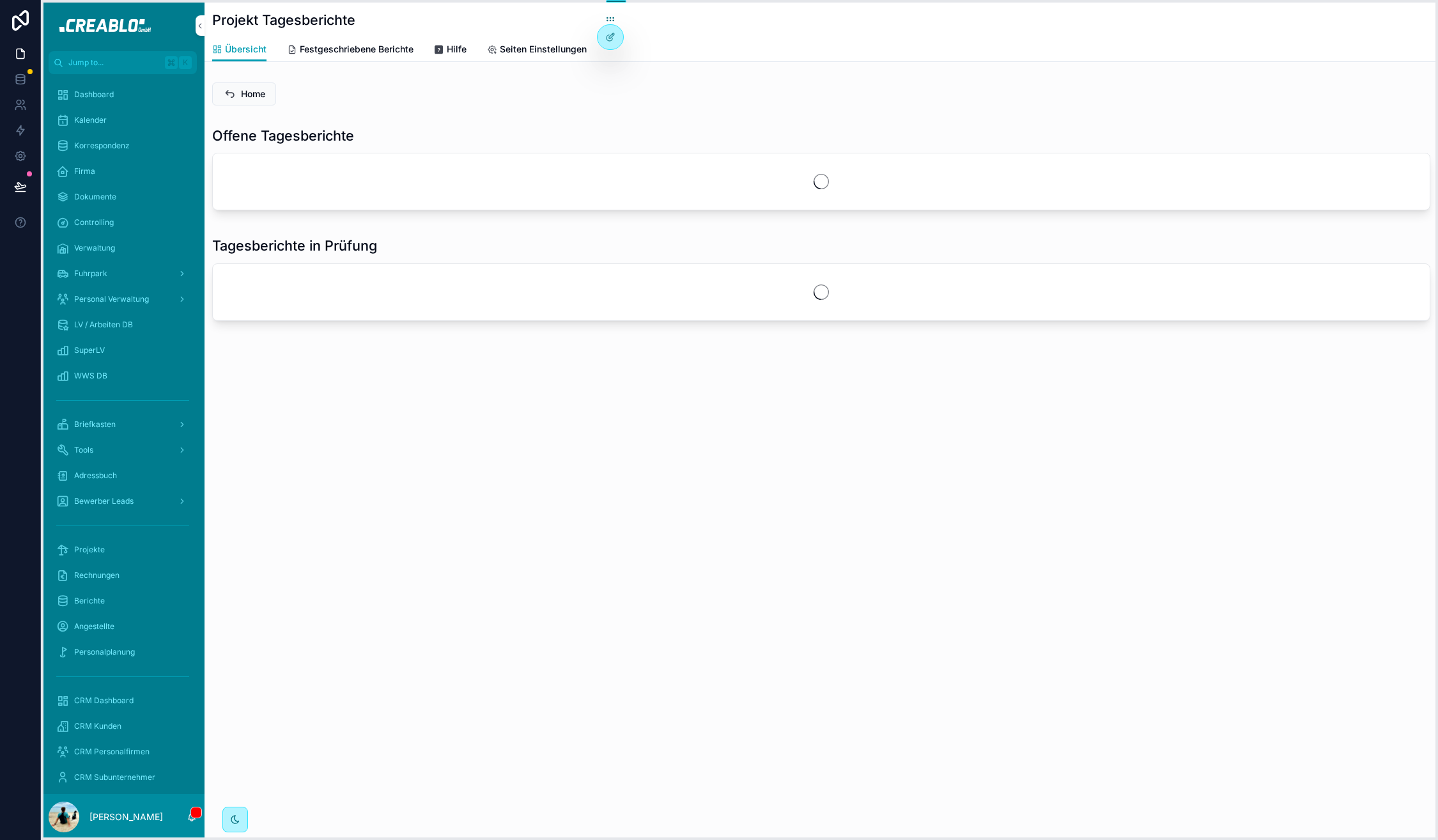
drag, startPoint x: 470, startPoint y: 10, endPoint x: 611, endPoint y: 23, distance: 141.6
click at [611, 23] on icon at bounding box center [611, 19] width 10 height 10
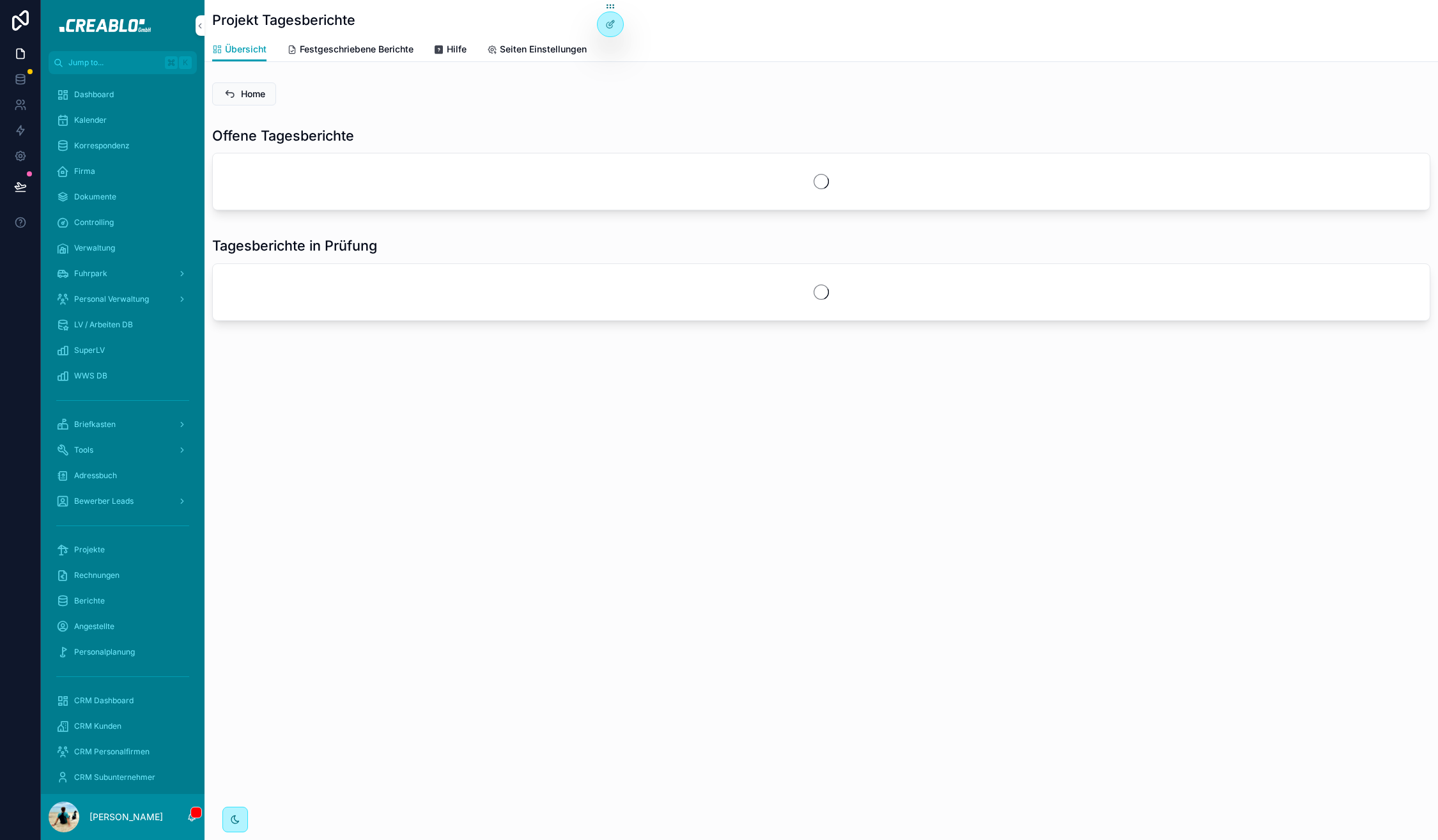
click at [338, 126] on h1 "Offene Tagesberichte" at bounding box center [283, 135] width 142 height 19
click at [347, 147] on div "Offene Tagesberichte" at bounding box center [821, 168] width 1219 height 84
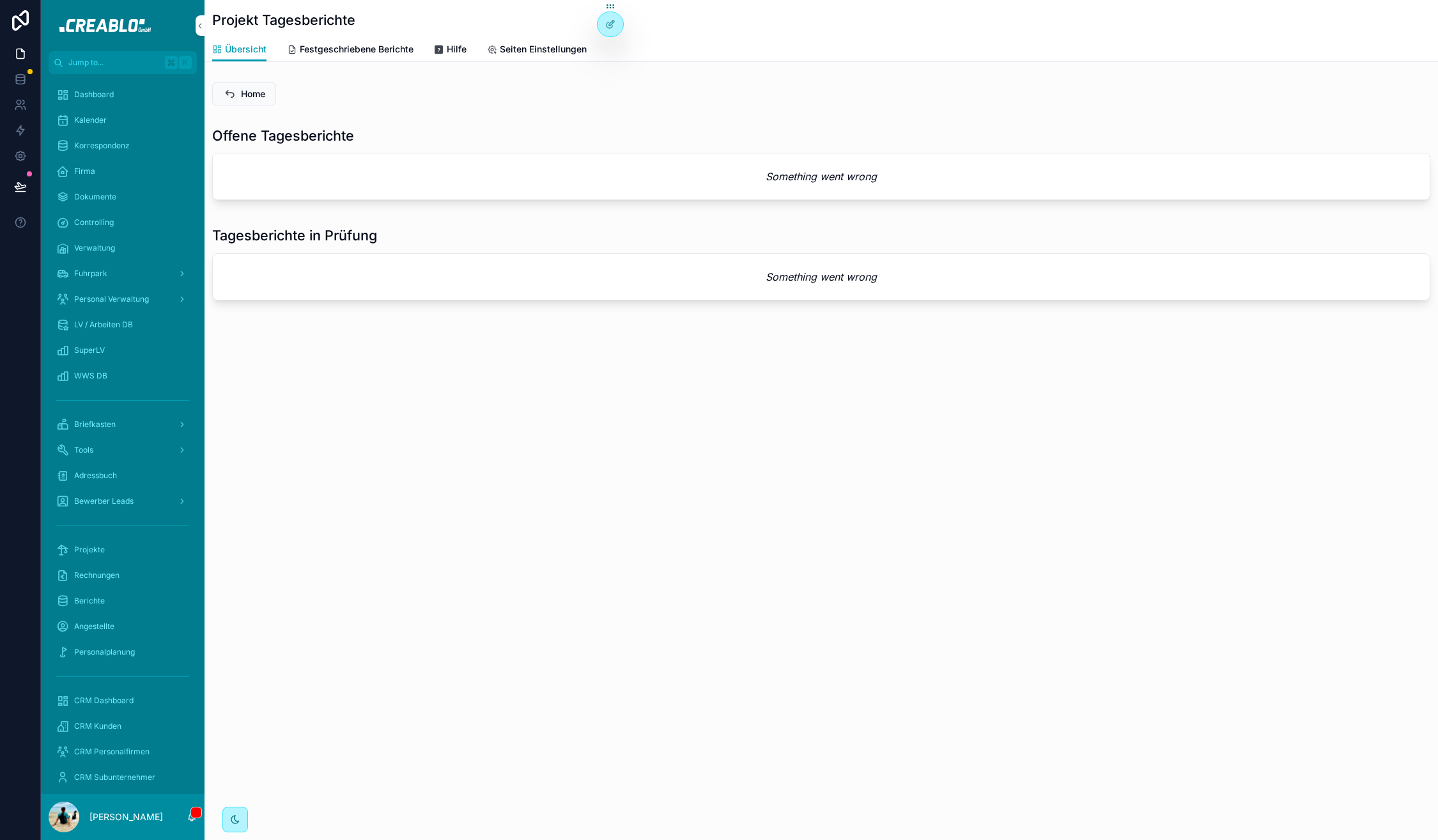
click at [333, 236] on h1 "Tagesberichte in Prüfung" at bounding box center [294, 235] width 165 height 19
click at [487, 195] on div "Something went wrong" at bounding box center [821, 176] width 1217 height 46
click at [94, 546] on span "Projekte" at bounding box center [89, 550] width 31 height 10
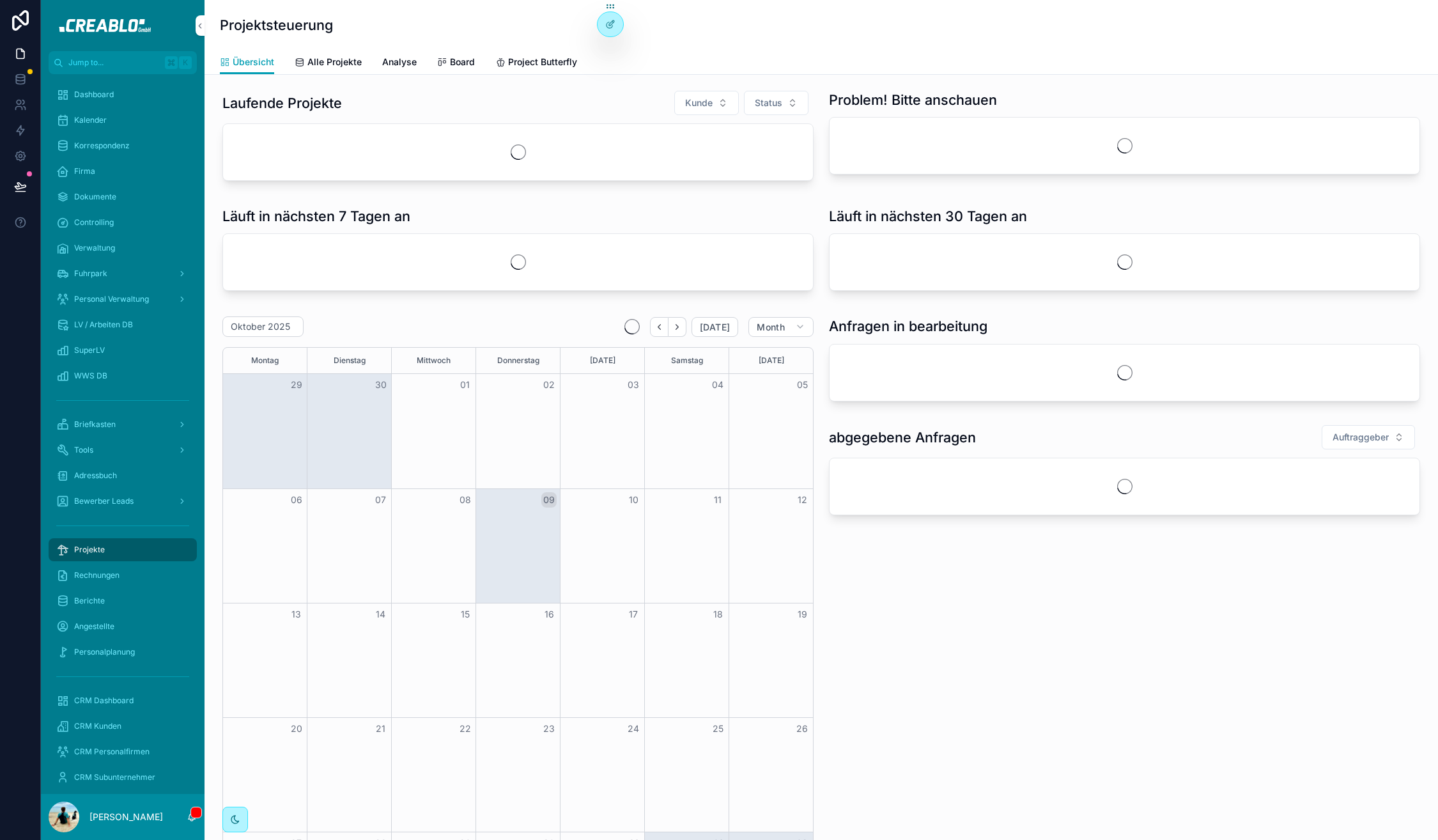
click at [320, 63] on span "Alle Projekte" at bounding box center [334, 62] width 54 height 13
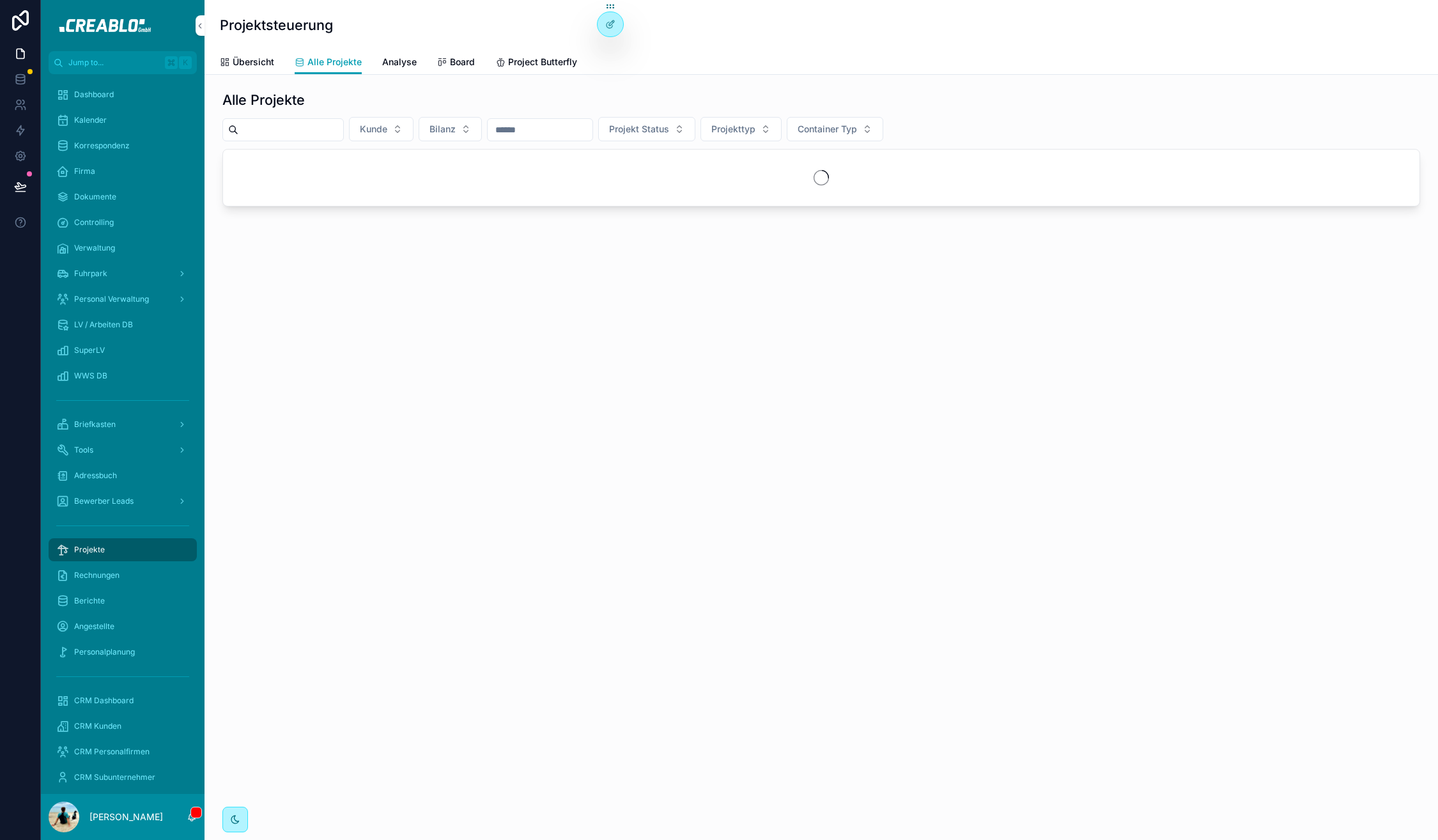
click at [314, 131] on input "scrollable content" at bounding box center [291, 129] width 105 height 18
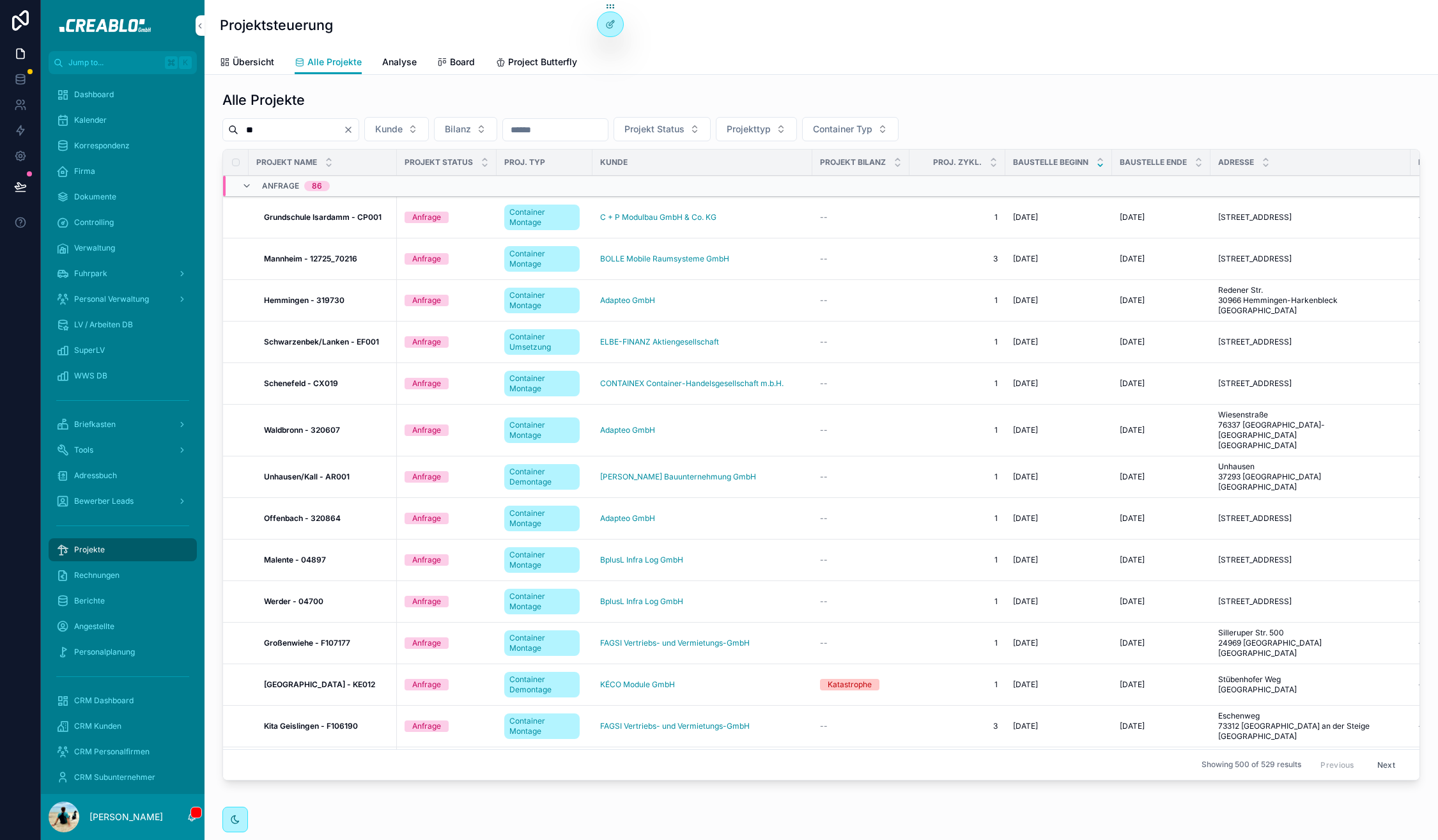
type input "*"
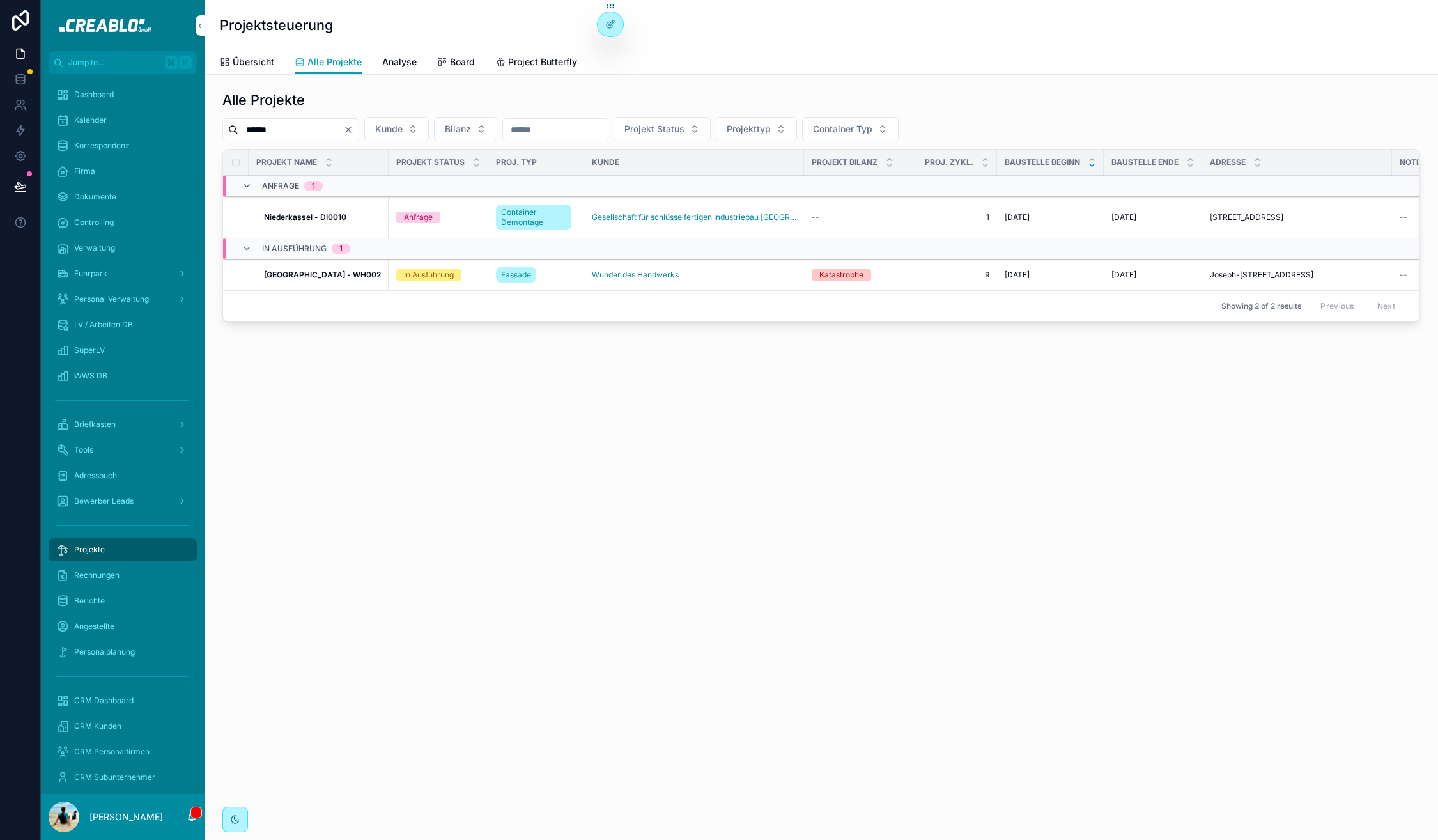
type input "******"
click at [309, 275] on strong "[GEOGRAPHIC_DATA] - WH002" at bounding box center [322, 274] width 117 height 9
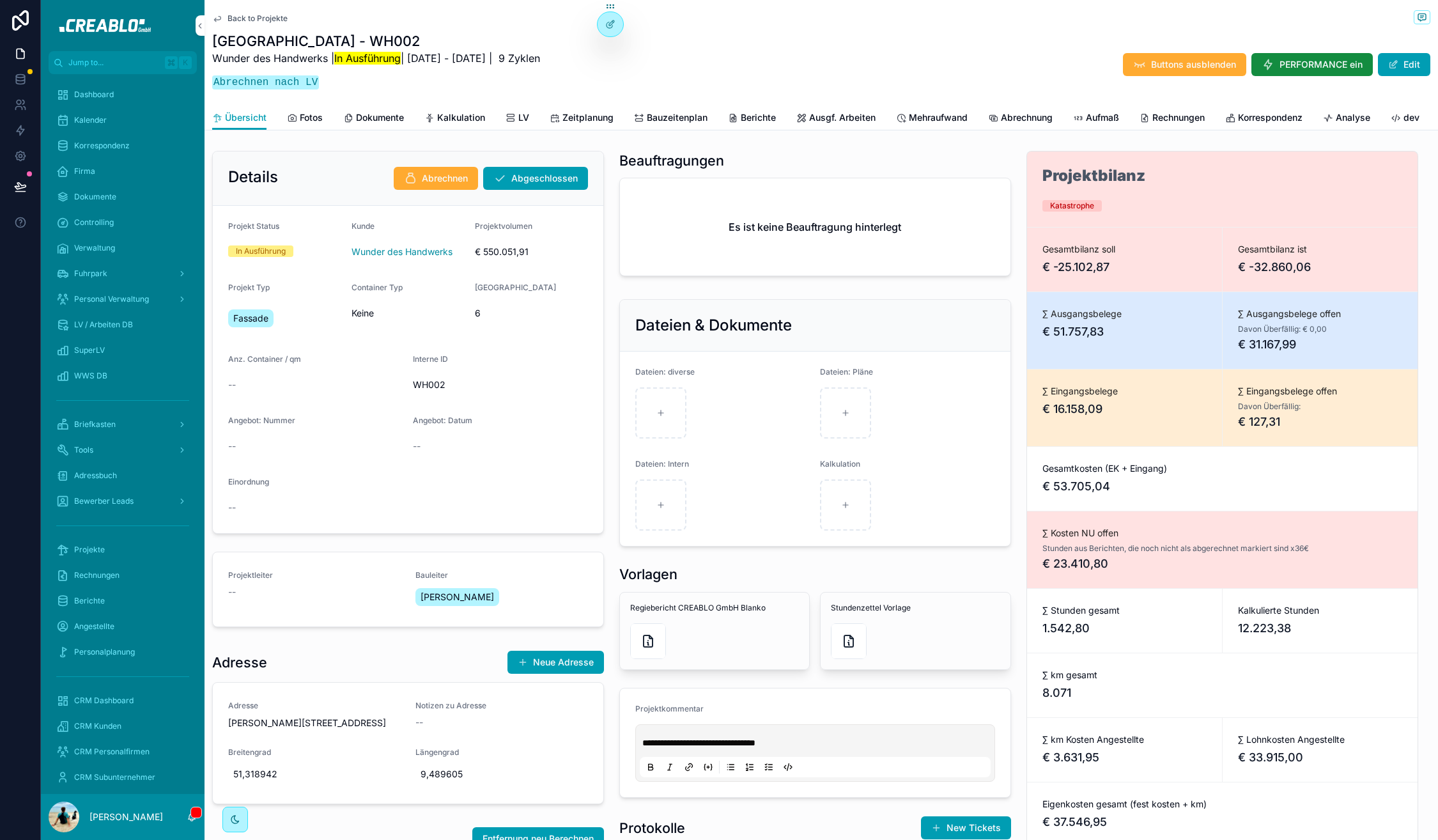
click at [601, 113] on span "Zeitplanung" at bounding box center [588, 118] width 51 height 13
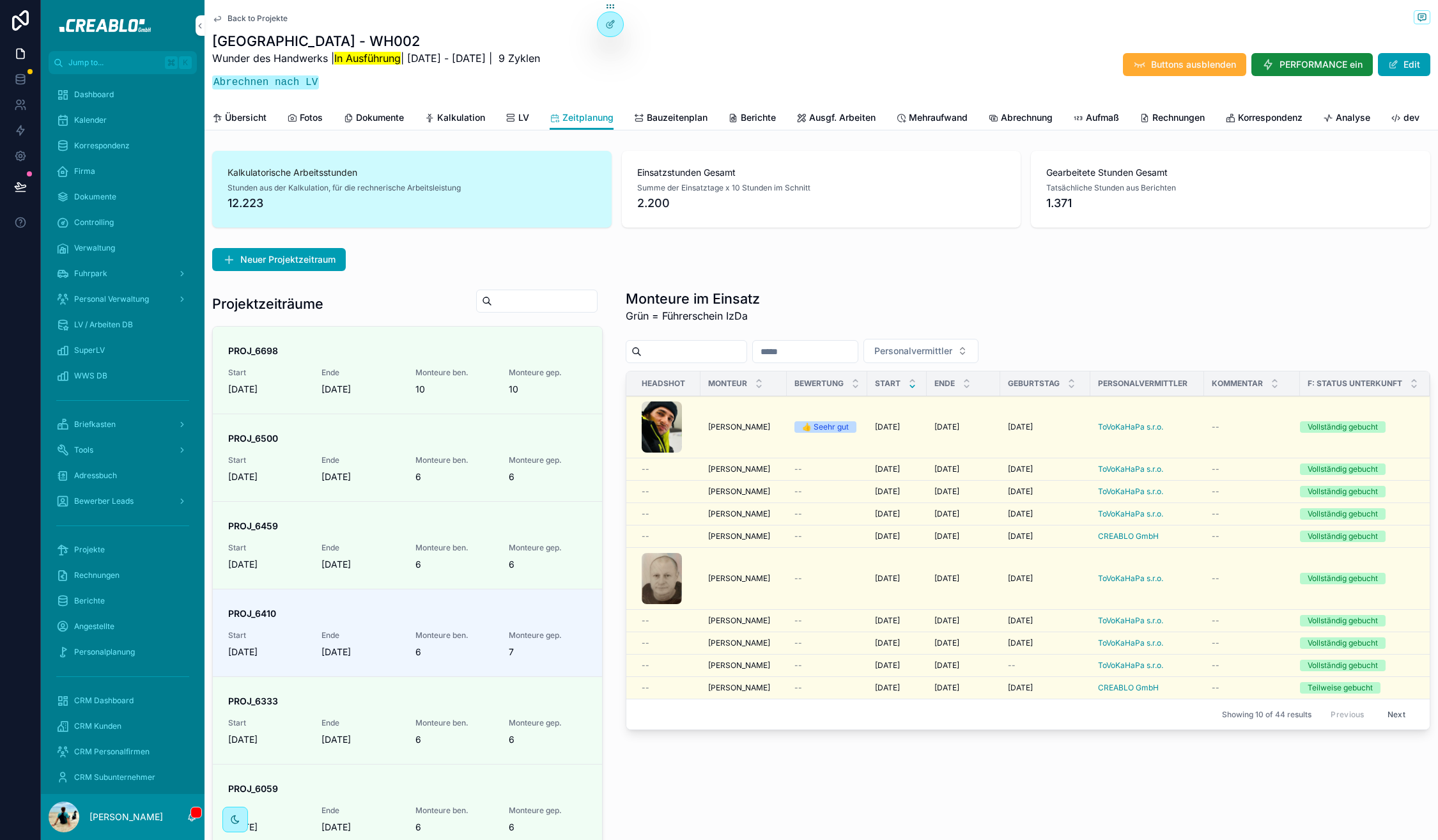
scroll to position [0, 1122]
click at [524, 119] on span "LV" at bounding box center [524, 118] width 11 height 13
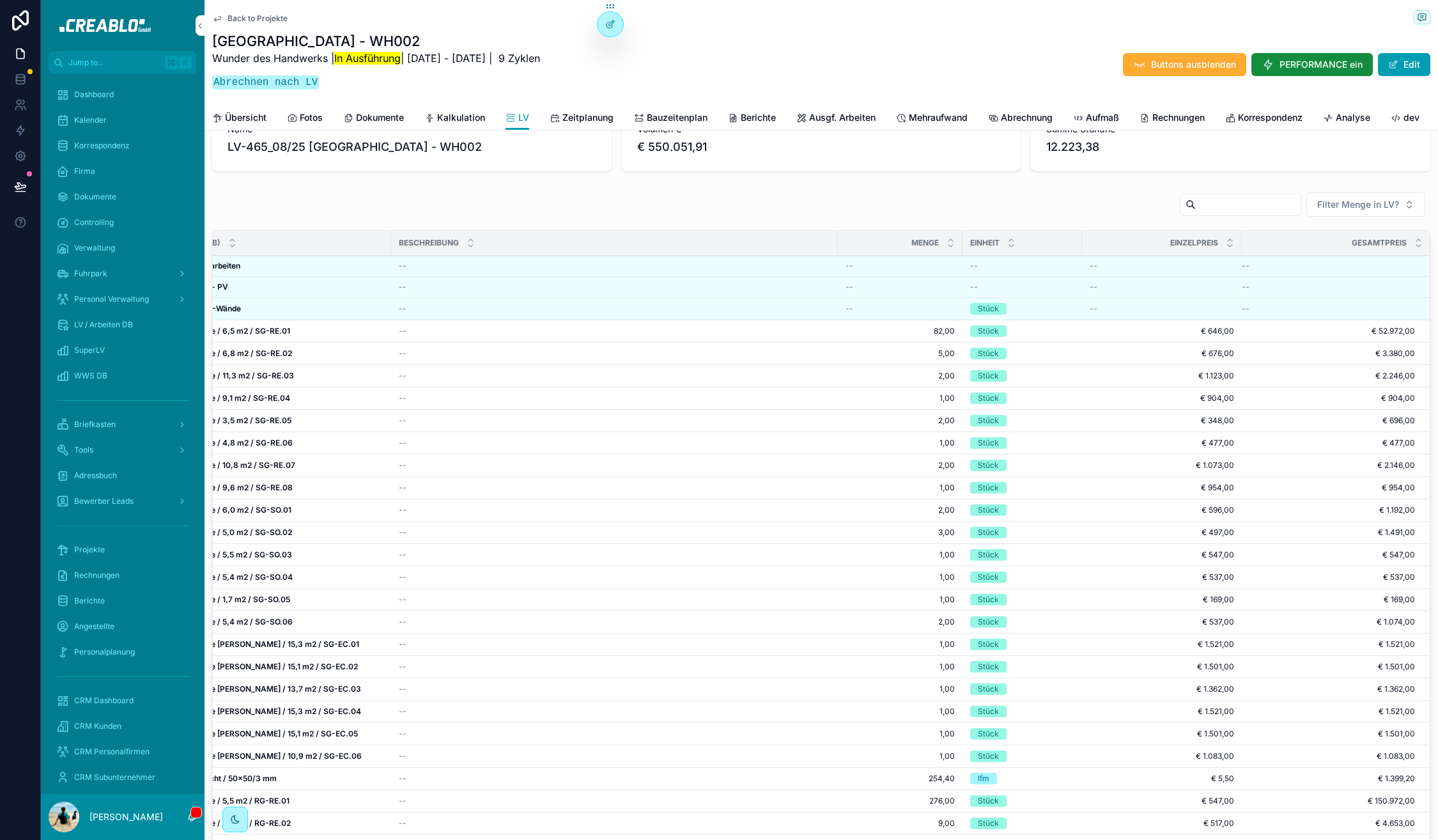
scroll to position [12, 206]
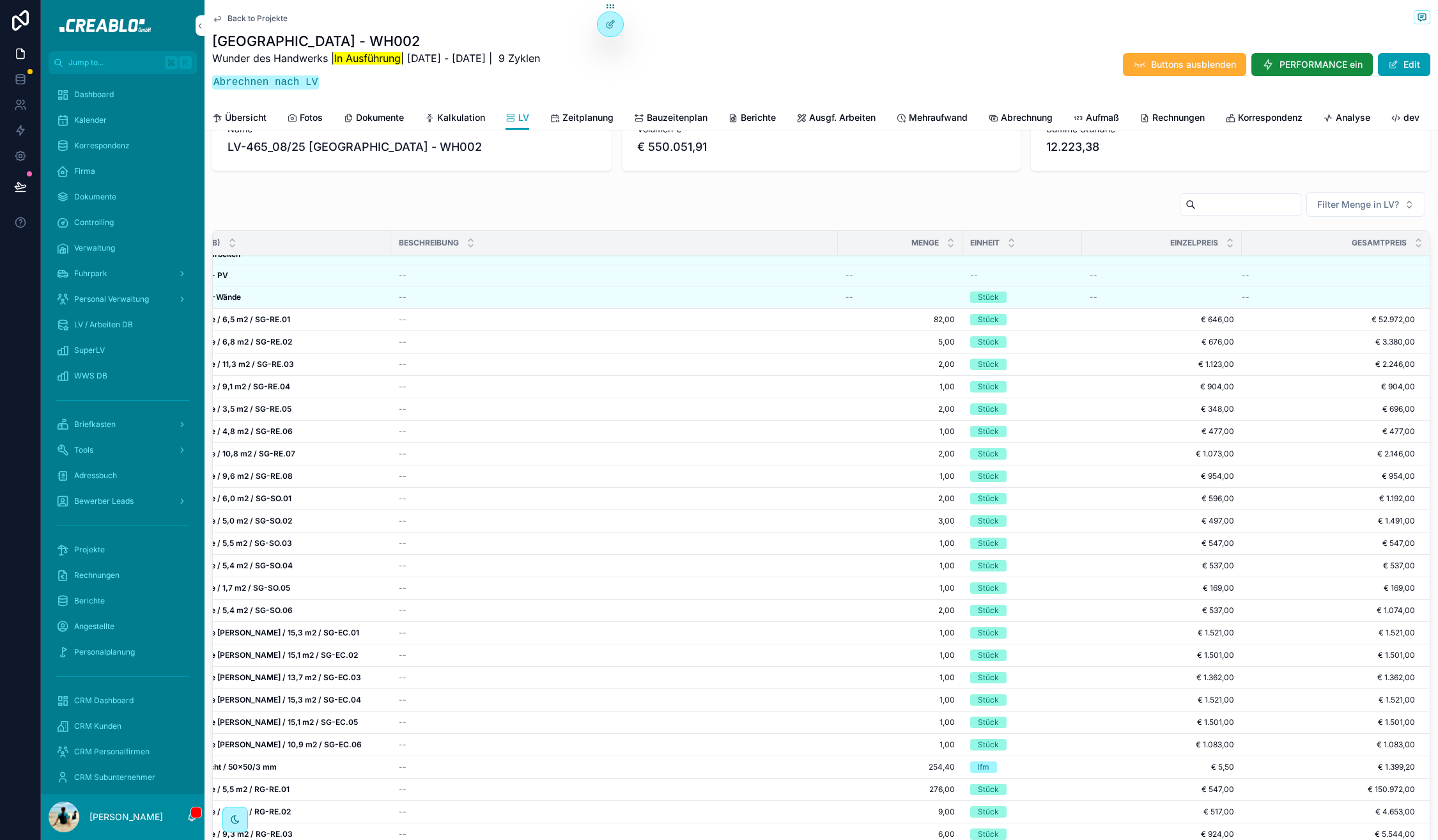
click at [439, 118] on span "Kalkulation" at bounding box center [461, 118] width 48 height 13
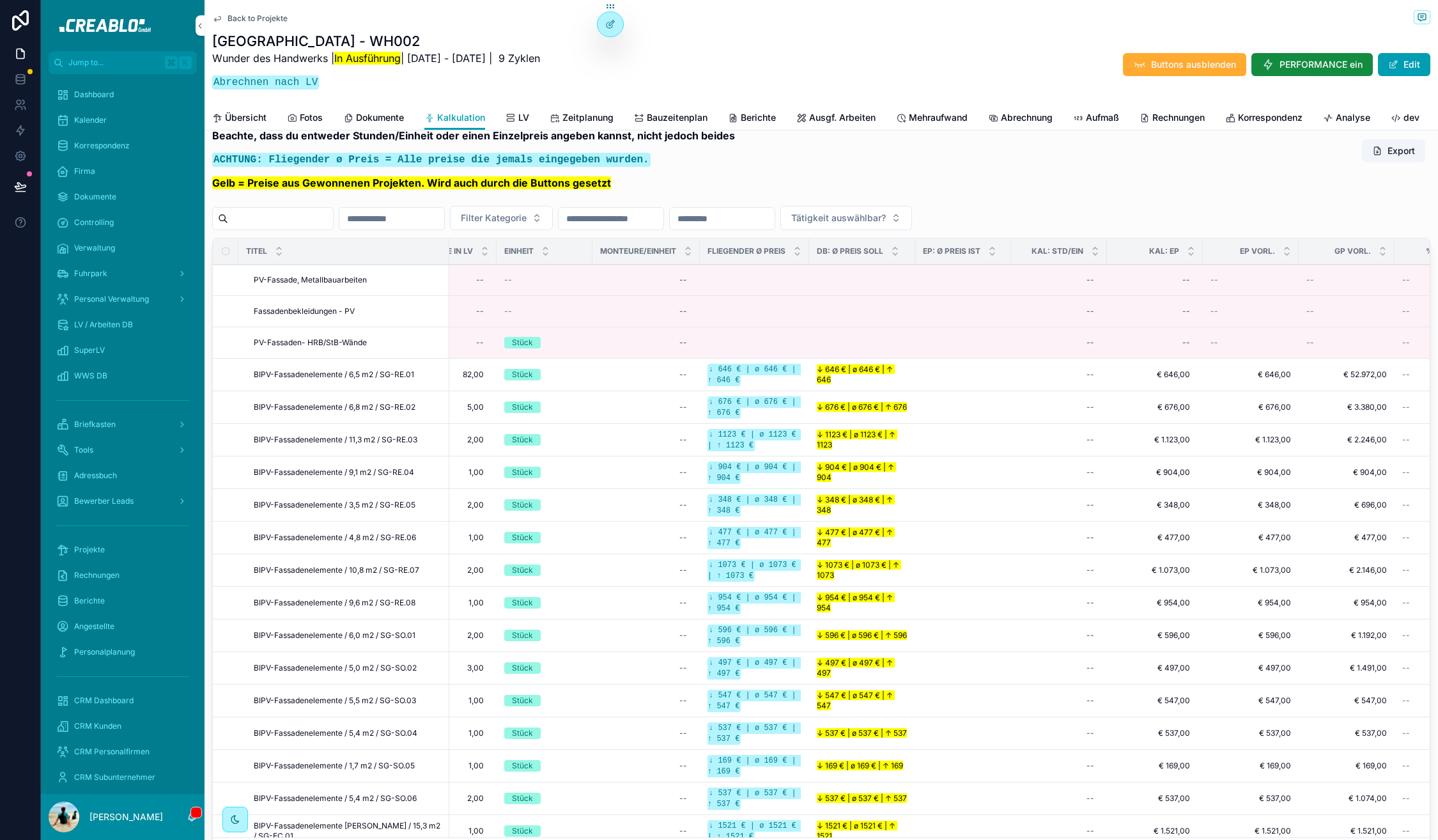
scroll to position [0, 868]
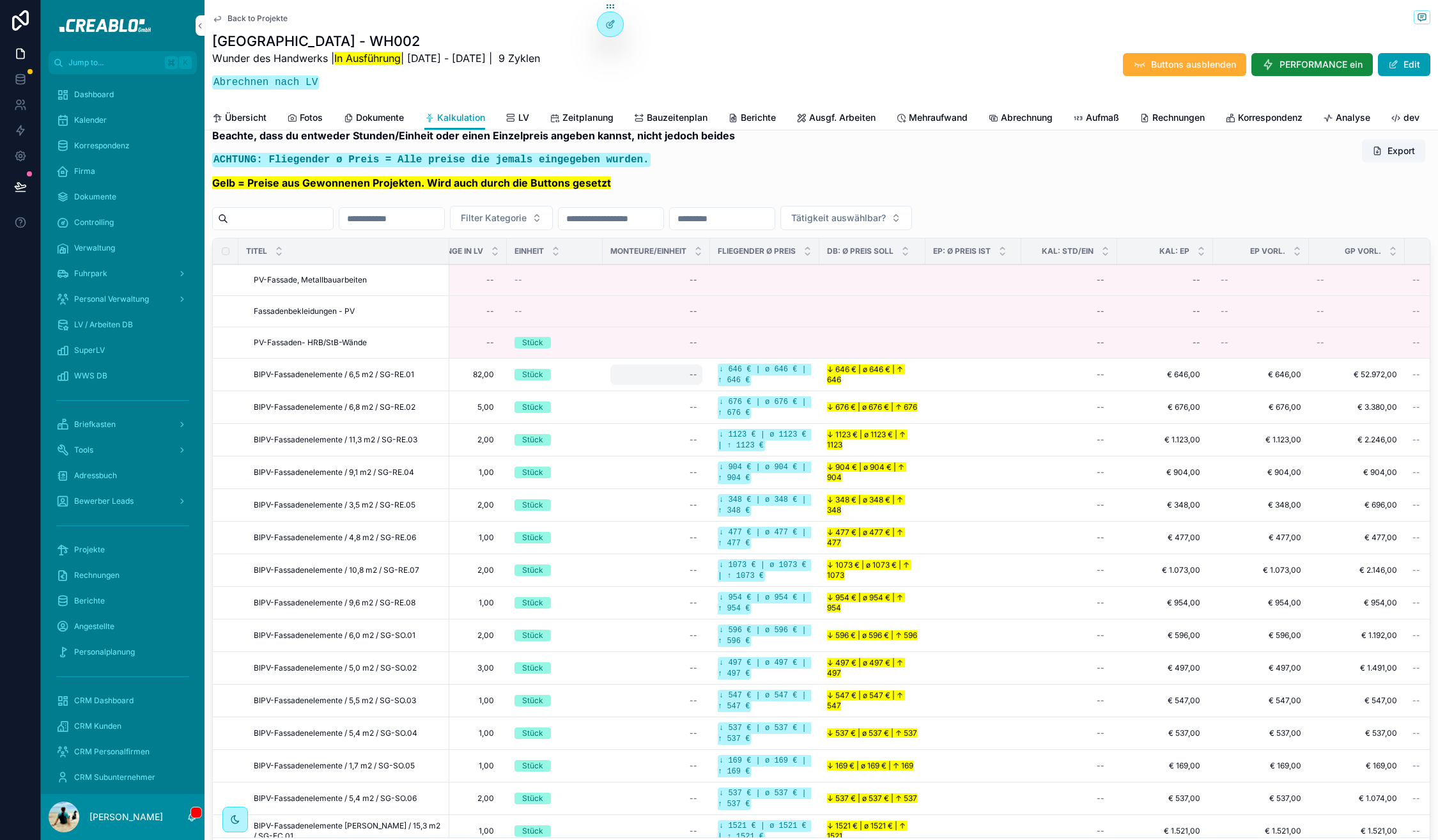
click at [665, 385] on div "--" at bounding box center [657, 375] width 92 height 20
type input "*"
click button "scrollable content" at bounding box center [830, 417] width 15 height 15
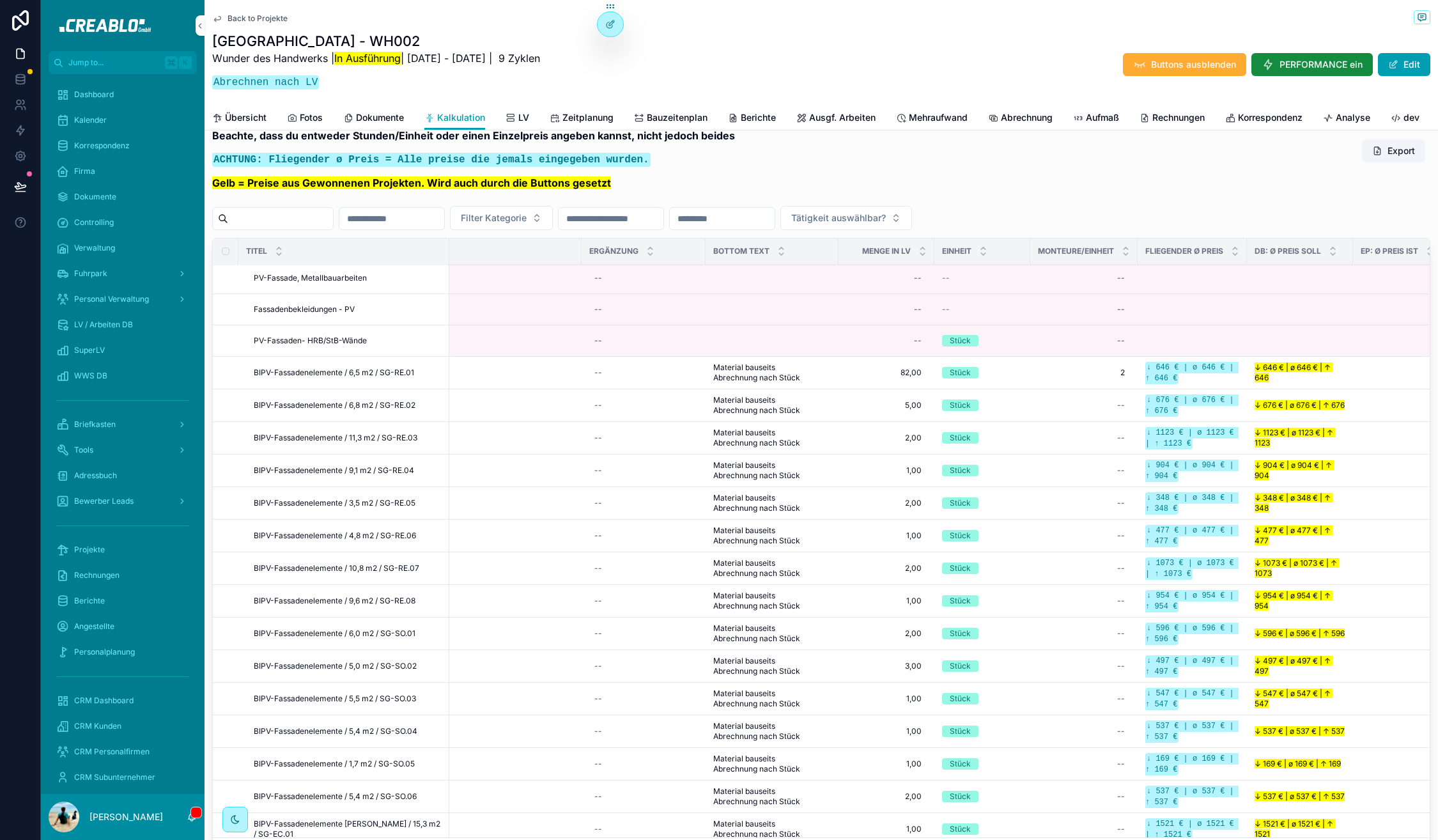
scroll to position [2, 418]
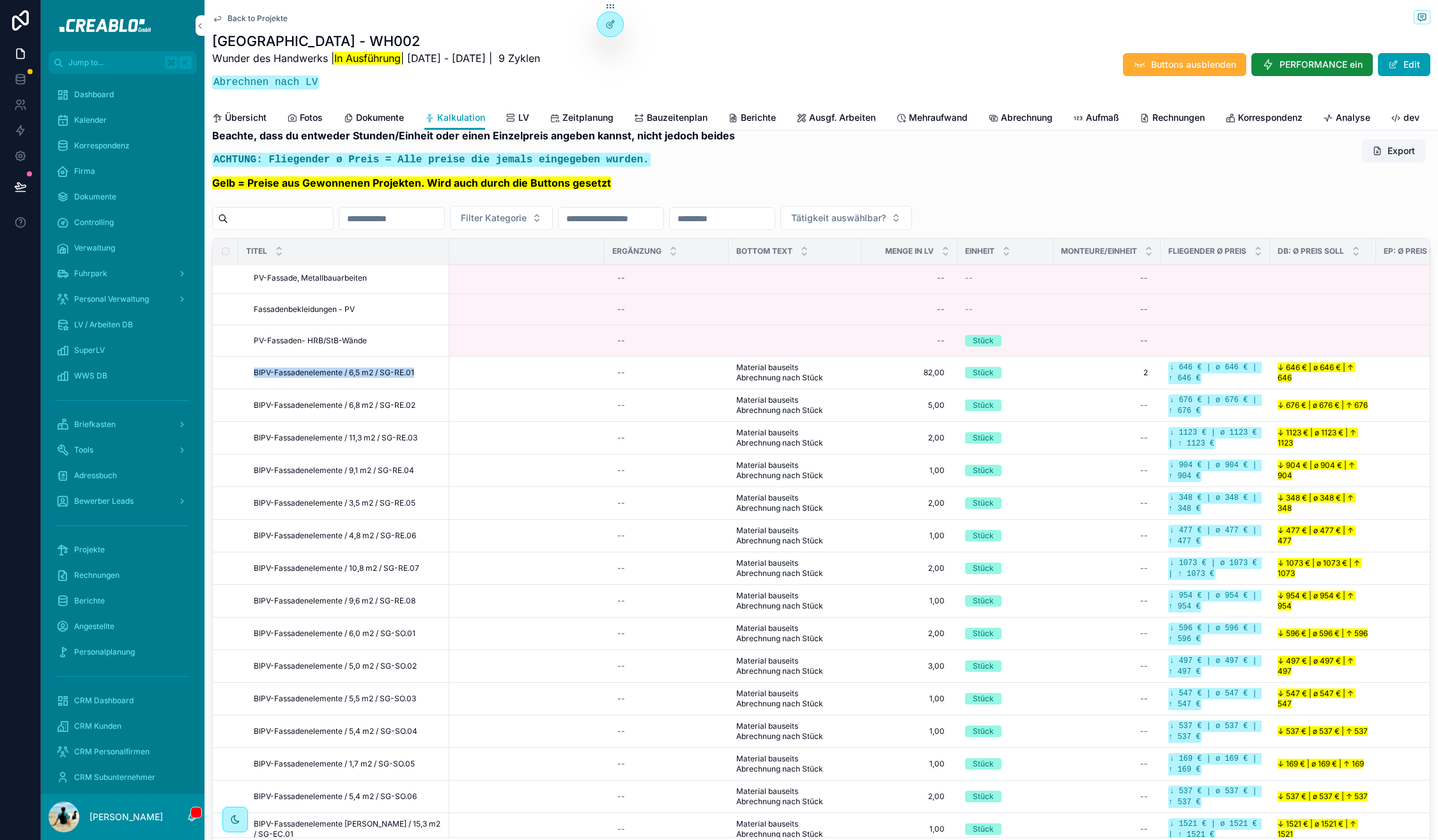
drag, startPoint x: 419, startPoint y: 394, endPoint x: 254, endPoint y: 396, distance: 165.0
click at [254, 378] on div "BIPV-Fassadenelemente / 6,5 m2 / SG-RE.01 BIPV-Fassadenelemente / 6,5 m2 / SG-R…" at bounding box center [347, 372] width 188 height 10
copy span "BIPV-Fassadenelemente / 6,5 m2 / SG-RE.01"
click at [118, 89] on div "Dashboard" at bounding box center [122, 94] width 133 height 20
click at [330, 227] on input "scrollable content" at bounding box center [280, 219] width 105 height 18
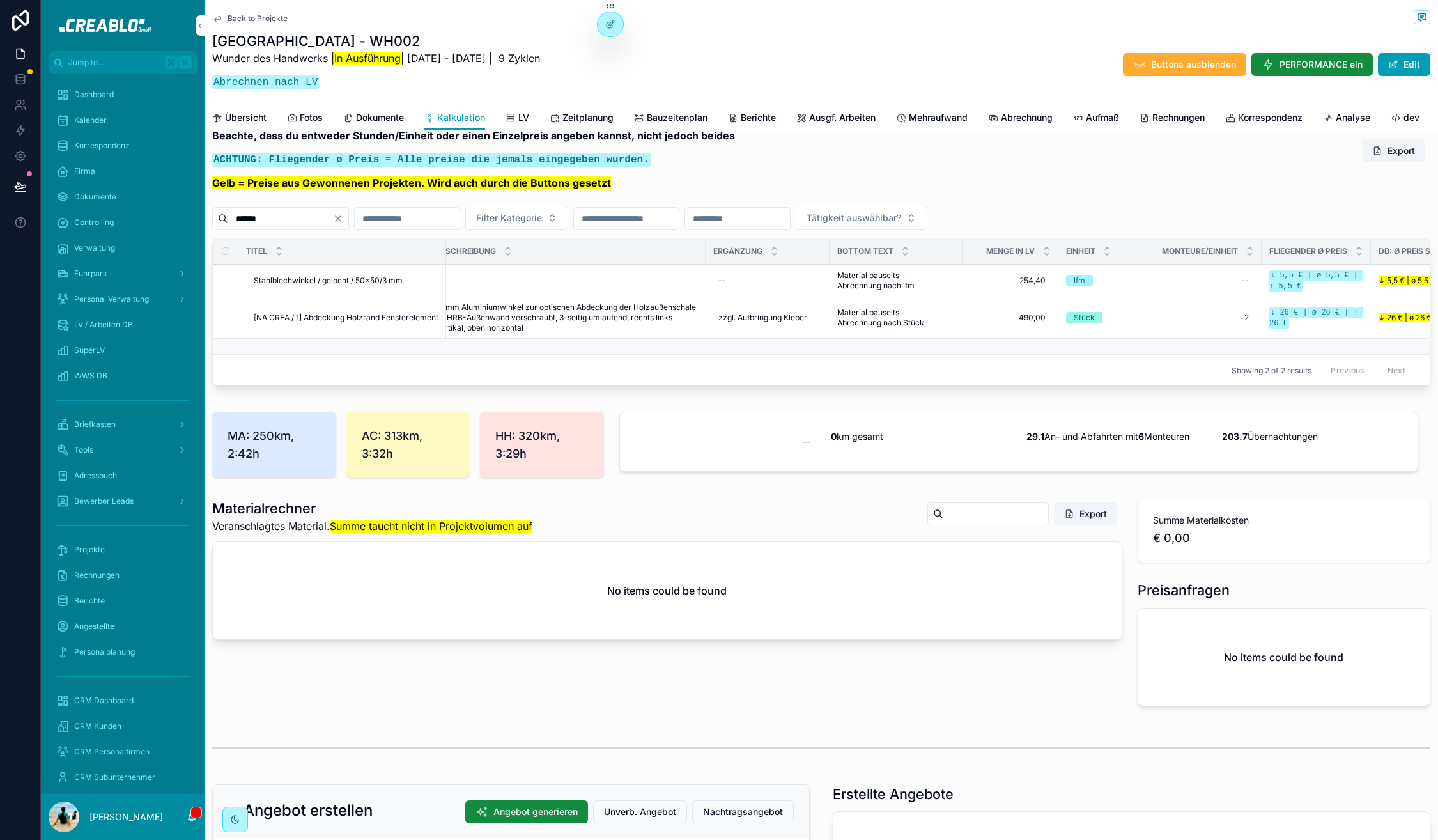
scroll to position [0, 516]
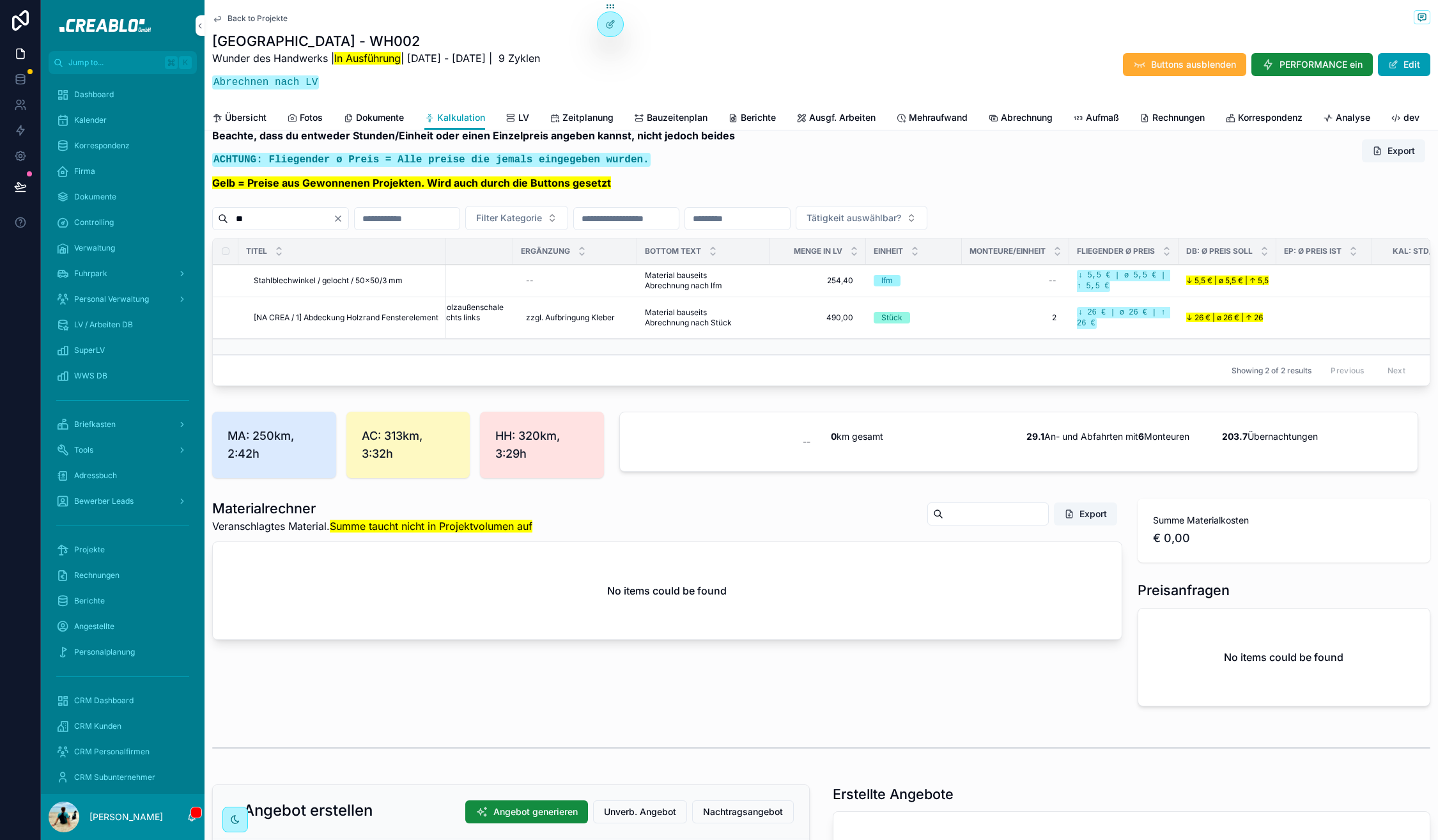
type input "*"
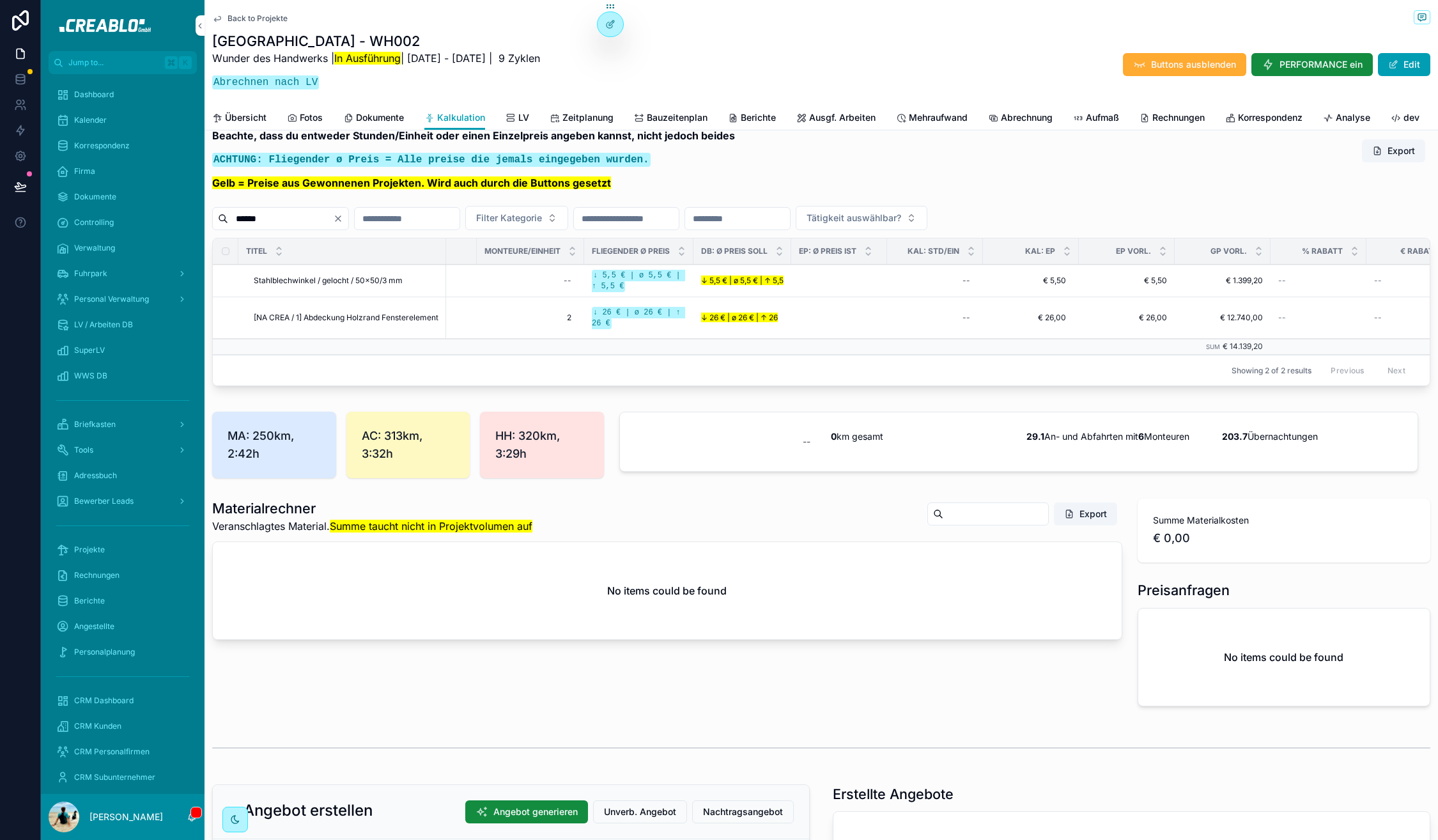
scroll to position [0, 1034]
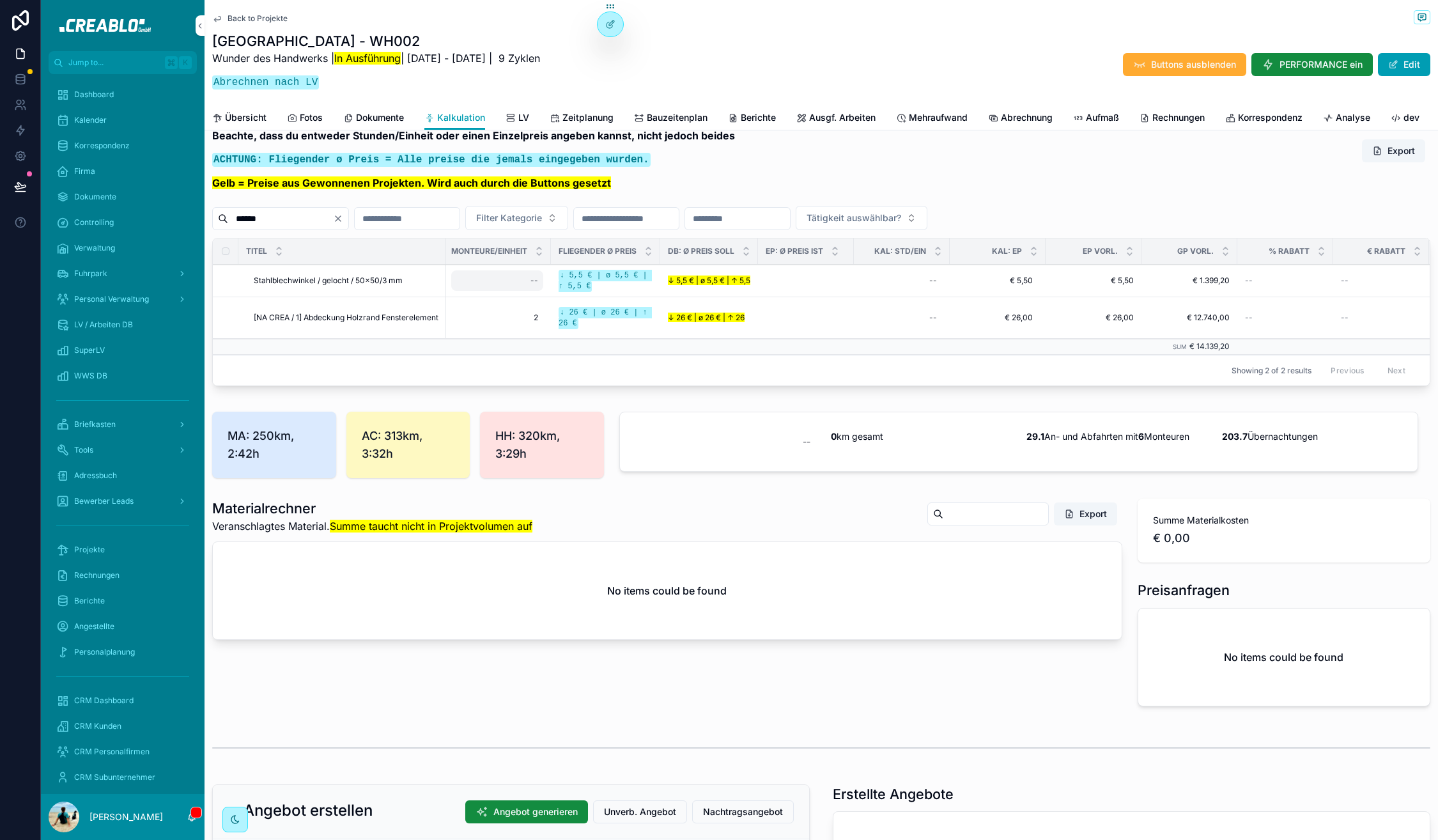
type input "******"
click at [505, 290] on div "--" at bounding box center [497, 280] width 92 height 20
type input "*"
click button "scrollable content" at bounding box center [672, 323] width 15 height 15
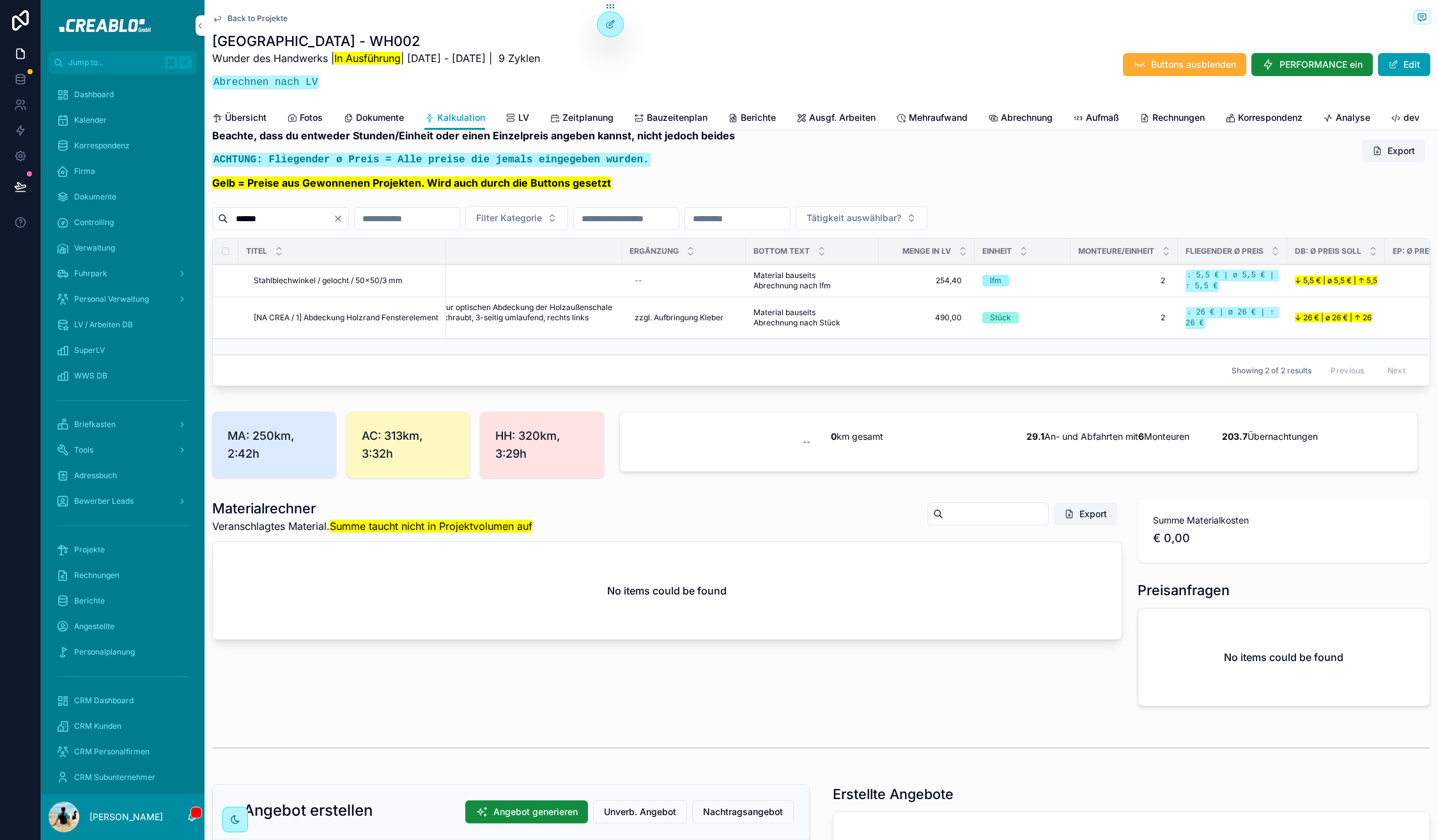
scroll to position [0, 322]
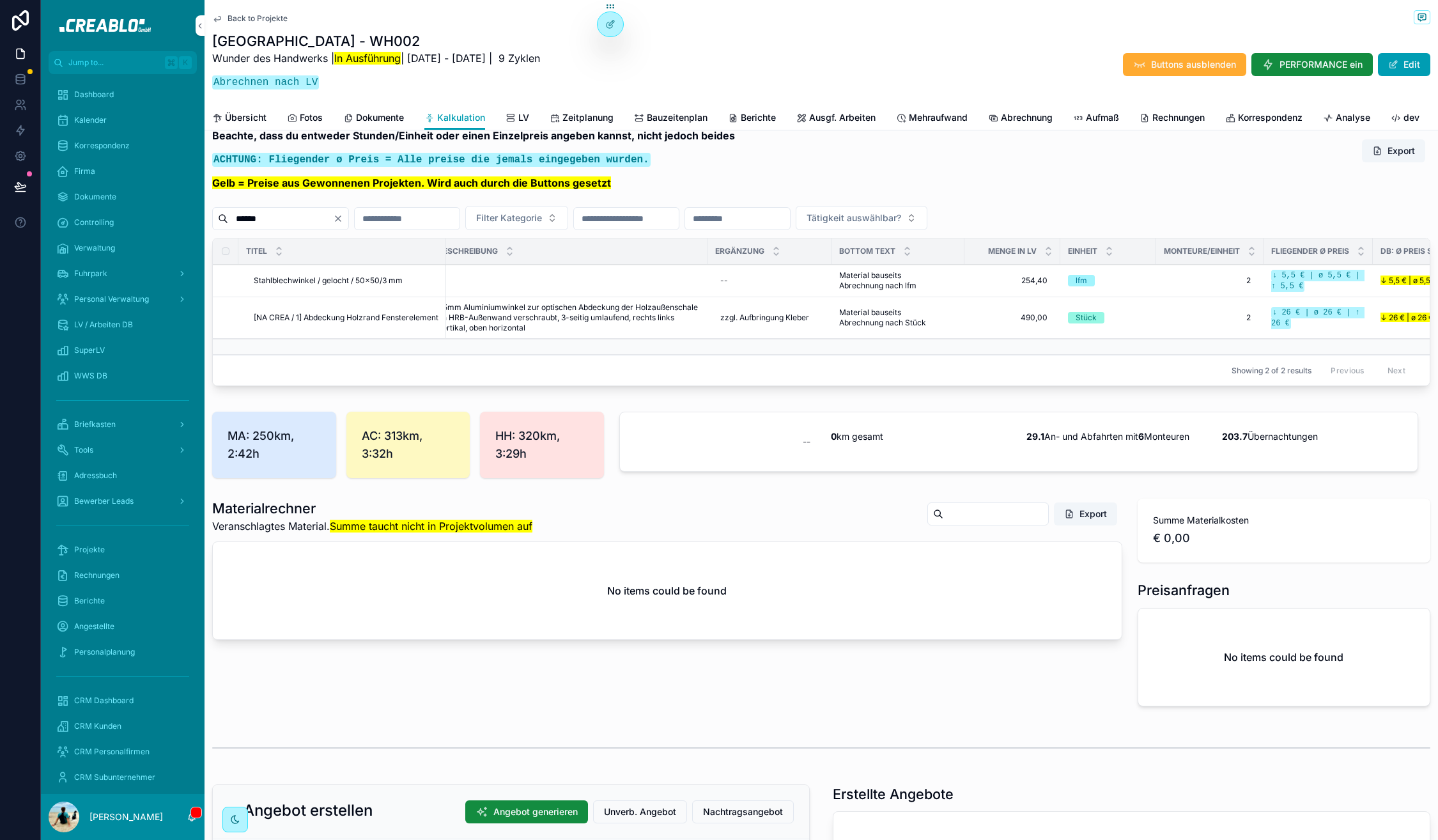
click at [333, 227] on input "******" at bounding box center [280, 219] width 105 height 18
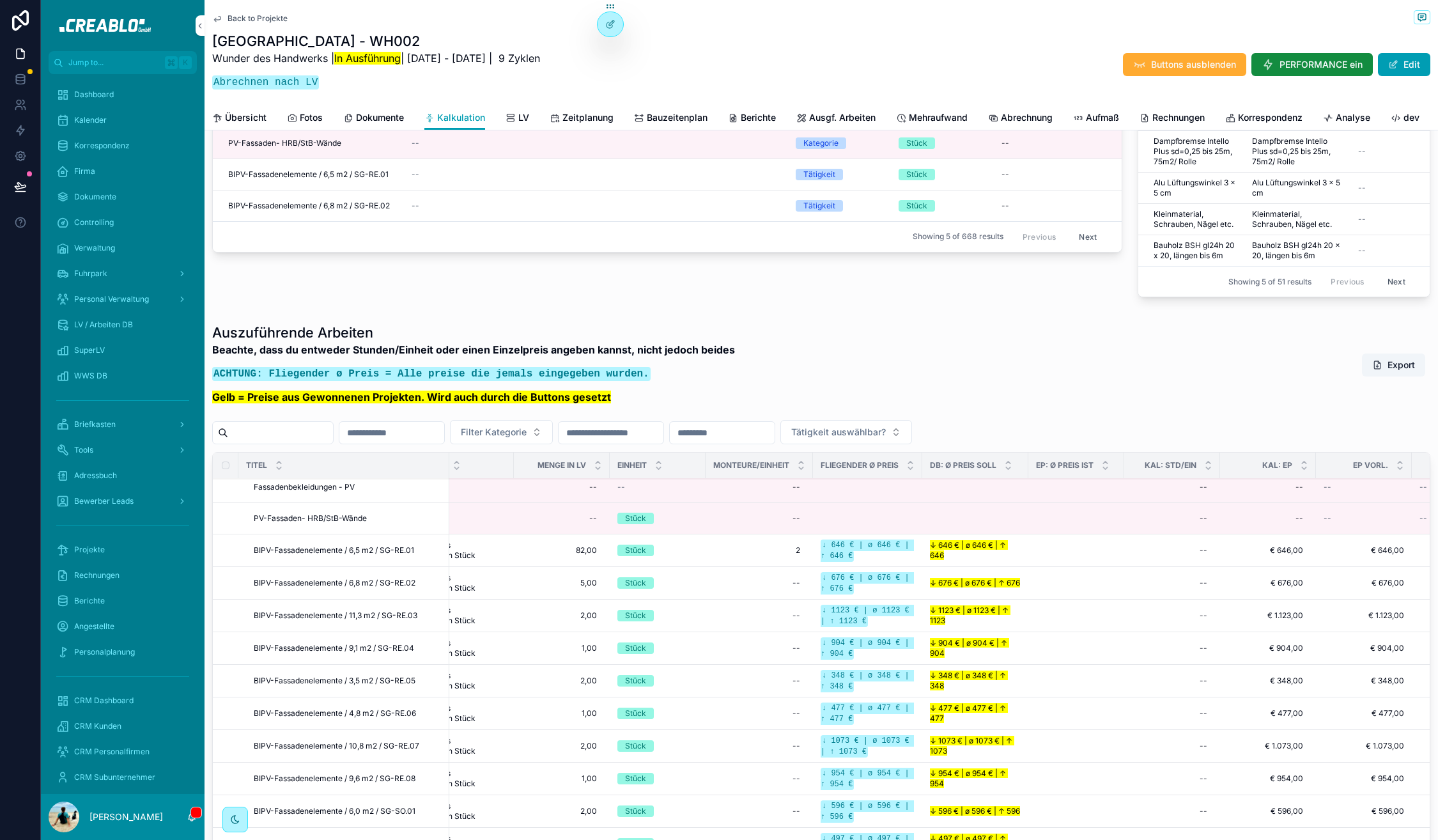
scroll to position [30, 0]
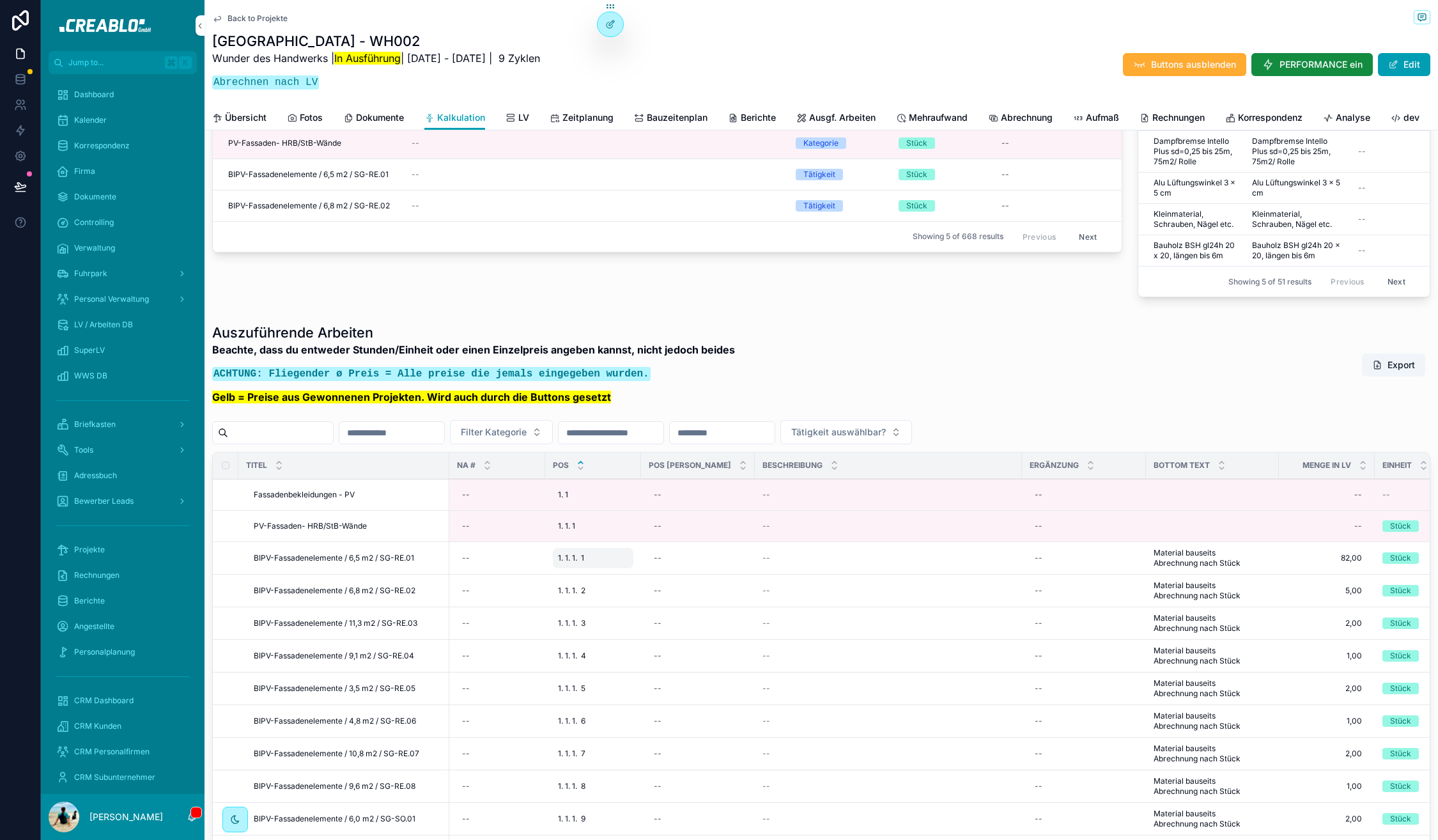
click at [584, 563] on span "1. 1. 1. 1" at bounding box center [571, 558] width 26 height 10
click at [401, 605] on td "BIPV-Fassadenelemente / 6,8 m2 / SG-RE.02 BIPV-Fassadenelemente / 6,8 m2 / SG-R…" at bounding box center [344, 590] width 211 height 33
drag, startPoint x: 417, startPoint y: 584, endPoint x: 247, endPoint y: 584, distance: 170.0
click at [247, 574] on td "BIPV-Fassadenelemente / 6,5 m2 / SG-RE.01 BIPV-Fassadenelemente / 6,5 m2 / SG-R…" at bounding box center [344, 558] width 211 height 33
copy span "BIPV-Fassadenelemente / 6,5 m2 / SG-RE.01"
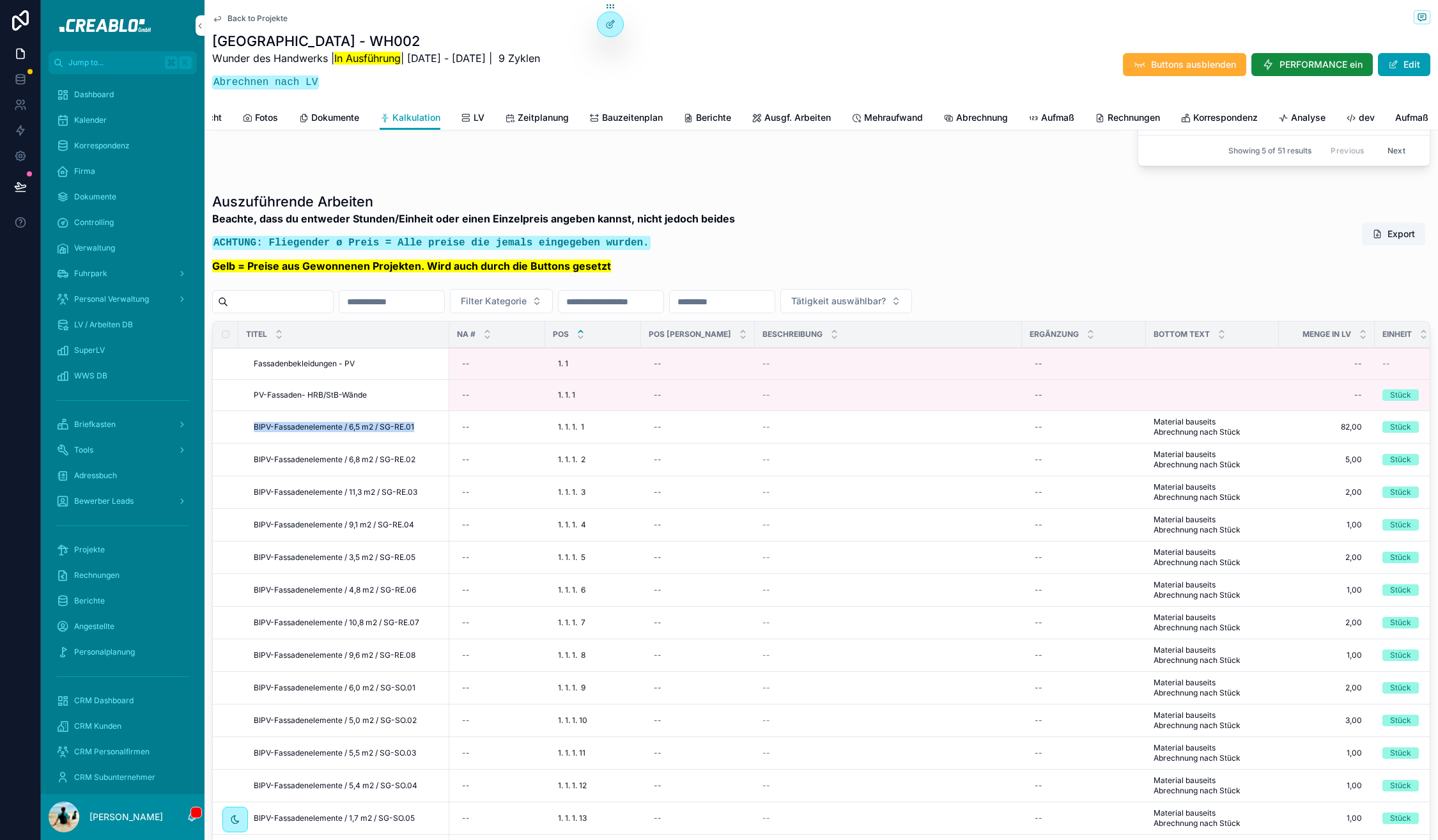
scroll to position [0, 0]
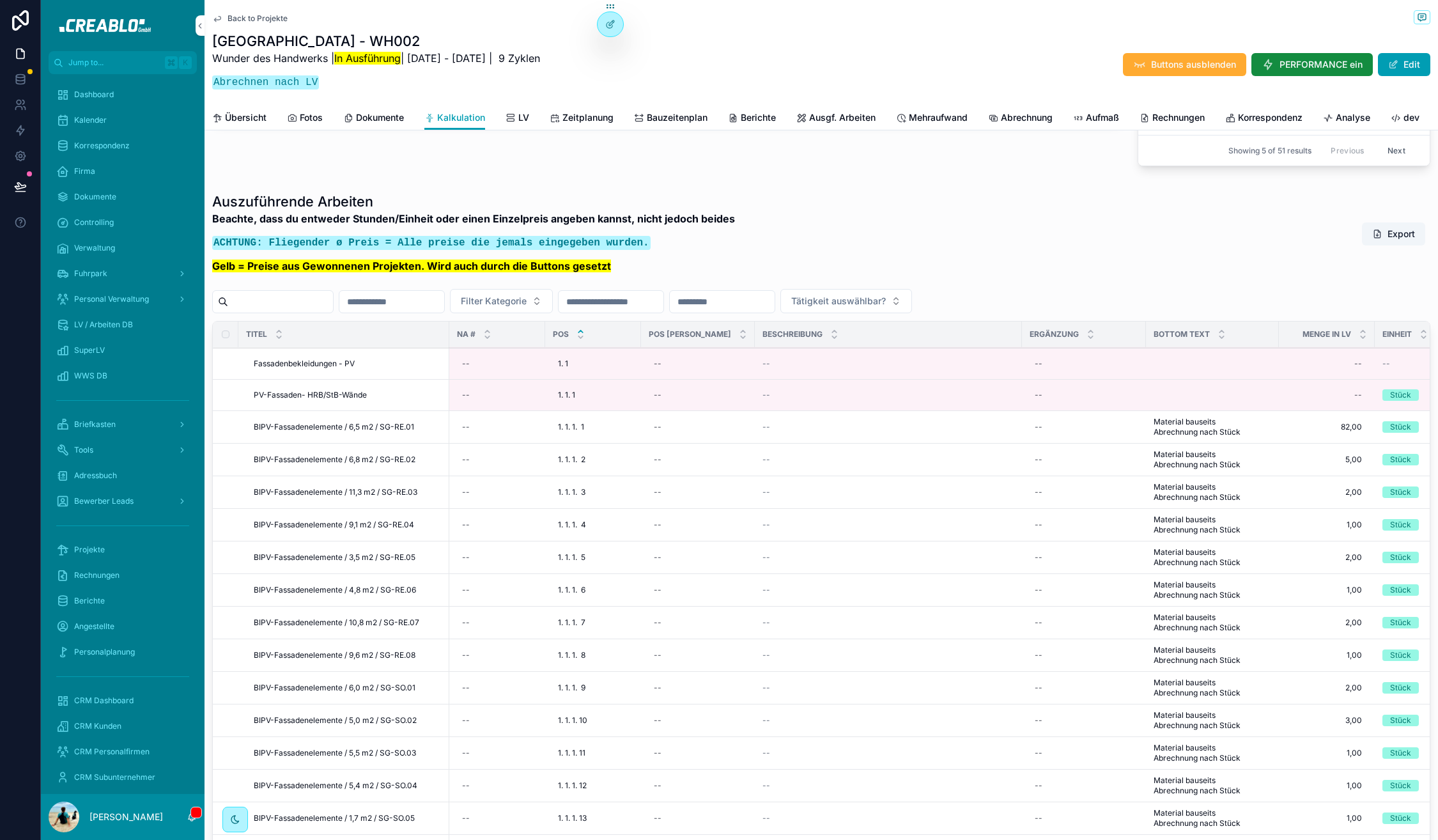
click at [972, 264] on div "Auszuführende Arbeiten Beachte, dass du entweder Stunden/Einheit oder einen Ein…" at bounding box center [821, 236] width 1219 height 89
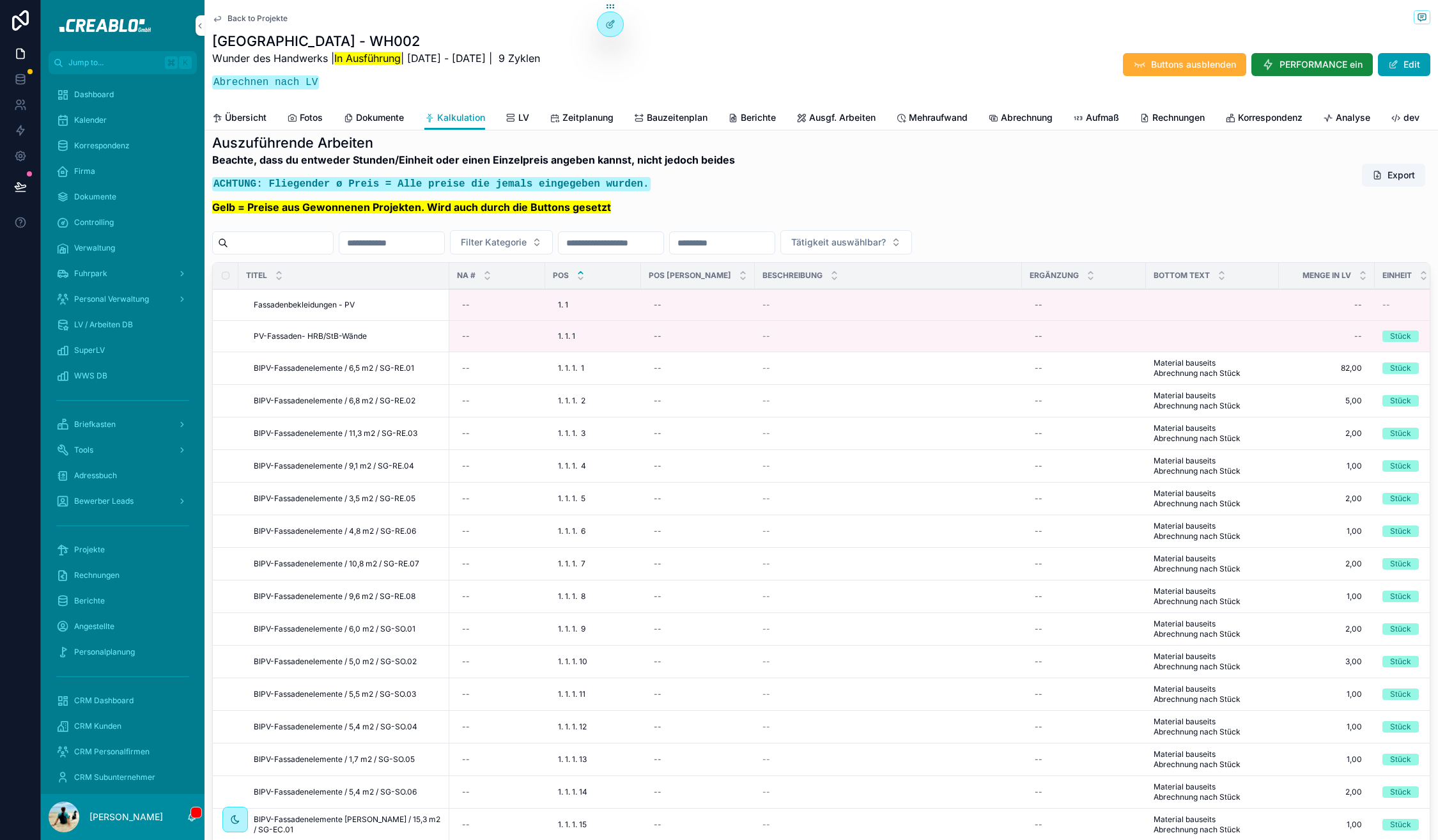
scroll to position [1280, 0]
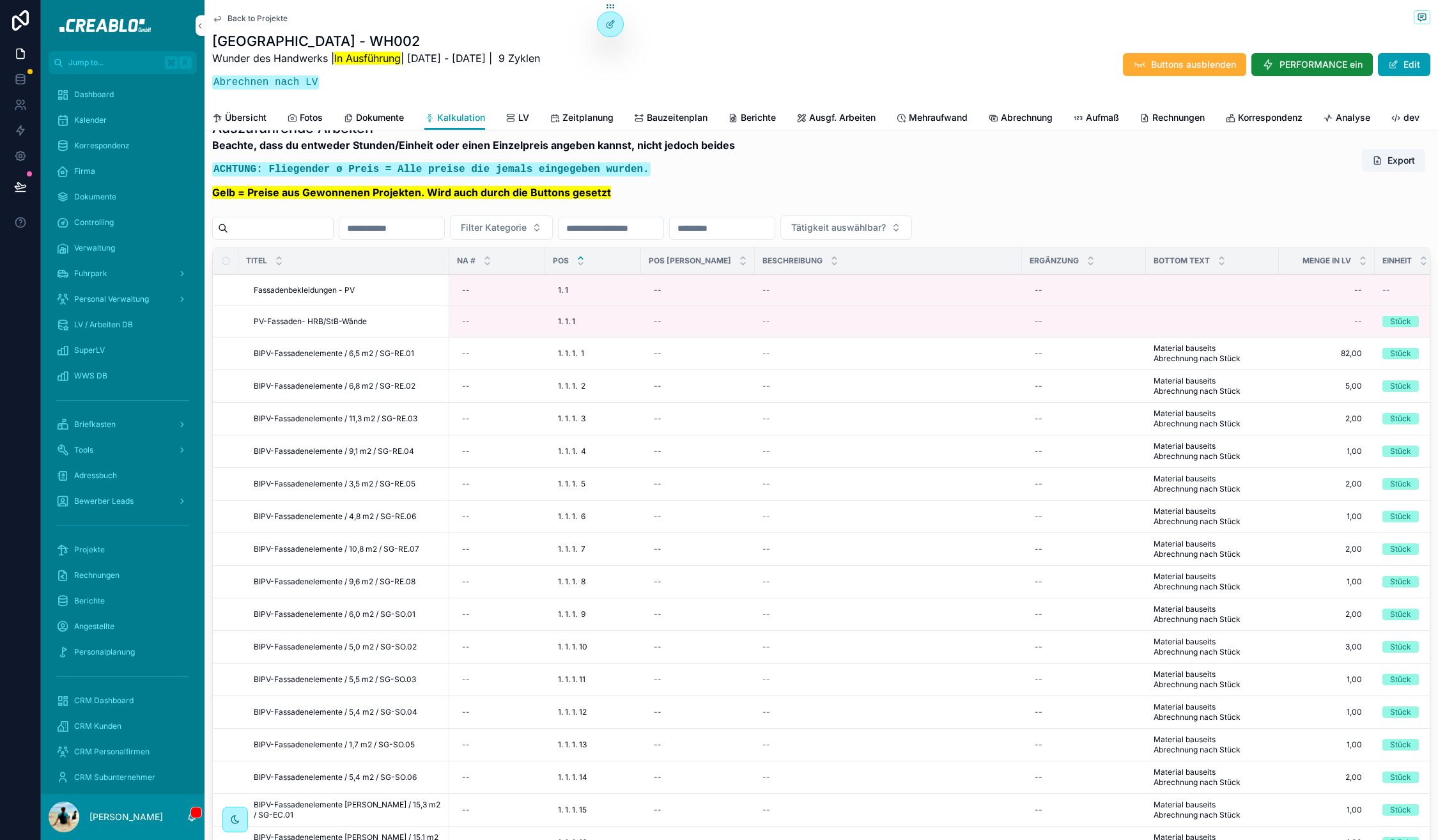
click at [280, 237] on input "scrollable content" at bounding box center [280, 228] width 105 height 18
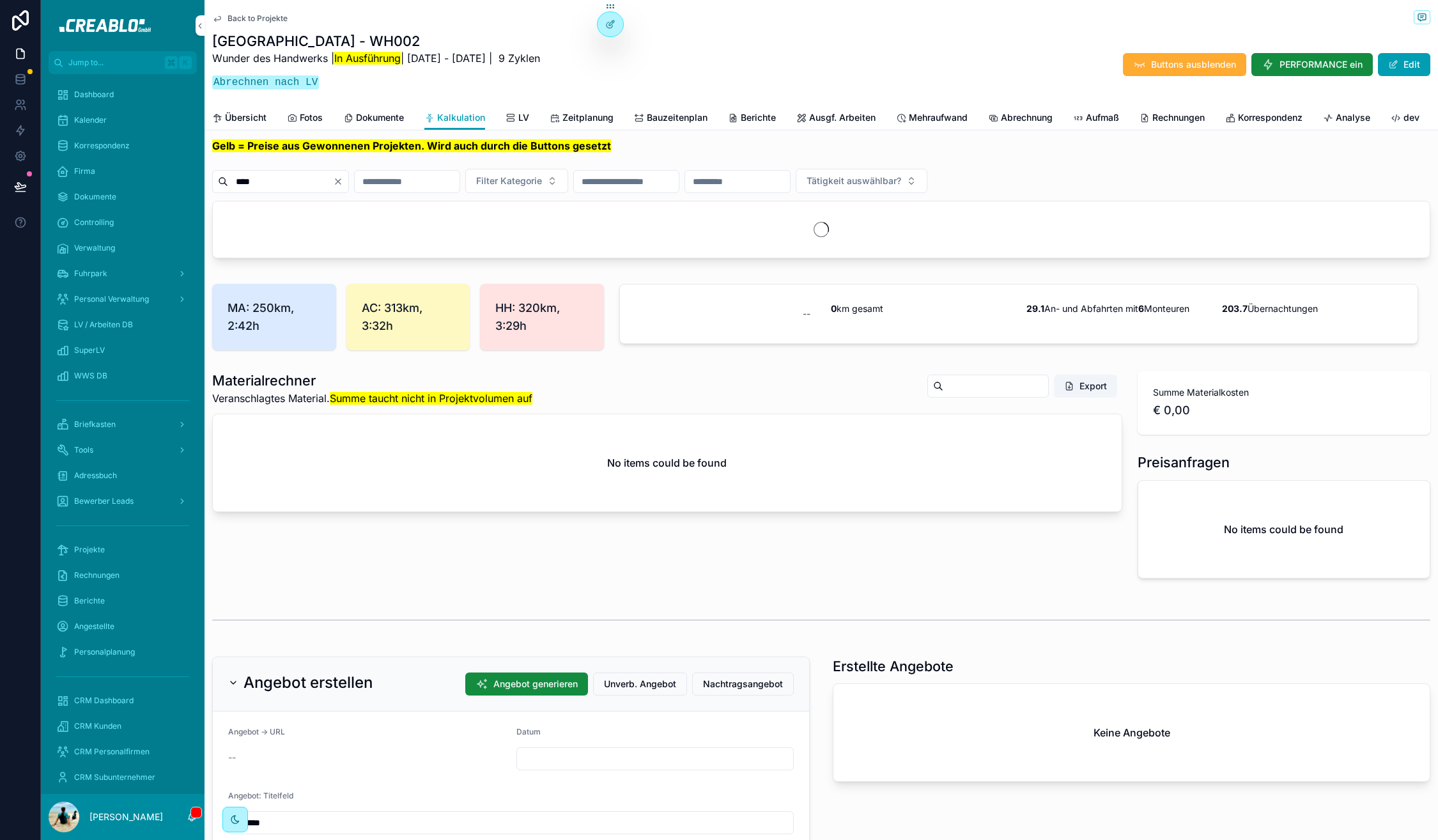
scroll to position [1329, 0]
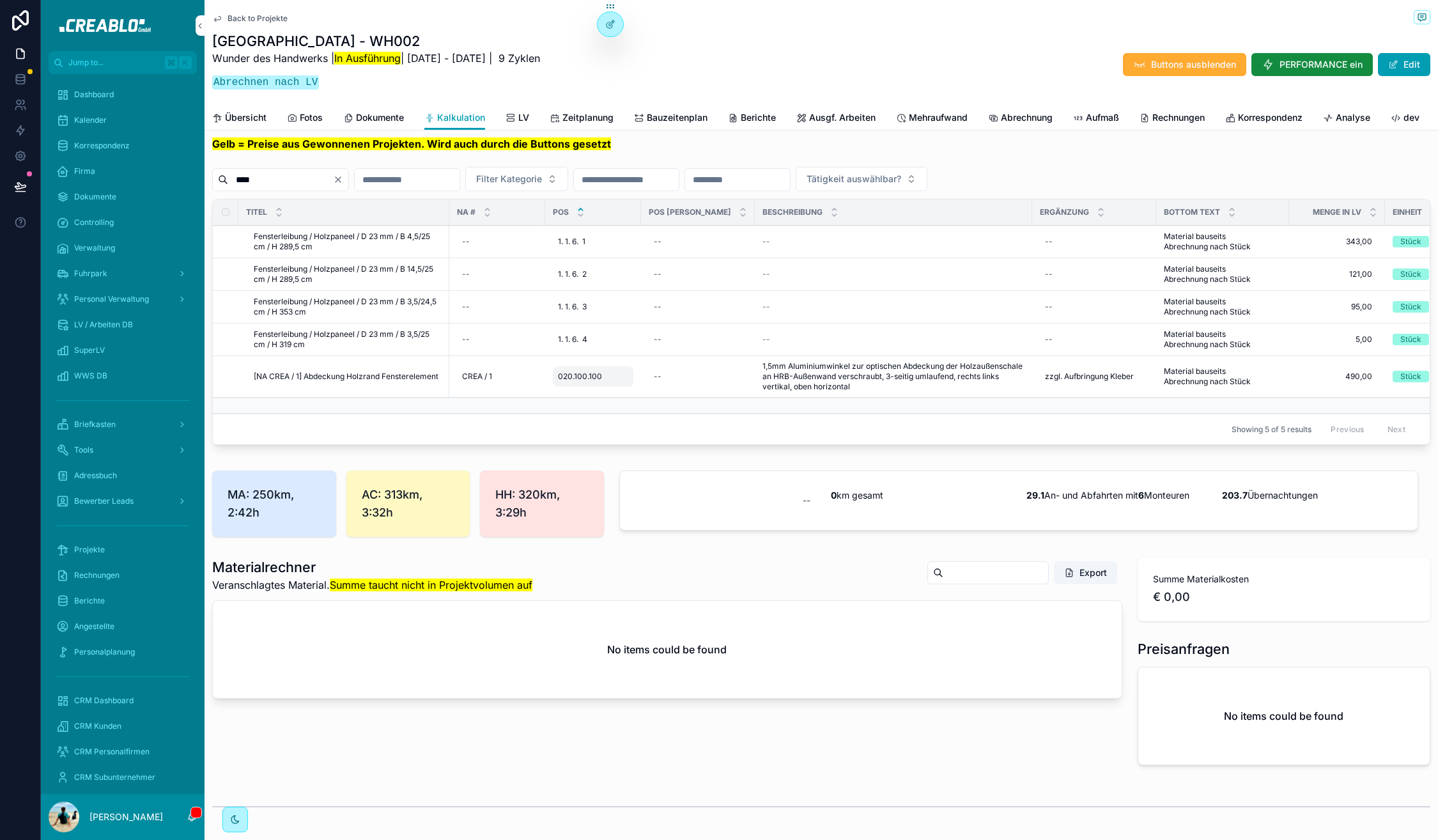
click at [577, 381] on span "020.100.100" at bounding box center [580, 376] width 44 height 10
click at [414, 381] on span "[NA CREA / 1] Abdeckung Holzrand Fensterelement" at bounding box center [346, 376] width 184 height 10
drag, startPoint x: 308, startPoint y: 396, endPoint x: 403, endPoint y: 403, distance: 95.3
click at [403, 397] on td "[NA CREA / 1] Abdeckung Holzrand Fensterelement [NA CREA / 1] Abdeckung Holzran…" at bounding box center [344, 376] width 211 height 41
copy span "bdeckung Holzrand Fensterelement"
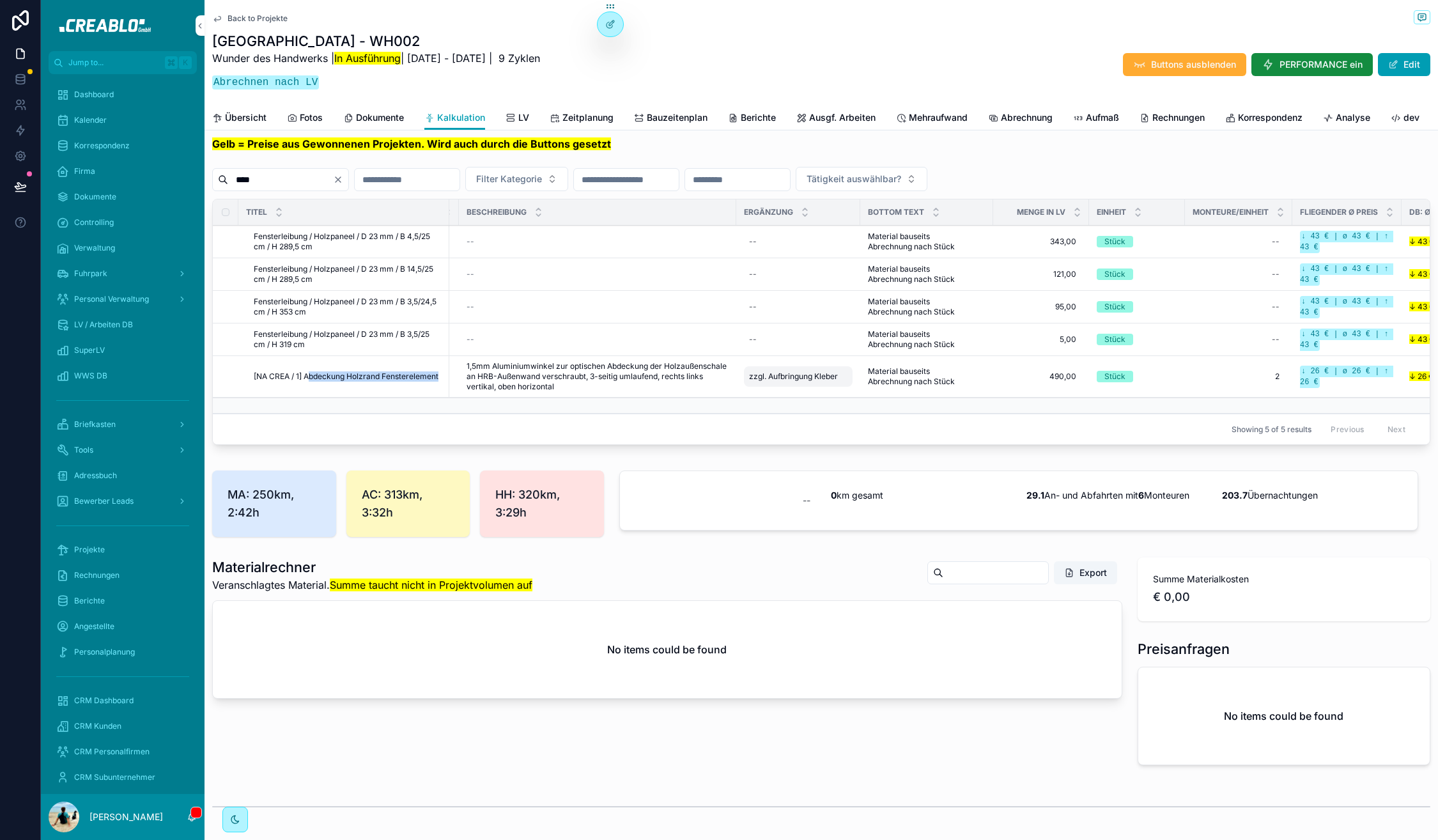
scroll to position [0, 272]
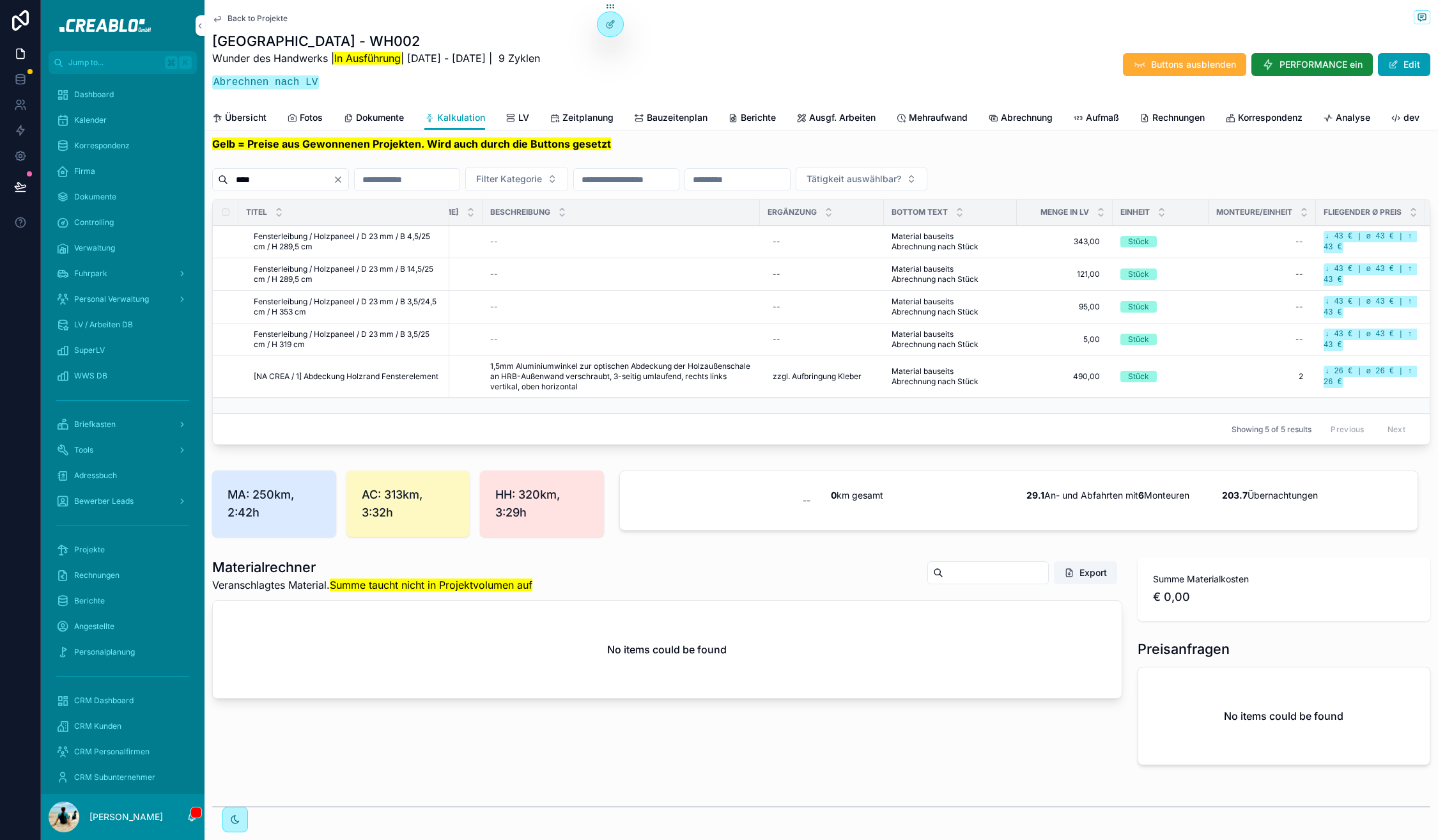
click at [702, 455] on div "Auszuführende Arbeiten Beachte, dass du entweder Stunden/Einheit oder einen Ein…" at bounding box center [821, 260] width 1234 height 391
click at [302, 189] on input "****" at bounding box center [280, 179] width 105 height 18
paste input "**********"
type input "**********"
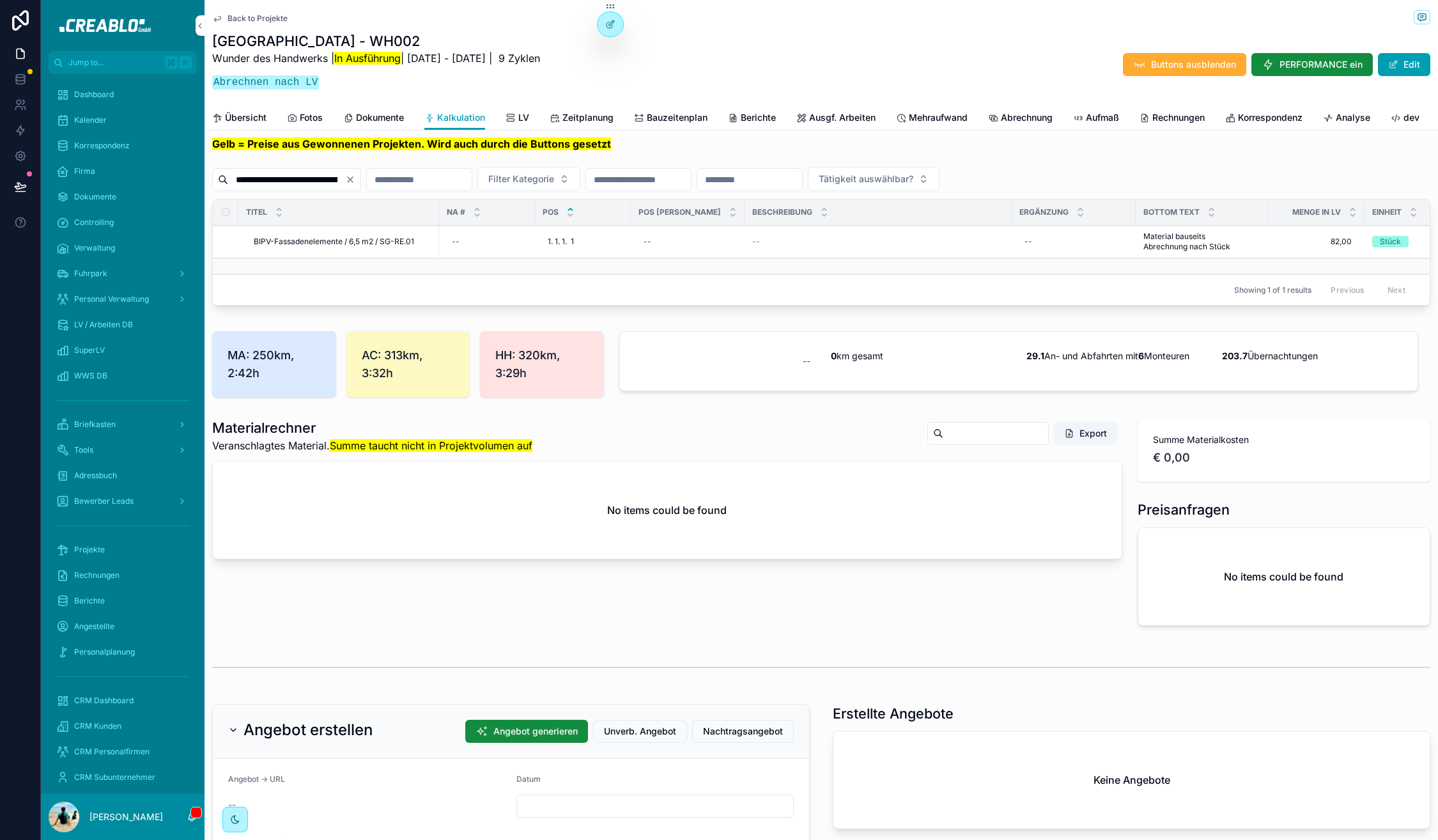
click at [0, 0] on icon at bounding box center [0, 0] width 0 height 0
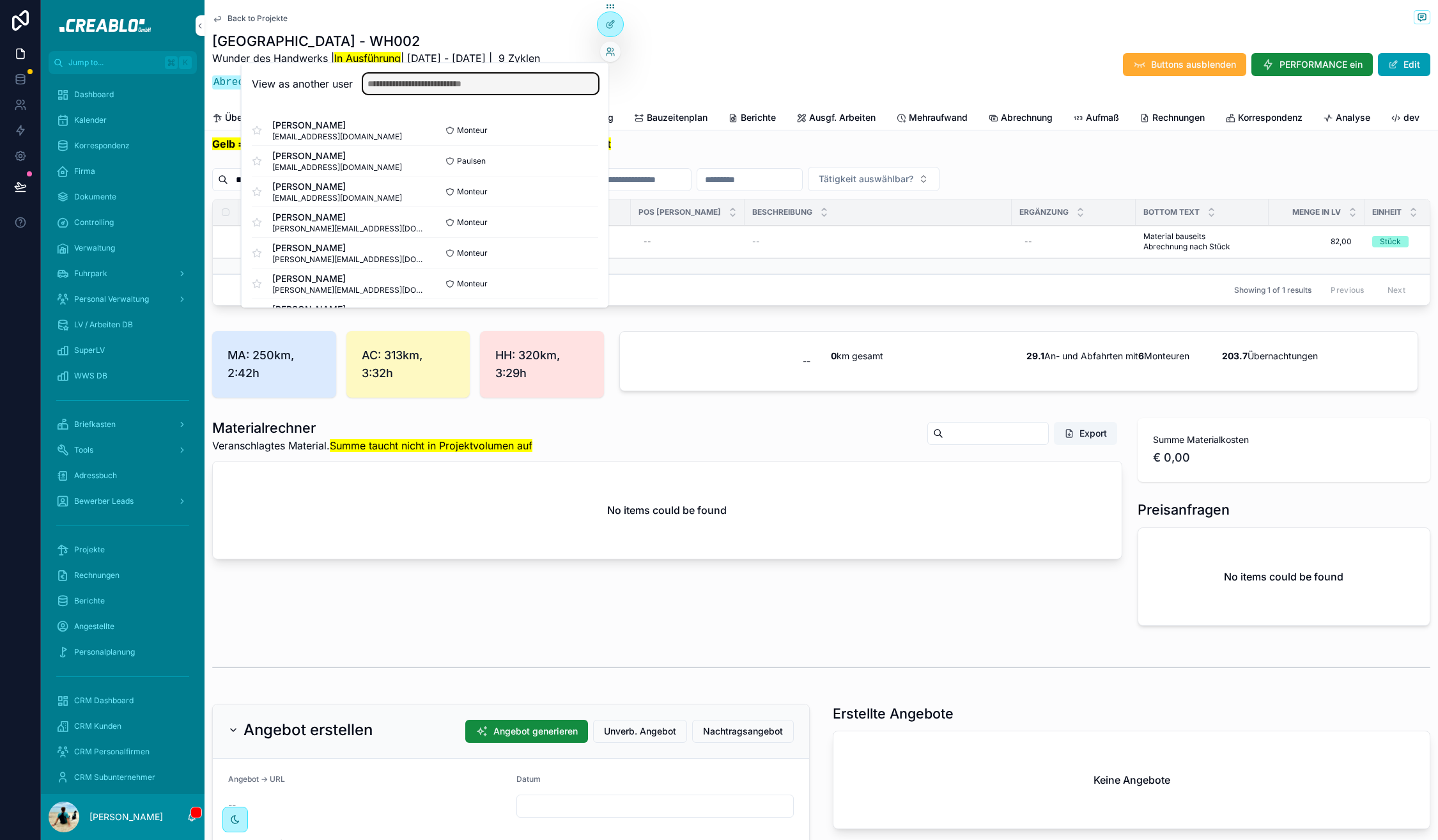
click at [447, 91] on input "text" at bounding box center [481, 83] width 235 height 20
type input "***"
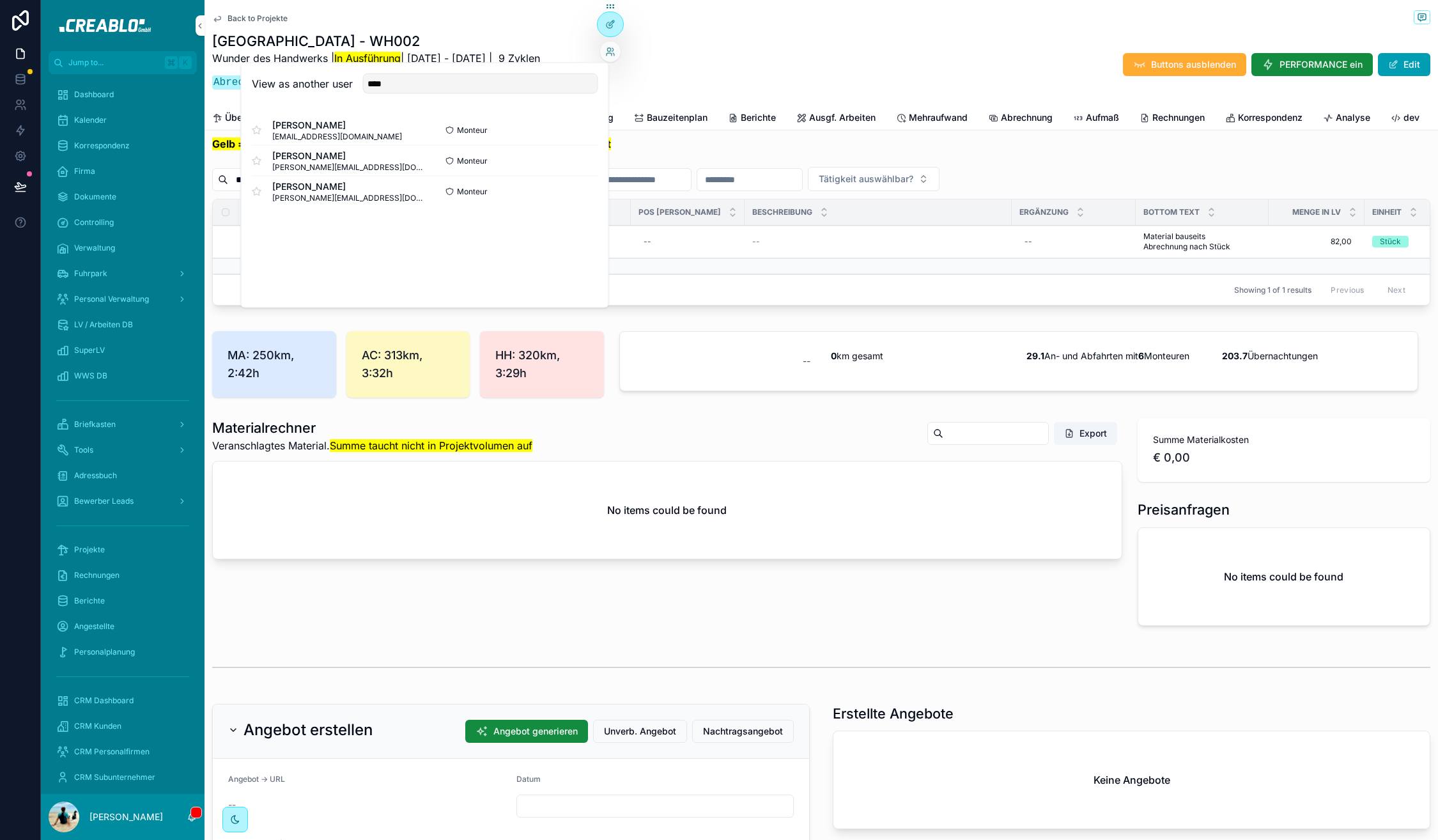
click at [0, 0] on button "Select" at bounding box center [0, 0] width 0 height 0
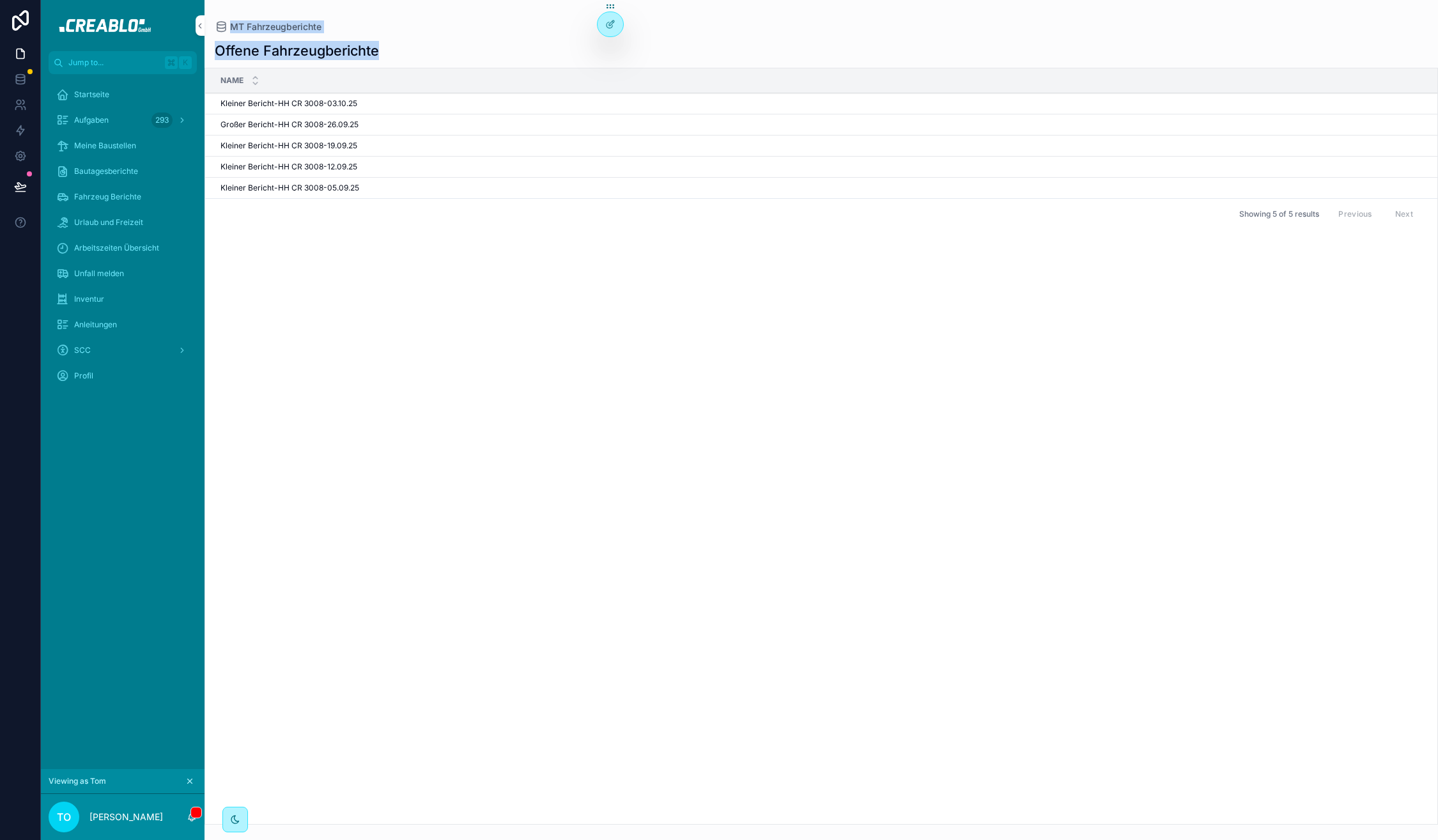
drag, startPoint x: 382, startPoint y: 53, endPoint x: 243, endPoint y: 13, distance: 144.6
click at [243, 13] on div "MT Fahrzeugberichte Offene Fahrzeugberichte Name Kleiner Bericht-HH CR 3008-03.…" at bounding box center [821, 412] width 1234 height 824
click at [231, 8] on div "MT Fahrzeugberichte Offene Fahrzeugberichte Name Kleiner Bericht-HH CR 3008-03.…" at bounding box center [821, 412] width 1234 height 824
click at [106, 171] on span "Bautagesberichte" at bounding box center [106, 171] width 64 height 10
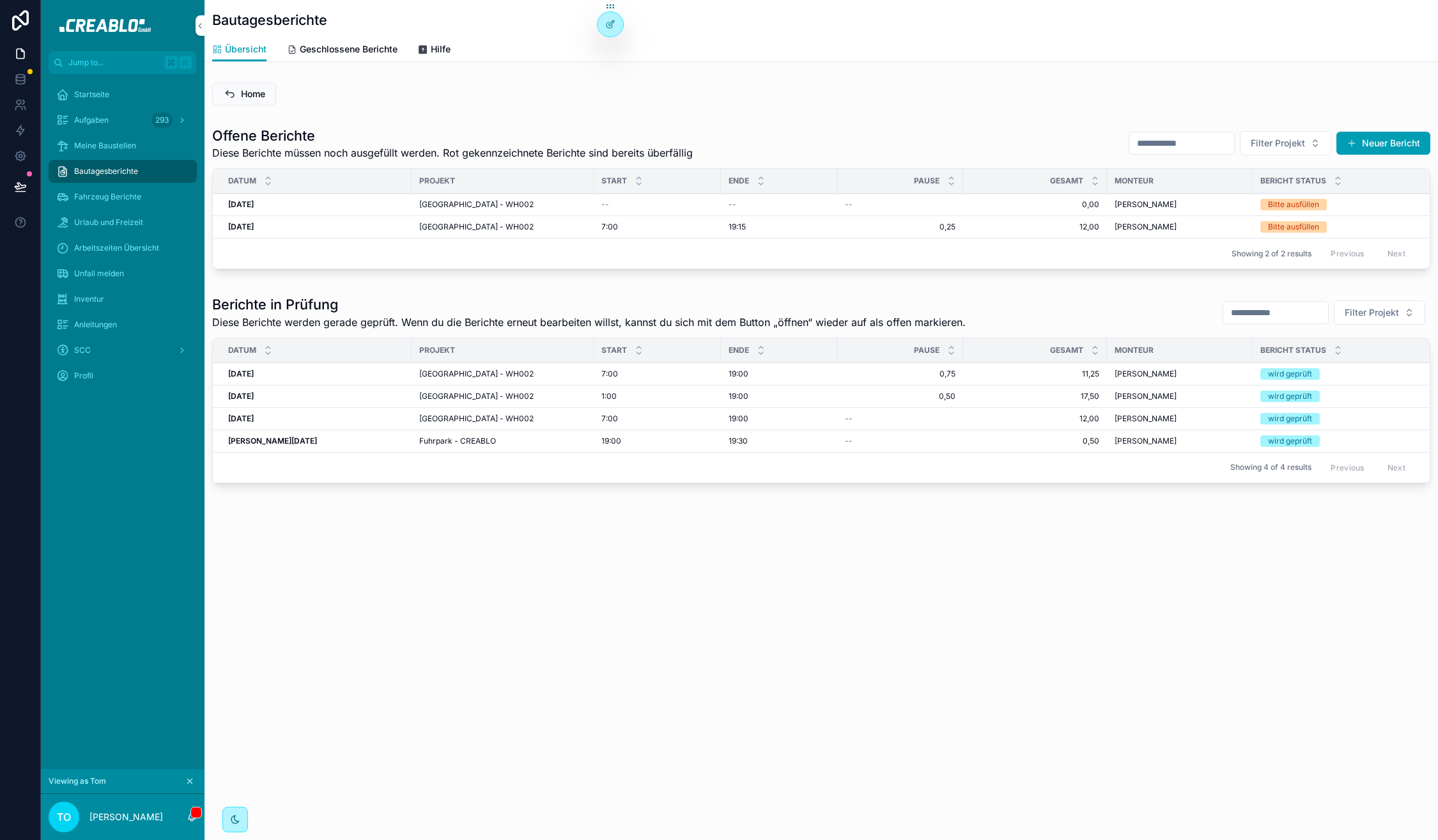
click at [215, 134] on h1 "Offene Berichte" at bounding box center [452, 135] width 481 height 19
click at [253, 203] on strong "[DATE]" at bounding box center [240, 204] width 25 height 9
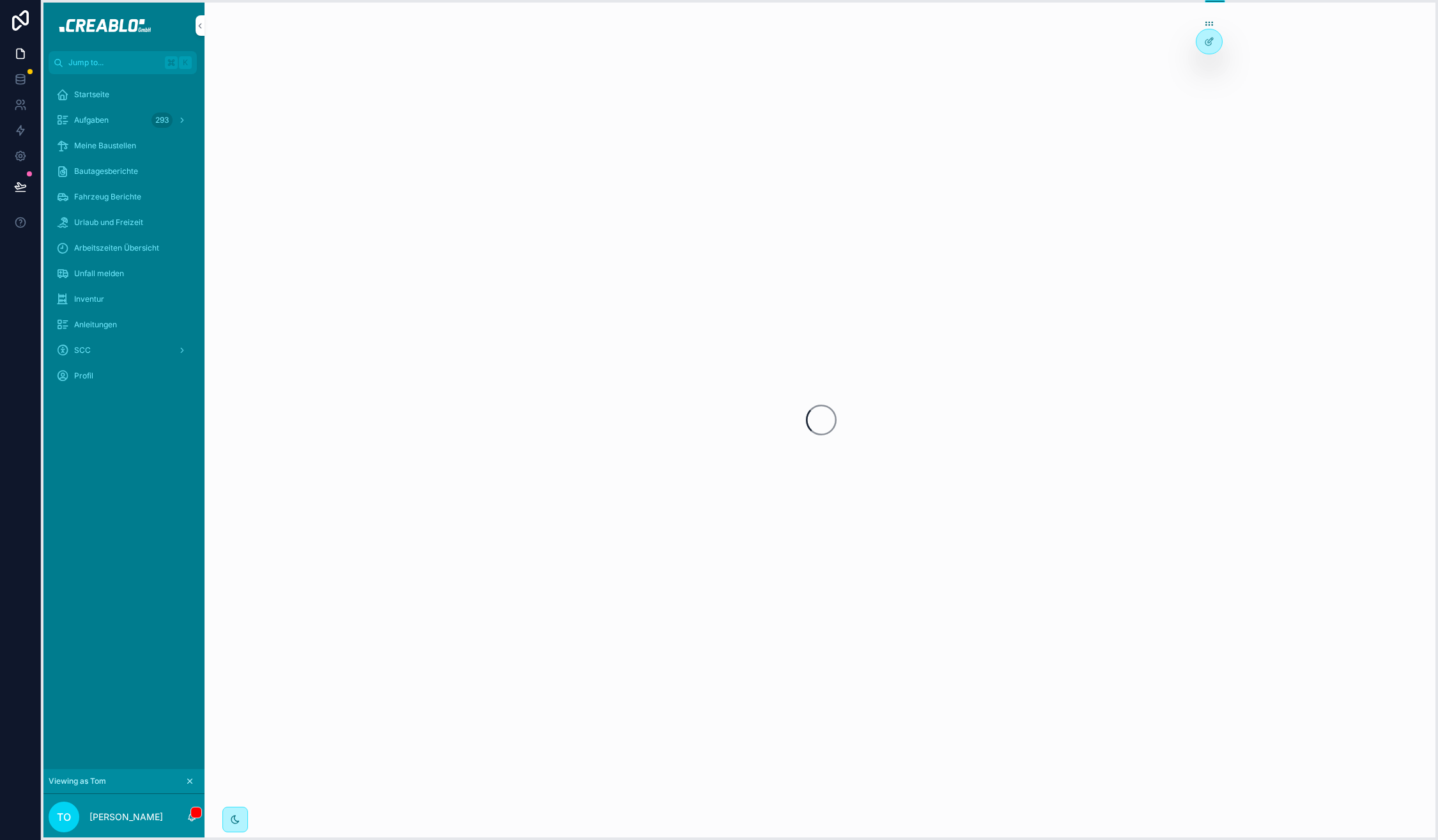
drag, startPoint x: 613, startPoint y: 3, endPoint x: 1217, endPoint y: 19, distance: 604.2
click at [1214, 19] on icon at bounding box center [1209, 24] width 10 height 10
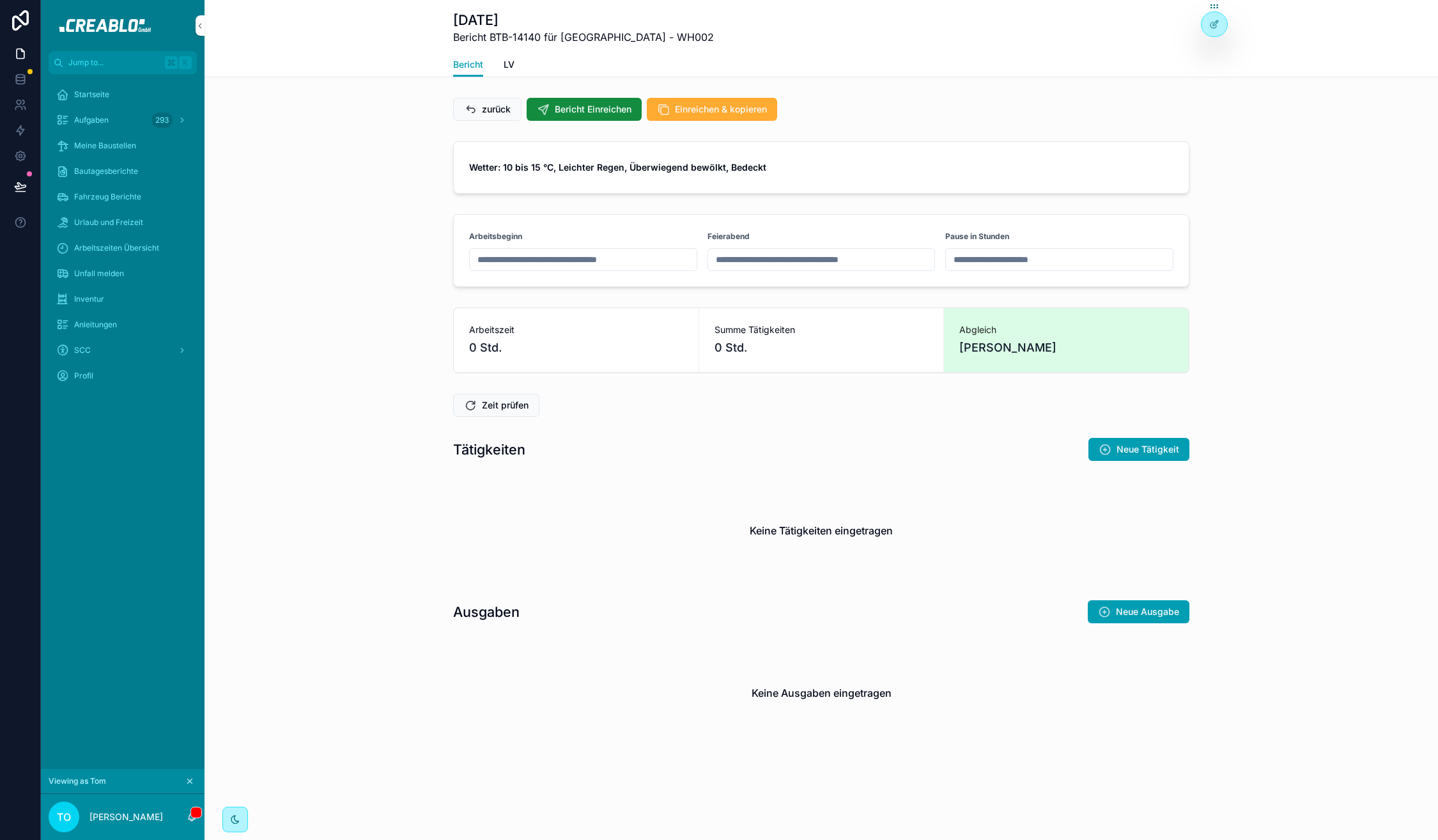
click at [511, 67] on span "LV" at bounding box center [509, 65] width 11 height 13
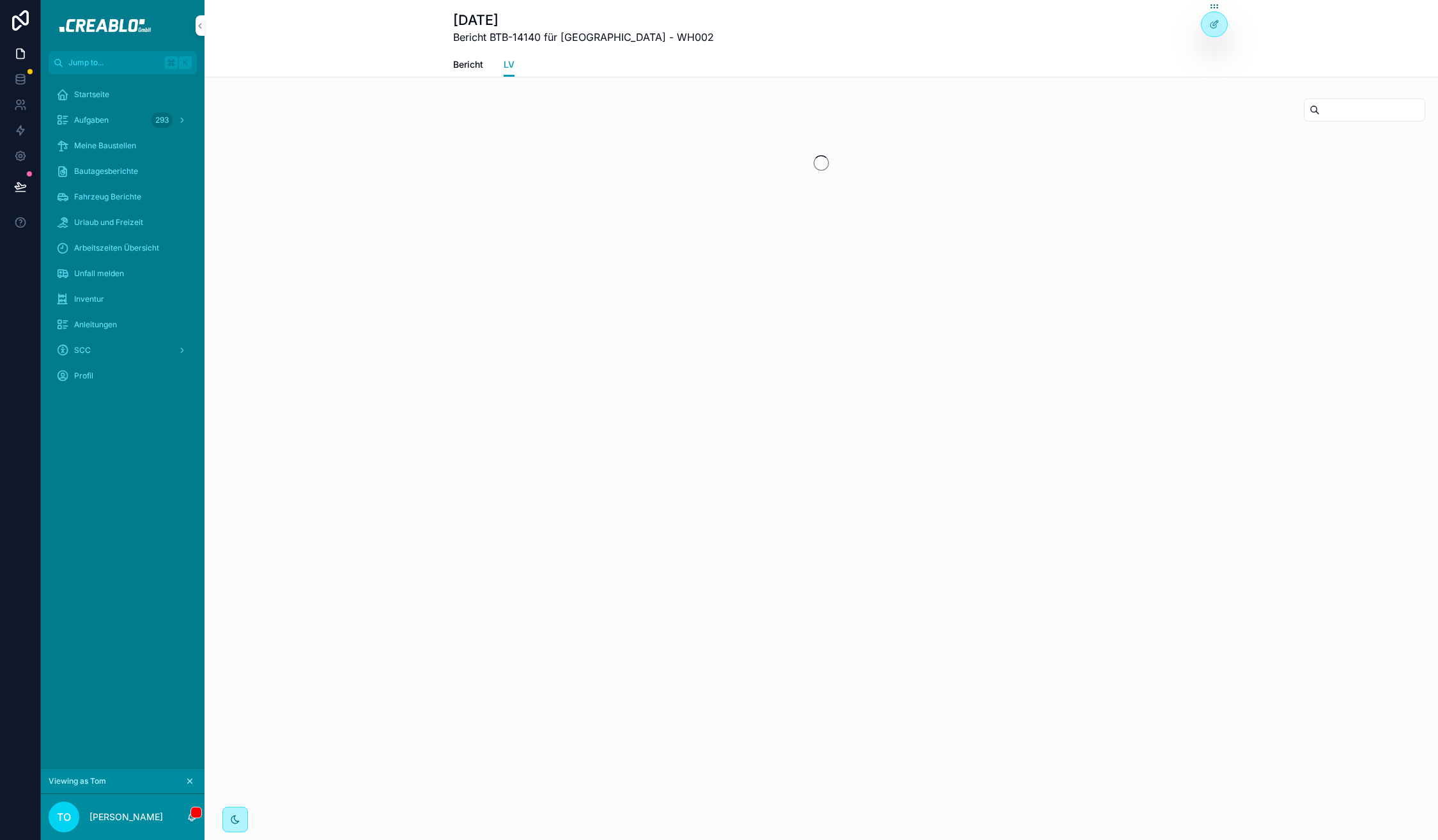
click at [1364, 108] on input "scrollable content" at bounding box center [1373, 110] width 105 height 18
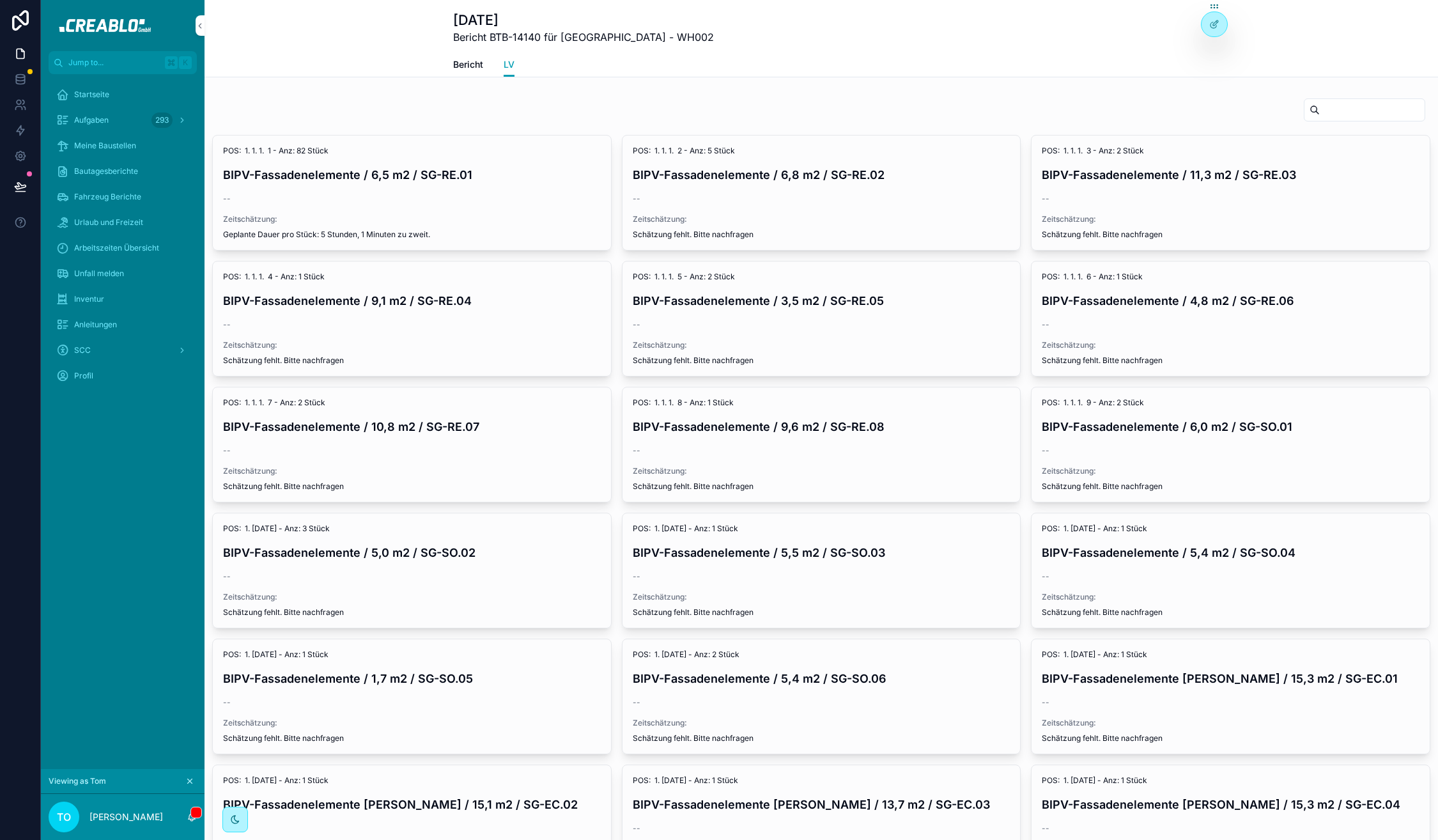
paste input "**********"
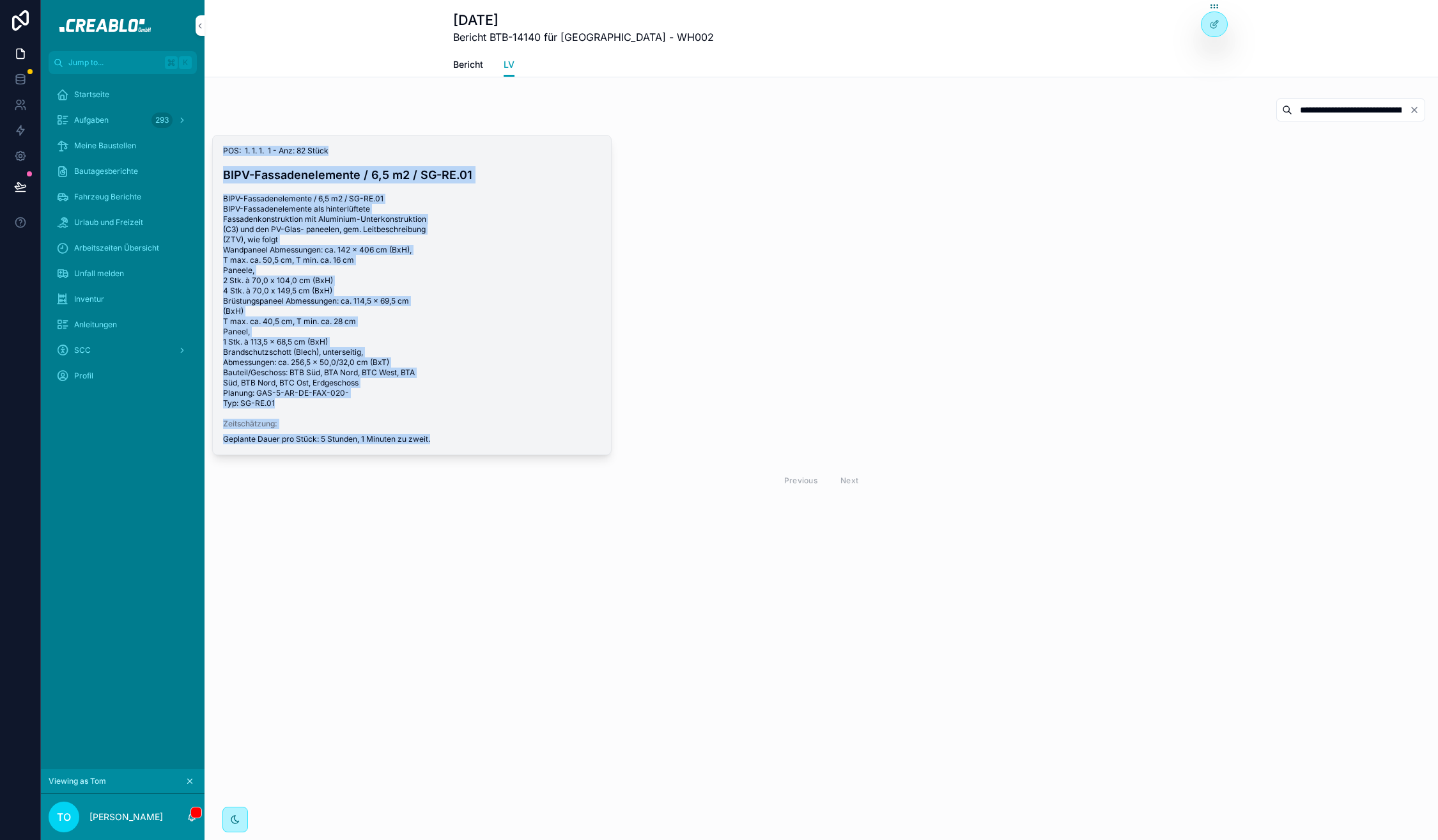
drag, startPoint x: 222, startPoint y: 149, endPoint x: 450, endPoint y: 445, distance: 373.6
click at [450, 445] on div "POS: 1. 1. 1. 1 - Anz: 82 Stück BIPV-Fassadenelemente / 6,5 m2 / SG-RE.01 BIPV-…" at bounding box center [412, 295] width 398 height 319
drag, startPoint x: 457, startPoint y: 436, endPoint x: 276, endPoint y: 227, distance: 276.5
click at [276, 227] on div "POS: 1. 1. 1. 1 - Anz: 82 Stück BIPV-Fassadenelemente / 6,5 m2 / SG-RE.01 BIPV-…" at bounding box center [412, 295] width 398 height 319
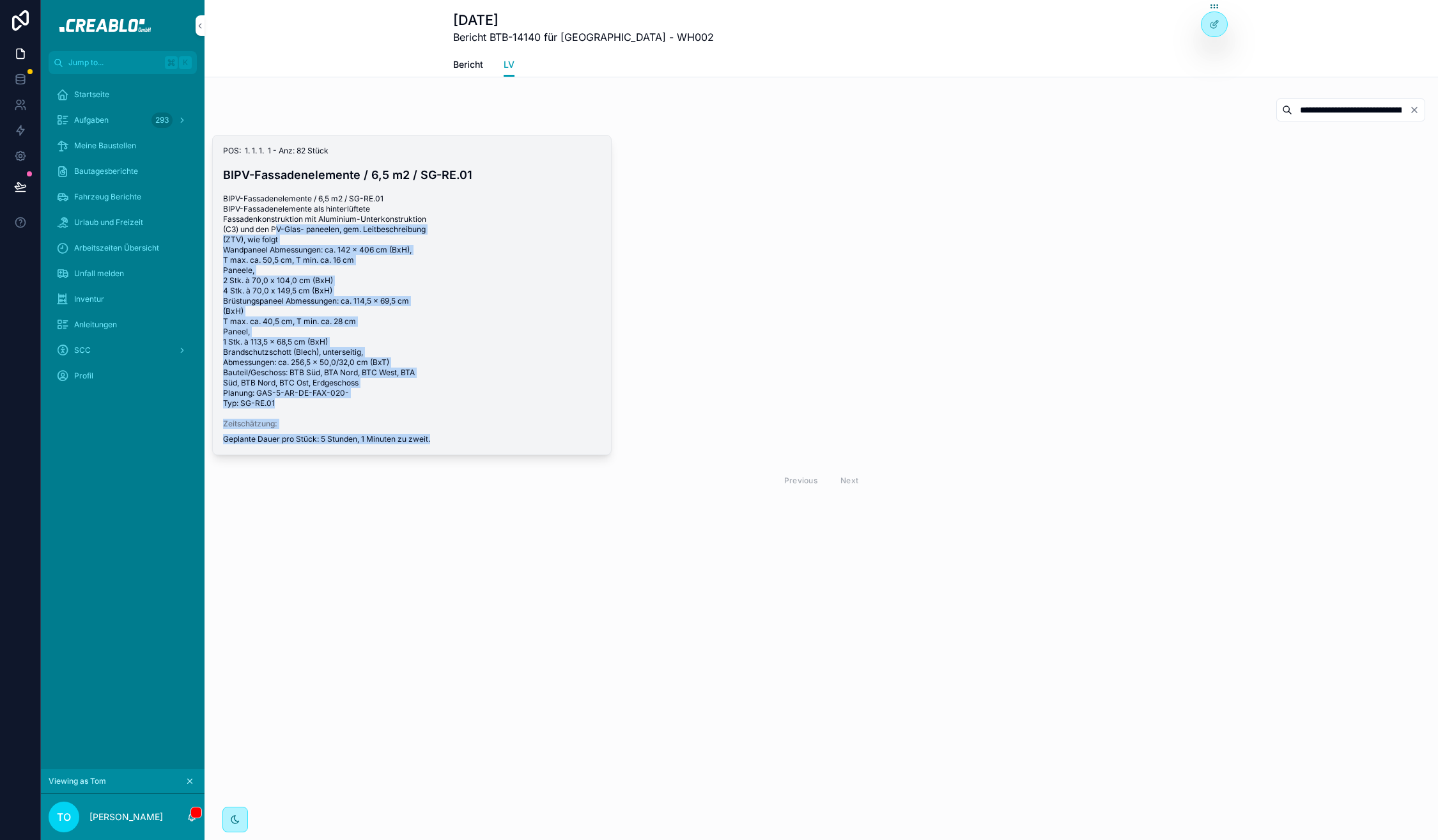
click at [276, 227] on span "BIPV-Fassadenelemente / 6,5 m2 / SG-RE.01 BIPV-Fassadenelemente als hinterlüfte…" at bounding box center [412, 301] width 378 height 215
drag, startPoint x: 222, startPoint y: 149, endPoint x: 445, endPoint y: 440, distance: 366.6
click at [445, 443] on div "POS: 1. 1. 1. 1 - Anz: 82 Stück BIPV-Fassadenelemente / 6,5 m2 / SG-RE.01 BIPV-…" at bounding box center [412, 295] width 398 height 319
click at [445, 440] on span "Geplante Dauer pro Stück: 5 Stunden, 1 Minuten zu zweit." at bounding box center [412, 439] width 378 height 10
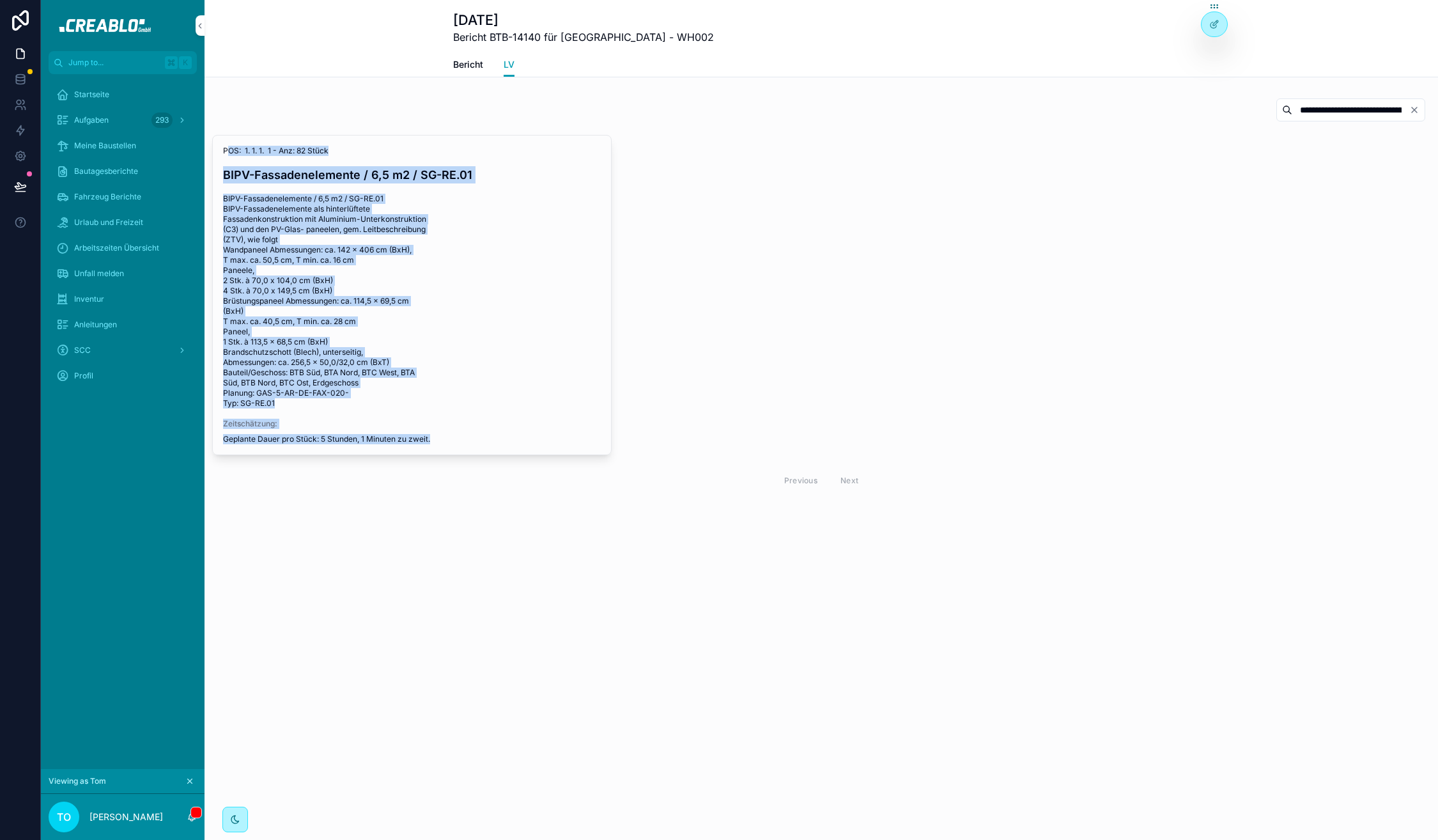
drag, startPoint x: 227, startPoint y: 152, endPoint x: 462, endPoint y: 479, distance: 402.7
click at [462, 479] on div "POS: 1. 1. 1. 1 - Anz: 82 Stück BIPV-Fassadenelemente / 6,5 m2 / SG-RE.01 BIPV-…" at bounding box center [821, 315] width 1219 height 360
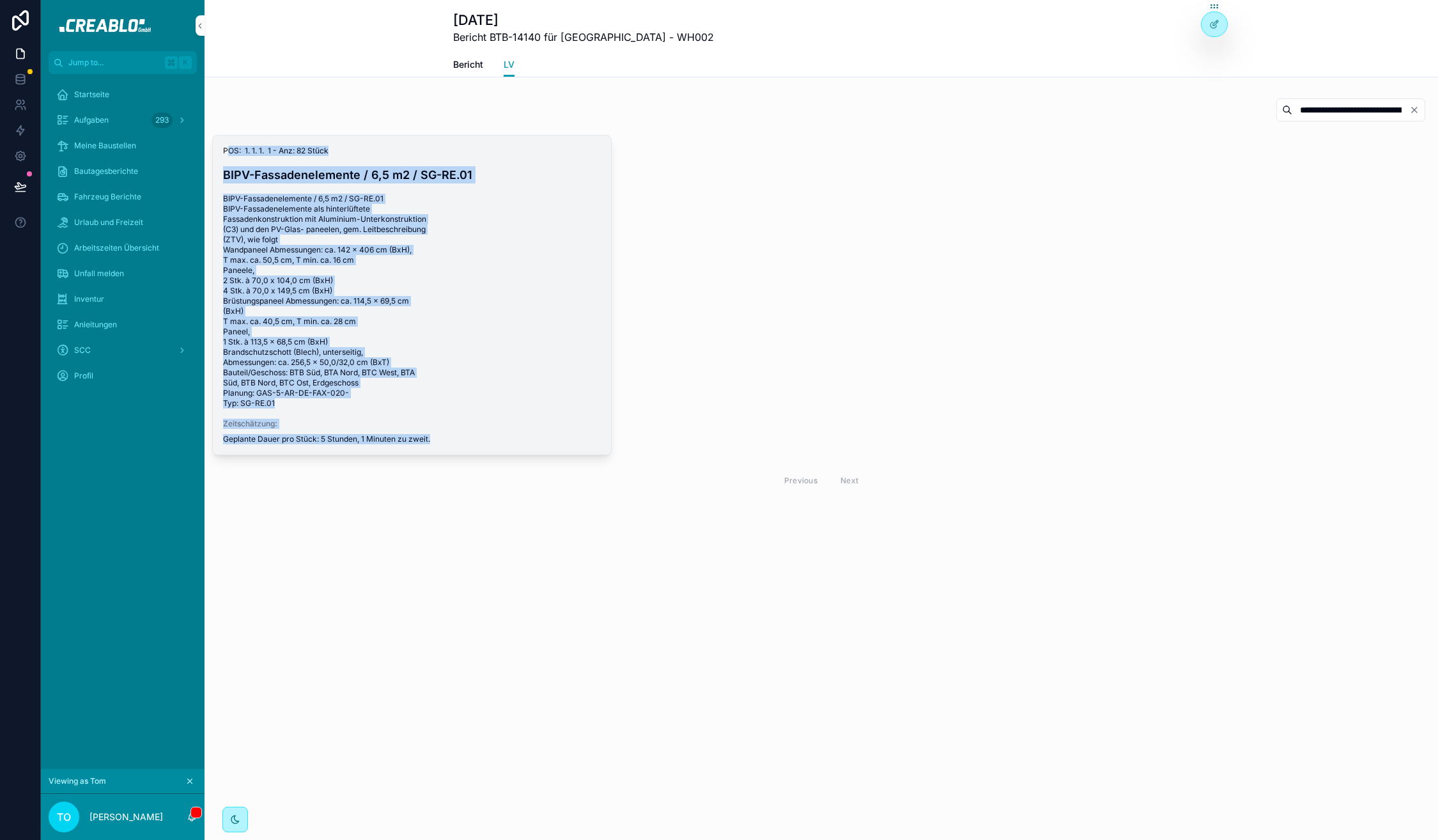
click at [453, 443] on span "Geplante Dauer pro Stück: 5 Stunden, 1 Minuten zu zweit." at bounding box center [412, 439] width 378 height 10
drag, startPoint x: 453, startPoint y: 443, endPoint x: 227, endPoint y: 148, distance: 371.6
click at [227, 148] on div "POS: 1. 1. 1. 1 - Anz: 82 Stück BIPV-Fassadenelemente / 6,5 m2 / SG-RE.01 BIPV-…" at bounding box center [412, 295] width 398 height 319
click at [227, 148] on span "POS: 1. 1. 1. 1 - Anz: 82 Stück" at bounding box center [412, 151] width 378 height 10
drag, startPoint x: 222, startPoint y: 147, endPoint x: 443, endPoint y: 444, distance: 370.2
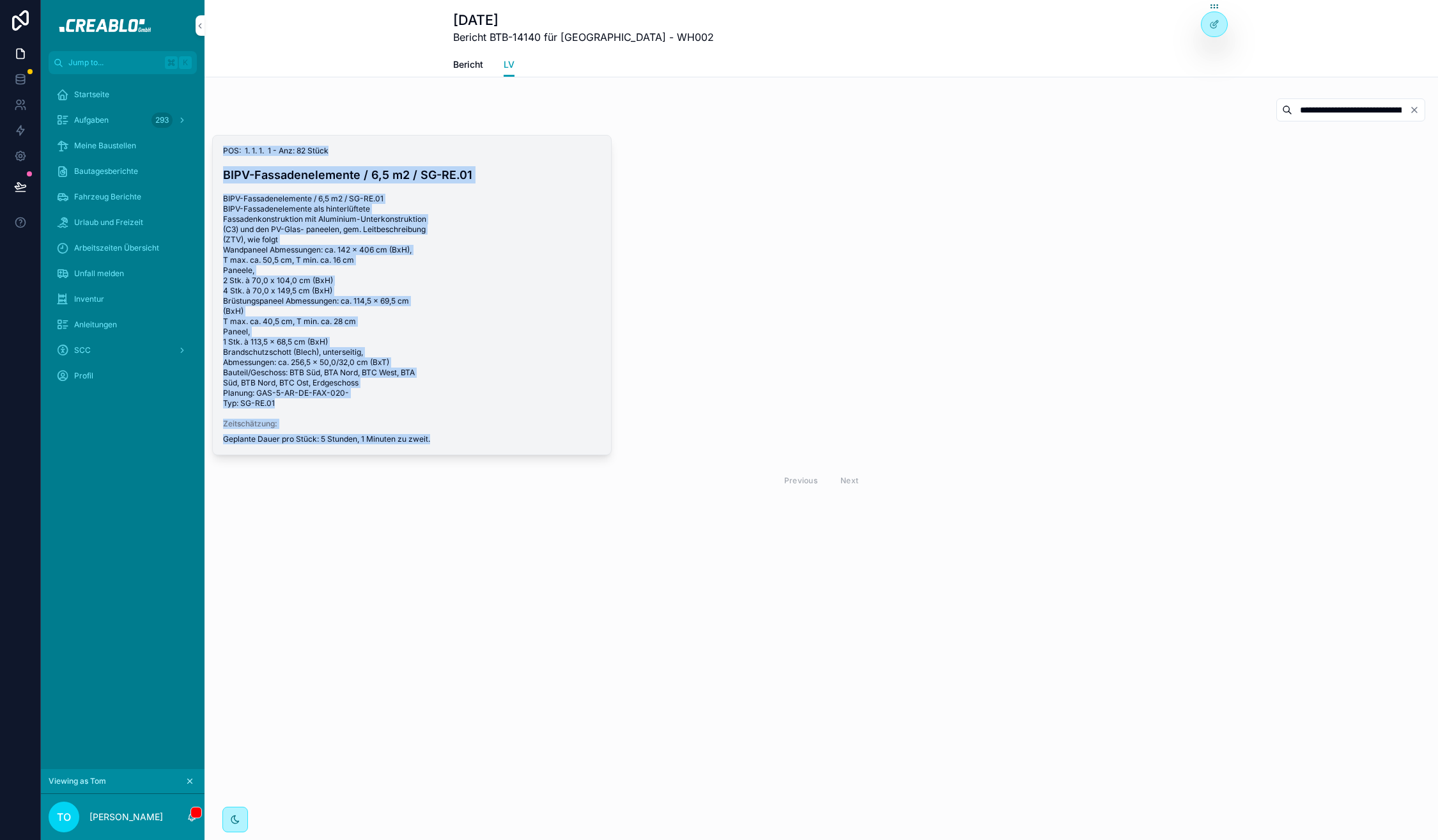
click at [443, 444] on div "POS: 1. 1. 1. 1 - Anz: 82 Stück BIPV-Fassadenelemente / 6,5 m2 / SG-RE.01 BIPV-…" at bounding box center [412, 295] width 398 height 319
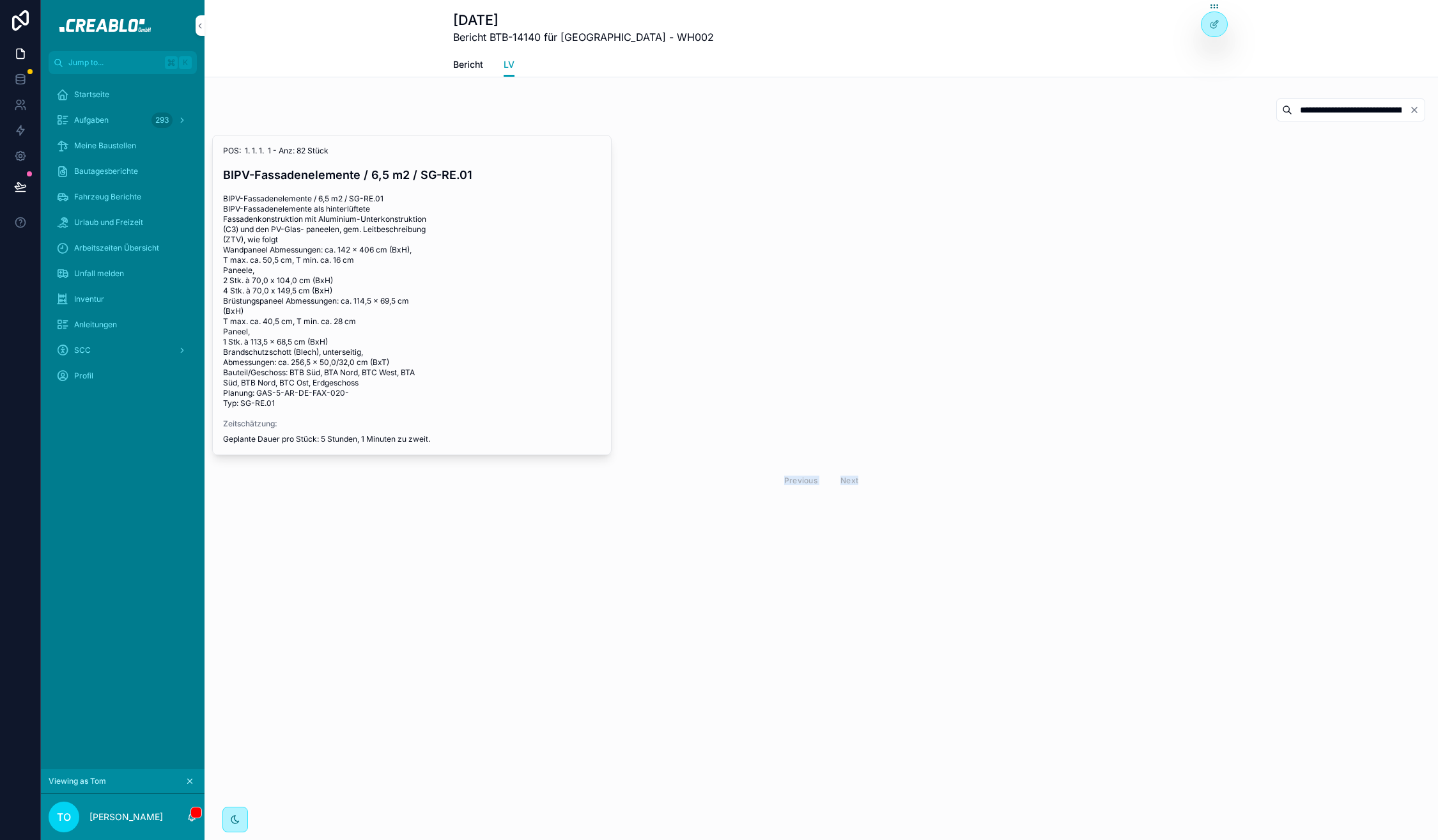
drag, startPoint x: 752, startPoint y: 451, endPoint x: 939, endPoint y: 496, distance: 192.3
click at [939, 496] on div "**********" at bounding box center [821, 297] width 1234 height 408
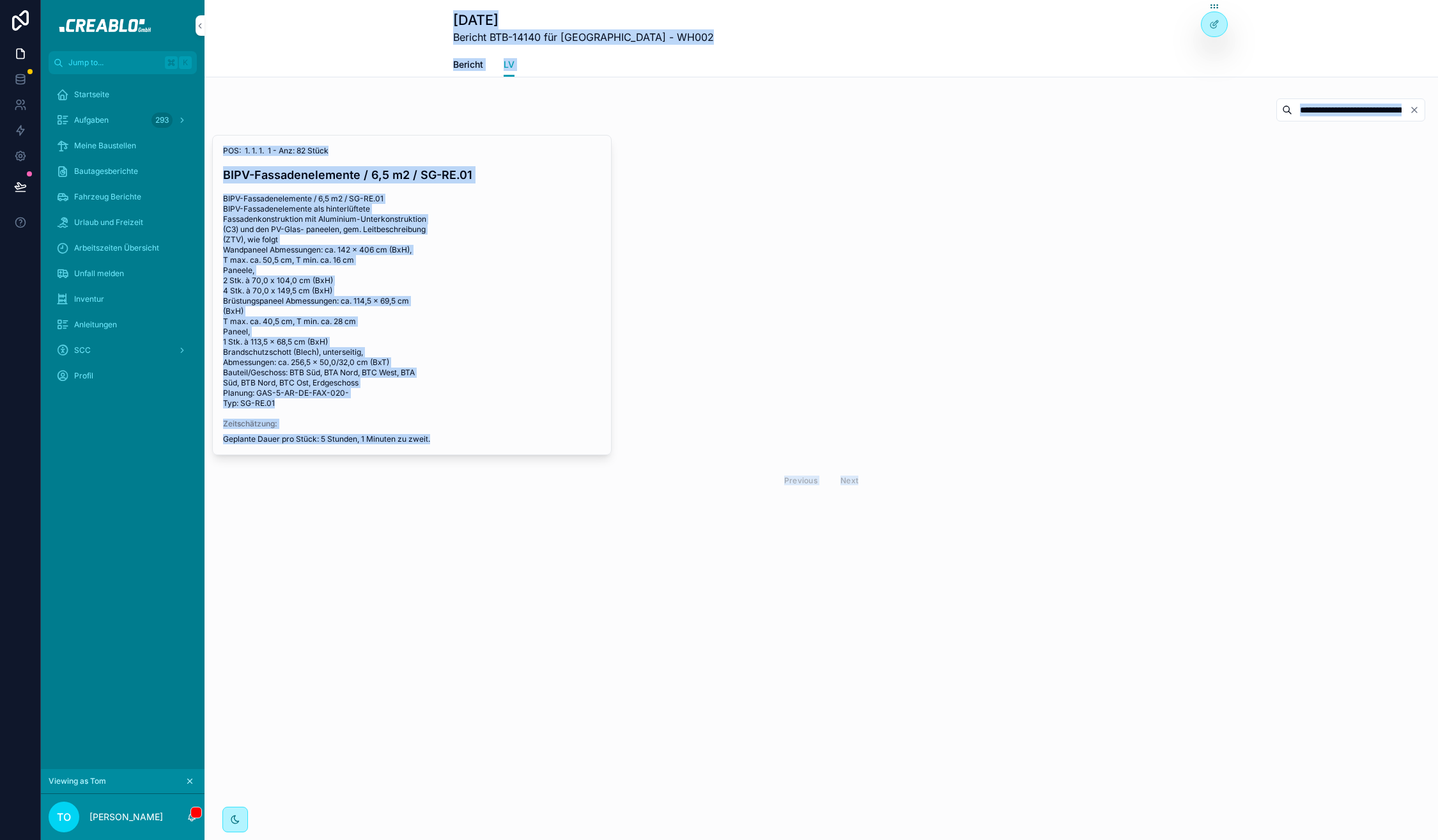
drag, startPoint x: 939, startPoint y: 496, endPoint x: 456, endPoint y: 14, distance: 682.4
click at [456, 14] on div "**********" at bounding box center [821, 291] width 1234 height 582
click at [456, 14] on h1 "[DATE]" at bounding box center [583, 20] width 261 height 19
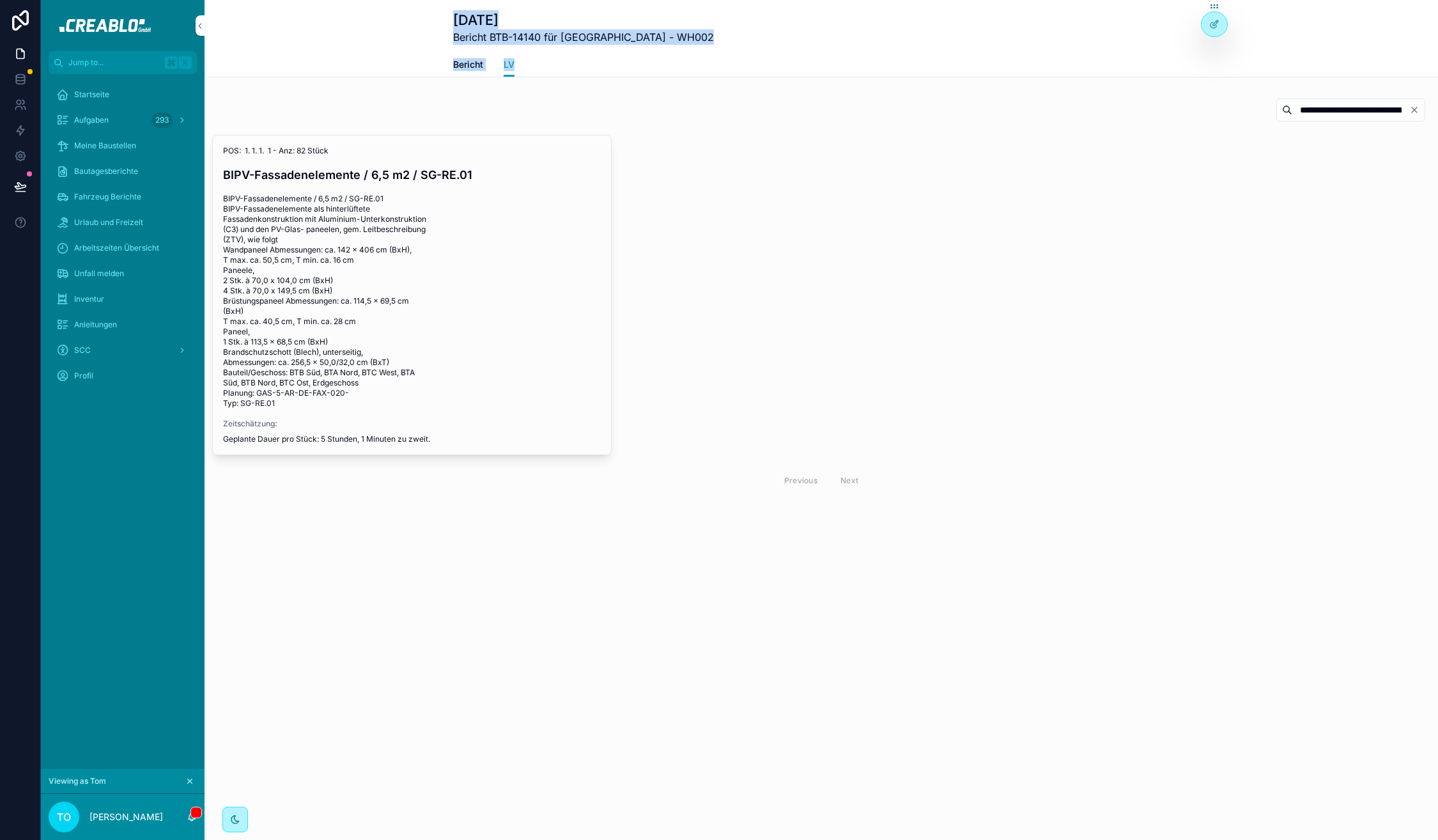
drag, startPoint x: 456, startPoint y: 14, endPoint x: 607, endPoint y: 102, distance: 174.8
click at [607, 102] on div "**********" at bounding box center [821, 291] width 1234 height 582
click at [607, 102] on div "**********" at bounding box center [821, 113] width 1219 height 29
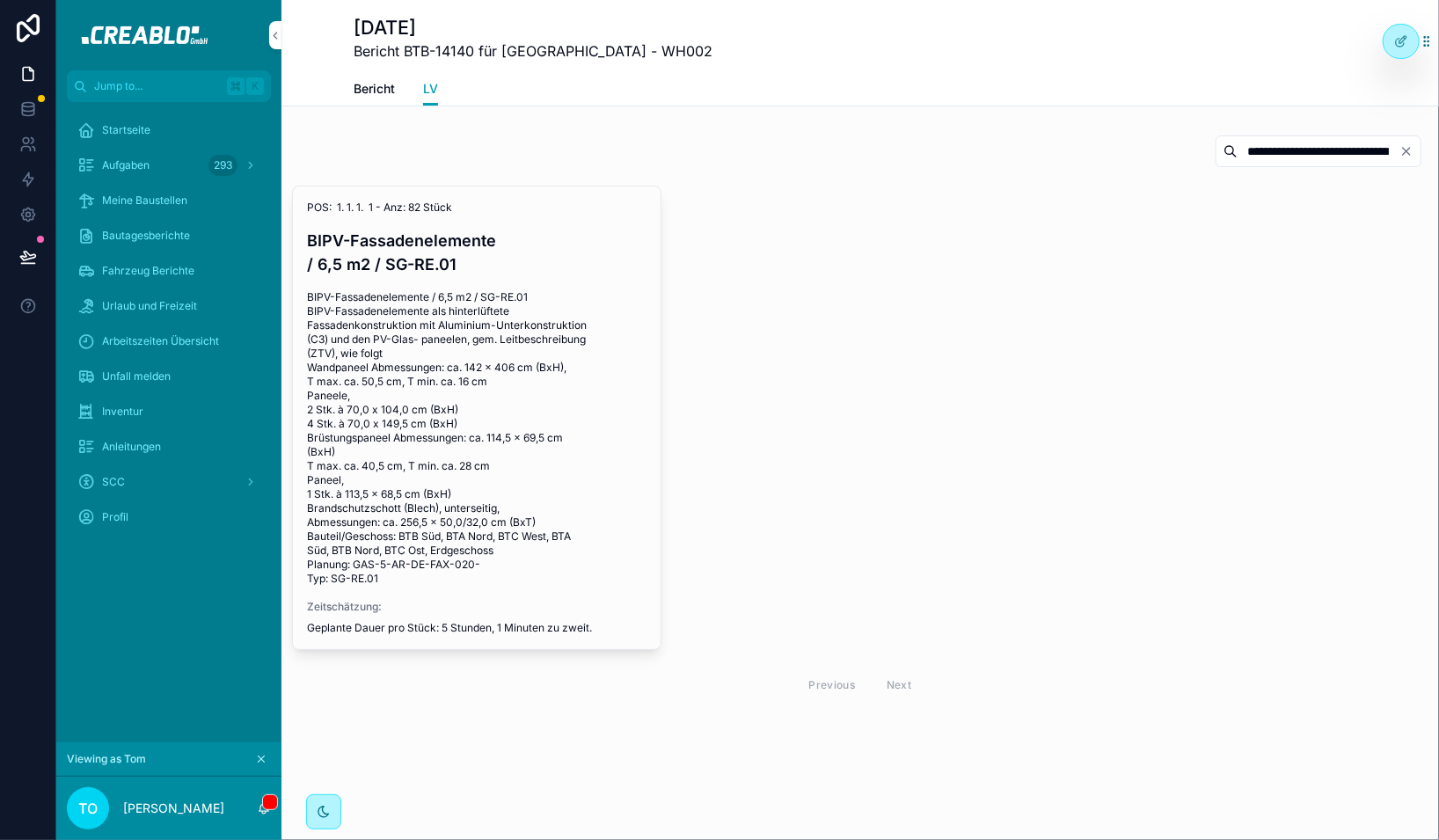
click at [1330, 153] on input "**********" at bounding box center [1318, 151] width 162 height 25
type input "**********"
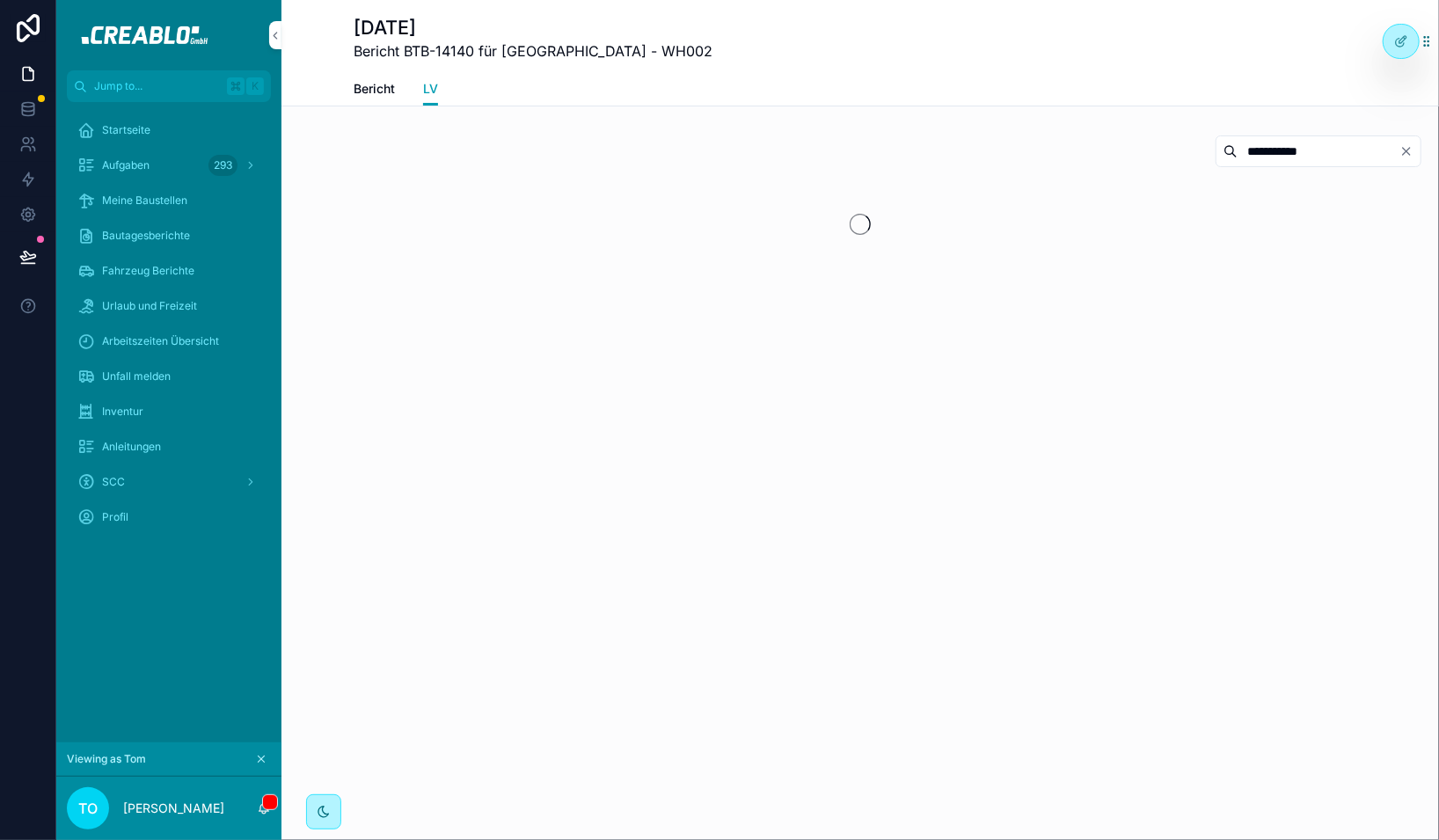
type input "**********"
click at [1286, 149] on input "**********" at bounding box center [1318, 151] width 162 height 25
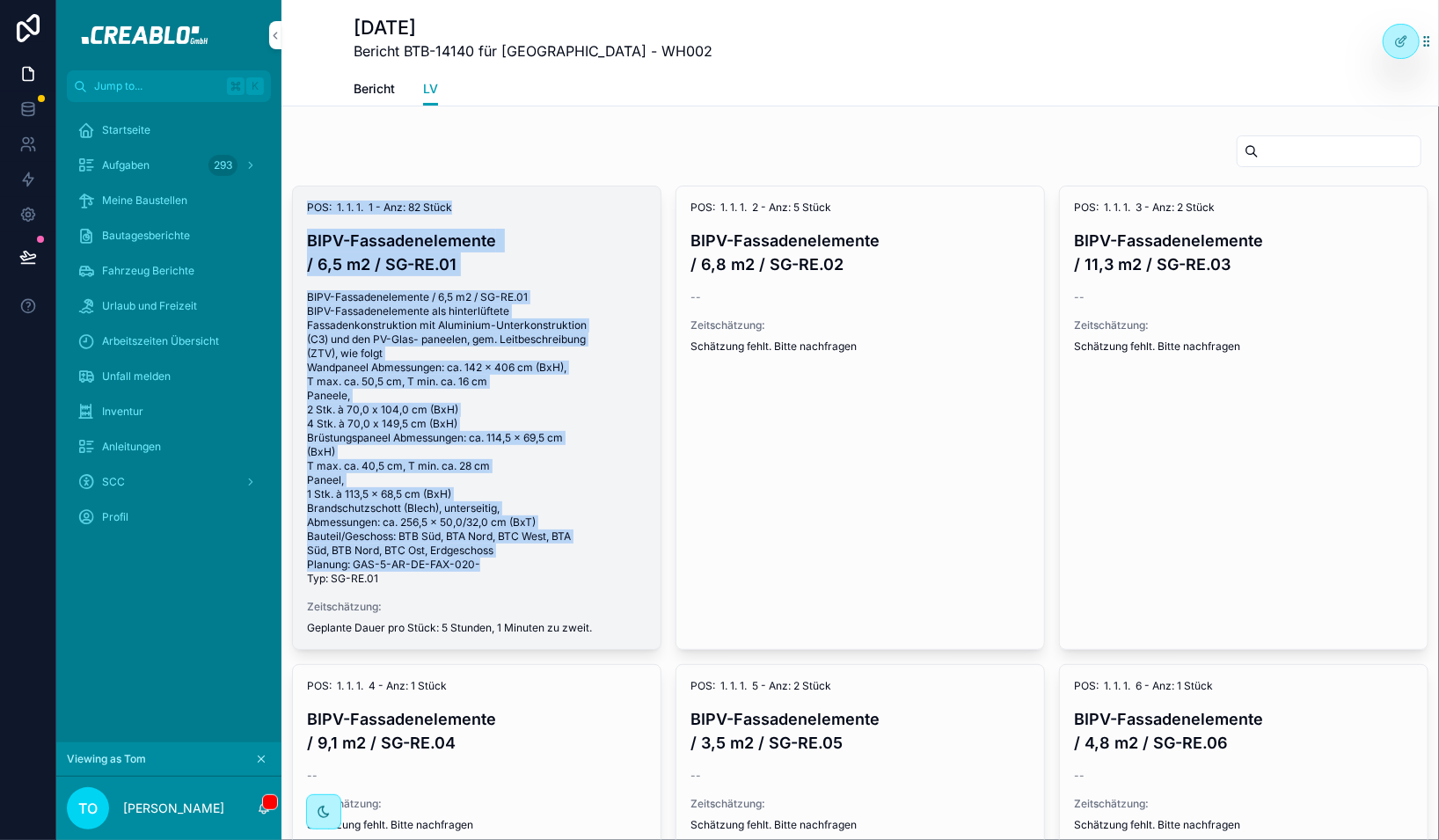
drag, startPoint x: 309, startPoint y: 205, endPoint x: 497, endPoint y: 545, distance: 388.5
click at [497, 545] on div "POS: 1. 1. 1. 1 - Anz: 82 Stück BIPV-Fassadenelemente / 6,5 m2 / SG-RE.01 BIPV-…" at bounding box center [477, 418] width 368 height 462
click at [497, 545] on span "BIPV-Fassadenelemente / 6,5 m2 / SG-RE.01 BIPV-Fassadenelemente als hinterlüfte…" at bounding box center [477, 437] width 340 height 296
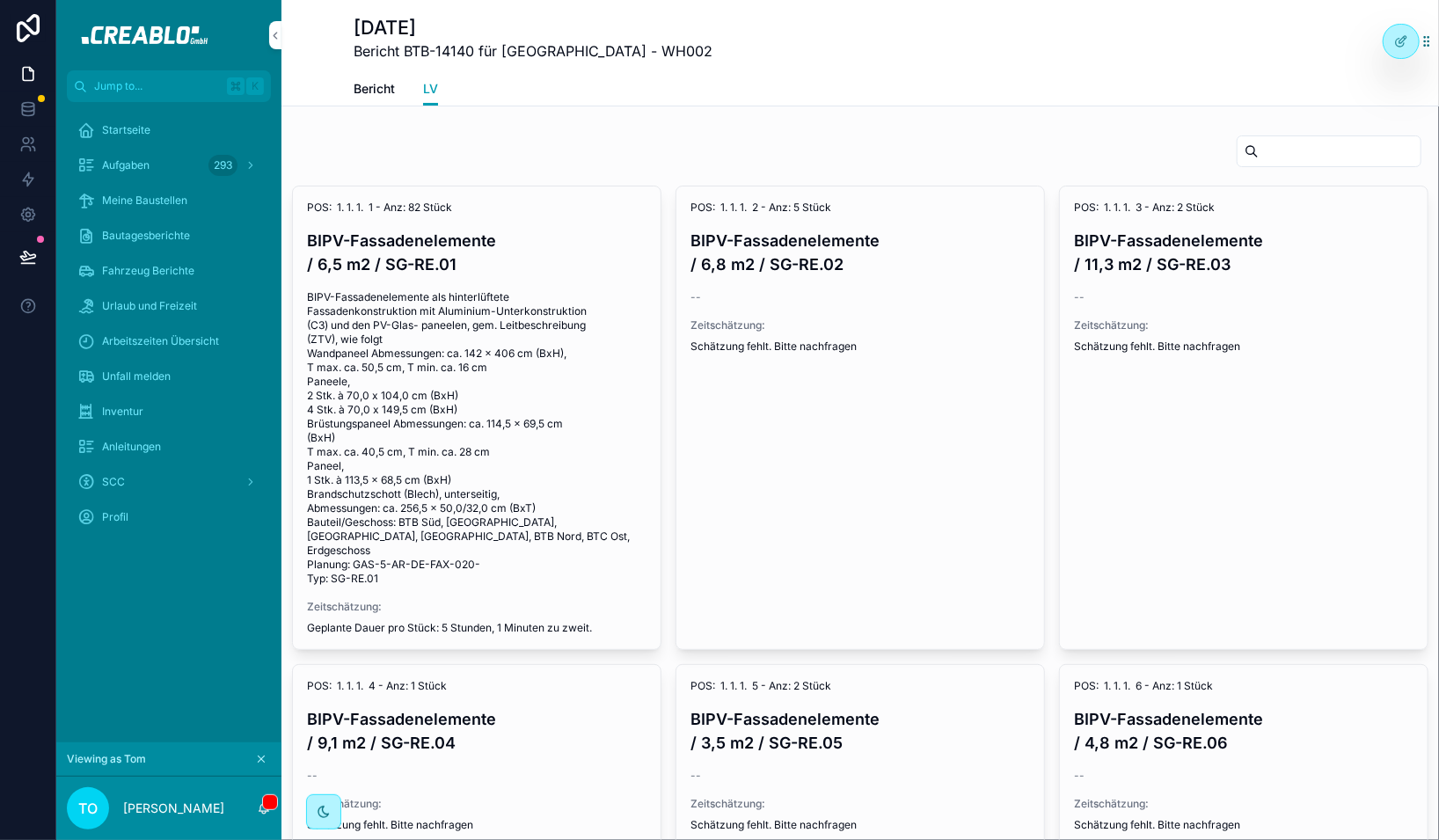
click at [1288, 137] on div "scrollable content" at bounding box center [1329, 152] width 185 height 32
click at [1288, 146] on input "scrollable content" at bounding box center [1340, 151] width 162 height 25
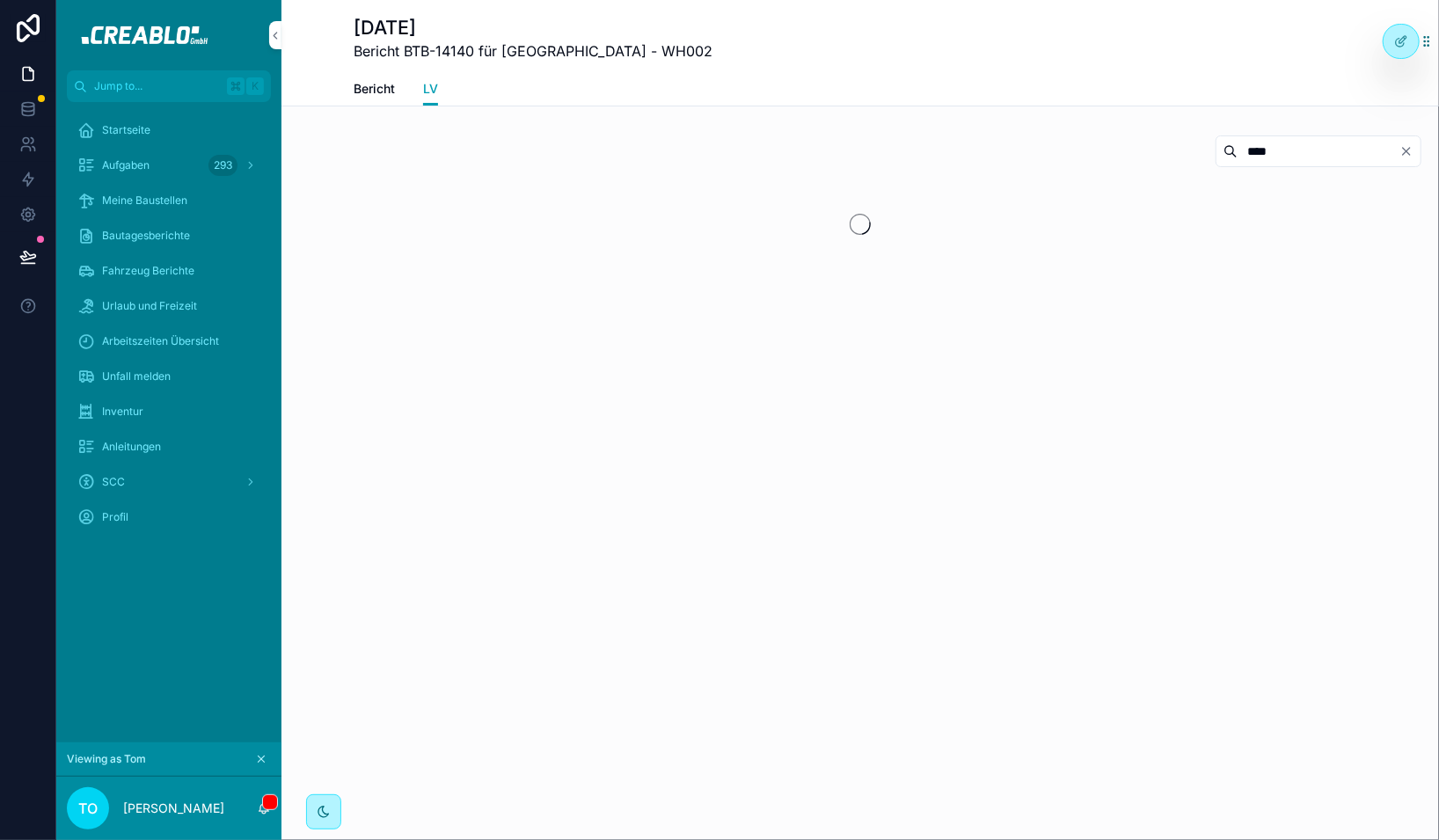
type input "****"
click at [472, 205] on div "scrollable content" at bounding box center [859, 224] width 1136 height 77
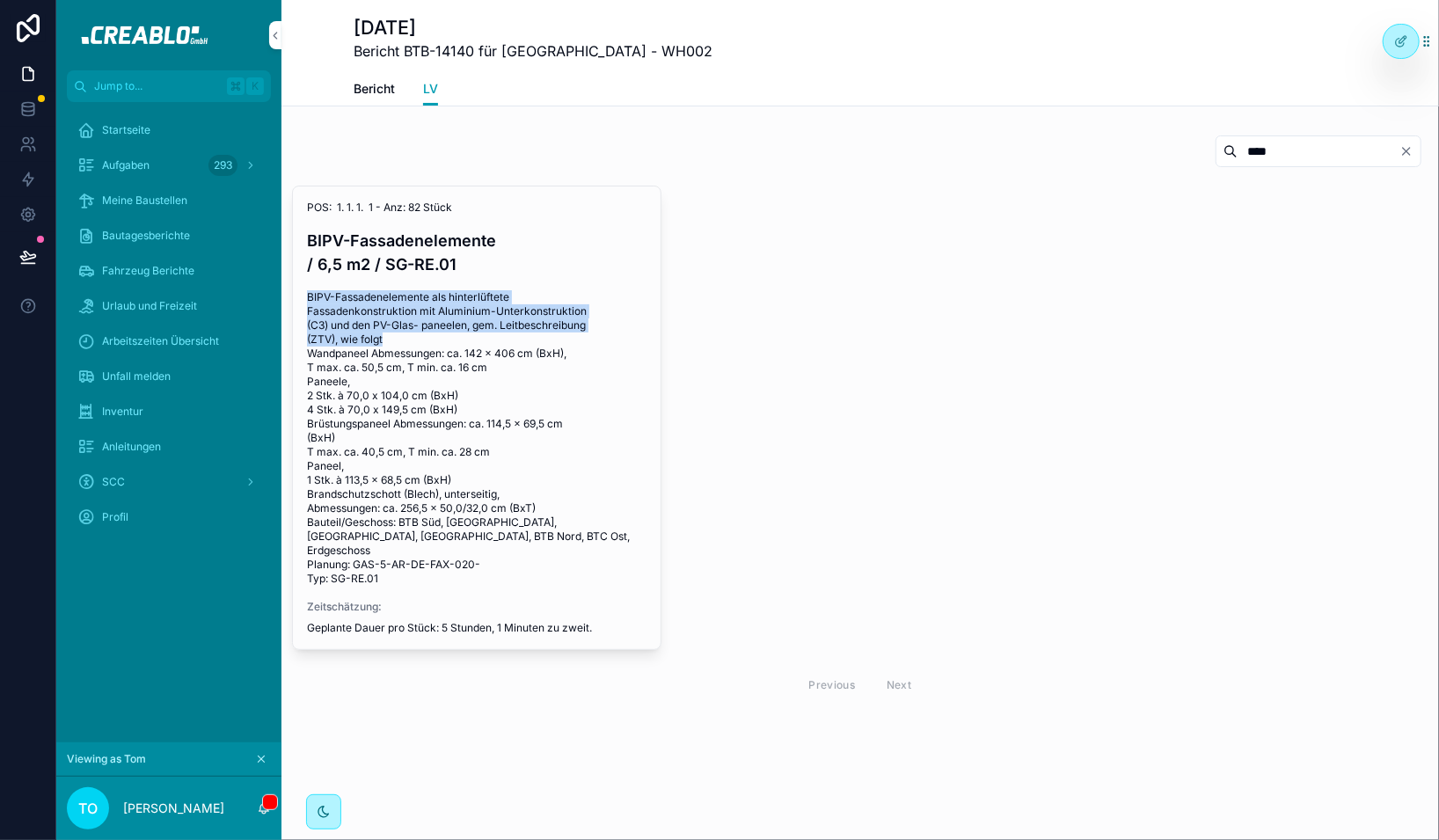
drag, startPoint x: 416, startPoint y: 316, endPoint x: 282, endPoint y: 266, distance: 143.0
click at [282, 266] on div "**** POS: 1. 1. 1. 1 - Anz: 82 Stück BIPV-Fassadenelemente / 6,5 m2 / SG-RE.01 …" at bounding box center [860, 420] width 1157 height 584
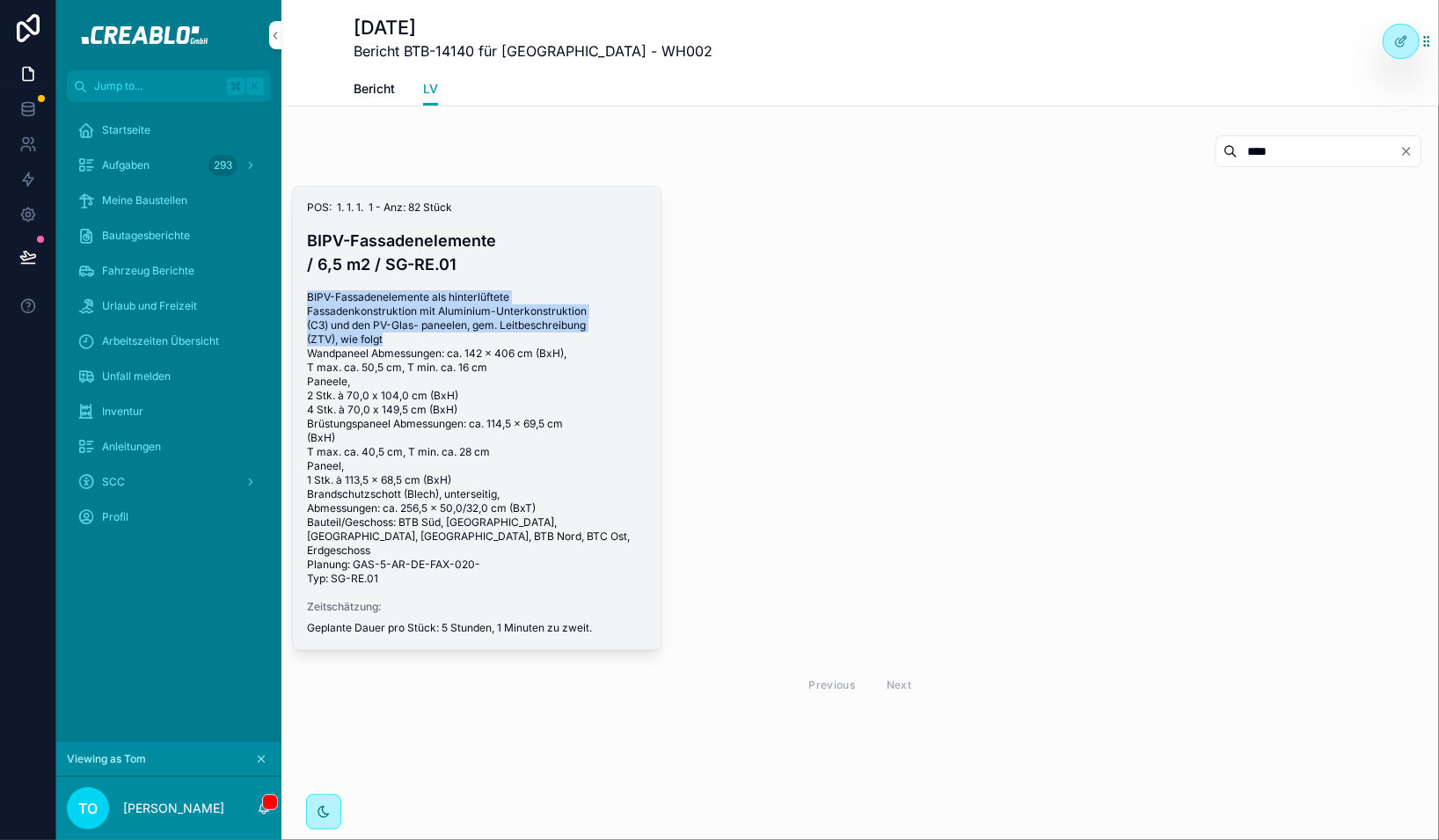
click at [386, 290] on span "BIPV-Fassadenelemente als hinterlüftete Fassadenkonstruktion mit Aluminium-Unte…" at bounding box center [477, 437] width 340 height 296
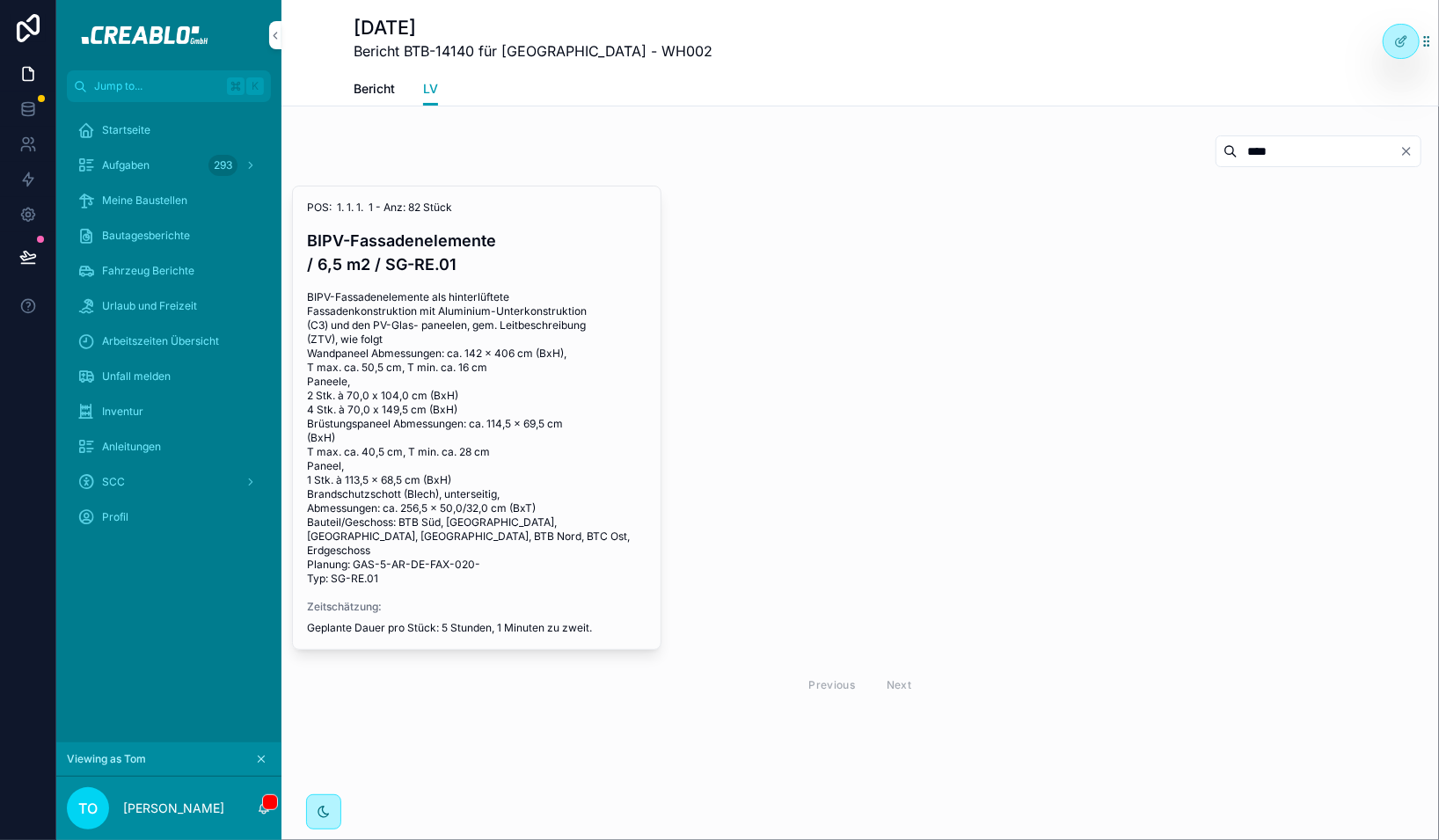
click at [1288, 156] on input "****" at bounding box center [1318, 151] width 162 height 25
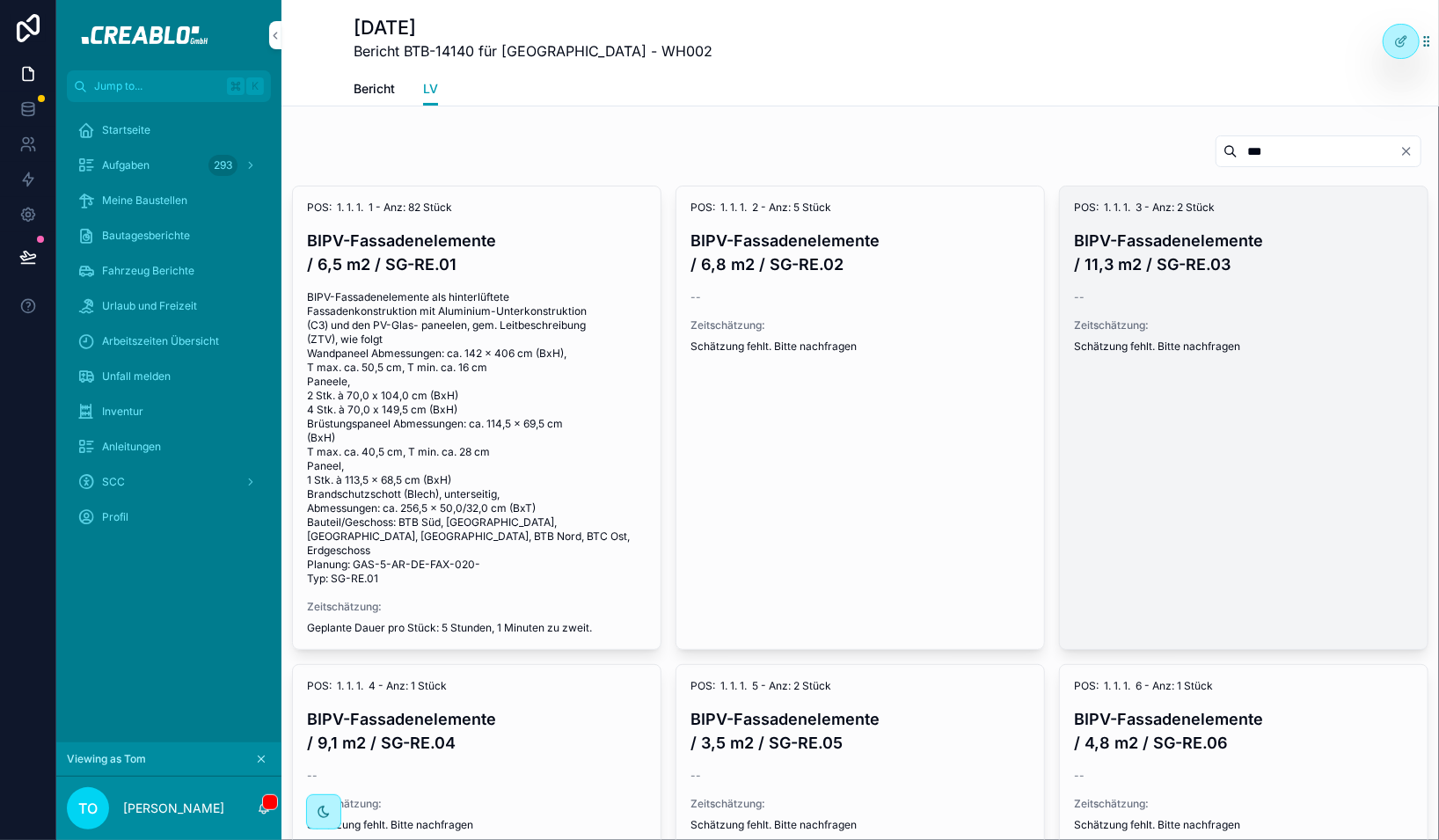
type input "****"
